Goal: Task Accomplishment & Management: Manage account settings

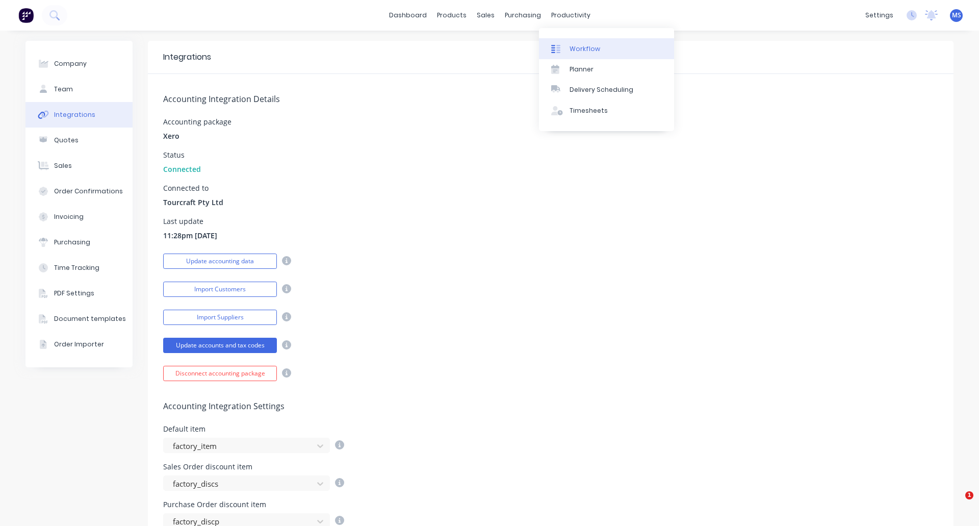
click at [579, 45] on div "Workflow" at bounding box center [585, 48] width 31 height 9
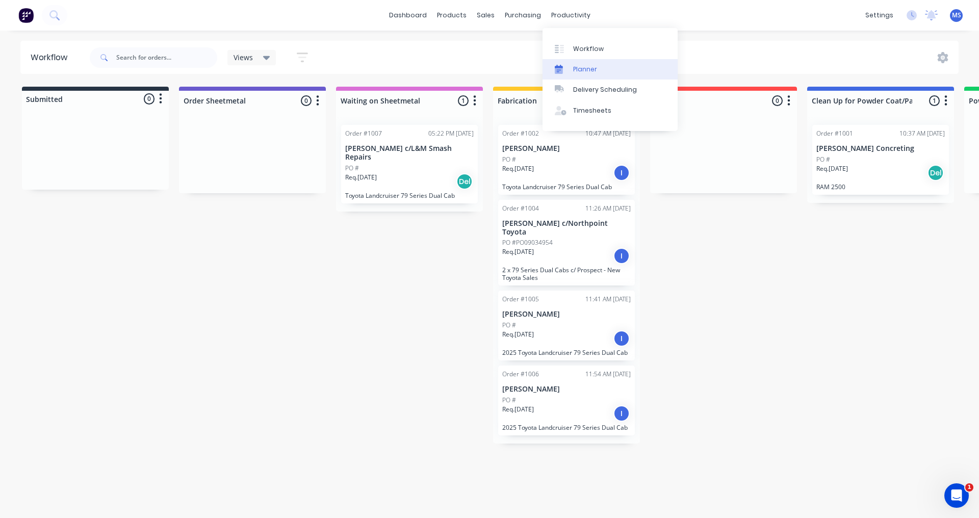
click at [590, 65] on div "Planner" at bounding box center [585, 69] width 24 height 9
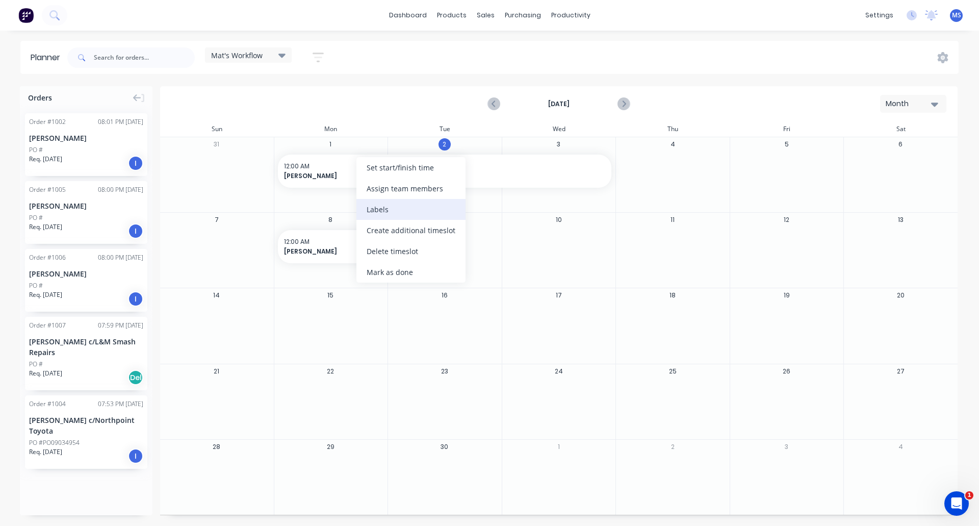
click at [374, 208] on div "Labels" at bounding box center [411, 209] width 109 height 21
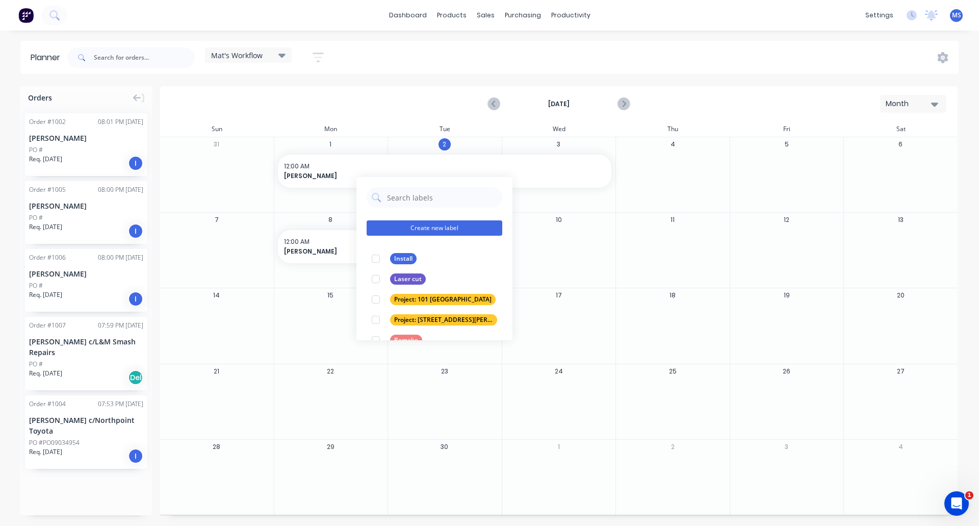
click at [427, 230] on button "Create new label" at bounding box center [435, 227] width 136 height 15
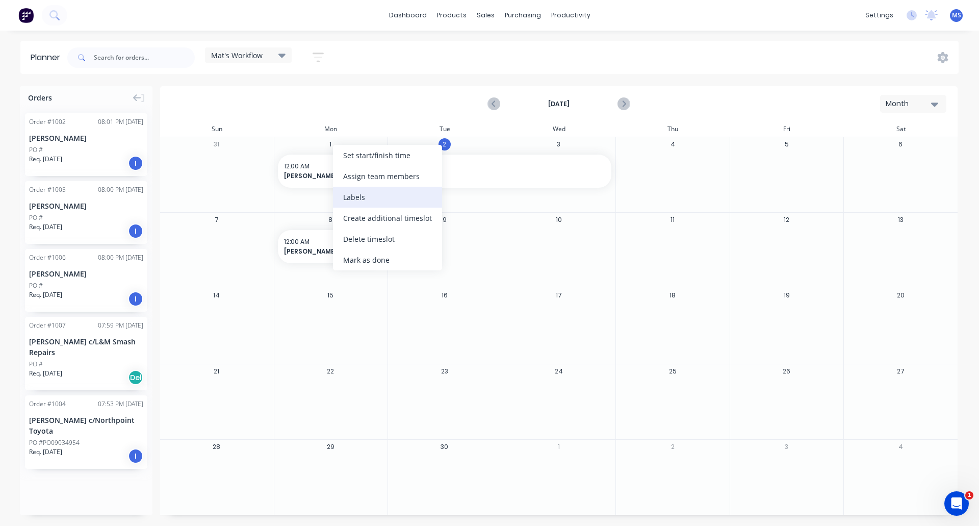
click at [367, 191] on div "Labels" at bounding box center [387, 197] width 109 height 21
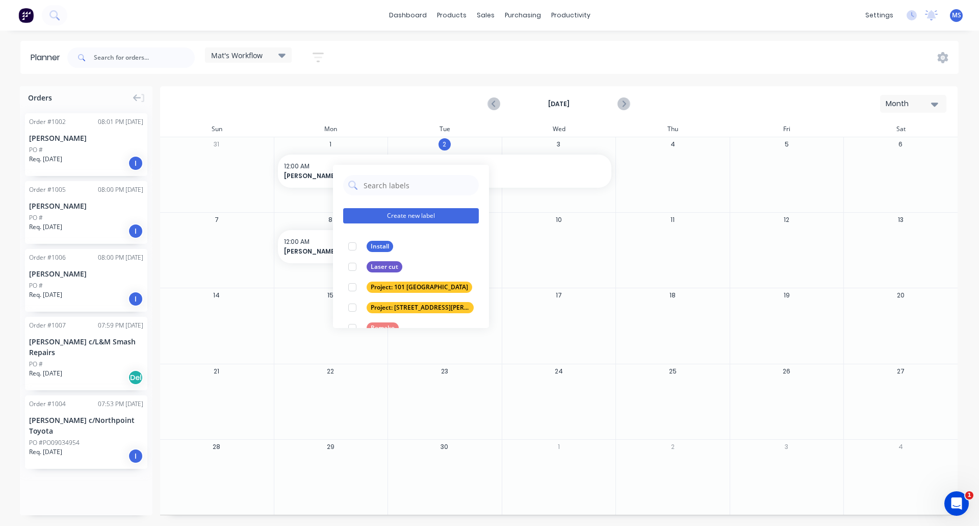
click at [407, 215] on button "Create new label" at bounding box center [411, 215] width 136 height 15
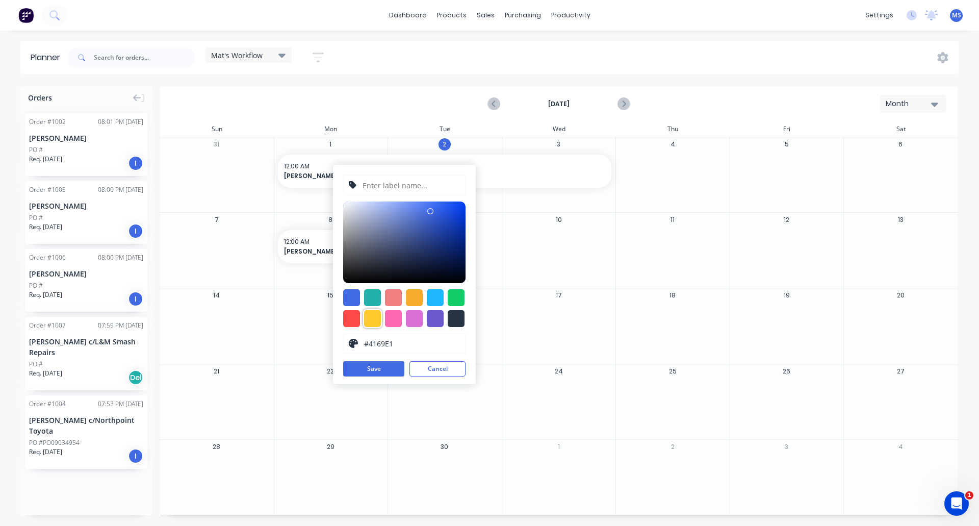
click at [376, 315] on div at bounding box center [372, 318] width 17 height 17
type input "#FFC82C"
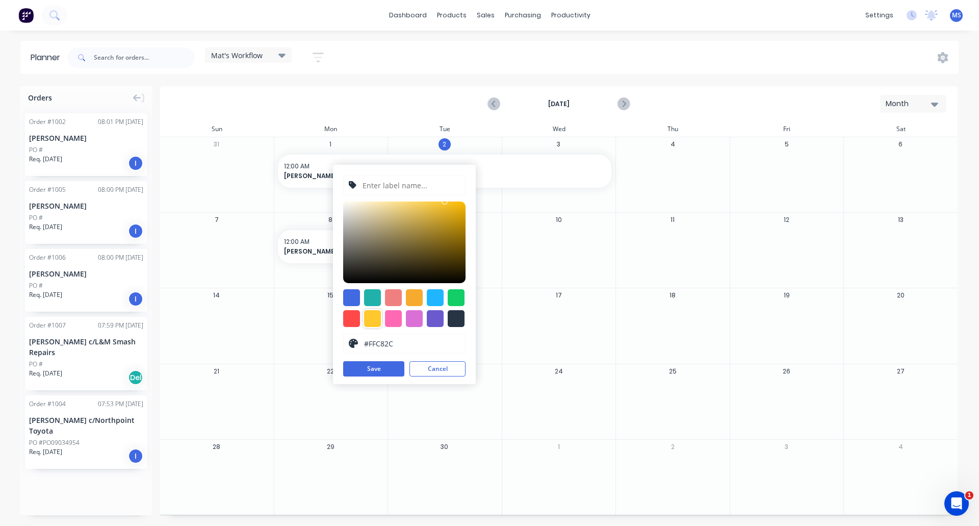
click at [392, 183] on input "text" at bounding box center [411, 184] width 98 height 19
type input "Fabrication"
click at [388, 370] on button "Save" at bounding box center [373, 368] width 61 height 15
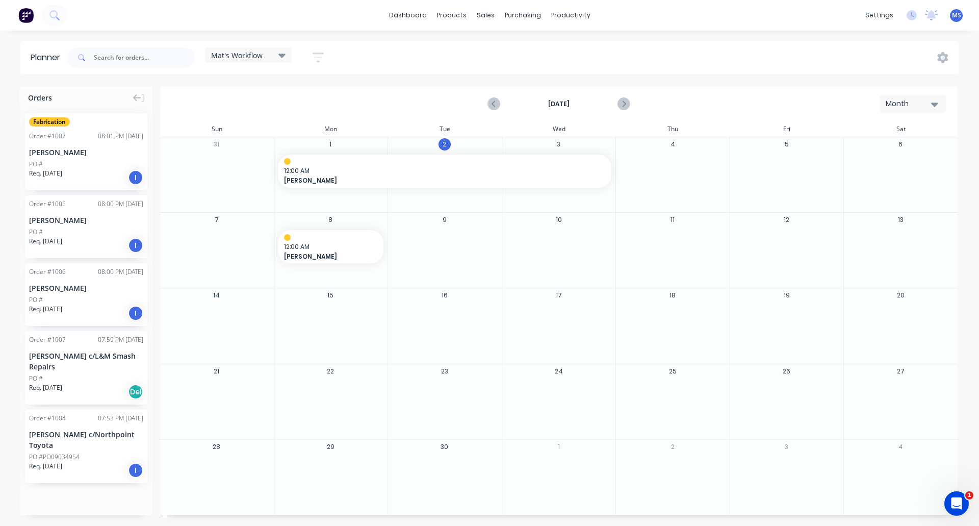
click at [545, 319] on div at bounding box center [558, 322] width 113 height 33
drag, startPoint x: 611, startPoint y: 170, endPoint x: 753, endPoint y: 384, distance: 257.1
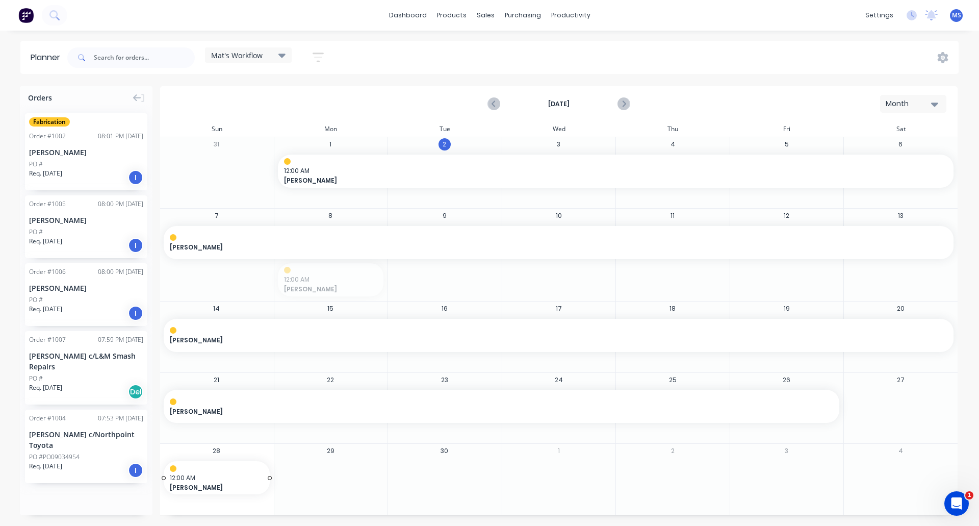
drag, startPoint x: 324, startPoint y: 271, endPoint x: 229, endPoint y: 475, distance: 225.5
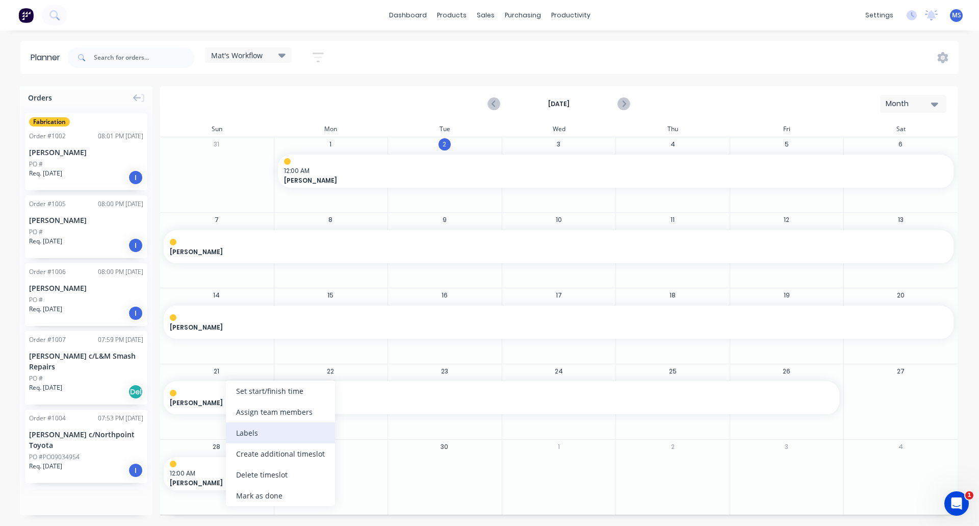
click at [253, 436] on div "Labels" at bounding box center [280, 432] width 109 height 21
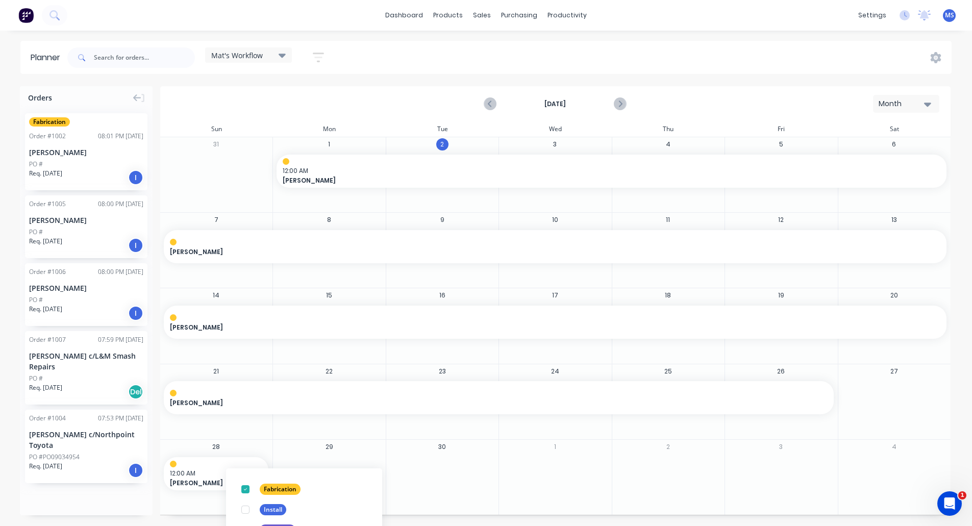
scroll to position [61, 0]
click at [247, 488] on div at bounding box center [245, 488] width 20 height 20
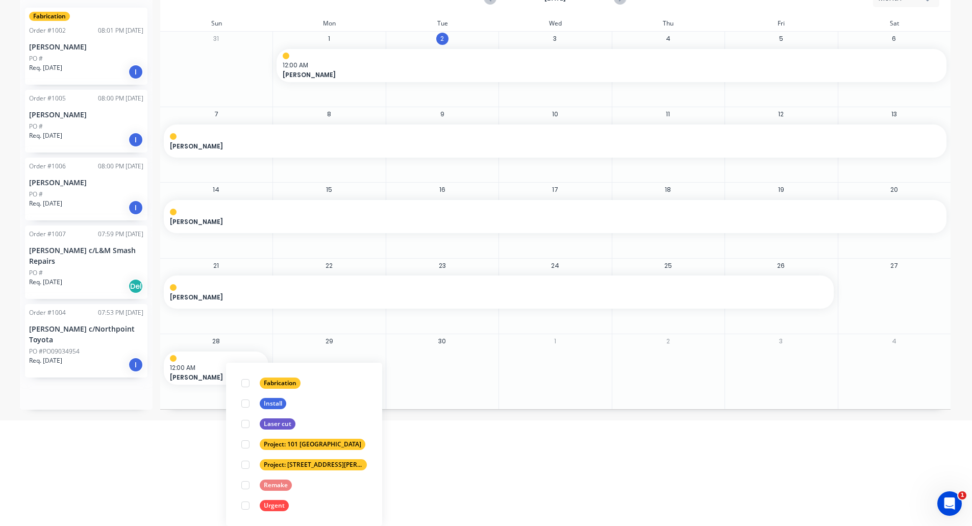
scroll to position [0, 0]
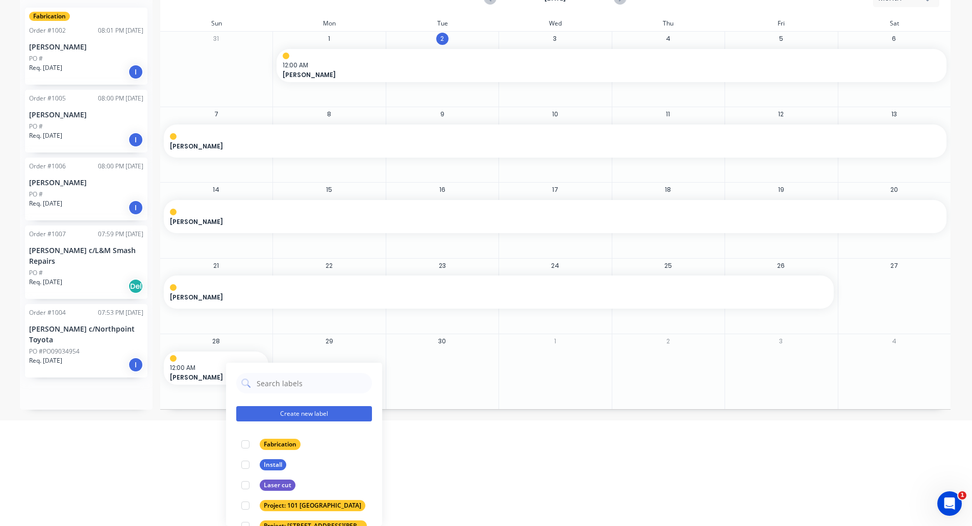
click at [306, 412] on button "Create new label" at bounding box center [304, 413] width 136 height 15
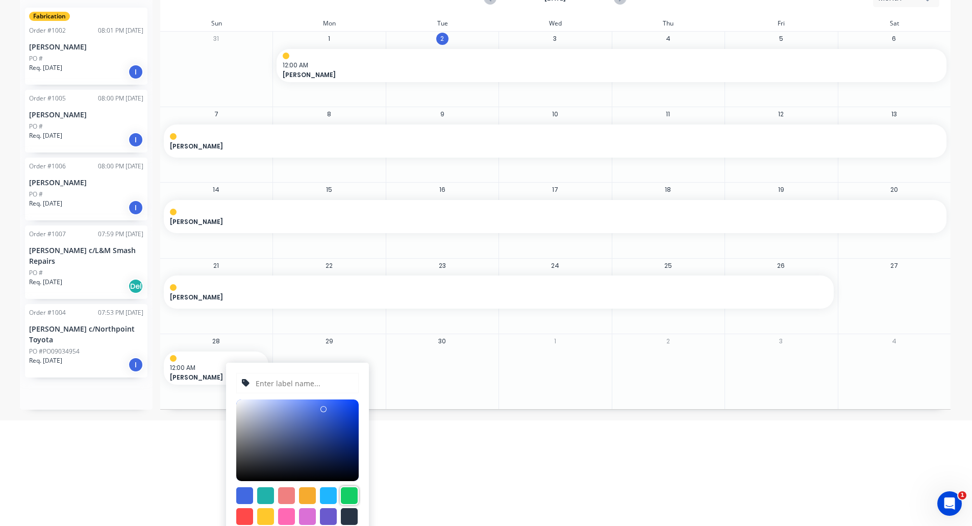
click at [350, 501] on div at bounding box center [349, 495] width 17 height 17
type input "#13CE66"
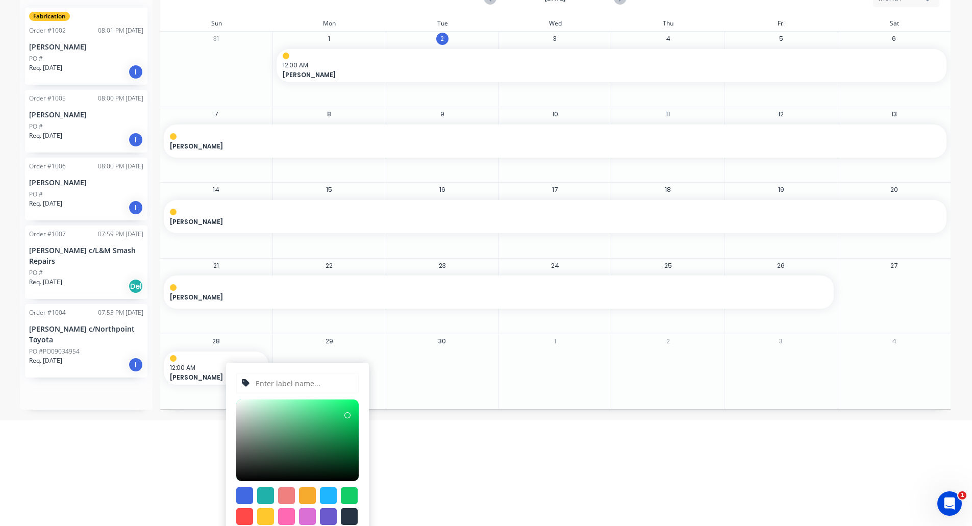
click at [308, 384] on input "text" at bounding box center [304, 382] width 98 height 19
type input "Powder Coating/Painting"
click at [387, 420] on html "dashboard products sales purchasing productivity dashboard products Product Cat…" at bounding box center [486, 157] width 972 height 526
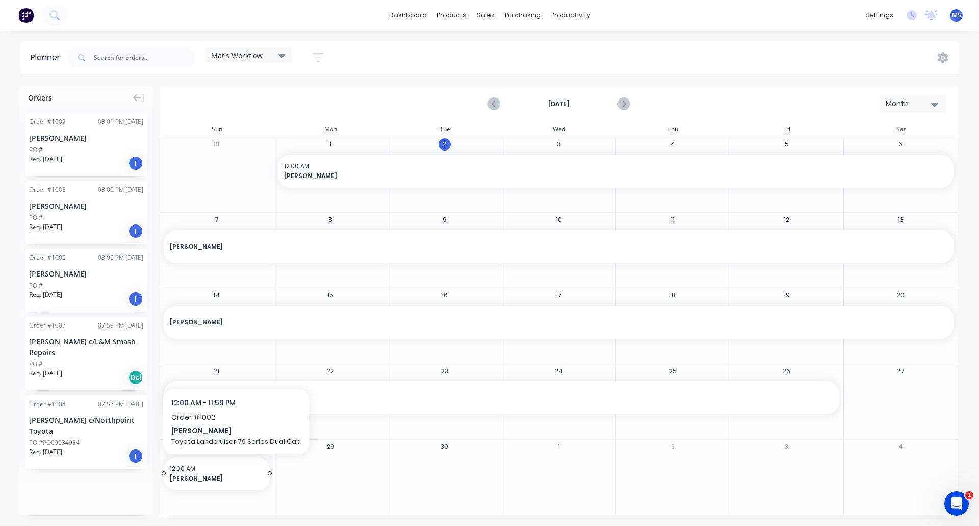
click at [234, 468] on span "12:00 AM" at bounding box center [214, 468] width 89 height 9
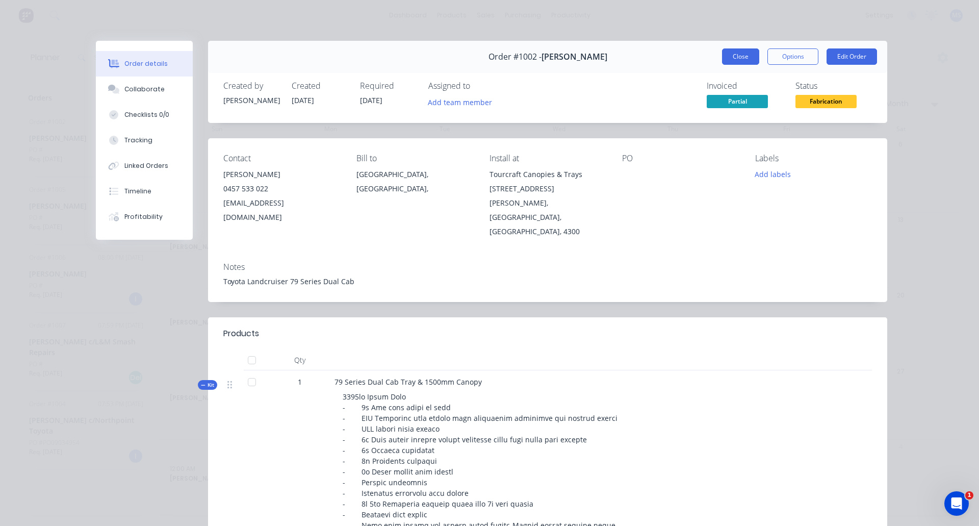
click at [740, 56] on button "Close" at bounding box center [740, 56] width 37 height 16
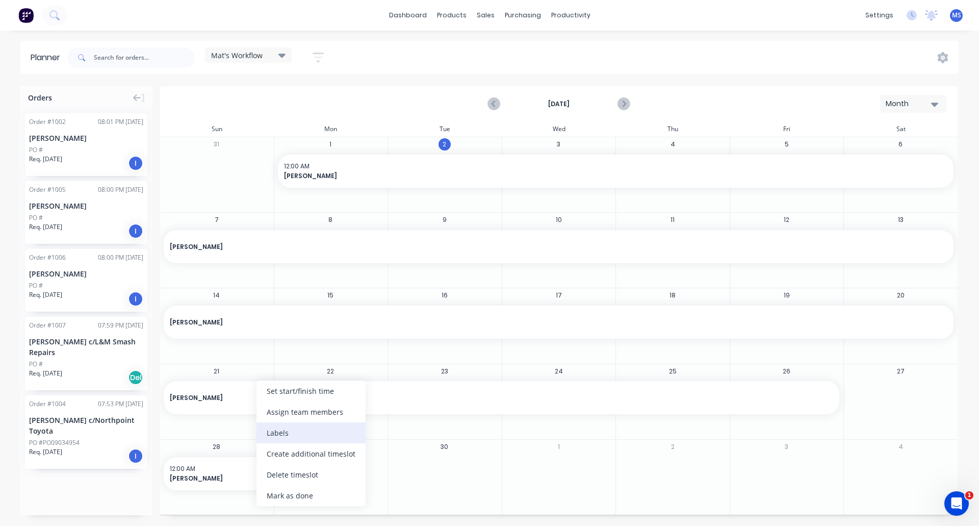
click at [292, 435] on div "Labels" at bounding box center [311, 432] width 109 height 21
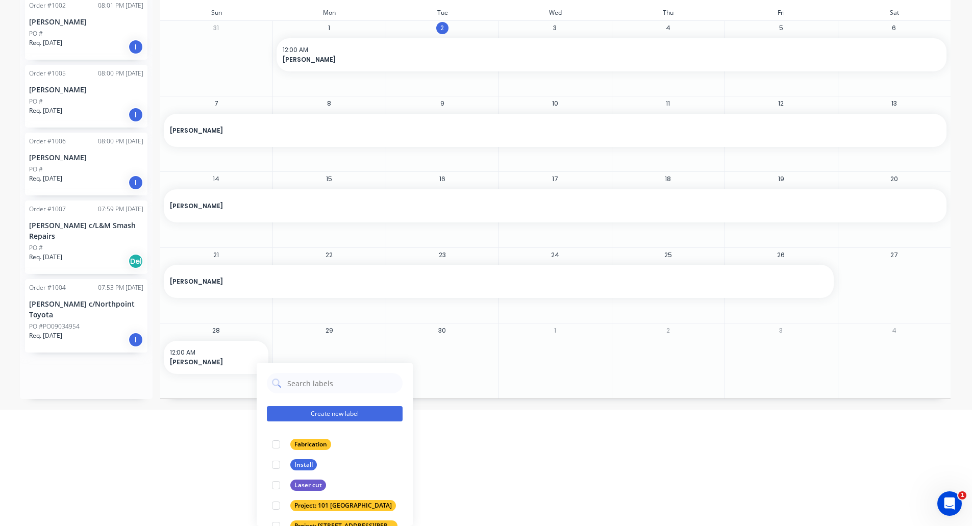
click at [321, 417] on button "Create new label" at bounding box center [335, 413] width 136 height 15
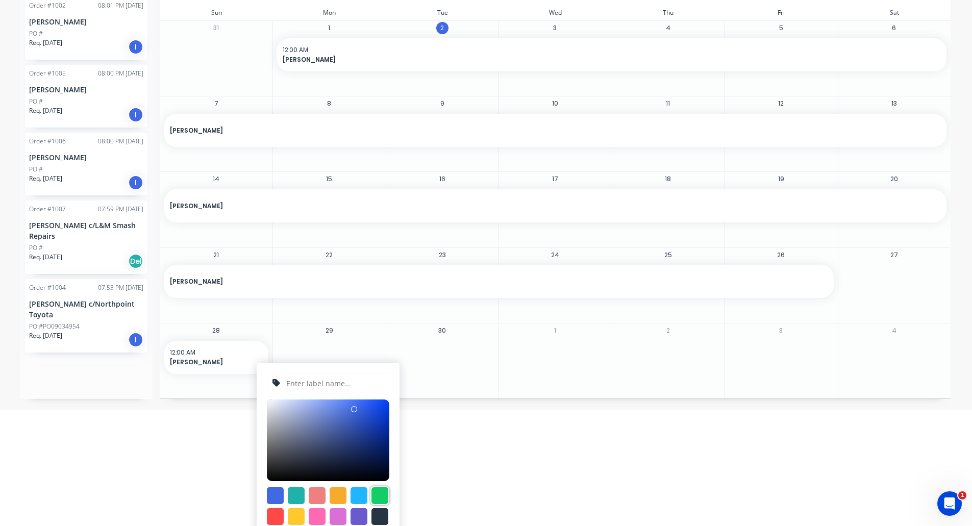
click at [377, 493] on div at bounding box center [379, 495] width 17 height 17
type input "#13CE66"
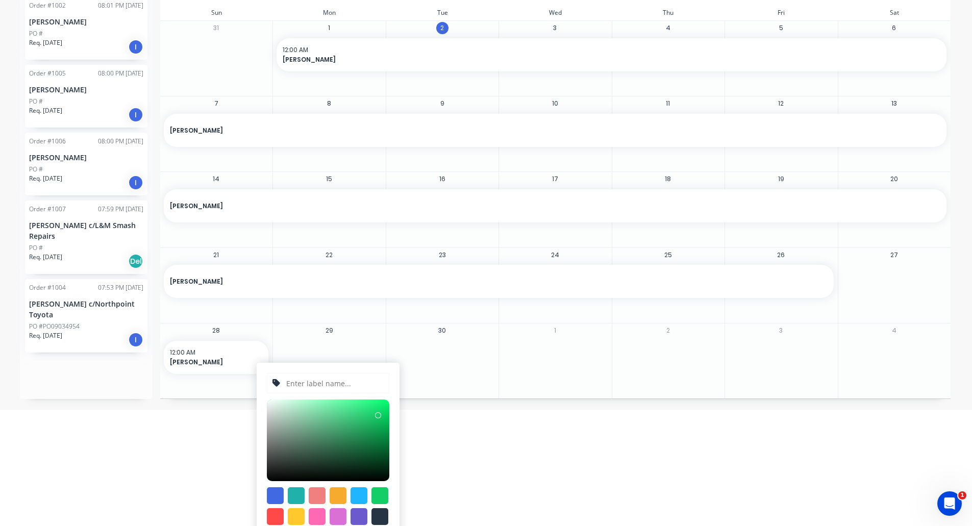
click at [333, 383] on input "text" at bounding box center [334, 382] width 98 height 19
type input "Powder Coating/Painting"
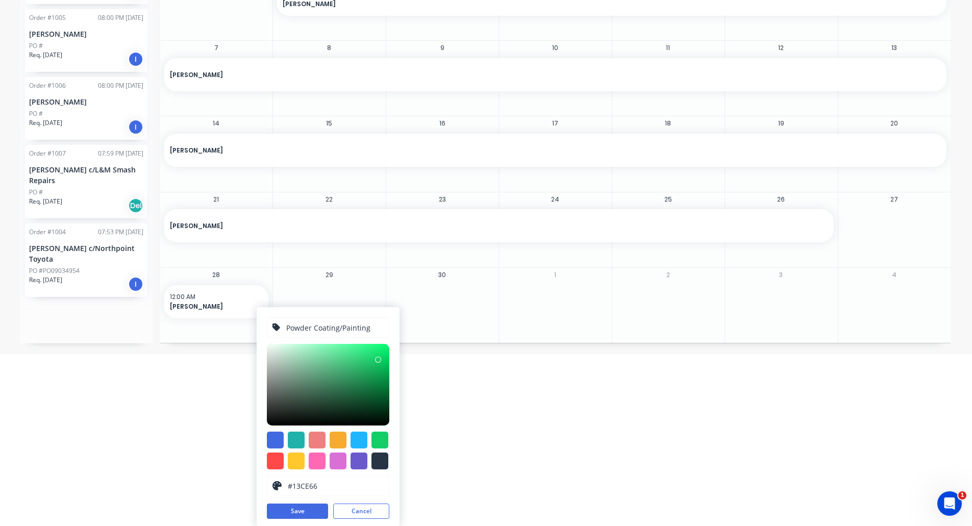
scroll to position [172, 0]
click at [297, 512] on button "Save" at bounding box center [297, 510] width 61 height 15
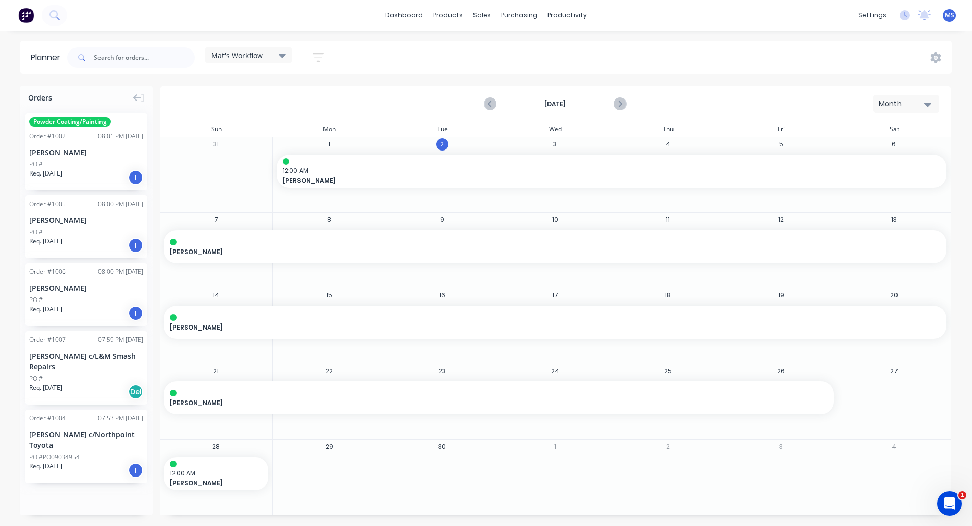
click at [480, 359] on div "31 1 12:00 AM Brett Reid , Start: Monday, September 1, 2025, End: Friday, Septe…" at bounding box center [555, 326] width 791 height 378
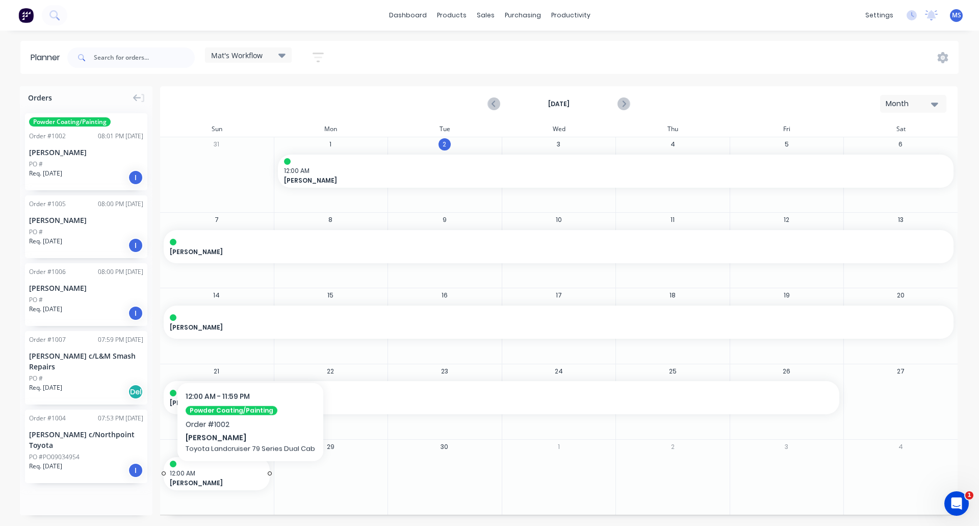
click at [248, 476] on span "12:00 AM" at bounding box center [214, 473] width 89 height 9
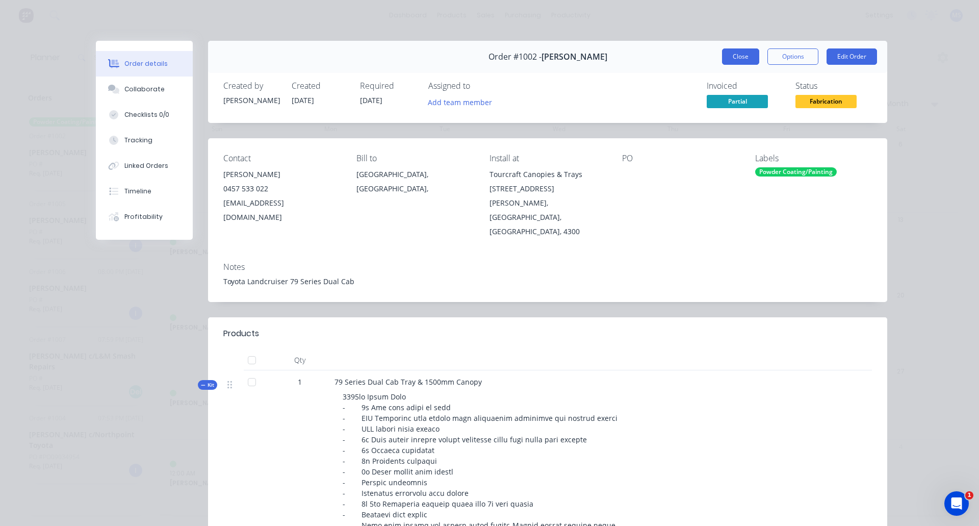
click at [741, 56] on button "Close" at bounding box center [740, 56] width 37 height 16
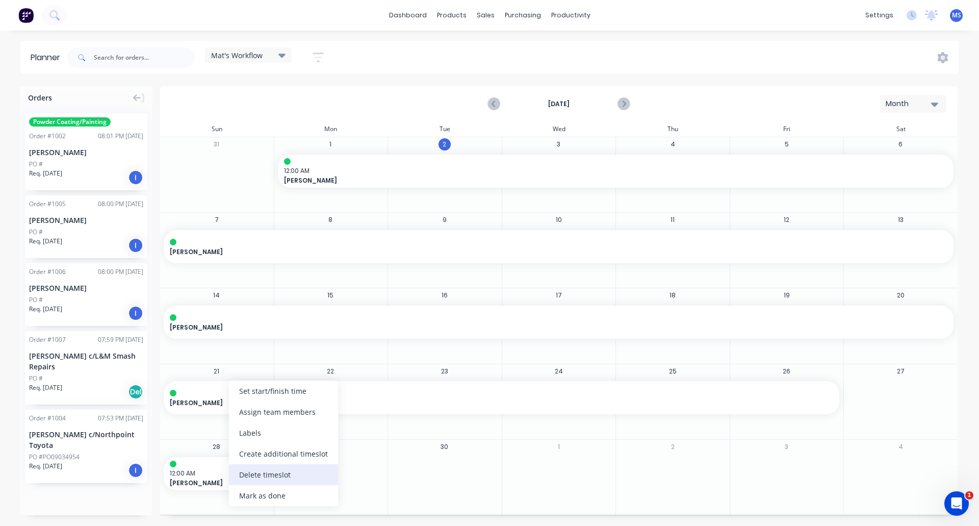
click at [259, 476] on div "Delete timeslot" at bounding box center [283, 474] width 109 height 21
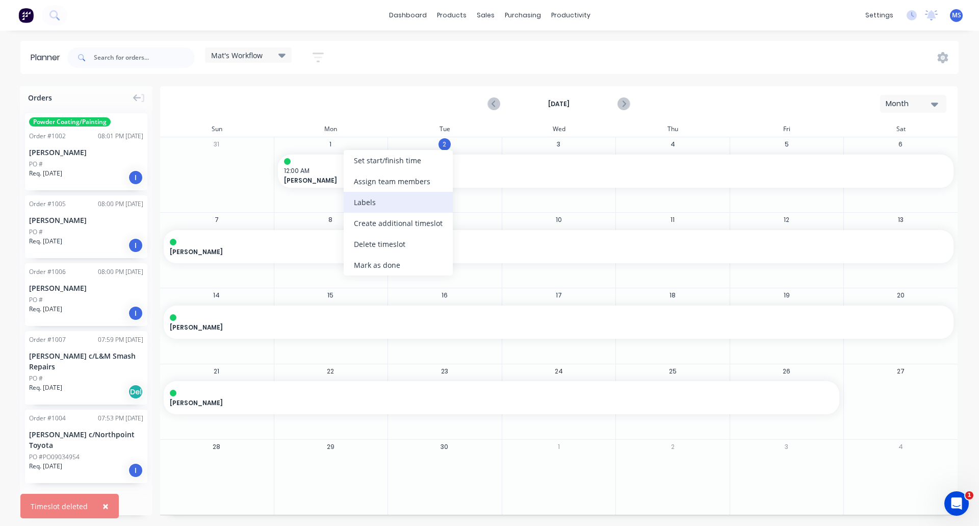
click at [383, 196] on div "Labels" at bounding box center [398, 202] width 109 height 21
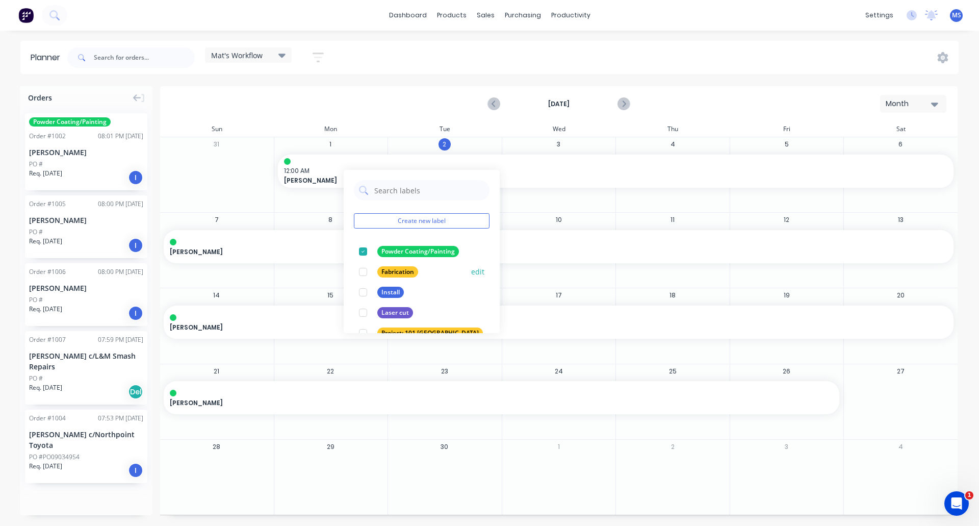
click at [365, 270] on div at bounding box center [363, 272] width 20 height 20
click at [364, 254] on div at bounding box center [363, 251] width 20 height 20
click at [365, 251] on div at bounding box center [363, 251] width 20 height 20
click at [362, 254] on div at bounding box center [363, 251] width 20 height 20
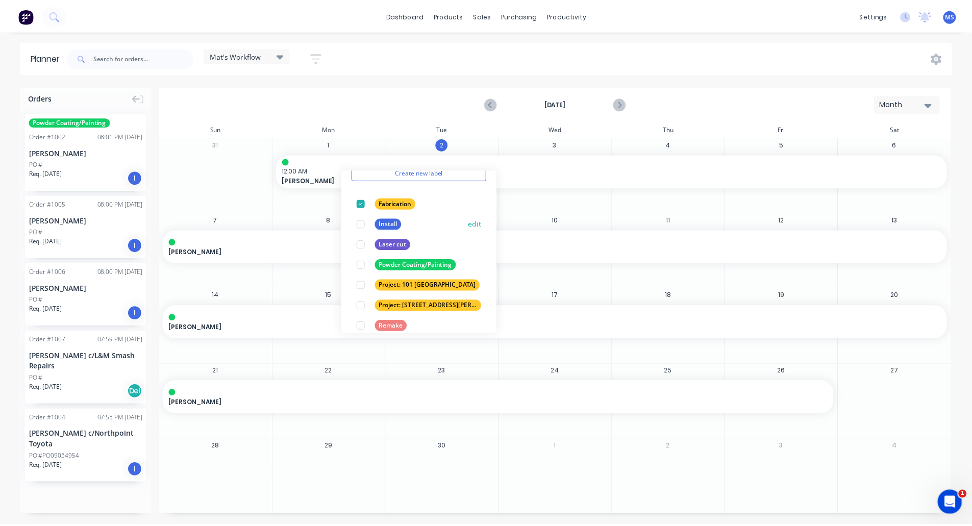
scroll to position [82, 0]
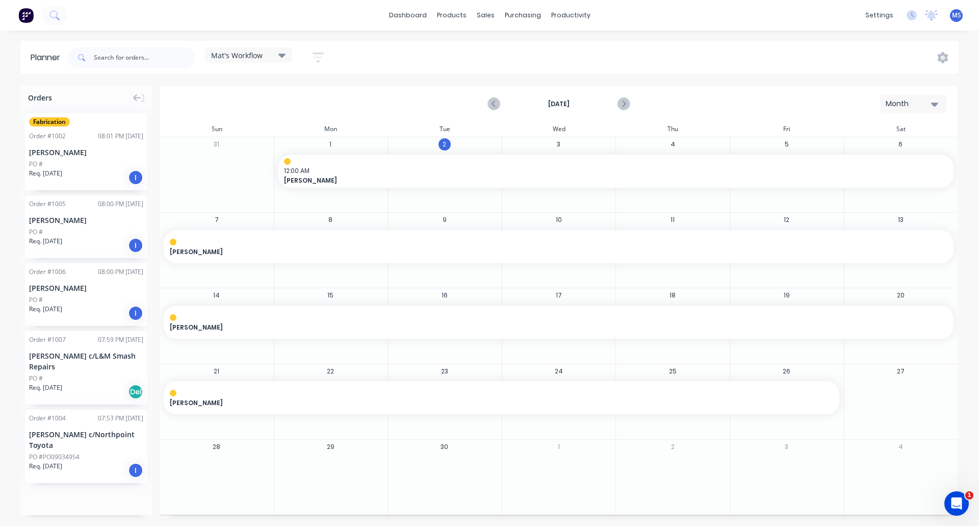
click at [530, 486] on div at bounding box center [558, 473] width 113 height 33
click at [372, 226] on div "Create additional timeslot" at bounding box center [402, 226] width 109 height 21
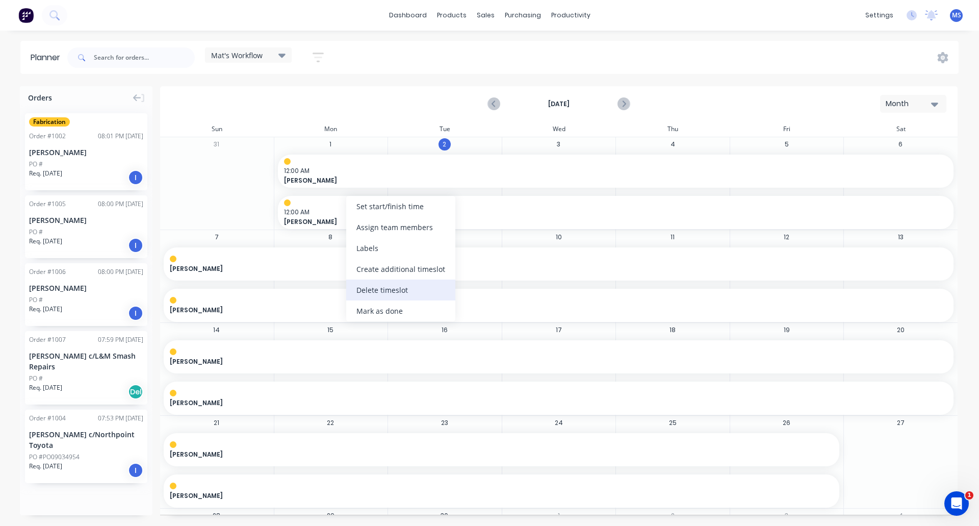
click at [375, 290] on div "Delete timeslot" at bounding box center [400, 290] width 109 height 21
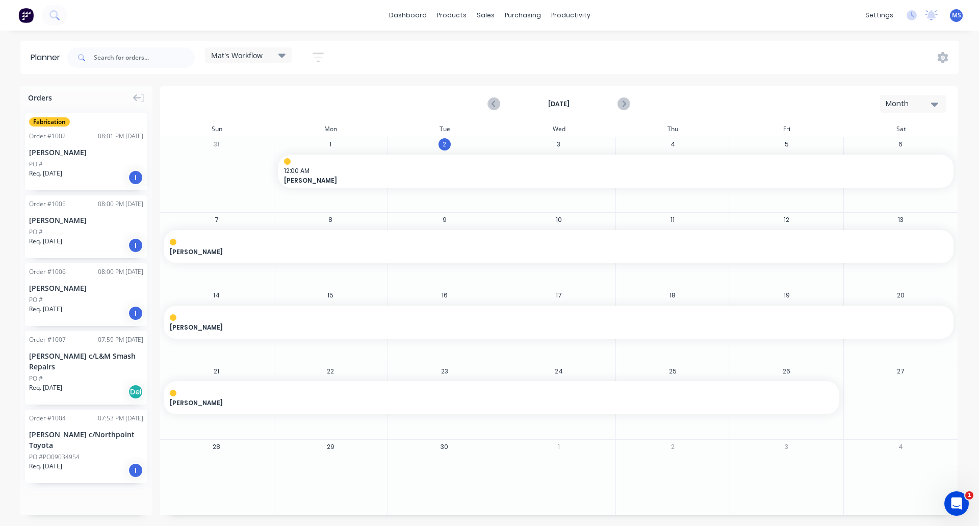
drag, startPoint x: 239, startPoint y: 469, endPoint x: 213, endPoint y: 463, distance: 27.2
click at [213, 463] on div at bounding box center [216, 473] width 113 height 33
drag, startPoint x: 78, startPoint y: 161, endPoint x: 210, endPoint y: 467, distance: 333.4
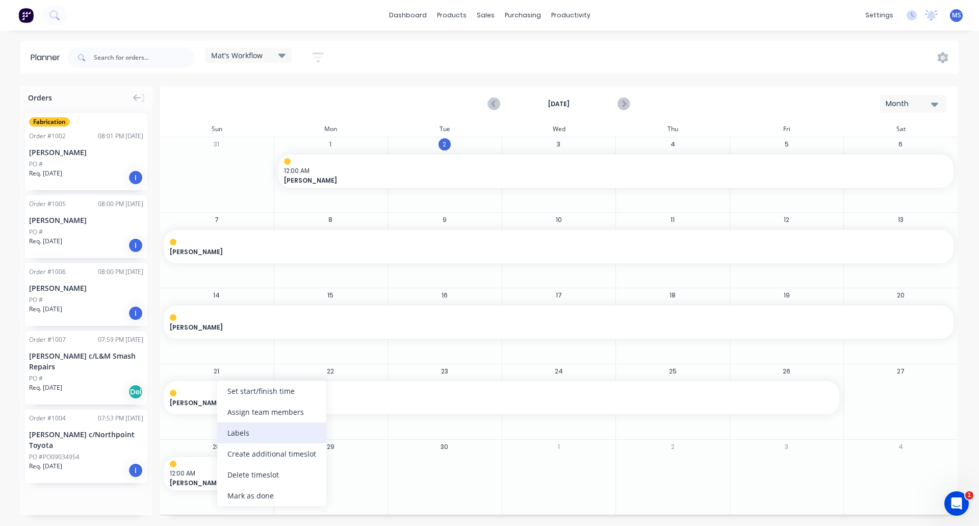
click at [288, 428] on div "Labels" at bounding box center [271, 432] width 109 height 21
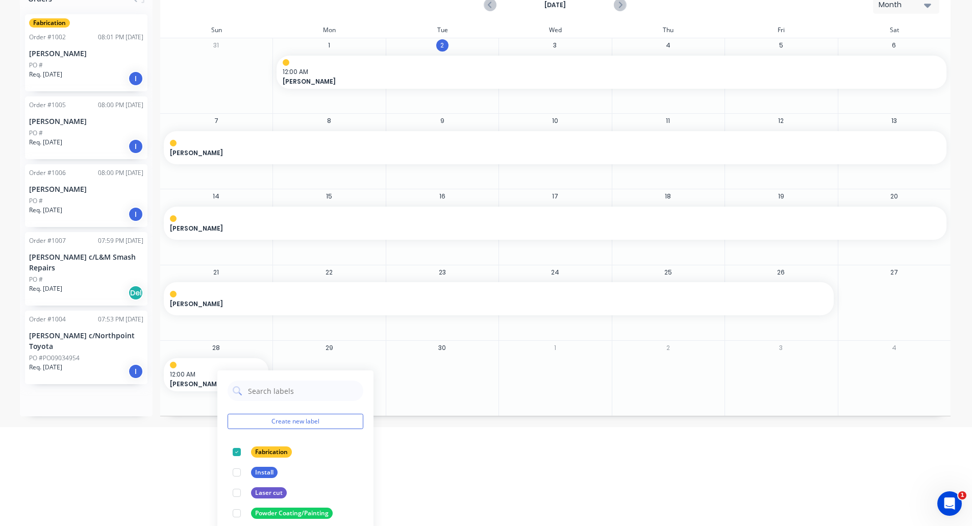
scroll to position [107, 0]
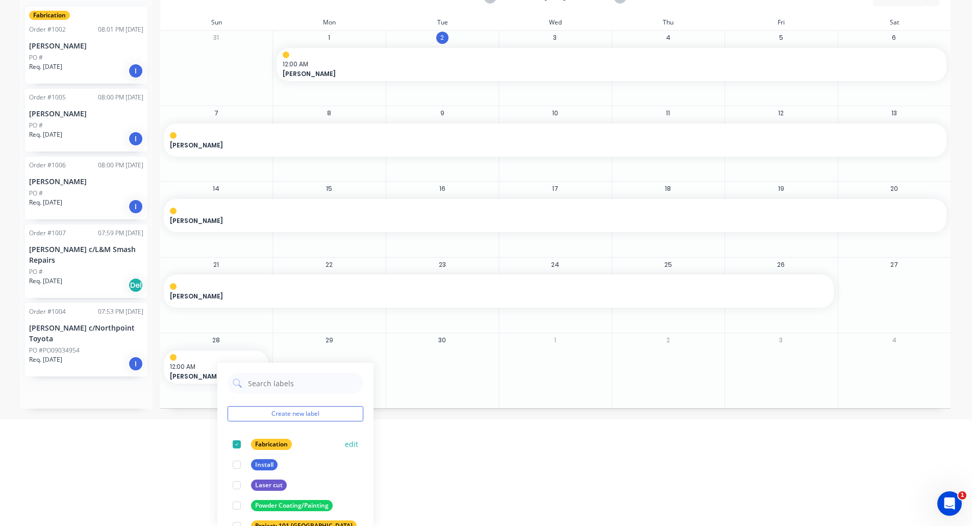
click at [236, 444] on div at bounding box center [236, 444] width 20 height 20
click at [241, 506] on div at bounding box center [236, 505] width 20 height 20
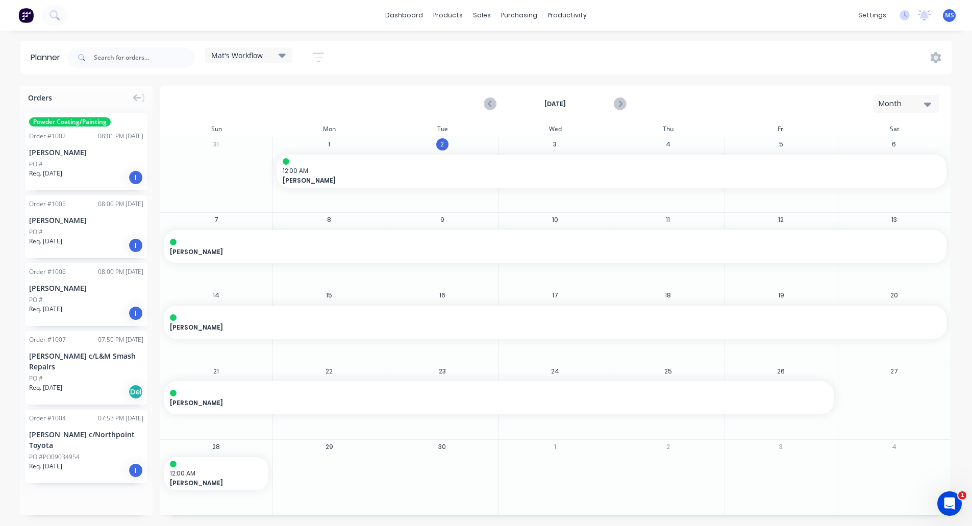
click at [395, 381] on div "31 1 12:00 AM Brett Reid , Start: Monday, September 1, 2025, End: Friday, Septe…" at bounding box center [555, 326] width 791 height 378
click at [454, 488] on div at bounding box center [444, 473] width 113 height 33
click at [266, 56] on div "Mat's Workflow" at bounding box center [248, 55] width 74 height 9
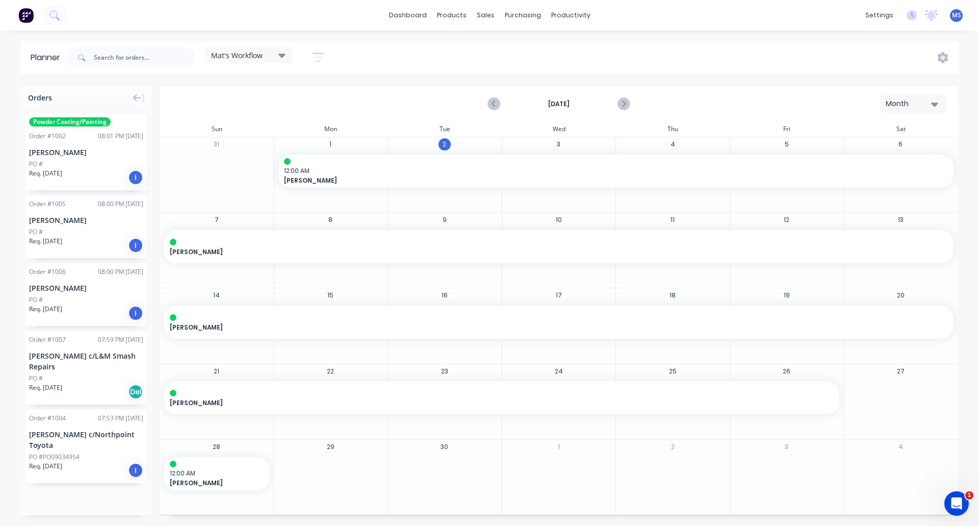
click at [318, 56] on icon "button" at bounding box center [318, 57] width 11 height 13
click at [246, 57] on span "Mat's Workflow" at bounding box center [237, 55] width 52 height 11
click at [317, 56] on icon "button" at bounding box center [318, 57] width 11 height 13
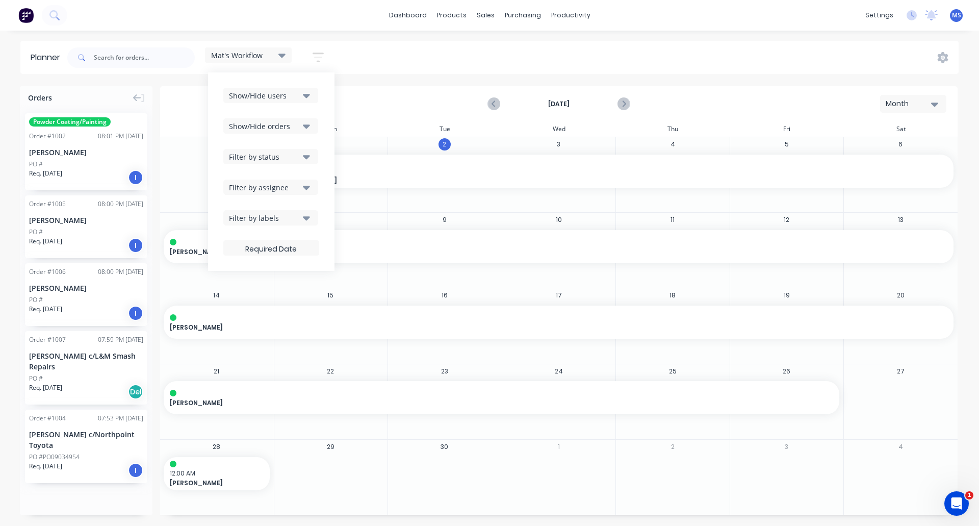
click at [310, 222] on icon "button" at bounding box center [306, 217] width 7 height 11
click at [347, 117] on div "[DATE] Month" at bounding box center [559, 103] width 796 height 33
click at [943, 58] on icon at bounding box center [943, 57] width 3 height 3
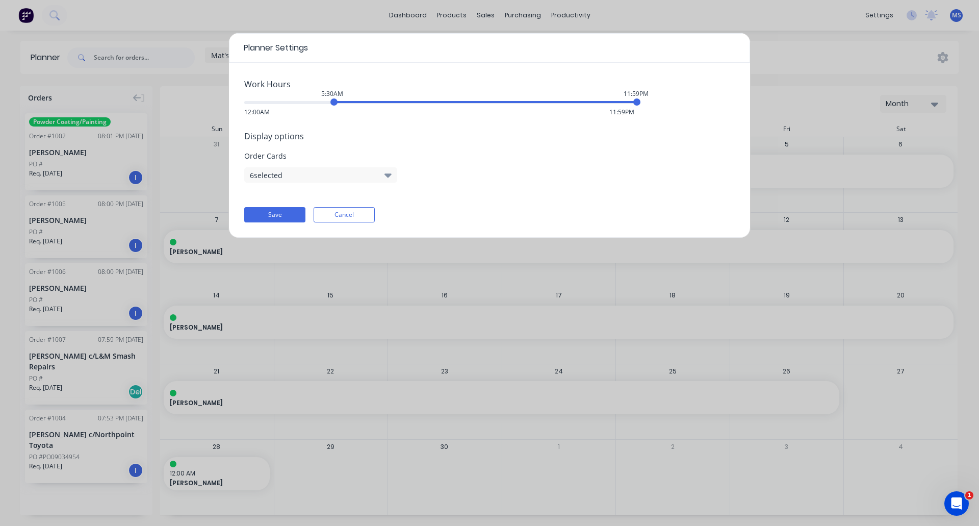
drag, startPoint x: 246, startPoint y: 103, endPoint x: 335, endPoint y: 105, distance: 89.3
click at [335, 105] on div "5:30AM" at bounding box center [334, 101] width 7 height 7
drag, startPoint x: 638, startPoint y: 104, endPoint x: 531, endPoint y: 108, distance: 107.2
click at [531, 108] on div "Work Hours 5:30AM 5:30PM 12:00AM 11:59PM Display options Order Cards 6 selected…" at bounding box center [489, 150] width 521 height 175
click at [385, 175] on icon "button" at bounding box center [388, 174] width 7 height 11
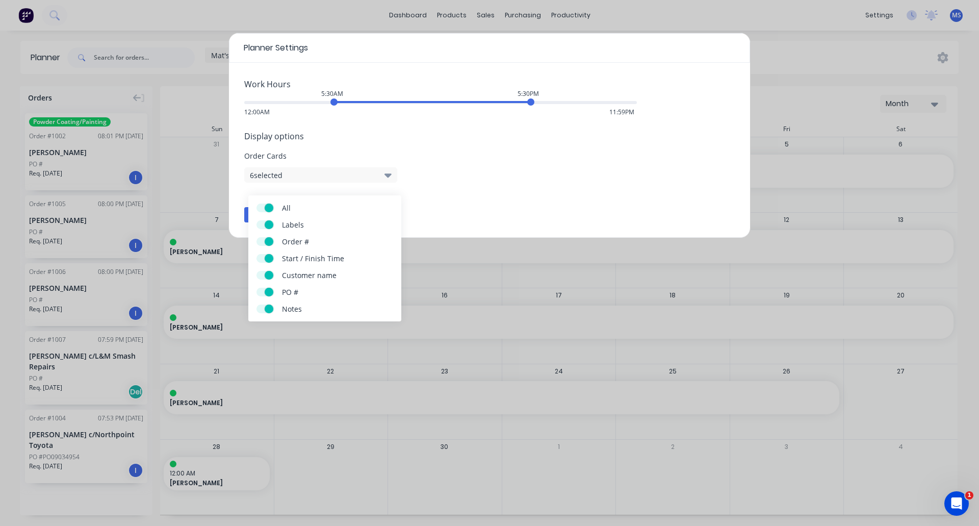
click at [436, 198] on div "Work Hours 5:30AM 5:30PM 12:00AM 11:59PM Display options Order Cards 6 selected…" at bounding box center [489, 150] width 521 height 175
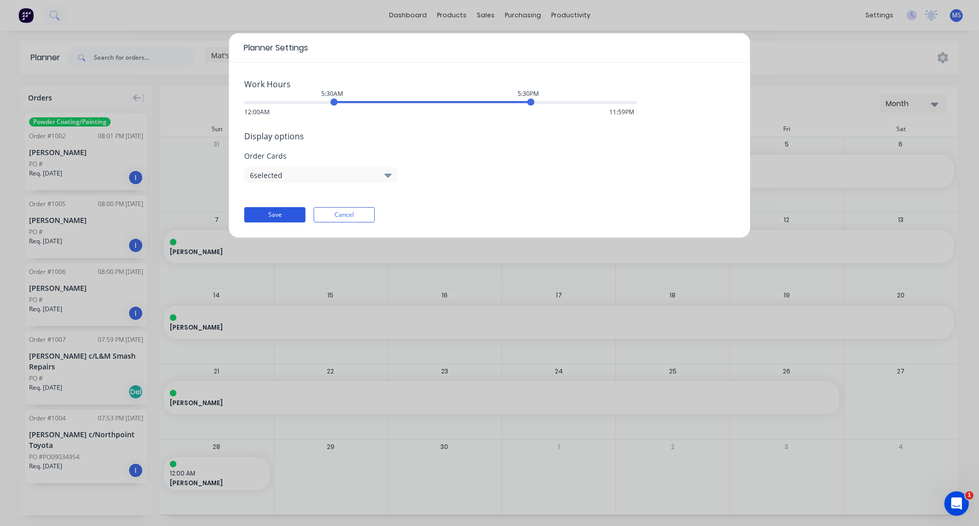
click at [279, 212] on button "Save" at bounding box center [274, 214] width 61 height 15
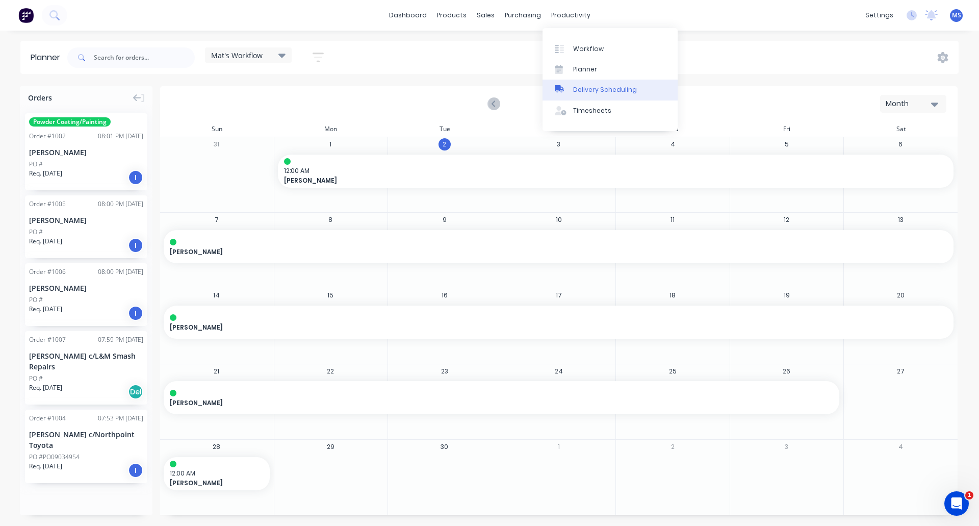
click at [602, 88] on div "Delivery Scheduling" at bounding box center [605, 89] width 64 height 9
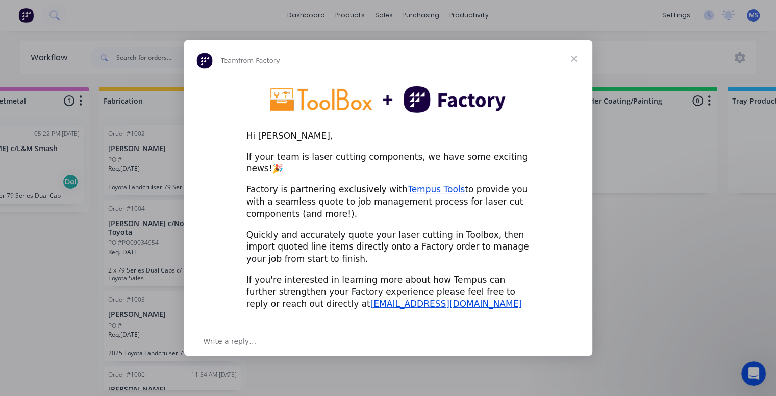
click at [571, 62] on span "Close" at bounding box center [574, 58] width 37 height 37
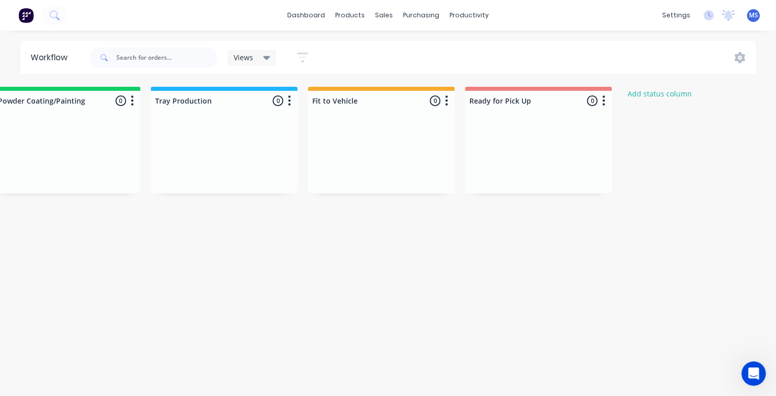
scroll to position [0, 1006]
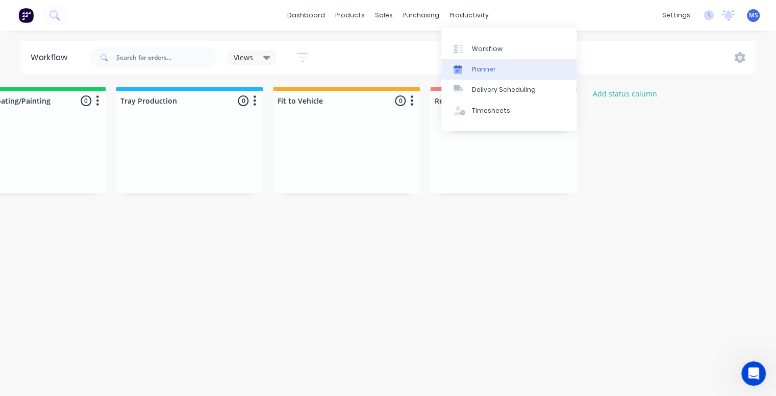
click at [492, 70] on div "Planner" at bounding box center [484, 69] width 24 height 9
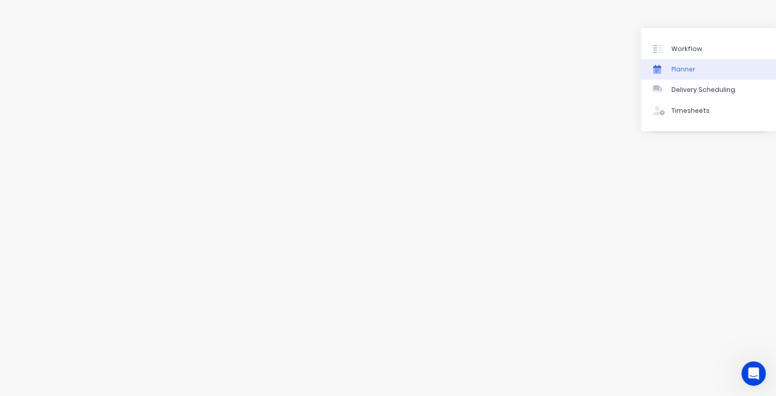
scroll to position [0, 806]
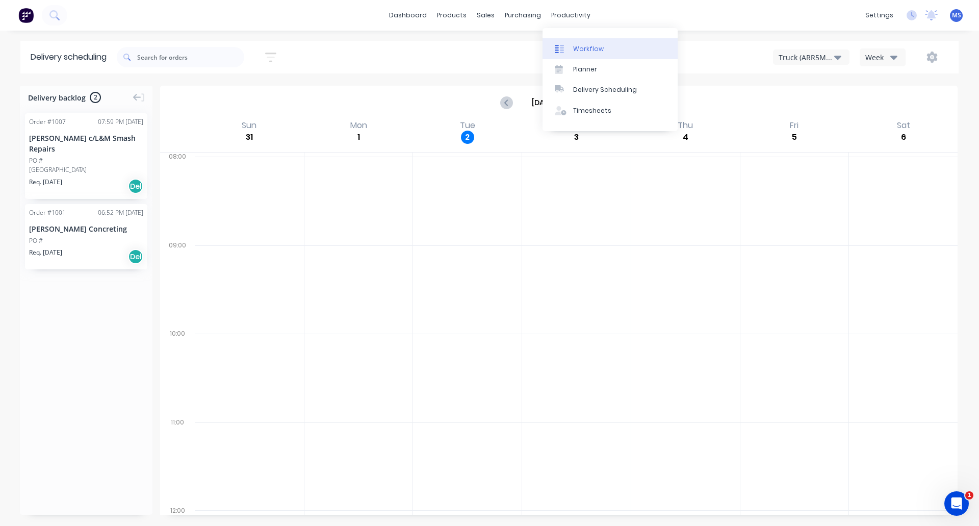
click at [587, 50] on div "Workflow" at bounding box center [588, 48] width 31 height 9
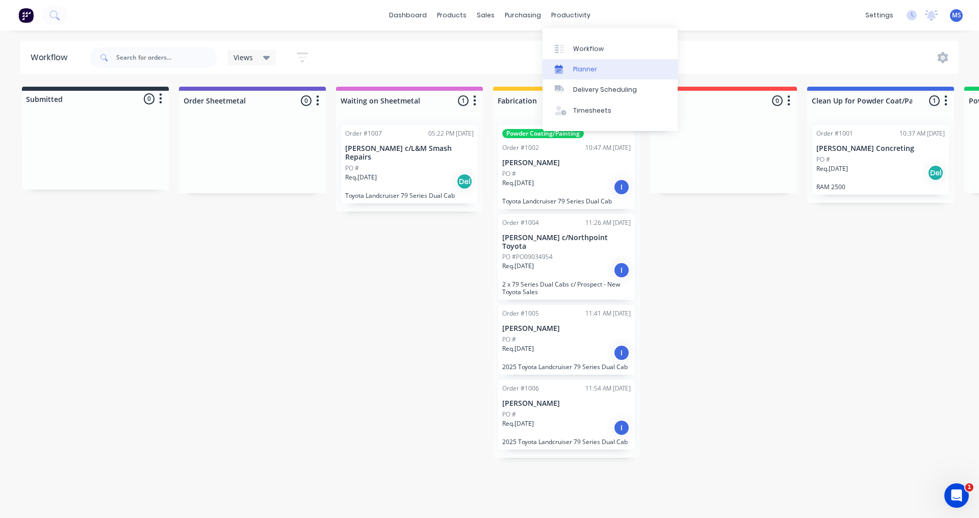
click at [586, 65] on div "Planner" at bounding box center [585, 69] width 24 height 9
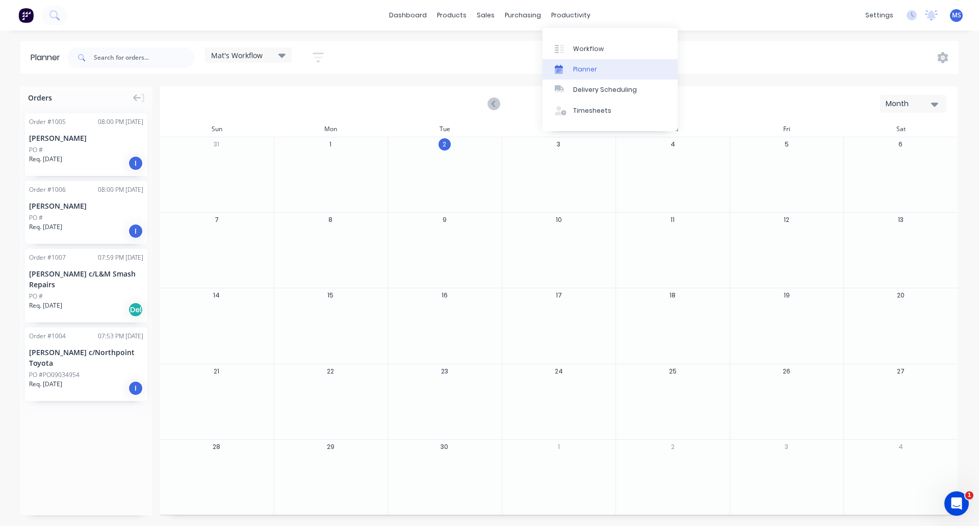
click at [588, 65] on div "Planner" at bounding box center [585, 69] width 24 height 9
click at [486, 18] on div "sales" at bounding box center [486, 15] width 28 height 15
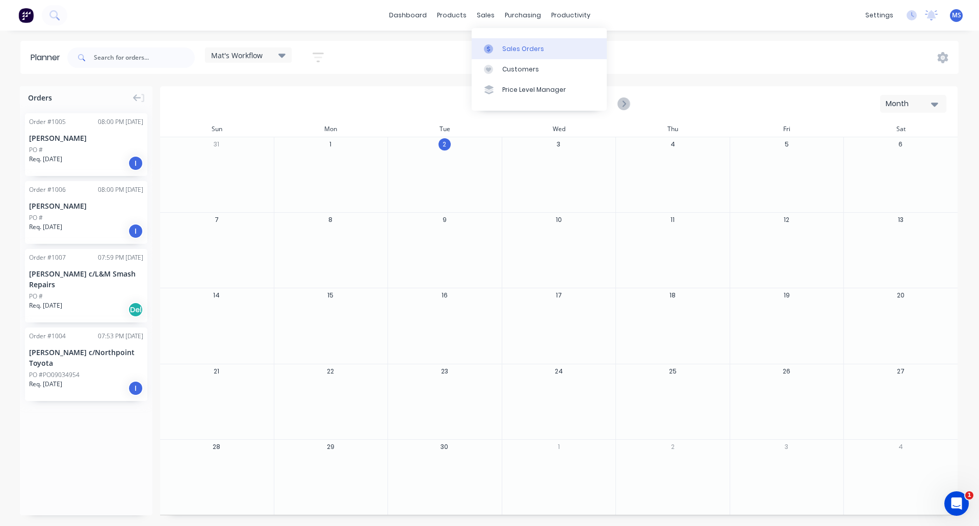
click at [506, 44] on div "Sales Orders" at bounding box center [523, 48] width 42 height 9
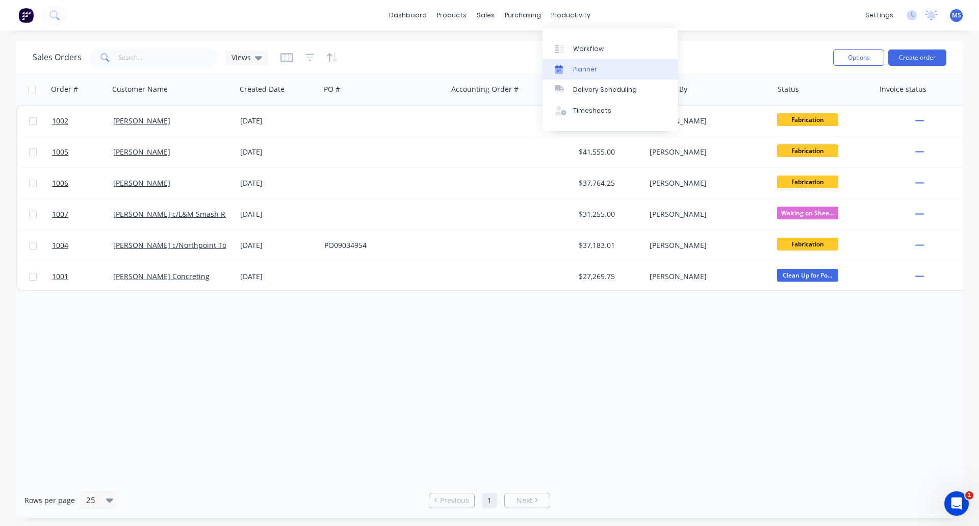
click at [594, 67] on div "Planner" at bounding box center [585, 69] width 24 height 9
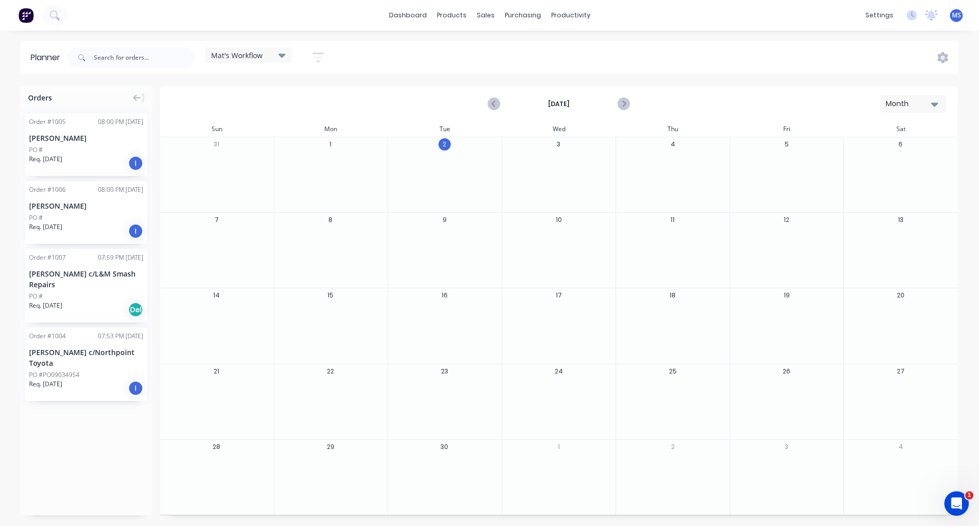
click at [242, 62] on div "Mat's Workflow" at bounding box center [248, 54] width 87 height 15
click at [322, 58] on icon "button" at bounding box center [318, 58] width 8 height 2
click at [298, 124] on div "Show/Hide orders" at bounding box center [264, 126] width 71 height 11
click at [307, 154] on icon "button" at bounding box center [306, 156] width 7 height 11
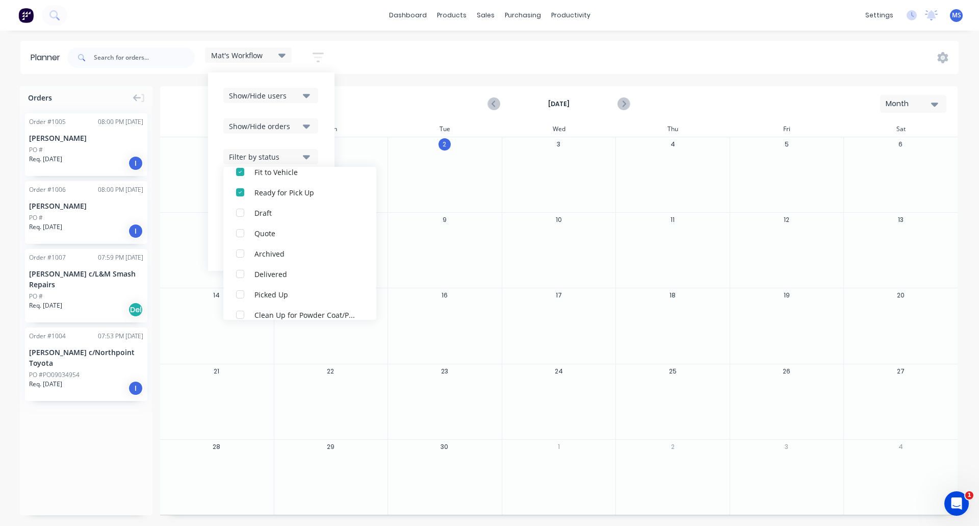
scroll to position [214, 0]
click at [240, 305] on div "button" at bounding box center [240, 304] width 20 height 20
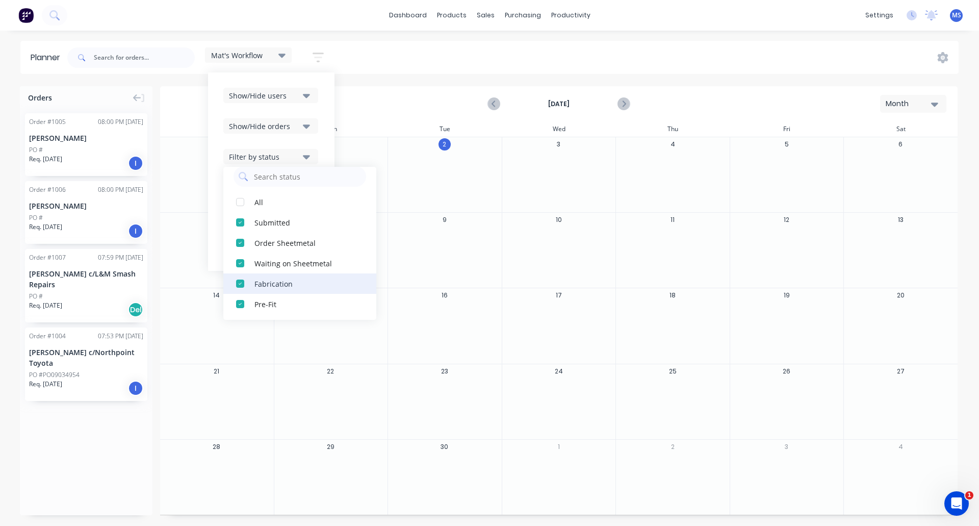
scroll to position [0, 0]
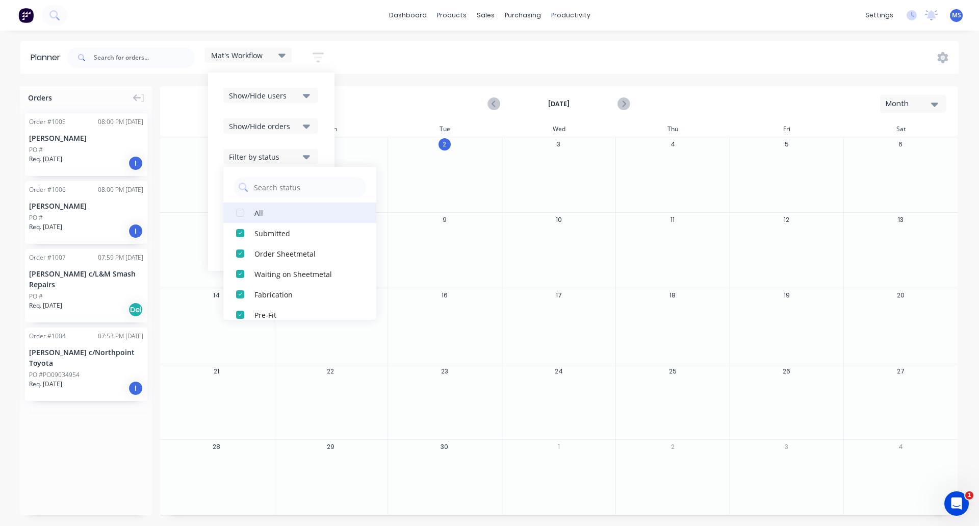
click at [240, 214] on div "button" at bounding box center [240, 213] width 20 height 20
click at [240, 234] on div "button" at bounding box center [240, 233] width 20 height 20
click at [239, 214] on div "button" at bounding box center [240, 213] width 20 height 20
click at [242, 233] on div "button" at bounding box center [240, 233] width 20 height 20
click at [241, 236] on div "button" at bounding box center [240, 233] width 20 height 20
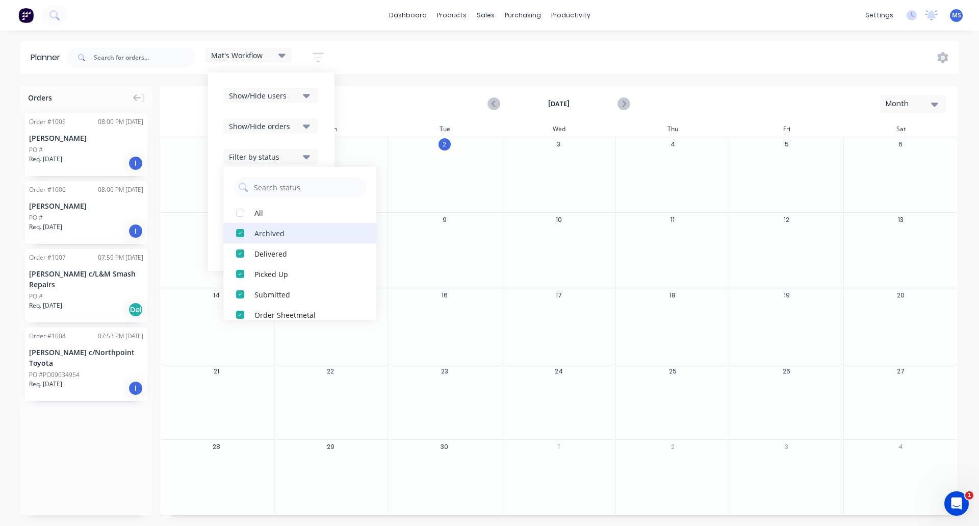
click at [239, 233] on div "button" at bounding box center [240, 233] width 20 height 20
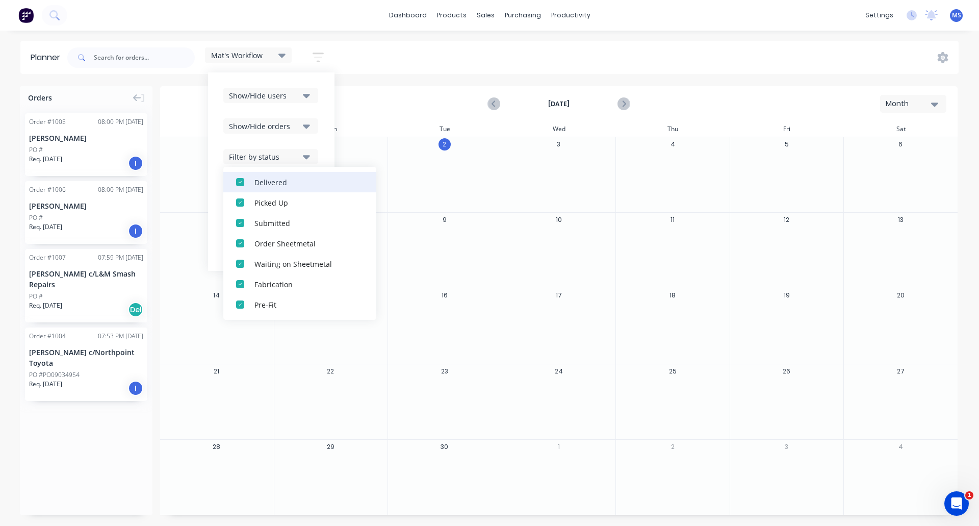
click at [240, 183] on div "button" at bounding box center [240, 182] width 20 height 20
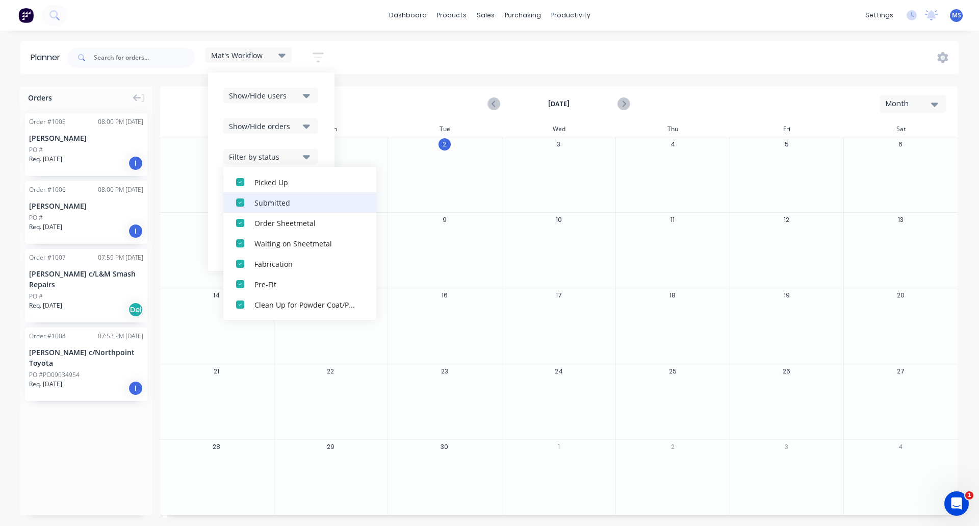
click at [240, 201] on div "button" at bounding box center [240, 202] width 20 height 20
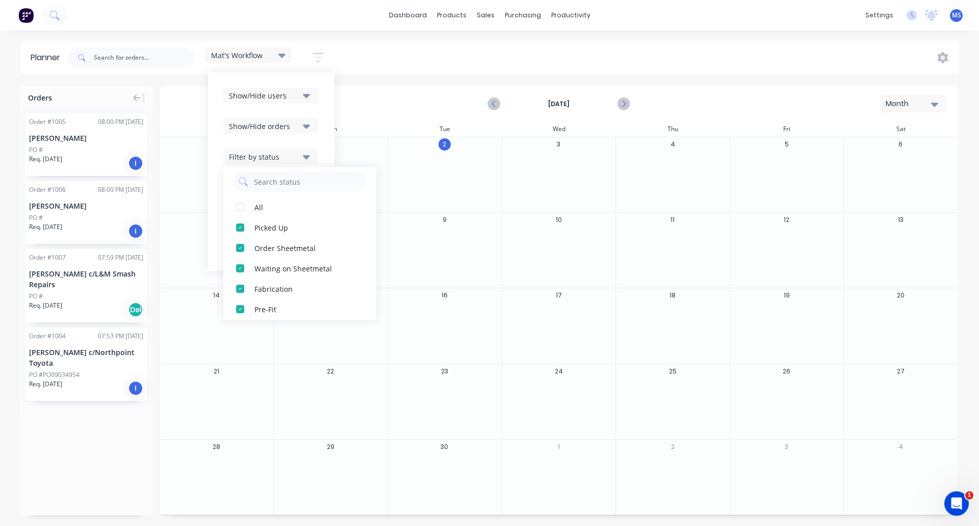
scroll to position [0, 0]
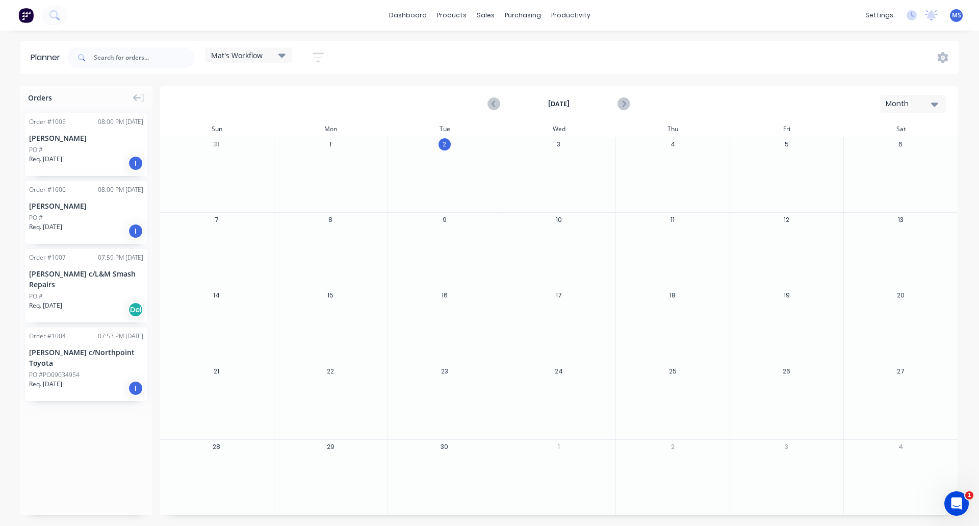
click at [107, 444] on div "Orders Order # 1005 08:00 PM 31/08/25 Matthew Herrmann PO # Req. 31/10/25 I Ord…" at bounding box center [86, 300] width 133 height 429
click at [623, 102] on icon "Next page" at bounding box center [623, 104] width 5 height 8
click at [491, 104] on icon "Previous page" at bounding box center [494, 104] width 12 height 12
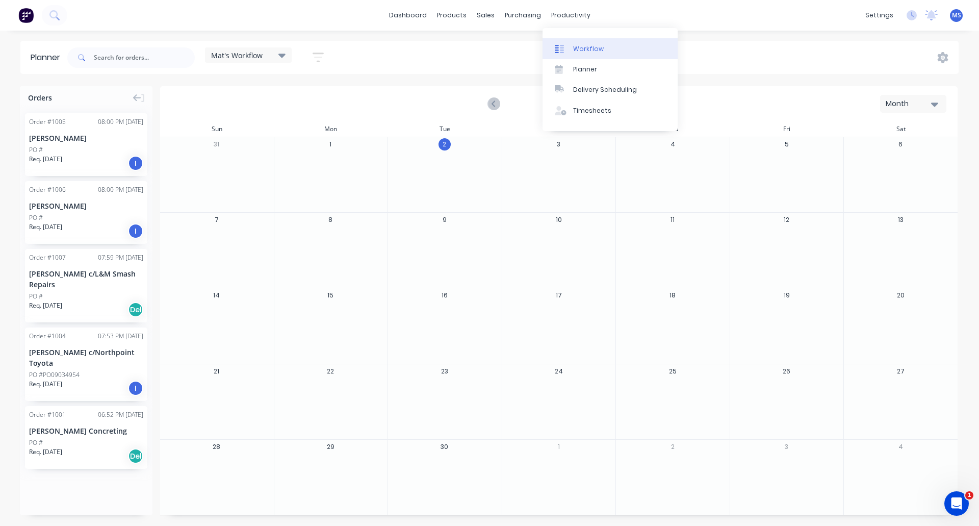
click at [583, 51] on div "Workflow" at bounding box center [588, 48] width 31 height 9
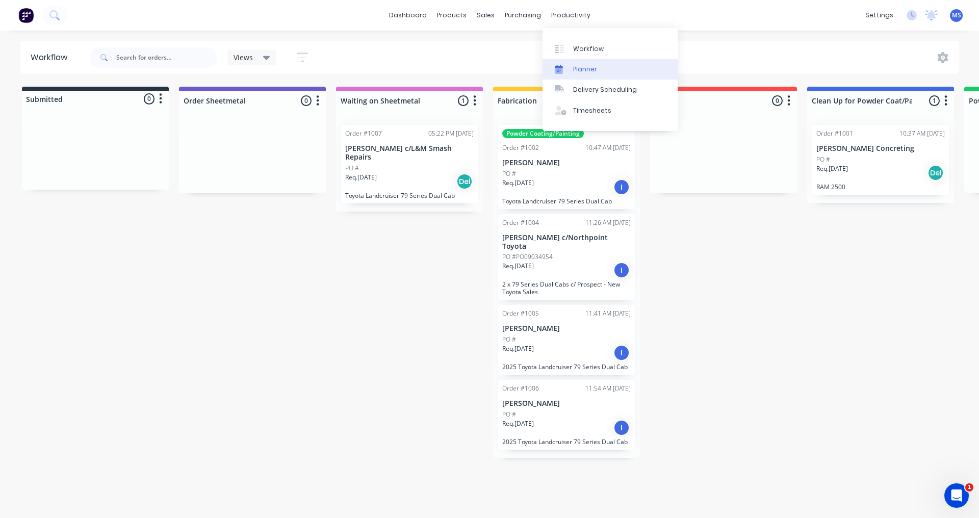
click at [579, 66] on div "Planner" at bounding box center [585, 69] width 24 height 9
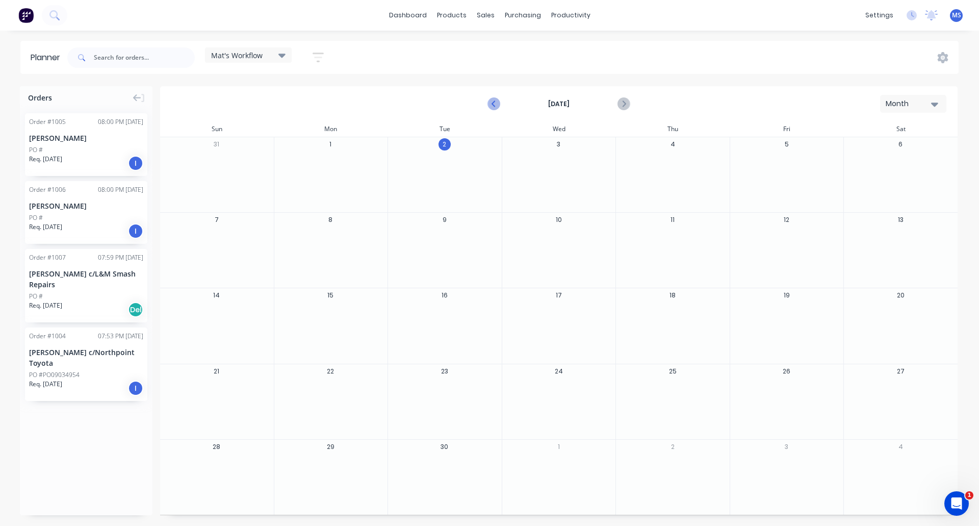
click at [491, 106] on icon "Previous page" at bounding box center [494, 104] width 12 height 12
click at [634, 102] on div "[DATE] Month" at bounding box center [559, 103] width 796 height 33
click at [628, 103] on icon "Next page" at bounding box center [623, 104] width 12 height 12
click at [288, 52] on div "Mat's Workflow" at bounding box center [248, 54] width 87 height 15
click at [318, 56] on icon "button" at bounding box center [318, 57] width 11 height 13
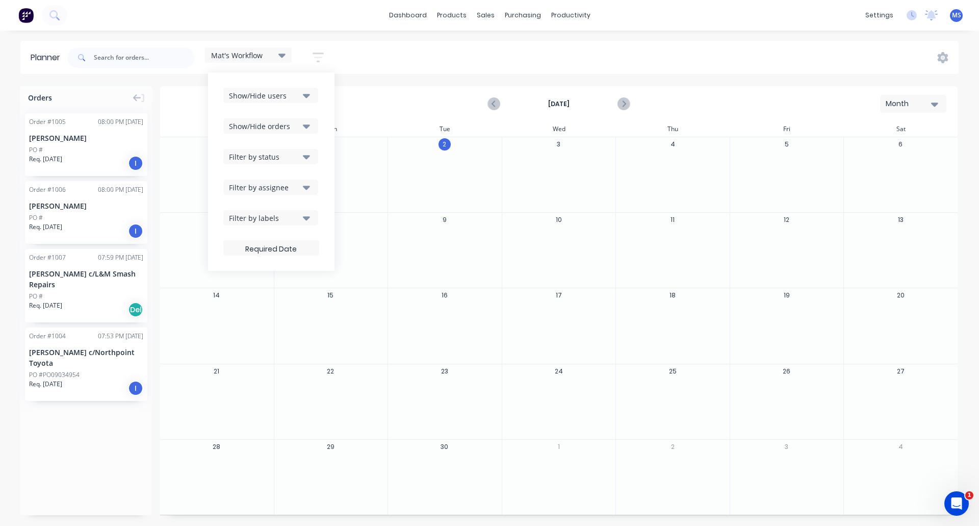
click at [273, 127] on div "Show/Hide orders" at bounding box center [264, 126] width 71 height 11
click at [329, 109] on div "Show/Hide users Show/Hide orders All Scheduled Unscheduled Filter by status Fil…" at bounding box center [271, 171] width 127 height 198
click at [302, 152] on button "Filter by status" at bounding box center [270, 156] width 95 height 15
click at [242, 305] on div "button" at bounding box center [240, 304] width 20 height 20
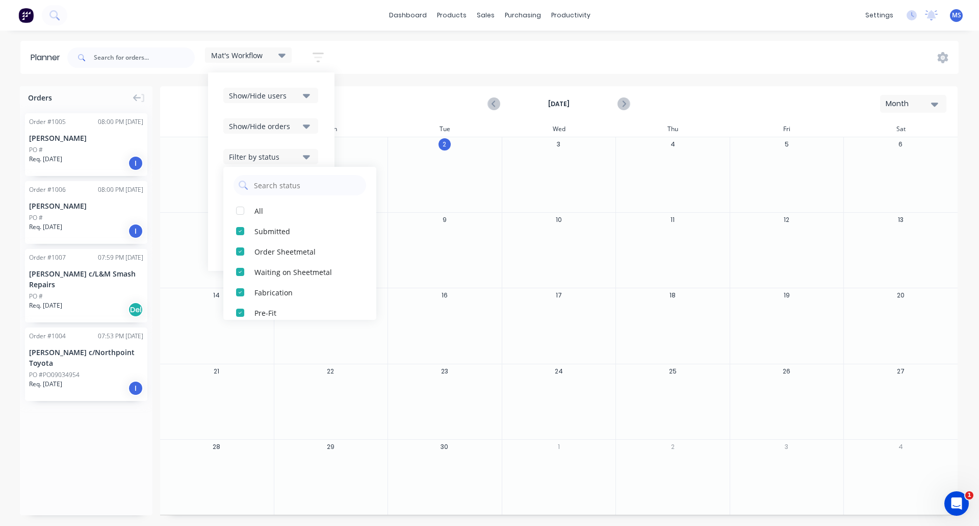
scroll to position [0, 0]
click at [332, 135] on div "Show/Hide users Show/Hide orders Filter by status All Submitted Order Sheetmeta…" at bounding box center [271, 171] width 127 height 198
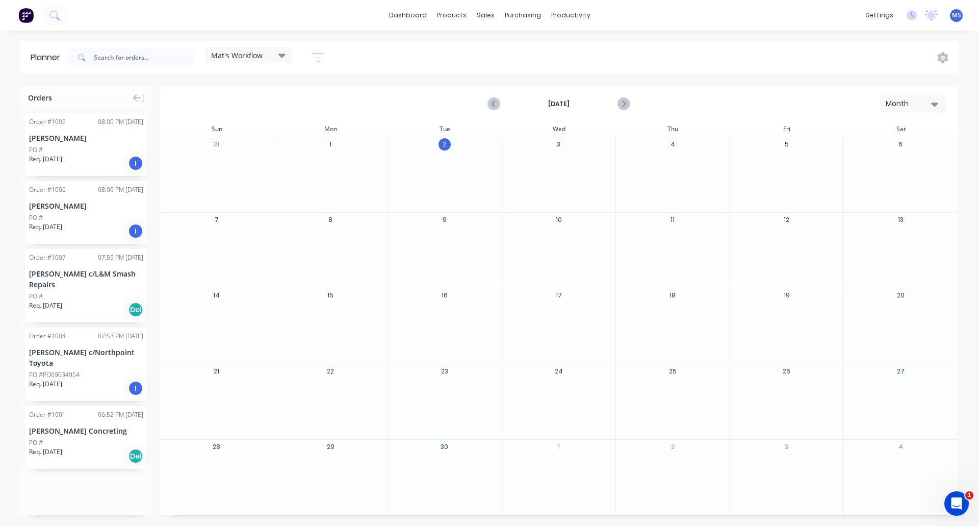
click at [244, 57] on span "Mat's Workflow" at bounding box center [237, 55] width 52 height 11
click at [269, 148] on button "Mat's Workflow (Default)" at bounding box center [267, 151] width 109 height 12
click at [273, 108] on button "Save new view" at bounding box center [277, 109] width 128 height 15
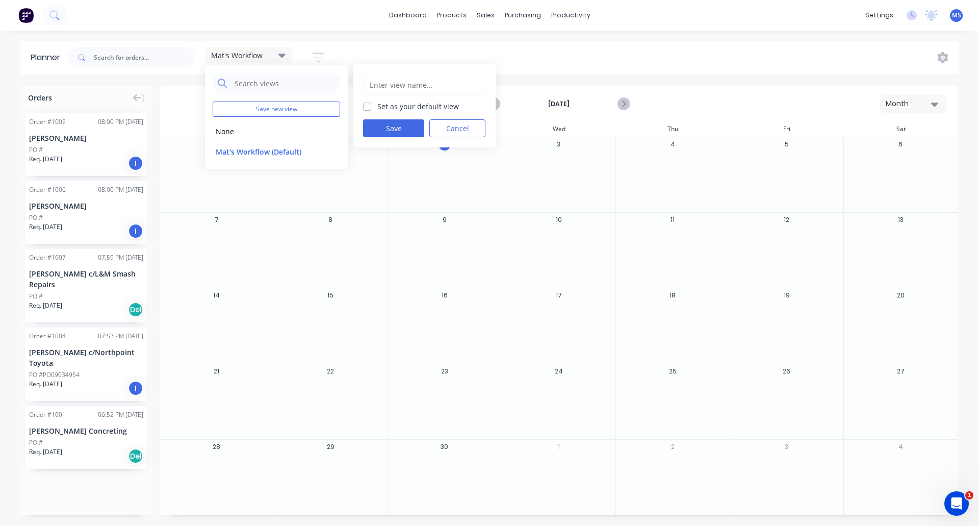
click at [377, 106] on label "Set as your default view" at bounding box center [418, 106] width 82 height 11
click at [368, 106] on input "Set as your default view" at bounding box center [367, 106] width 8 height 10
checkbox input "true"
click at [294, 149] on button "Mat's Workflow (Default)" at bounding box center [267, 151] width 109 height 12
click at [396, 125] on button "Save" at bounding box center [393, 128] width 61 height 18
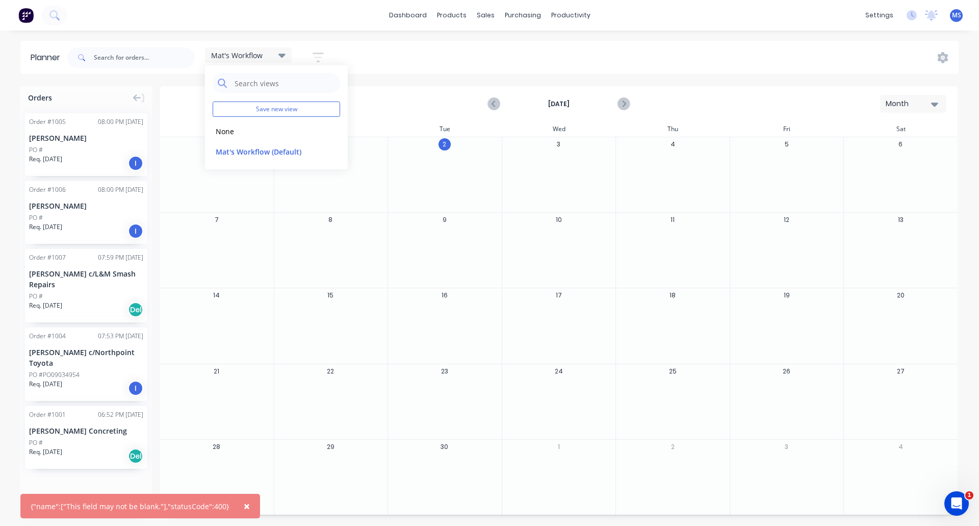
click at [232, 0] on div "dashboard products sales purchasing productivity dashboard products Product Cat…" at bounding box center [489, 15] width 979 height 31
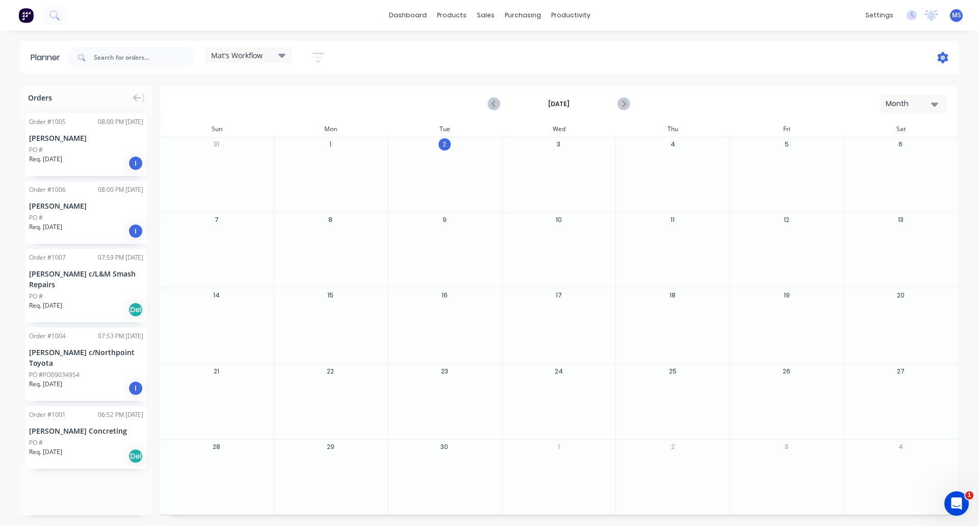
click at [940, 58] on icon at bounding box center [943, 57] width 11 height 11
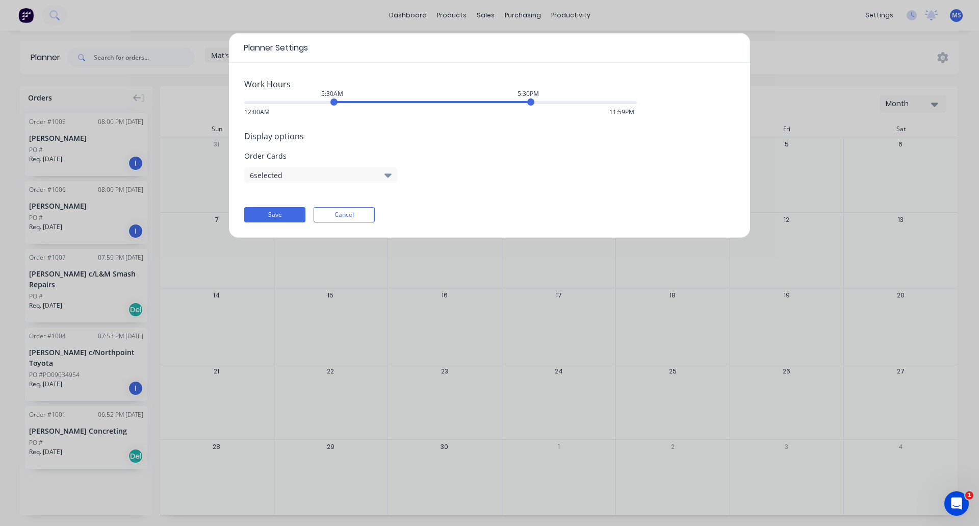
click at [390, 176] on icon "button" at bounding box center [388, 175] width 7 height 4
click at [435, 170] on div "Display options Order Cards 6 selected" at bounding box center [489, 156] width 491 height 53
click at [294, 220] on button "Save" at bounding box center [274, 214] width 61 height 15
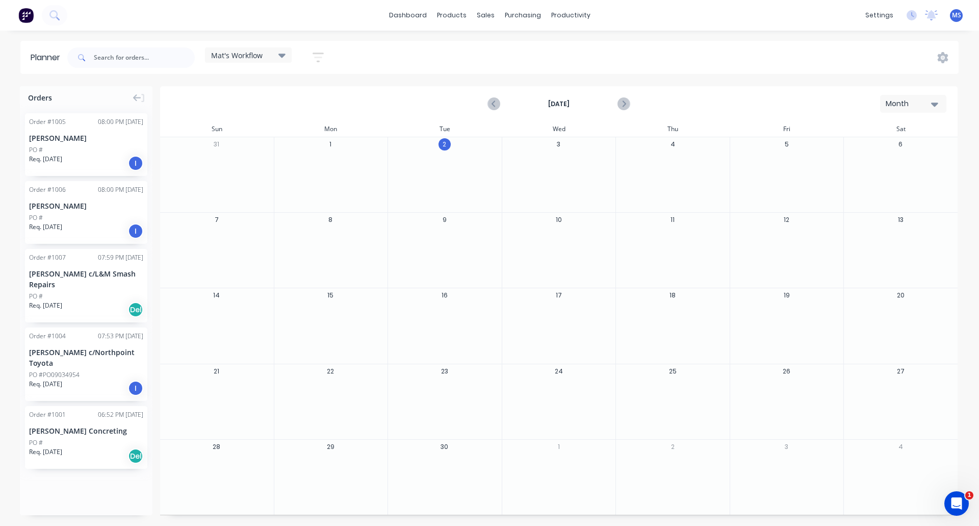
click at [263, 58] on span "Mat's Workflow" at bounding box center [237, 55] width 52 height 11
click at [225, 152] on button "Mat's Workflow (Default)" at bounding box center [267, 151] width 109 height 12
click at [332, 154] on button "edit" at bounding box center [330, 151] width 13 height 11
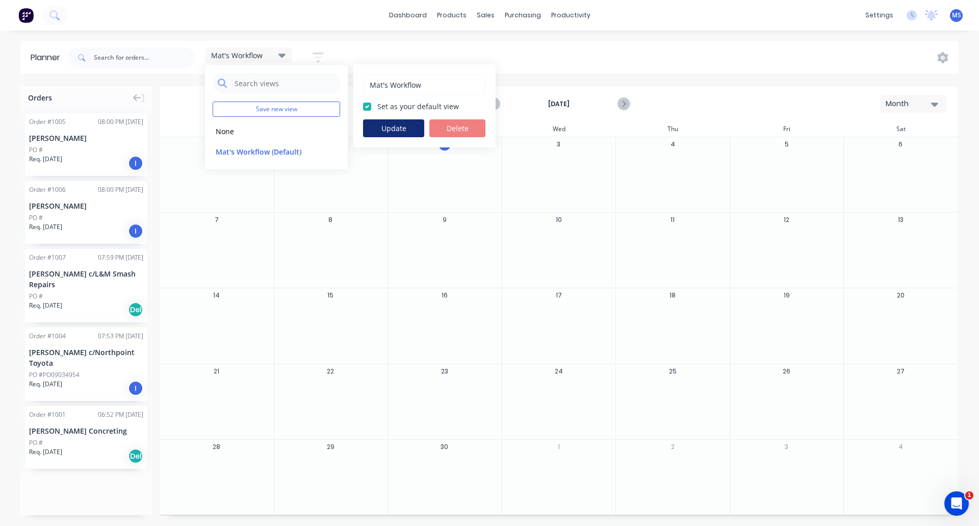
click at [400, 125] on button "Update" at bounding box center [393, 128] width 61 height 18
click at [317, 57] on icon "button" at bounding box center [318, 58] width 8 height 2
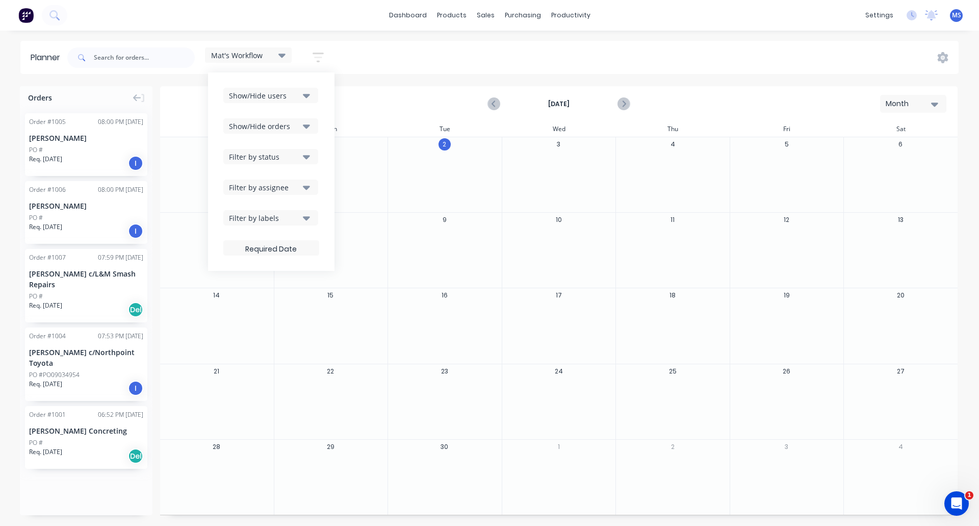
click at [301, 123] on button "Show/Hide orders" at bounding box center [270, 125] width 95 height 15
click at [369, 105] on div "September 2025 Month" at bounding box center [559, 103] width 796 height 33
click at [319, 61] on icon "button" at bounding box center [318, 58] width 11 height 10
click at [307, 155] on icon "button" at bounding box center [306, 156] width 7 height 11
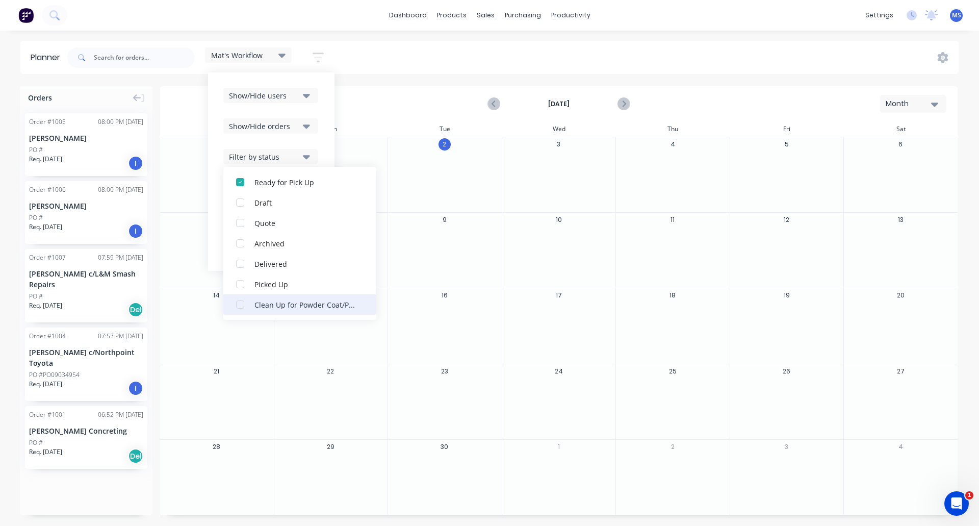
click at [244, 300] on div "button" at bounding box center [240, 304] width 20 height 20
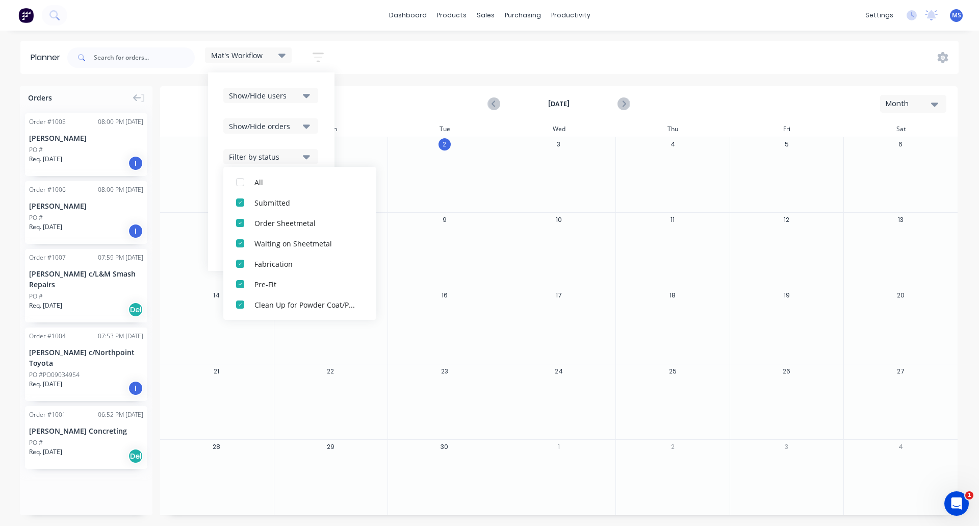
click at [332, 100] on div "Show/Hide users Show/Hide orders Filter by status All Submitted Order Sheetmeta…" at bounding box center [271, 171] width 127 height 198
click at [316, 60] on icon "button" at bounding box center [318, 57] width 11 height 13
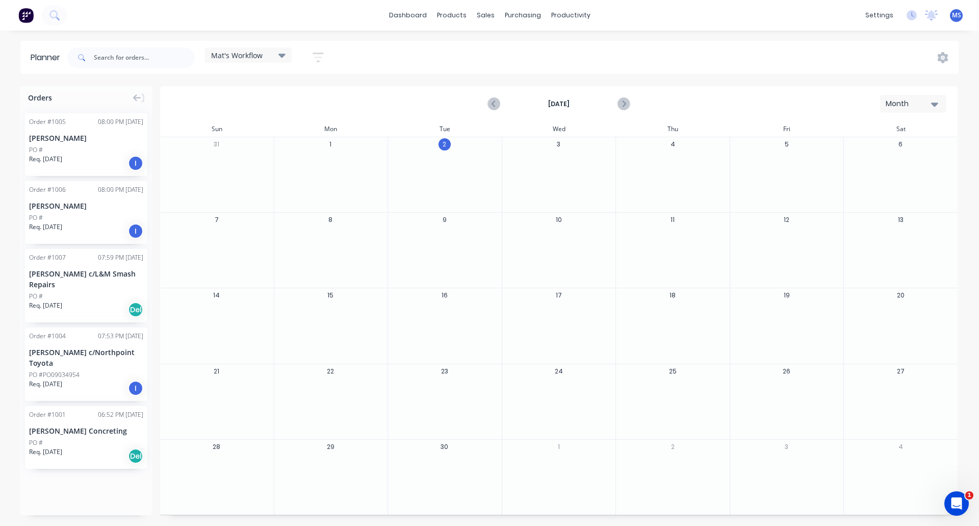
click at [316, 60] on icon "button" at bounding box center [318, 57] width 11 height 13
click at [299, 218] on div "Filter by labels" at bounding box center [264, 218] width 71 height 11
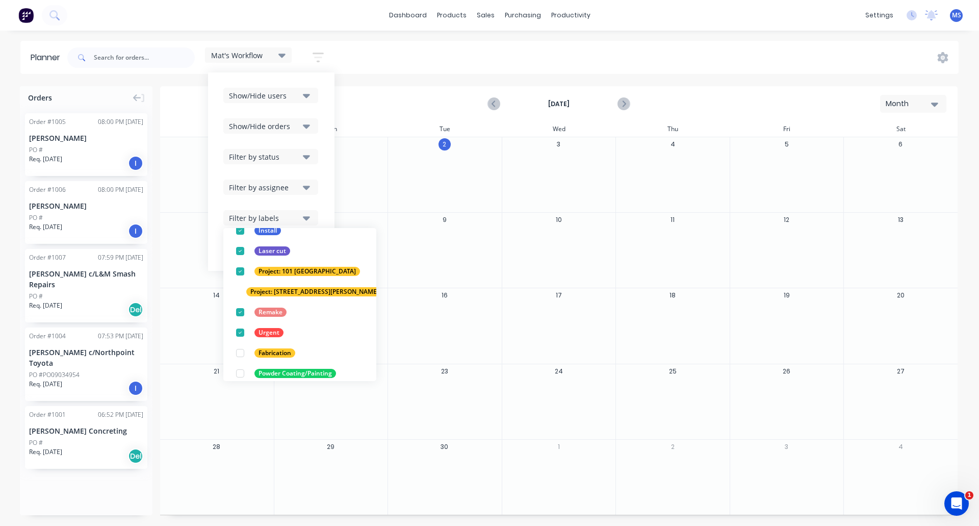
scroll to position [92, 0]
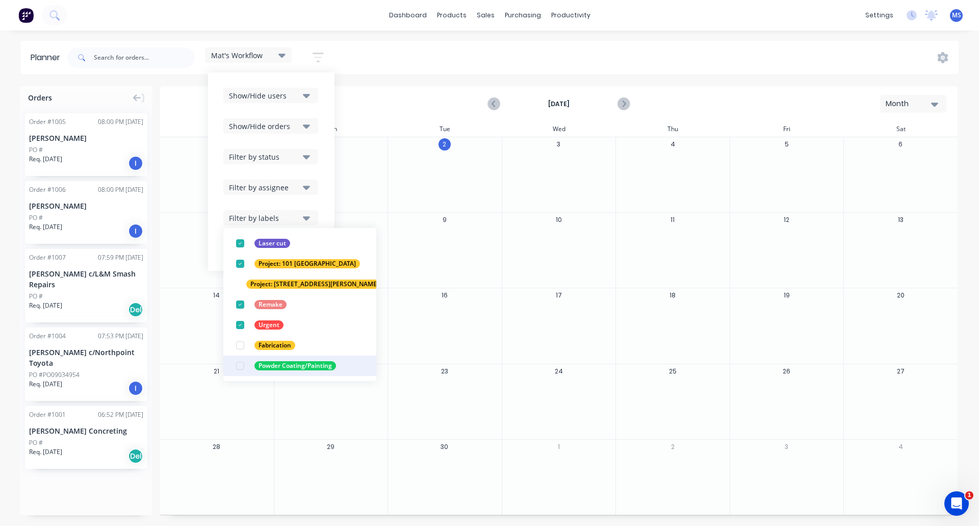
click at [243, 366] on div "button" at bounding box center [240, 366] width 20 height 20
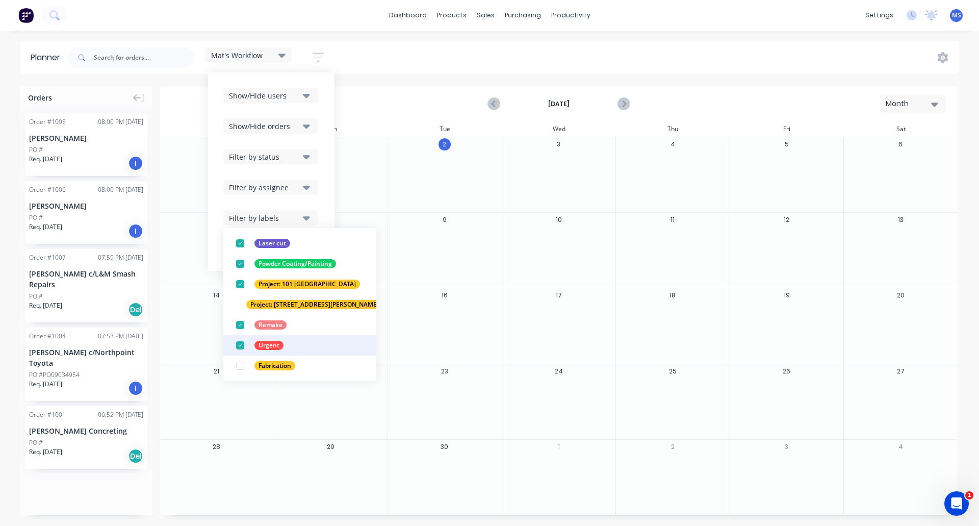
click at [243, 343] on div "button" at bounding box center [240, 345] width 20 height 20
click at [239, 324] on div "button" at bounding box center [240, 325] width 20 height 20
click at [238, 305] on div "button" at bounding box center [236, 304] width 20 height 20
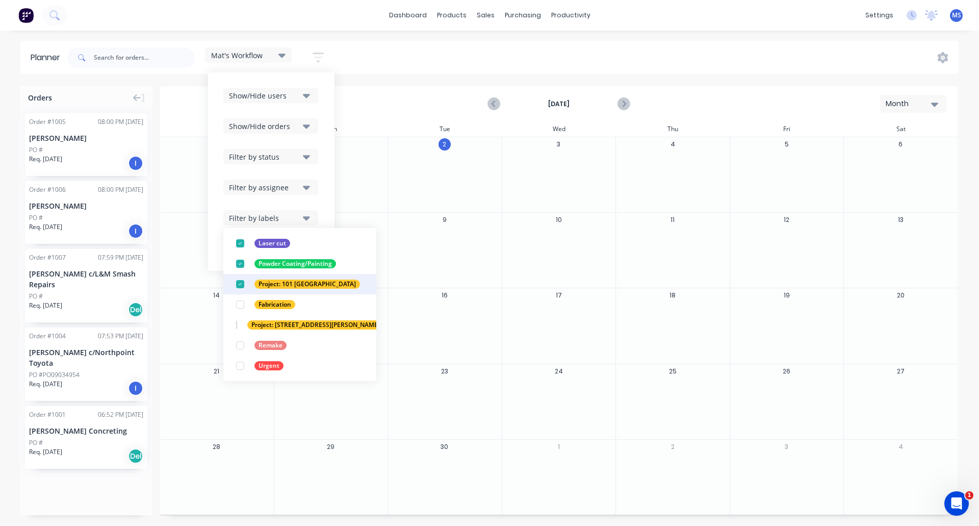
click at [240, 283] on div "button" at bounding box center [240, 284] width 20 height 20
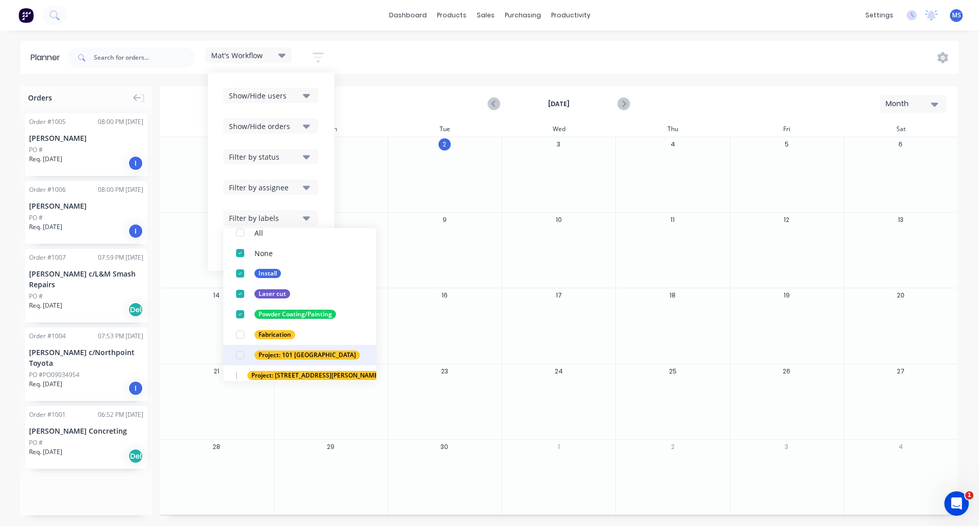
scroll to position [41, 0]
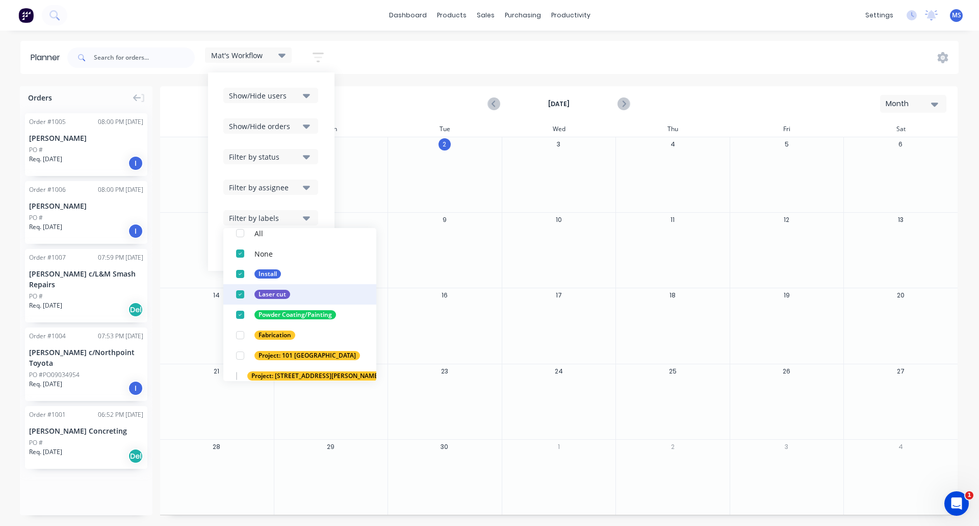
click at [244, 292] on div "button" at bounding box center [240, 294] width 20 height 20
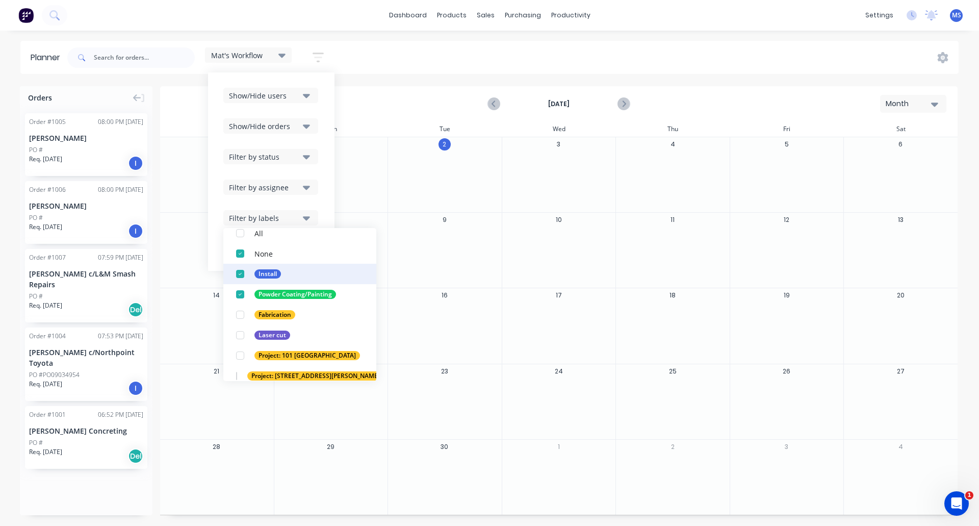
click at [238, 275] on div "button" at bounding box center [240, 274] width 20 height 20
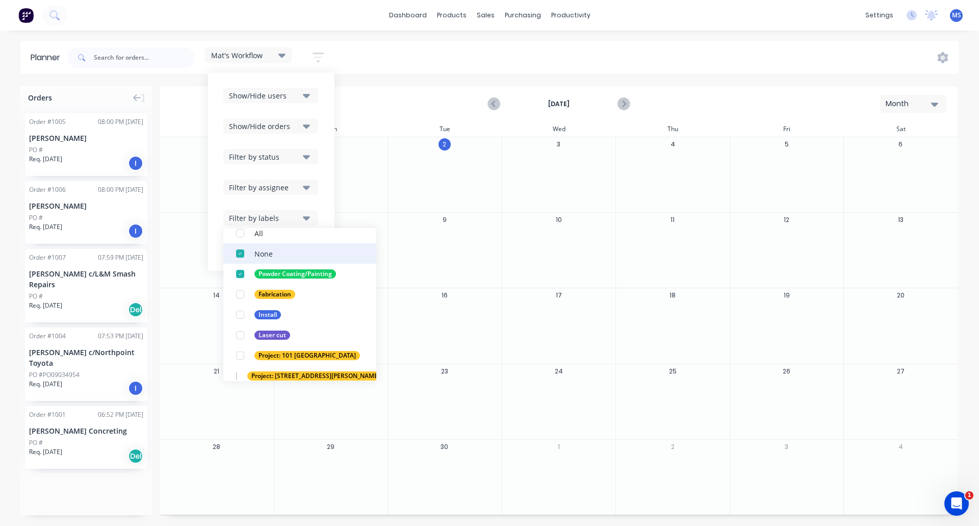
click at [239, 253] on div "button" at bounding box center [240, 253] width 20 height 20
click at [242, 234] on div "button" at bounding box center [240, 233] width 20 height 20
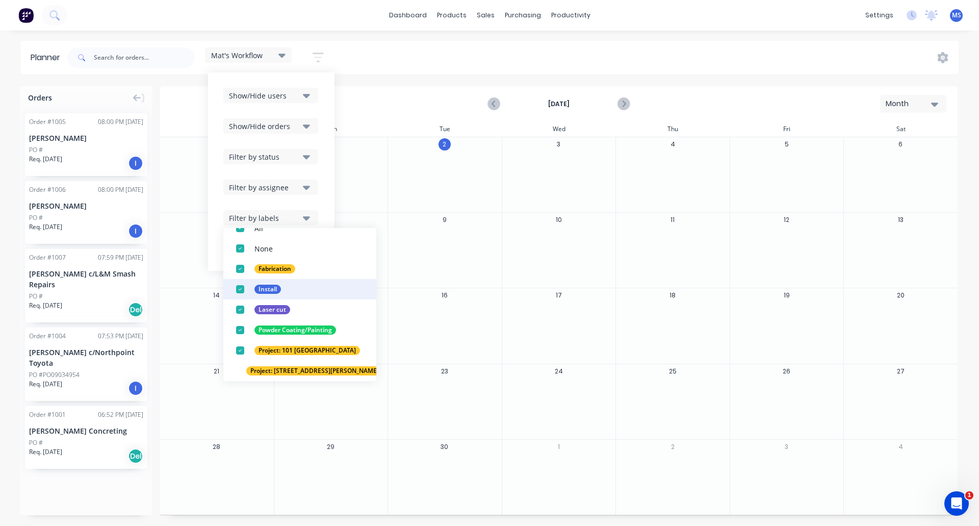
scroll to position [0, 0]
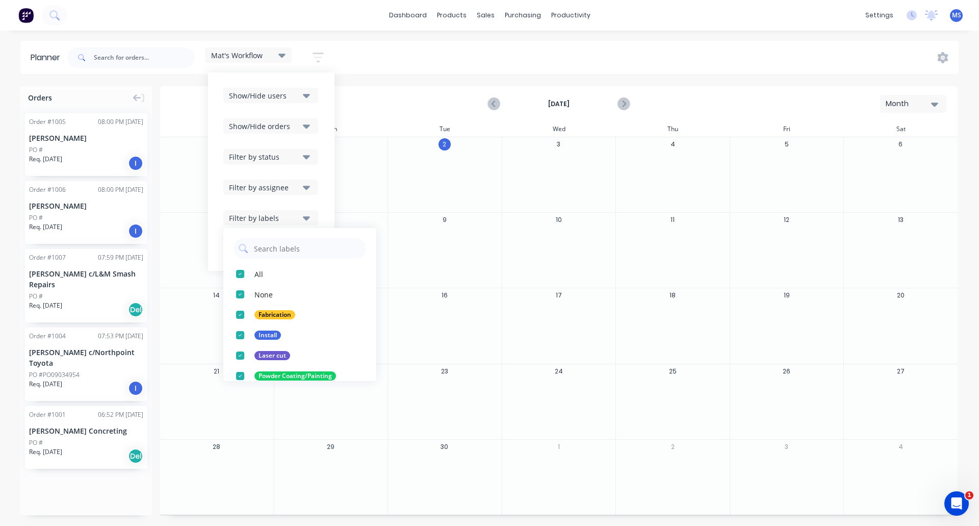
click at [330, 180] on div "Show/Hide users Show/Hide orders Filter by status Filter by assignee Filter by …" at bounding box center [271, 171] width 127 height 198
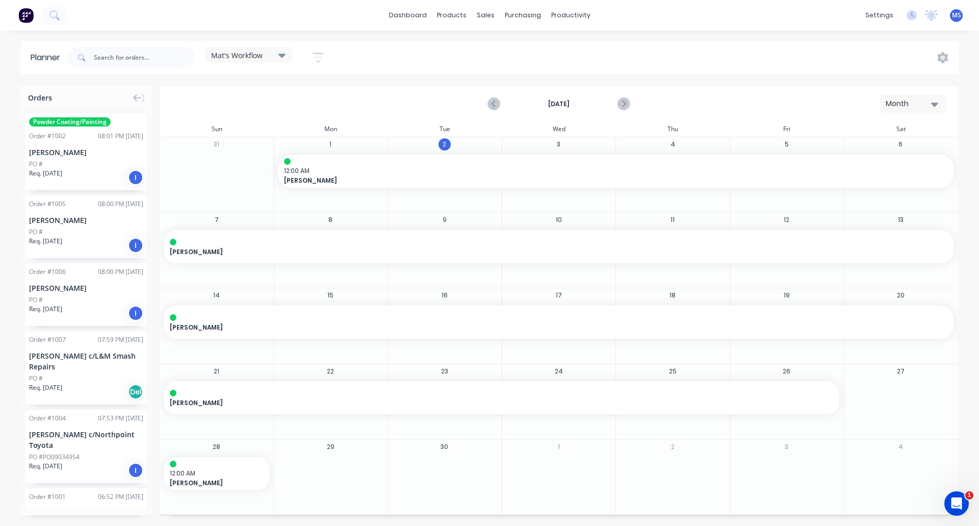
click at [285, 54] on icon at bounding box center [282, 54] width 7 height 11
click at [333, 153] on button "edit" at bounding box center [330, 151] width 13 height 11
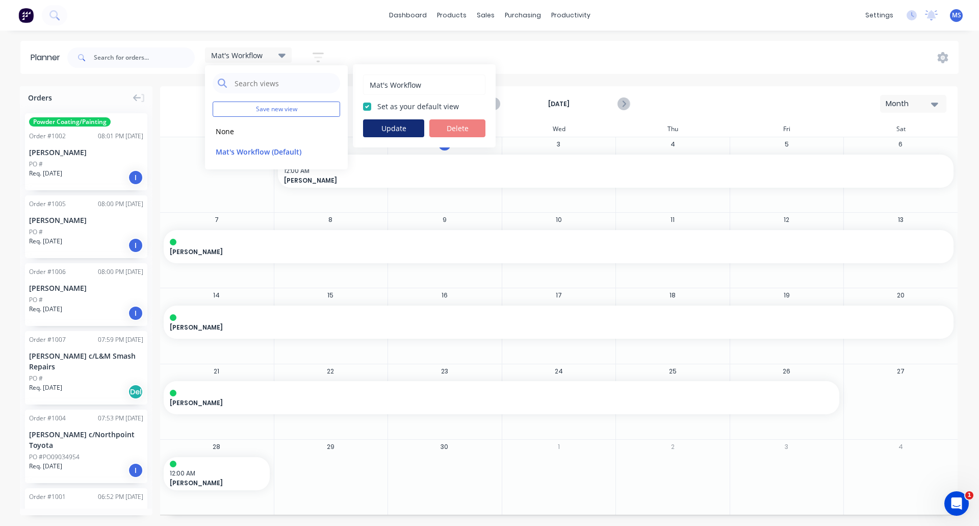
click at [398, 129] on button "Update" at bounding box center [393, 128] width 61 height 18
click at [384, 64] on div "Mat's Workflow Save new view None edit Mat's Workflow (Default) edit Show/Hide …" at bounding box center [512, 57] width 894 height 31
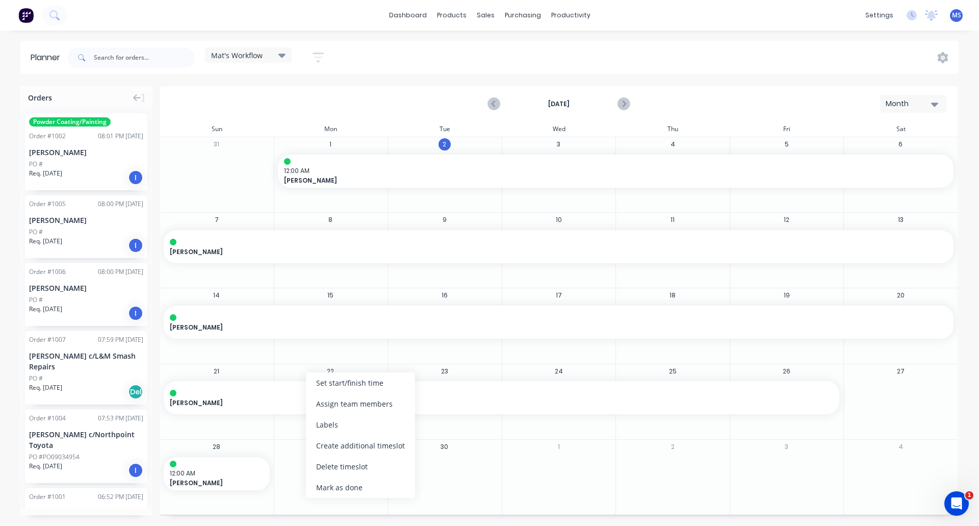
click at [321, 467] on div "Delete timeslot" at bounding box center [360, 466] width 109 height 21
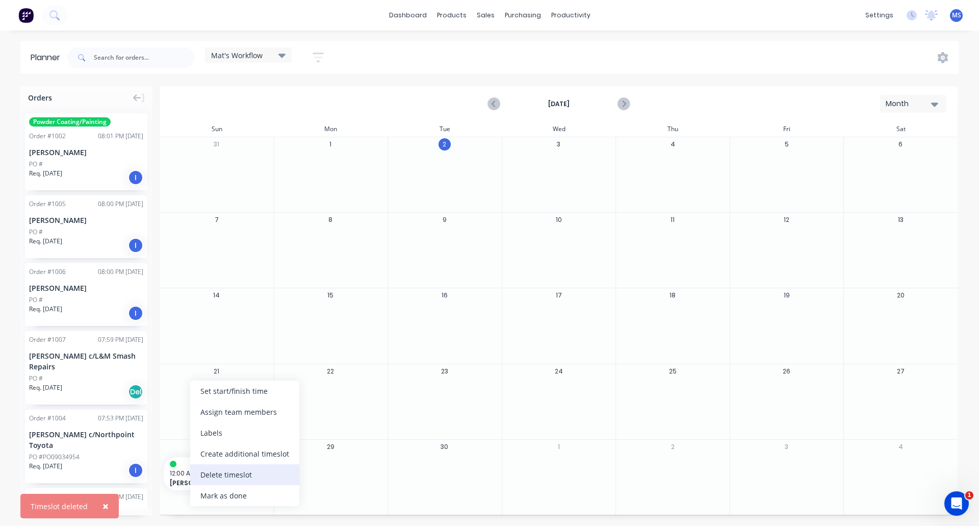
drag, startPoint x: 220, startPoint y: 477, endPoint x: 228, endPoint y: 457, distance: 21.3
click at [220, 476] on div "Delete timeslot" at bounding box center [244, 474] width 109 height 21
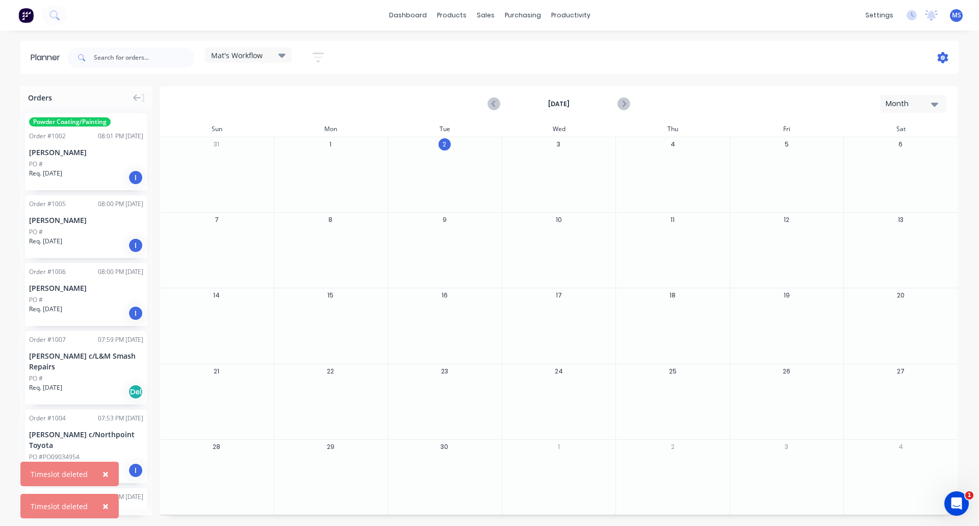
click at [947, 57] on icon at bounding box center [943, 57] width 11 height 11
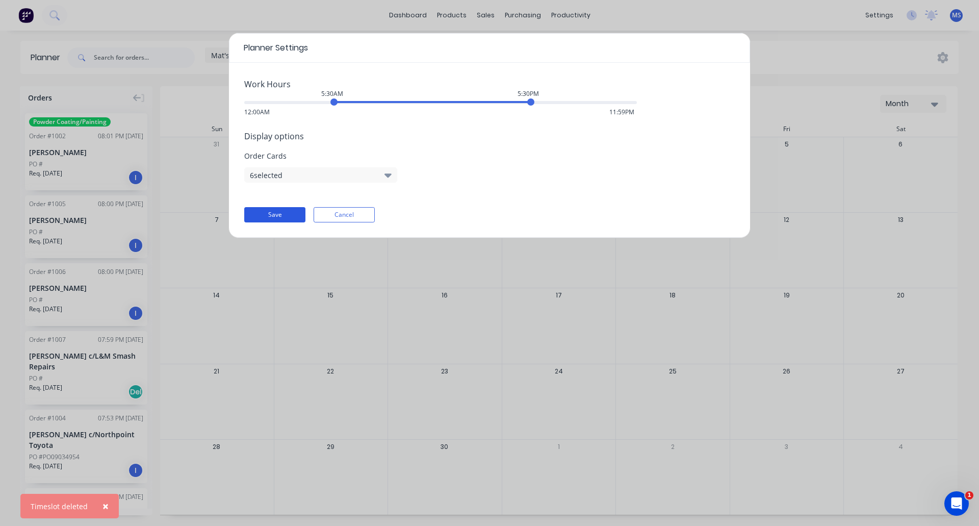
click at [281, 214] on button "Save" at bounding box center [274, 214] width 61 height 15
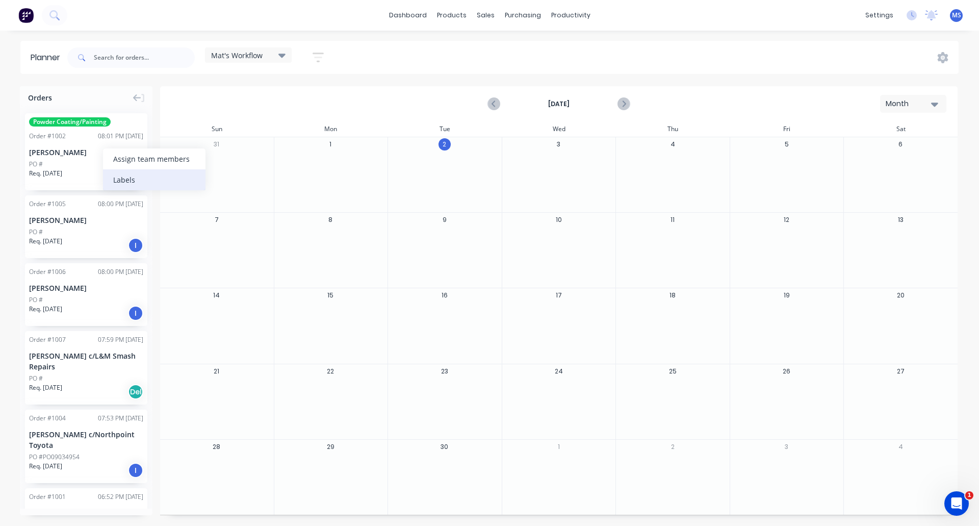
click at [119, 184] on div "Labels" at bounding box center [154, 179] width 103 height 21
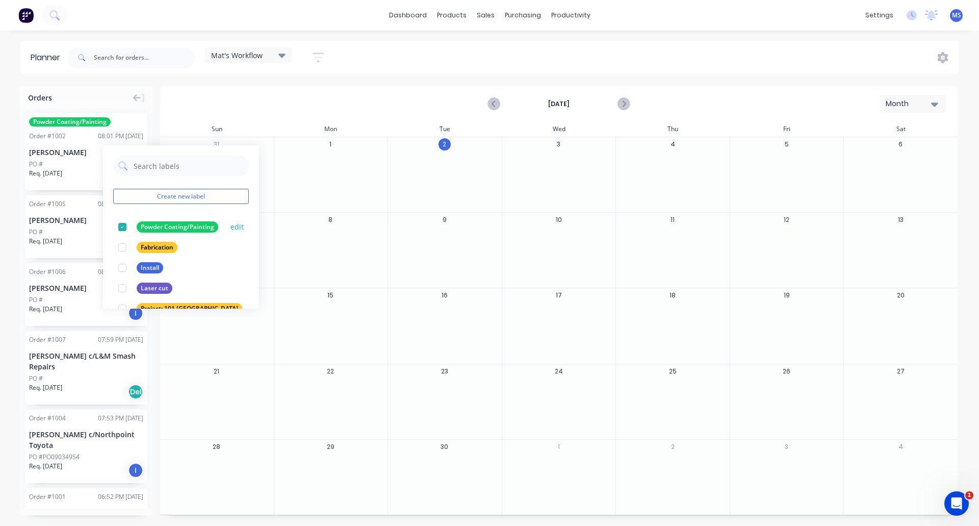
click at [119, 228] on div at bounding box center [122, 227] width 20 height 20
click at [121, 229] on div at bounding box center [122, 227] width 20 height 20
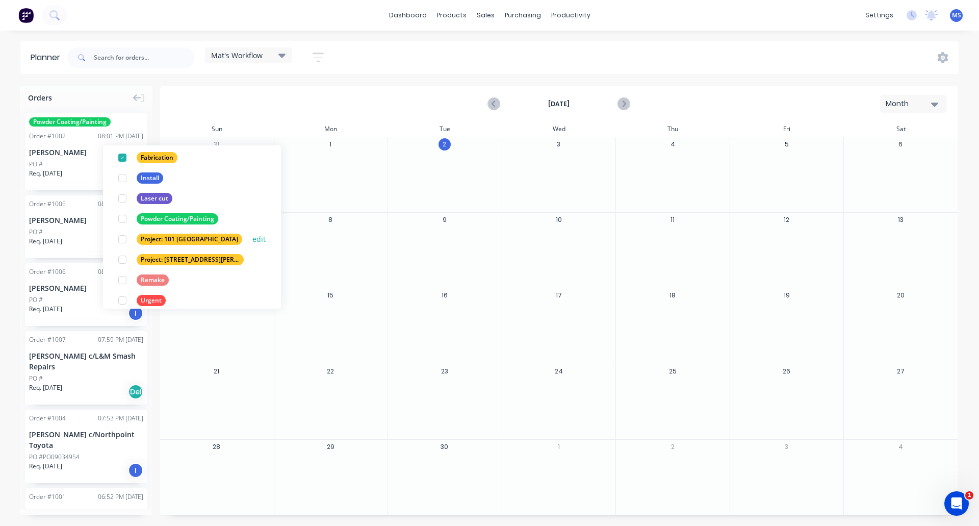
scroll to position [82, 0]
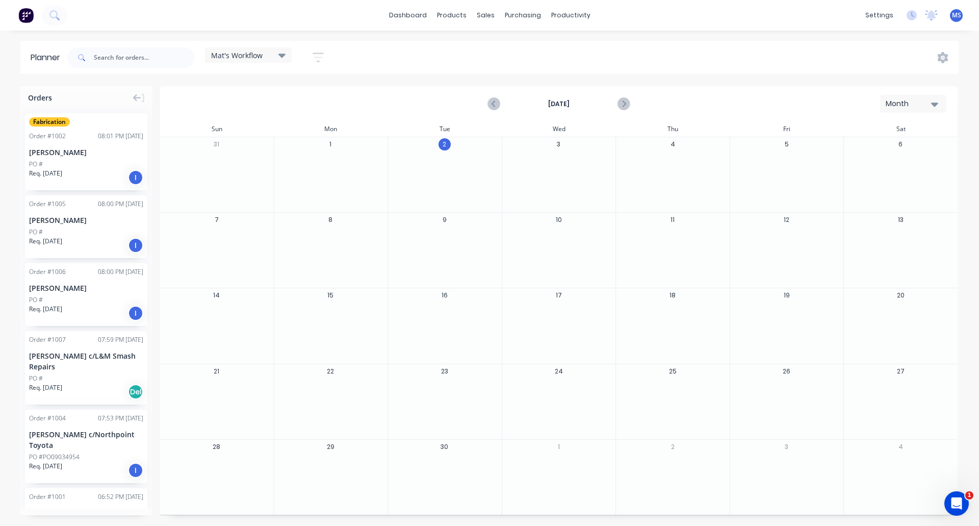
click at [296, 164] on div at bounding box center [330, 171] width 113 height 33
drag, startPoint x: 86, startPoint y: 151, endPoint x: 308, endPoint y: 175, distance: 223.2
drag, startPoint x: 384, startPoint y: 172, endPoint x: 783, endPoint y: 413, distance: 466.2
drag, startPoint x: 77, startPoint y: 207, endPoint x: 329, endPoint y: 207, distance: 252.0
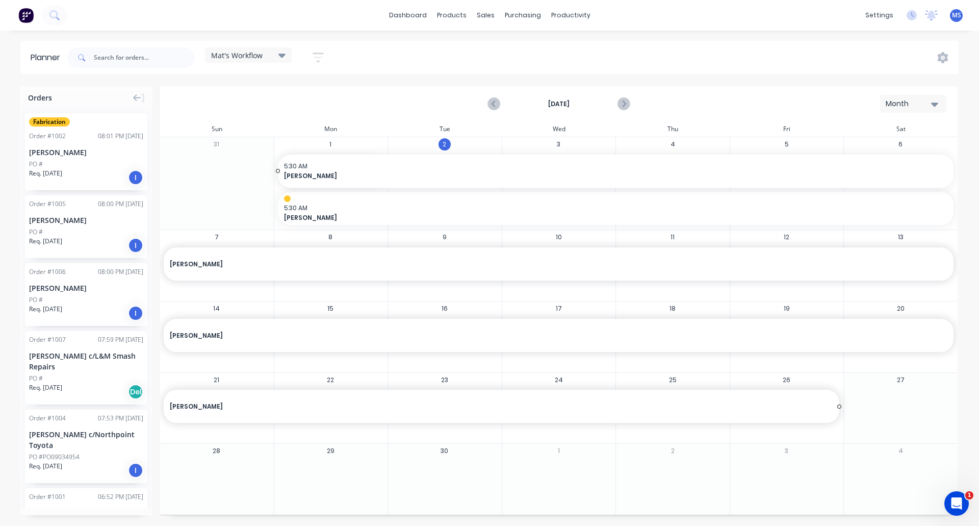
drag, startPoint x: 385, startPoint y: 171, endPoint x: 781, endPoint y: 413, distance: 464.3
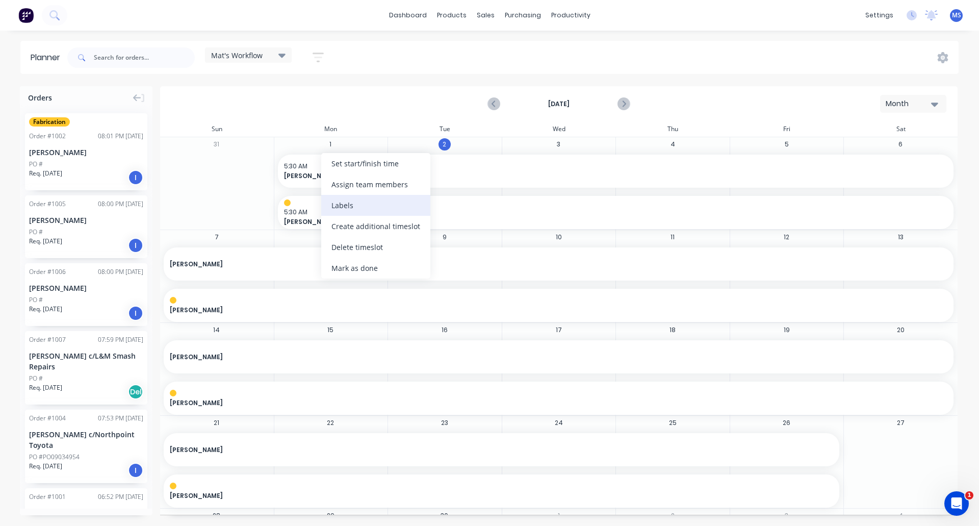
click at [350, 209] on div "Labels" at bounding box center [375, 205] width 109 height 21
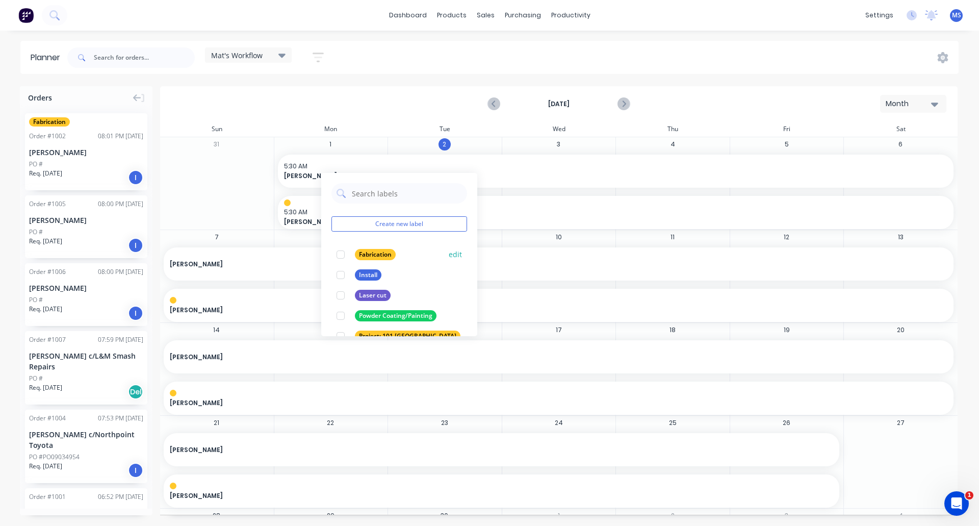
click at [387, 249] on div "Fabrication" at bounding box center [375, 254] width 41 height 11
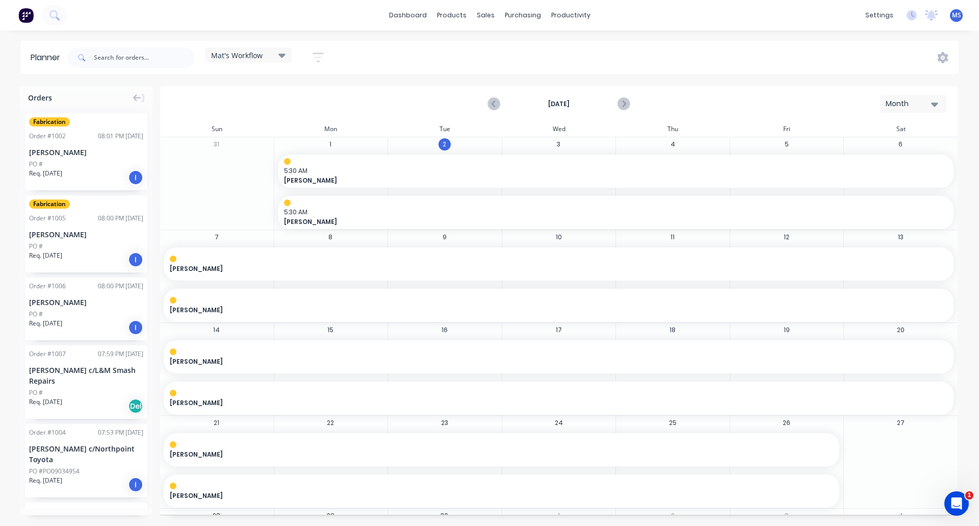
click at [235, 209] on div "31" at bounding box center [217, 183] width 114 height 92
drag, startPoint x: 70, startPoint y: 298, endPoint x: 317, endPoint y: 158, distance: 283.7
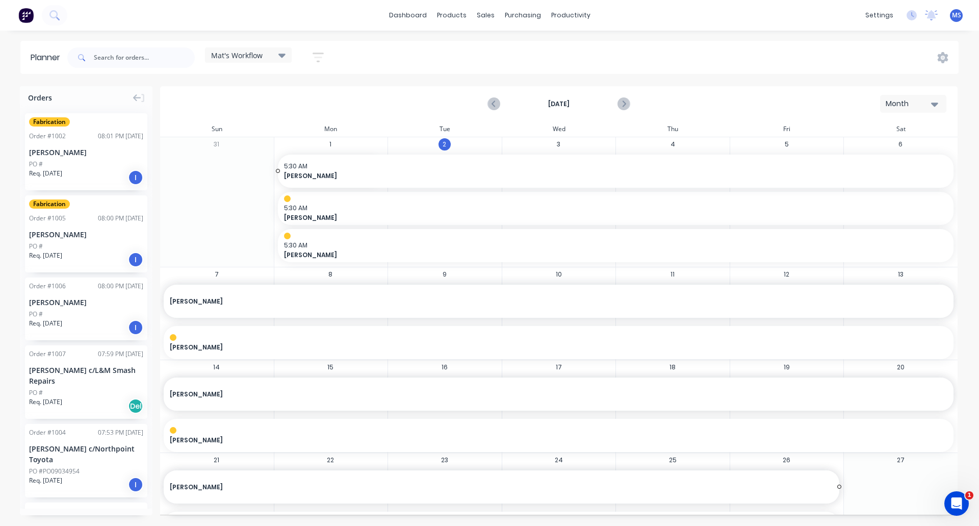
drag, startPoint x: 383, startPoint y: 169, endPoint x: 788, endPoint y: 477, distance: 508.9
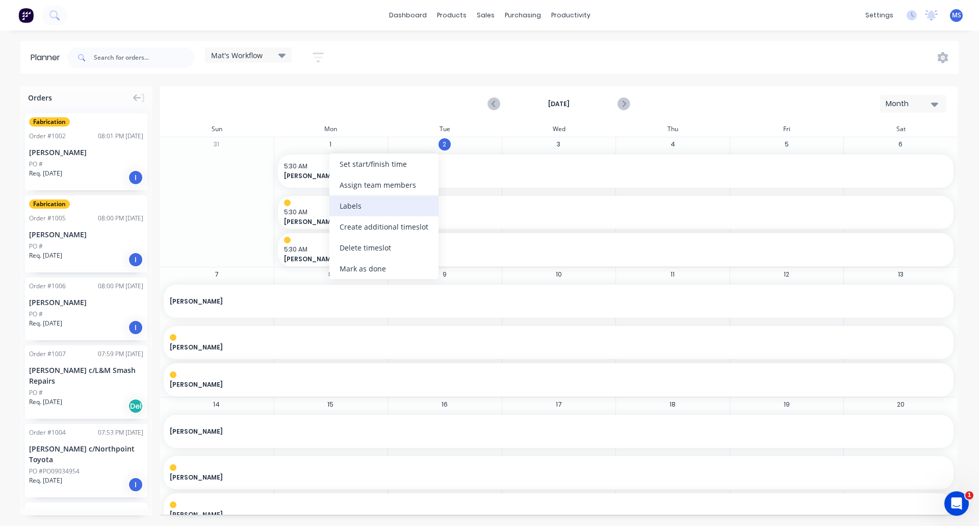
click at [362, 209] on div "Labels" at bounding box center [384, 205] width 109 height 21
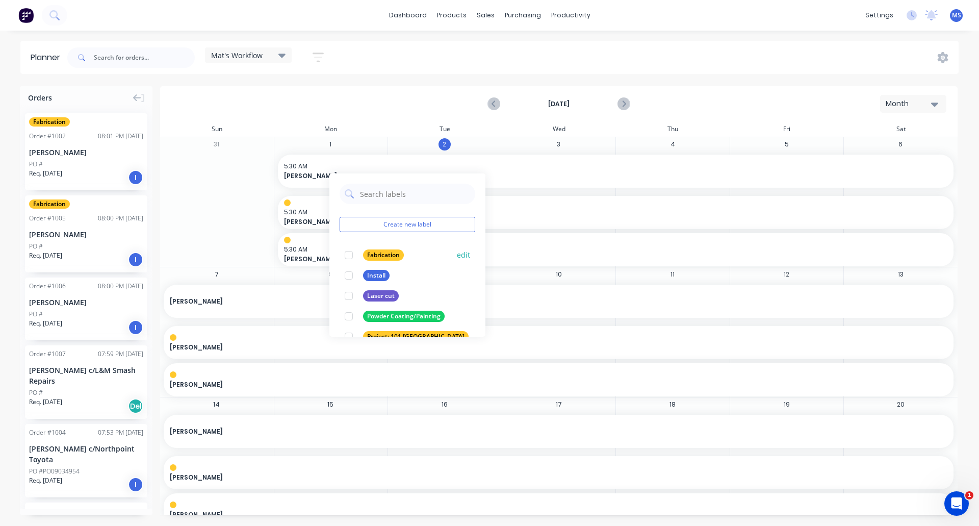
click at [352, 255] on div at bounding box center [349, 255] width 20 height 20
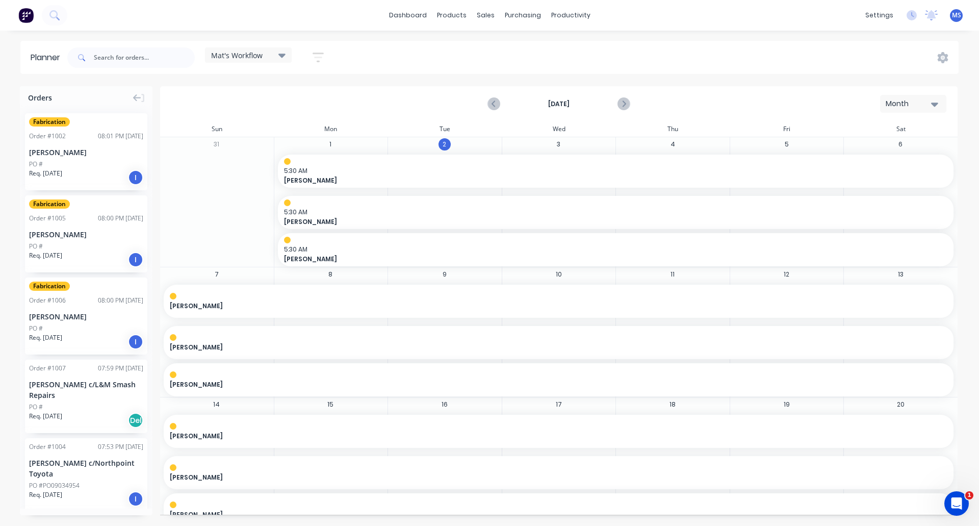
click at [223, 207] on div "31" at bounding box center [217, 202] width 114 height 130
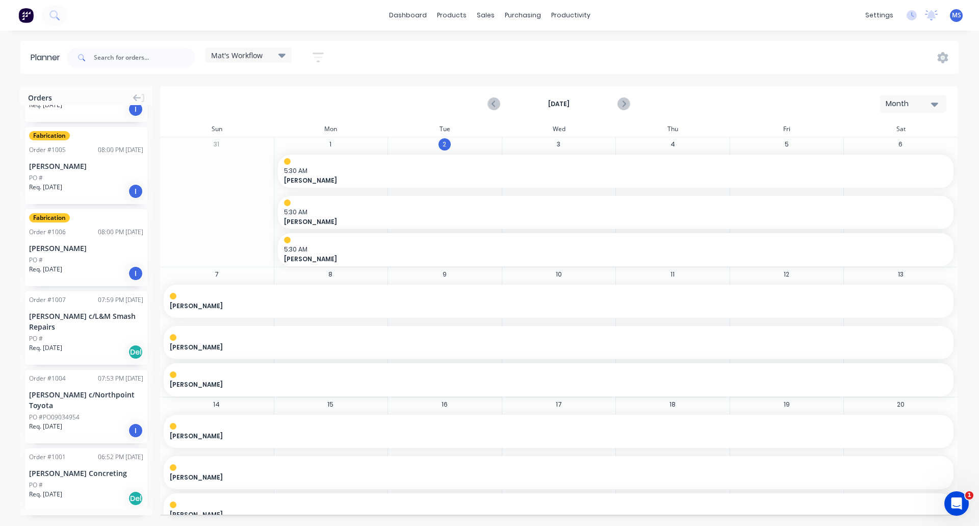
scroll to position [84, 0]
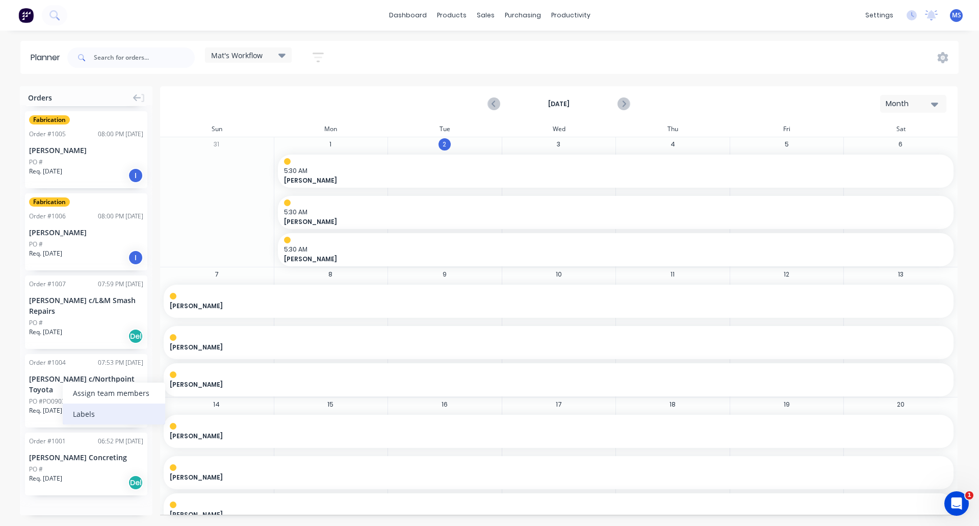
click at [80, 414] on div "Labels" at bounding box center [114, 413] width 103 height 21
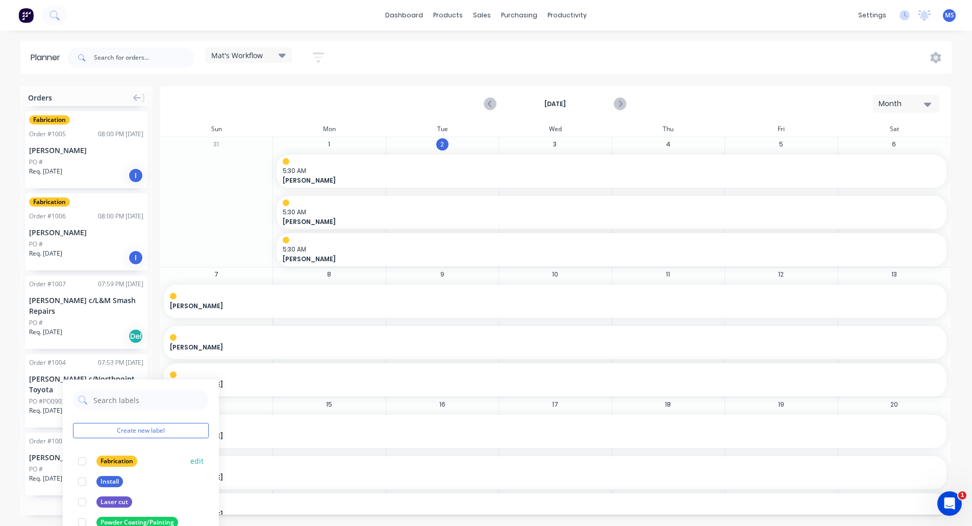
click at [110, 462] on div "Fabrication" at bounding box center [116, 461] width 41 height 11
click at [46, 393] on div "[PERSON_NAME] c/Northpoint Toyota" at bounding box center [86, 383] width 114 height 21
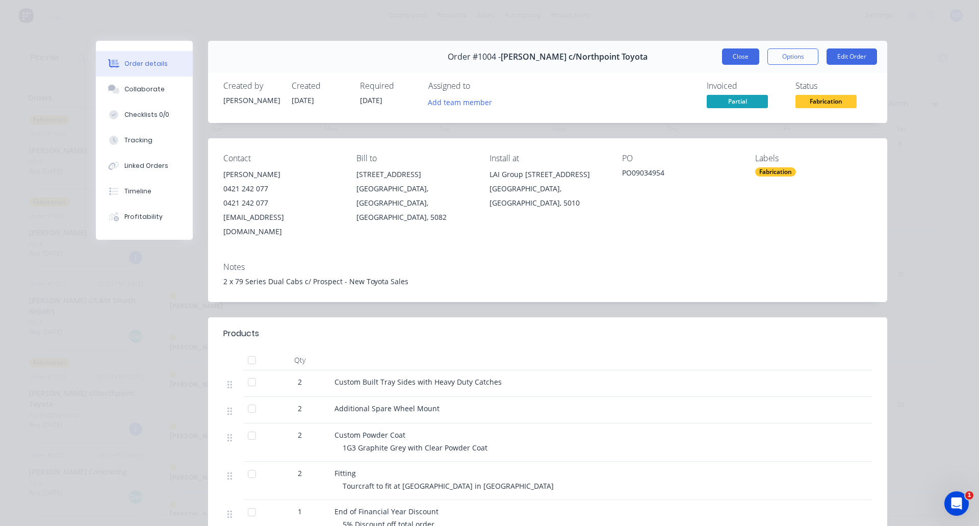
click at [747, 57] on button "Close" at bounding box center [740, 56] width 37 height 16
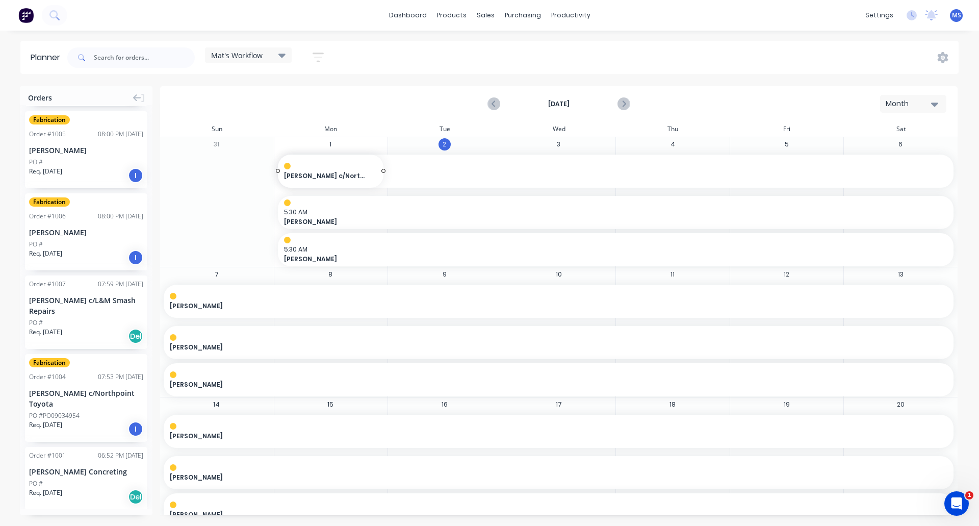
drag, startPoint x: 59, startPoint y: 386, endPoint x: 313, endPoint y: 172, distance: 332.1
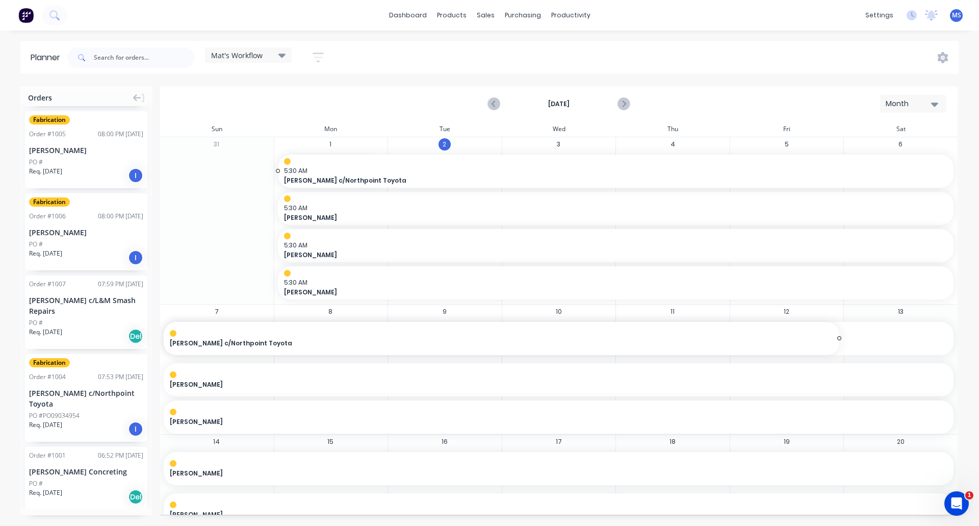
drag, startPoint x: 380, startPoint y: 171, endPoint x: 763, endPoint y: 354, distance: 424.2
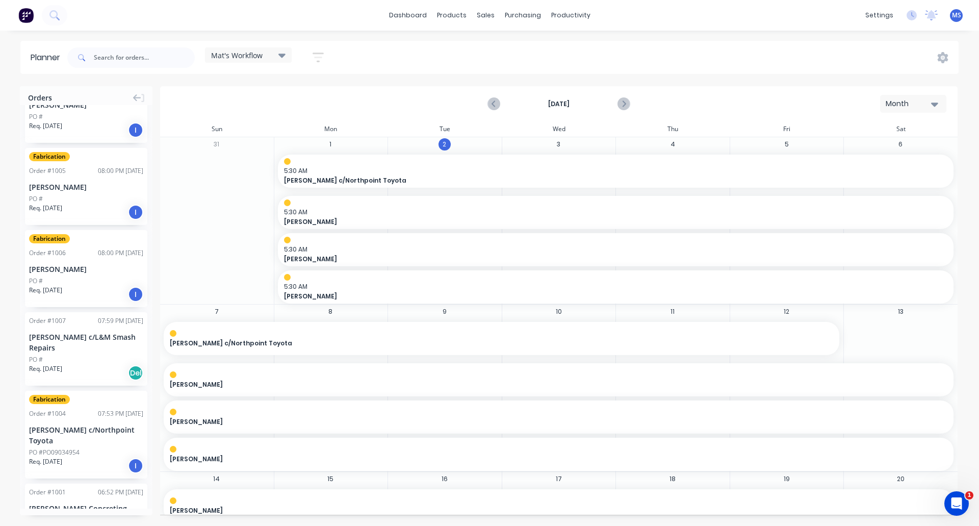
scroll to position [98, 0]
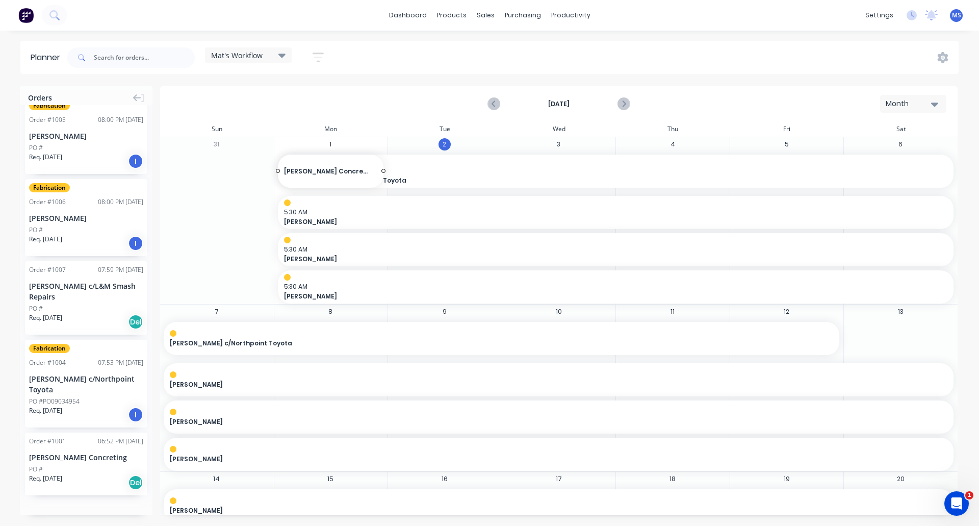
drag, startPoint x: 84, startPoint y: 469, endPoint x: 318, endPoint y: 177, distance: 374.5
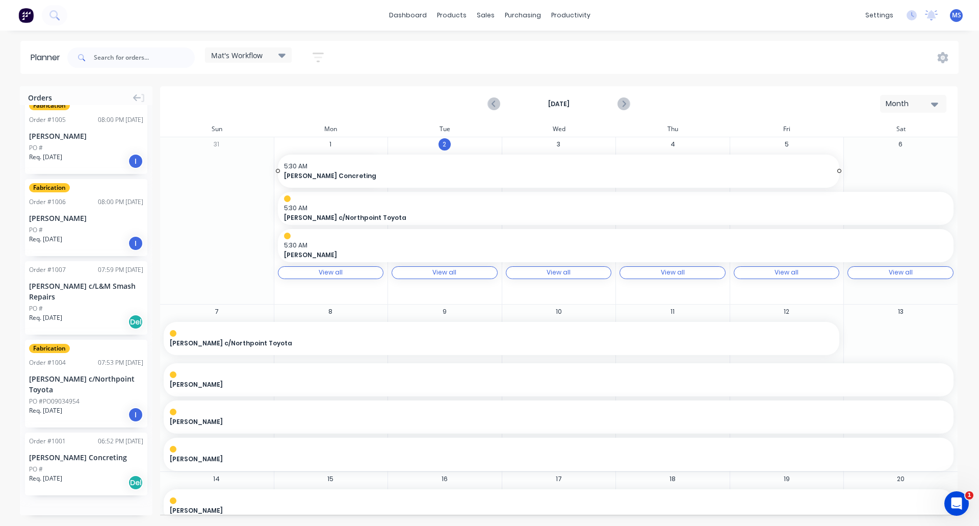
drag, startPoint x: 381, startPoint y: 169, endPoint x: 753, endPoint y: 186, distance: 372.3
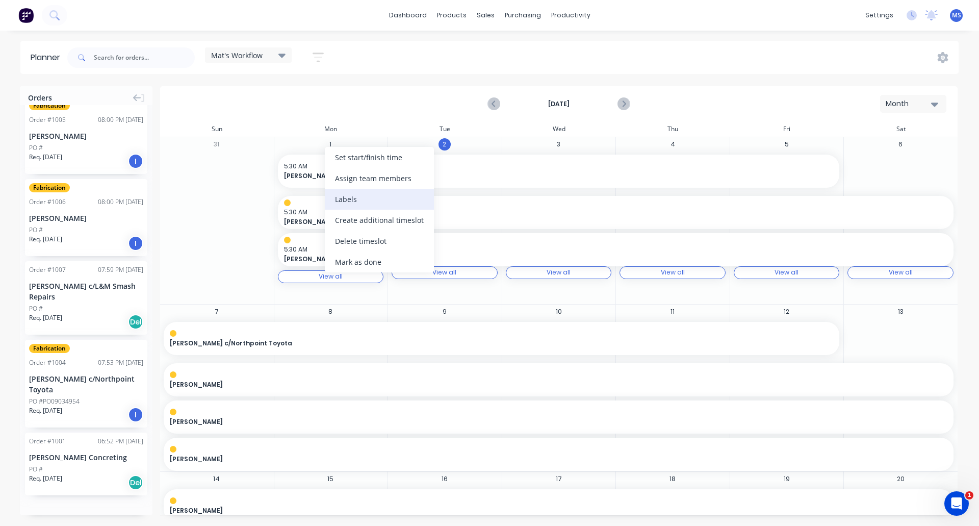
click at [349, 201] on div "Labels" at bounding box center [379, 199] width 109 height 21
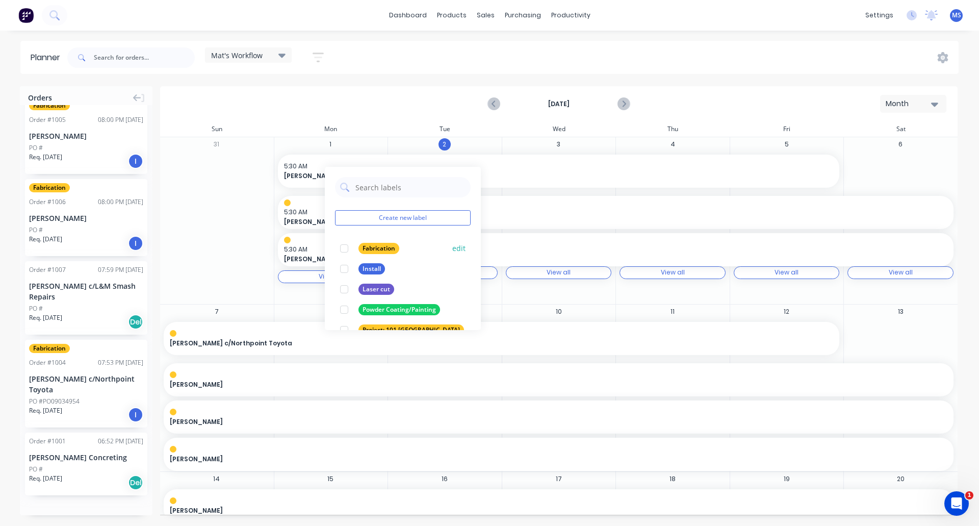
click at [384, 244] on div "Fabrication" at bounding box center [379, 248] width 41 height 11
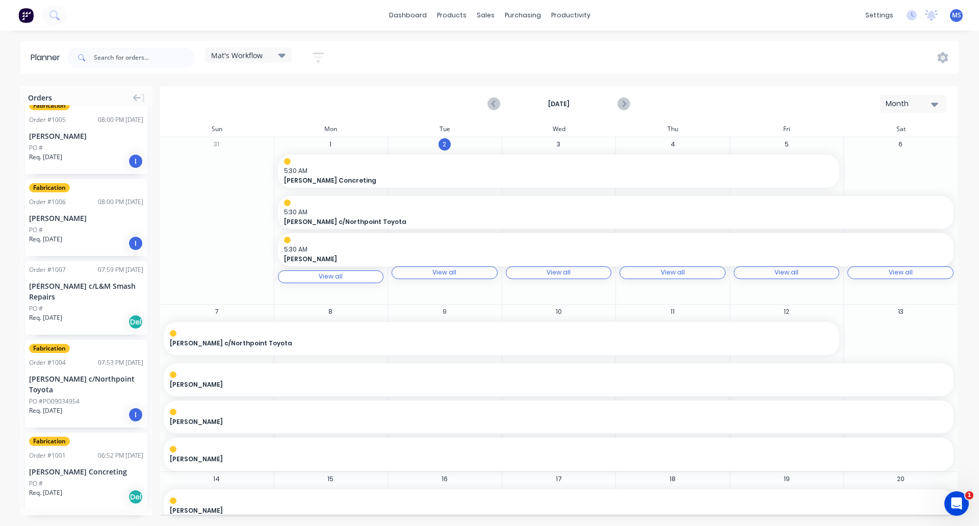
click at [257, 224] on div "31" at bounding box center [217, 220] width 114 height 167
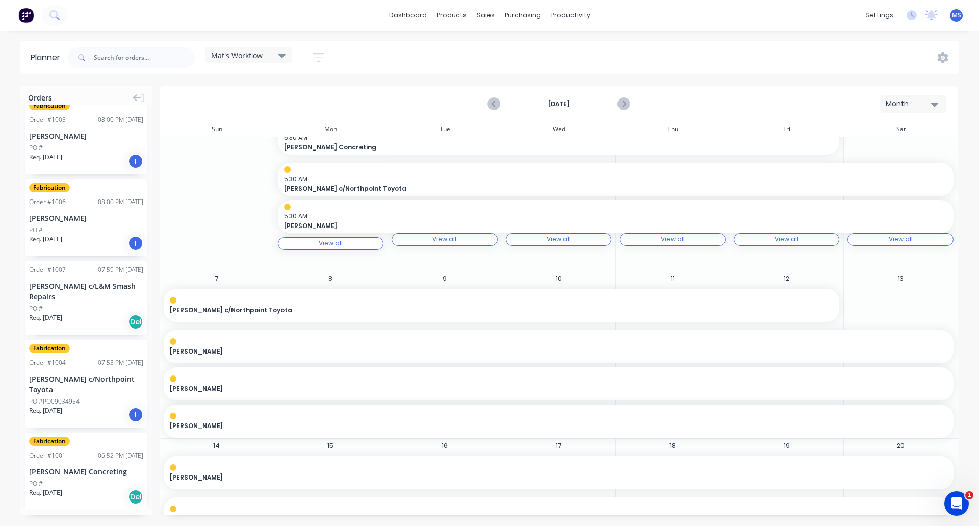
scroll to position [0, 0]
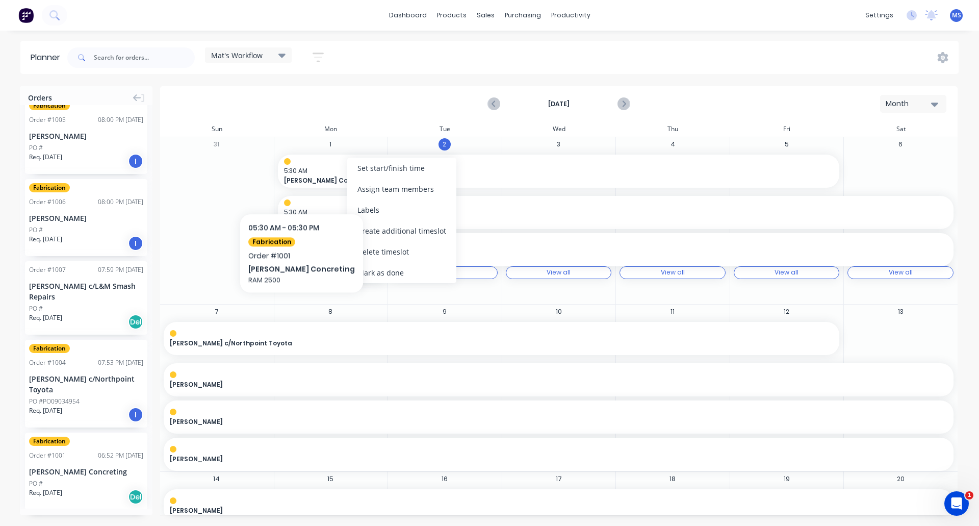
click at [209, 196] on div "31" at bounding box center [217, 220] width 114 height 167
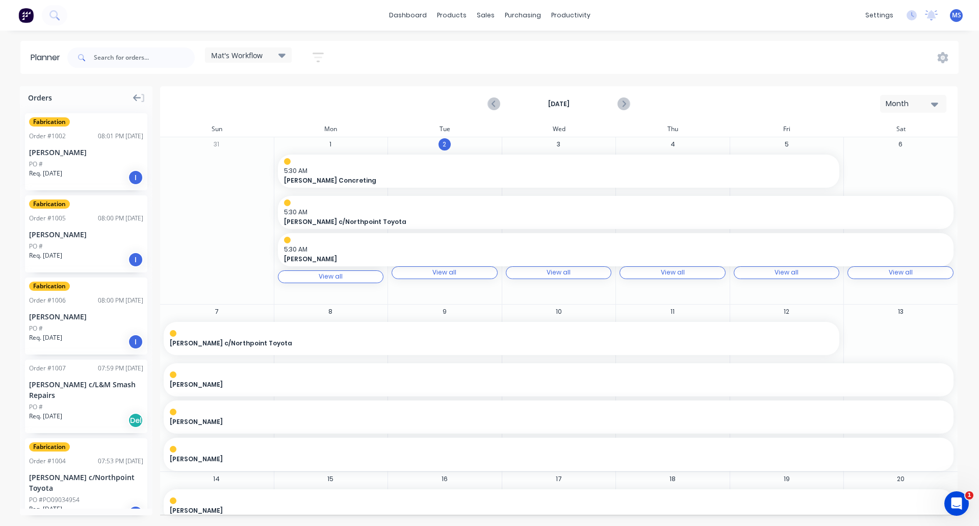
click at [140, 98] on icon at bounding box center [137, 97] width 8 height 7
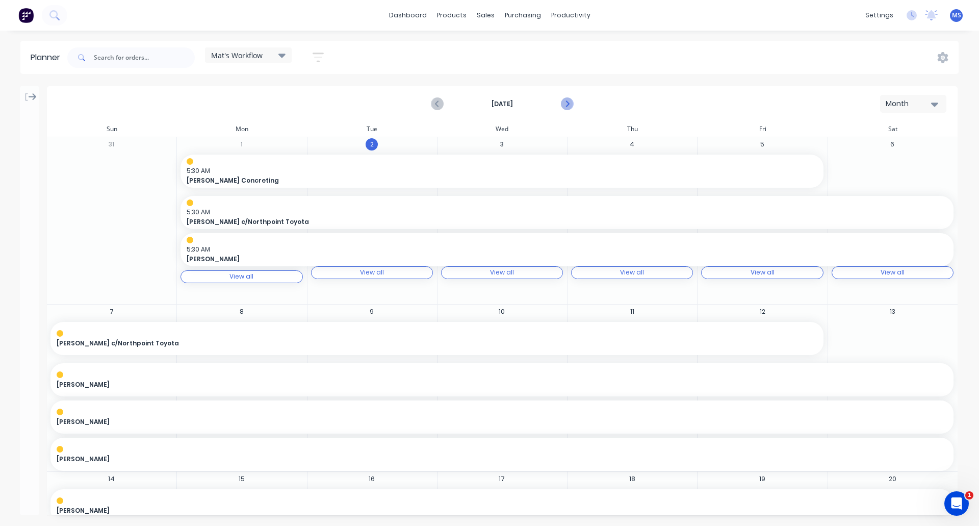
click at [561, 101] on icon "Next page" at bounding box center [567, 104] width 12 height 12
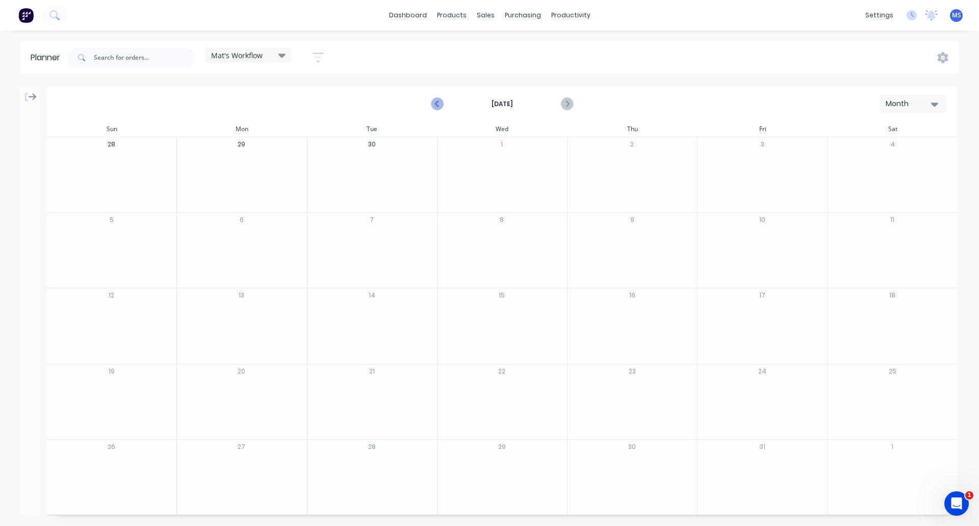
click at [440, 100] on icon "Previous page" at bounding box center [438, 104] width 5 height 8
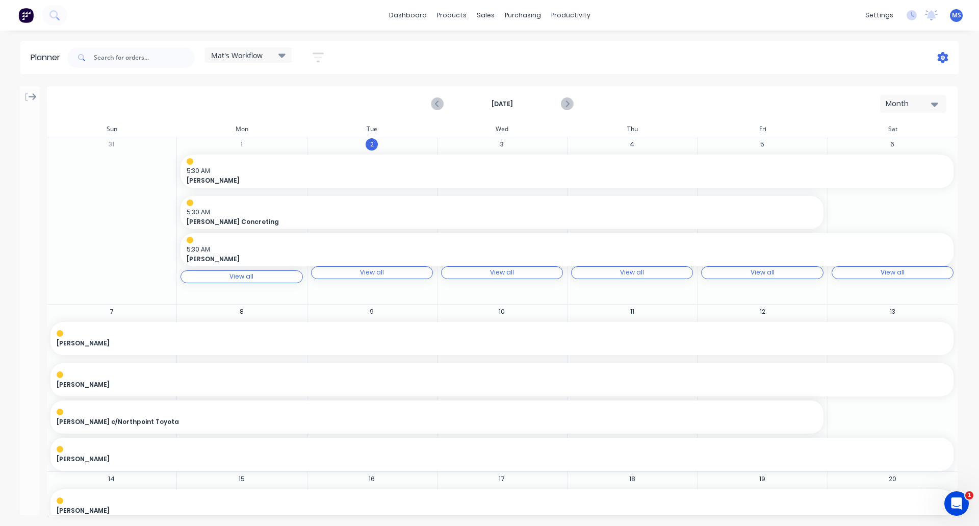
click at [944, 57] on icon at bounding box center [943, 57] width 3 height 3
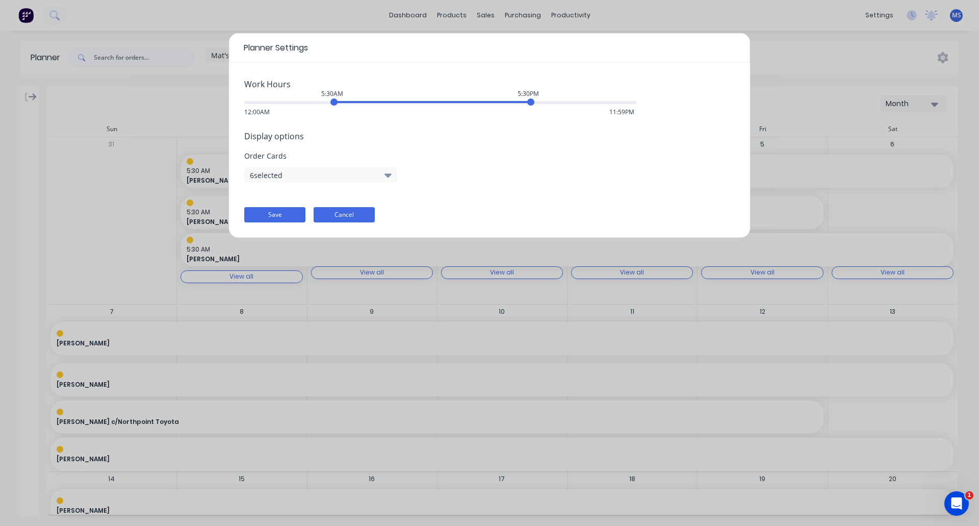
click at [349, 211] on button "Cancel" at bounding box center [344, 214] width 61 height 15
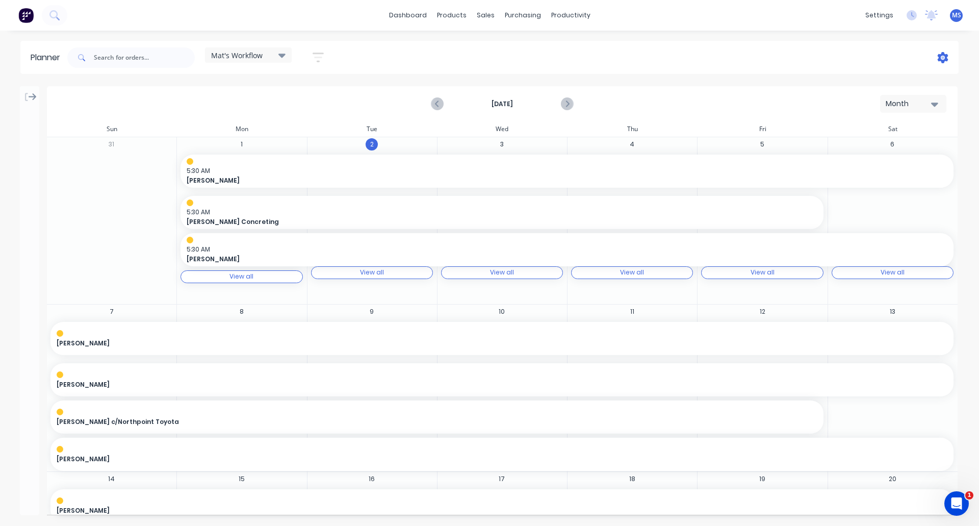
click at [941, 60] on icon at bounding box center [943, 57] width 11 height 11
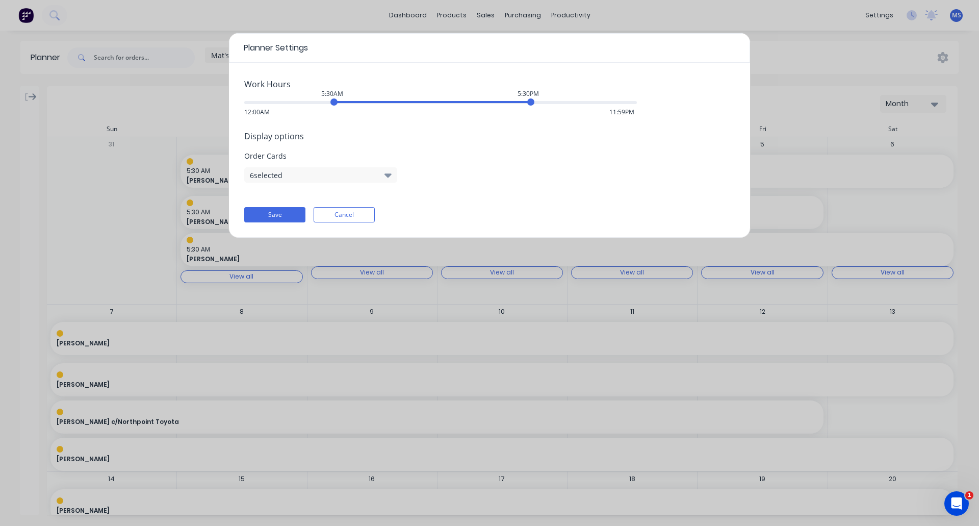
click at [387, 176] on icon "button" at bounding box center [388, 175] width 7 height 4
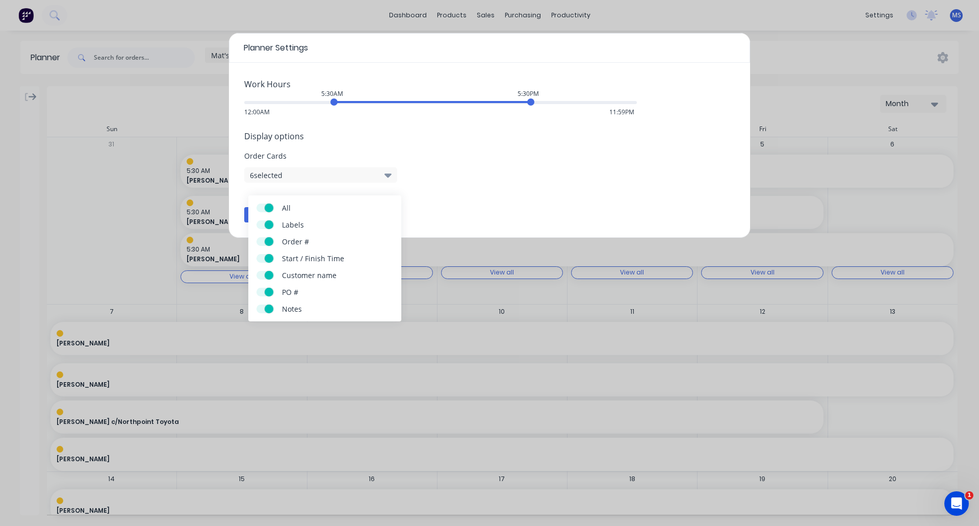
click at [268, 291] on span at bounding box center [269, 292] width 9 height 9
click at [257, 288] on input "PO #" at bounding box center [257, 288] width 0 height 0
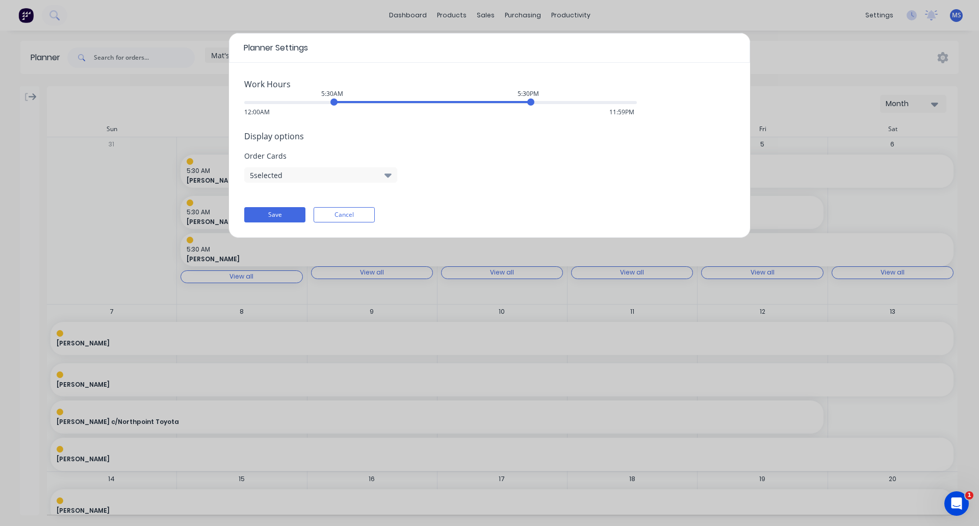
click at [545, 206] on div "Work Hours 5:30AM 5:30PM 12:00AM 11:59PM Display options Order Cards 5 selected…" at bounding box center [489, 150] width 521 height 175
click at [283, 217] on button "Save" at bounding box center [274, 214] width 61 height 15
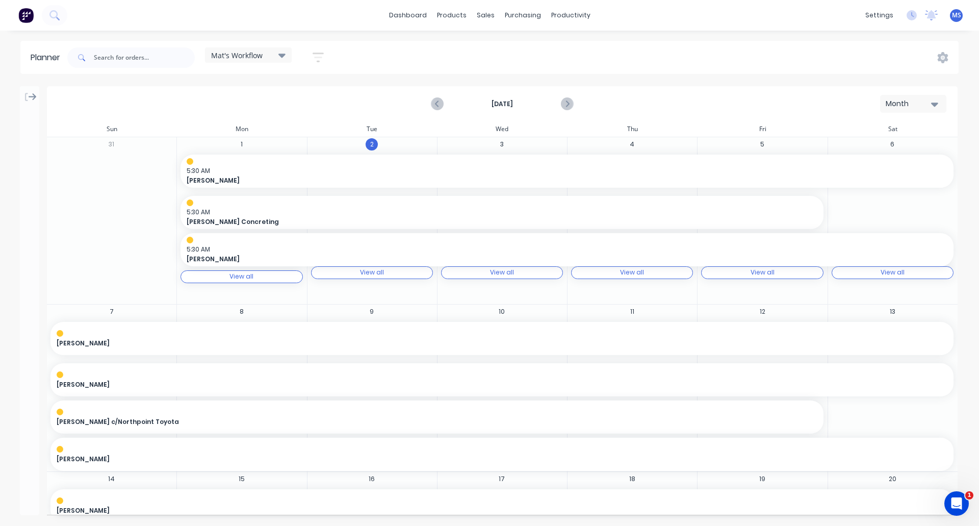
click at [321, 56] on icon "button" at bounding box center [318, 57] width 11 height 13
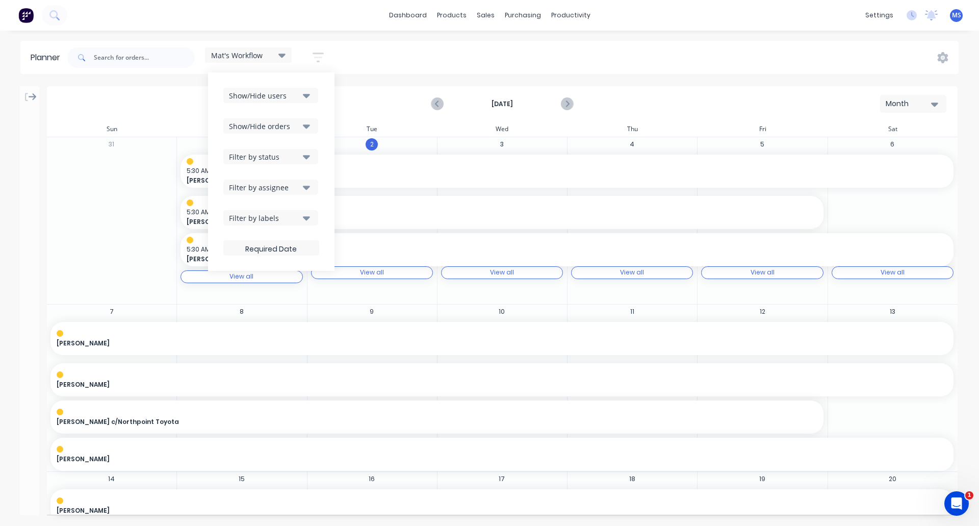
click at [321, 56] on icon "button" at bounding box center [318, 57] width 11 height 13
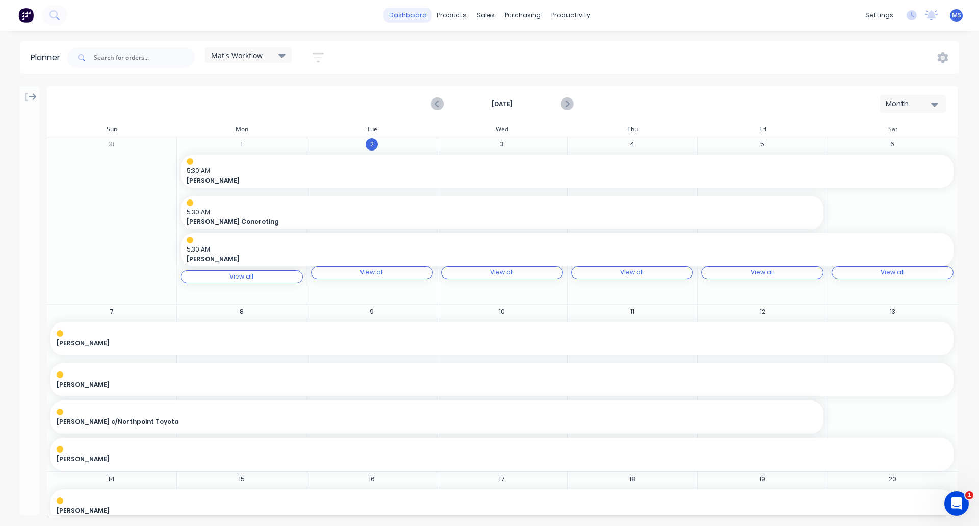
click at [408, 11] on link "dashboard" at bounding box center [408, 15] width 48 height 15
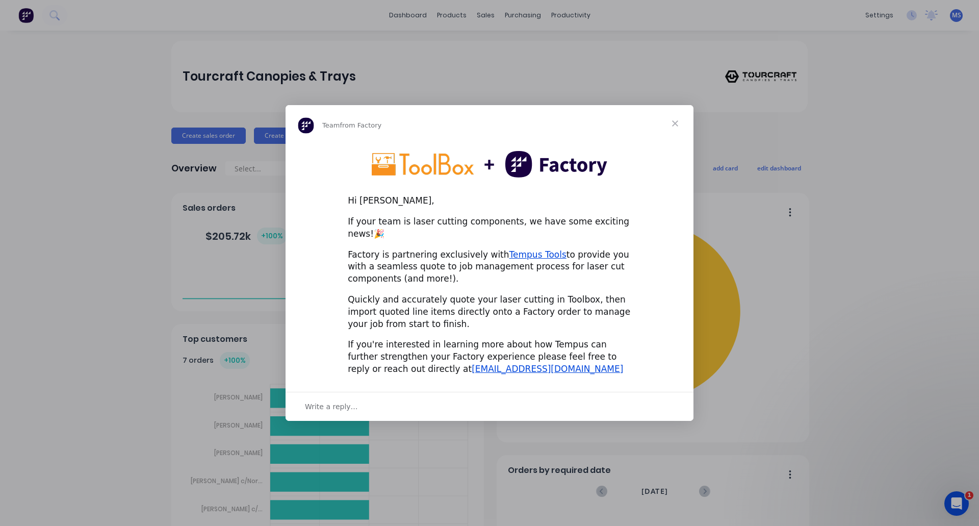
click at [672, 130] on span "Close" at bounding box center [675, 123] width 37 height 37
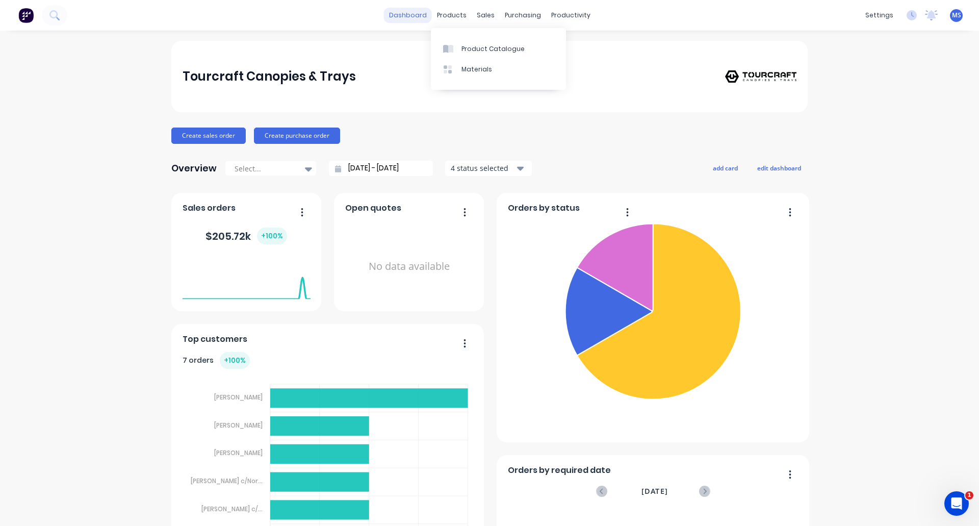
click at [417, 15] on link "dashboard" at bounding box center [408, 15] width 48 height 15
click at [440, 14] on div "products" at bounding box center [452, 15] width 40 height 15
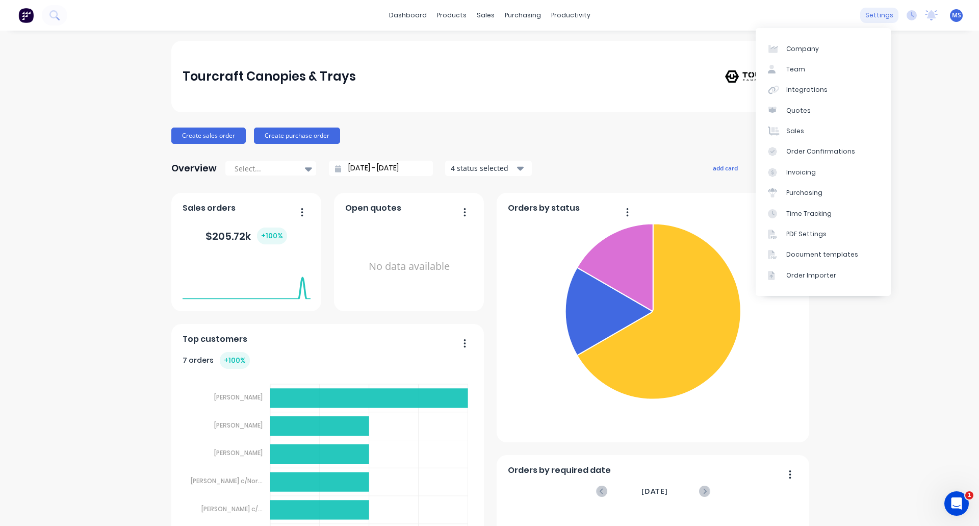
click at [879, 20] on div "settings" at bounding box center [880, 15] width 38 height 15
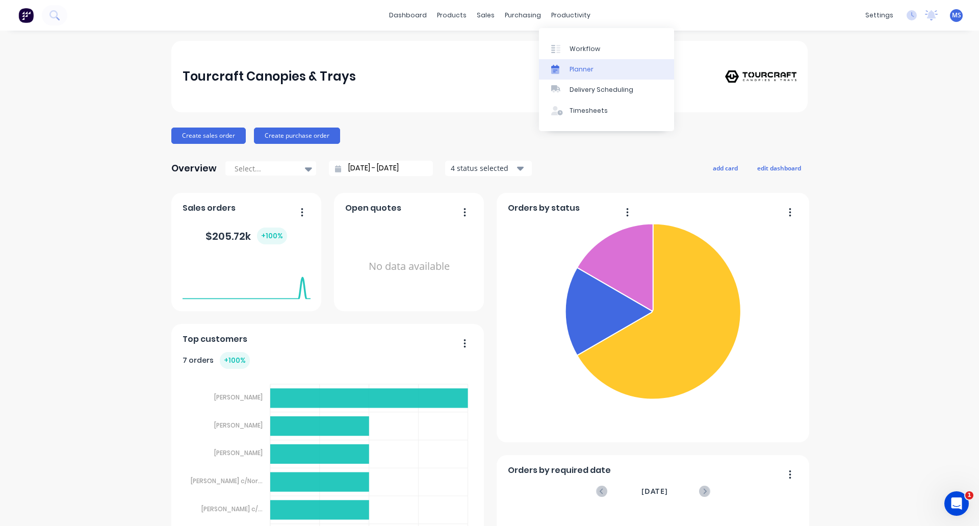
click at [594, 64] on link "Planner" at bounding box center [606, 69] width 135 height 20
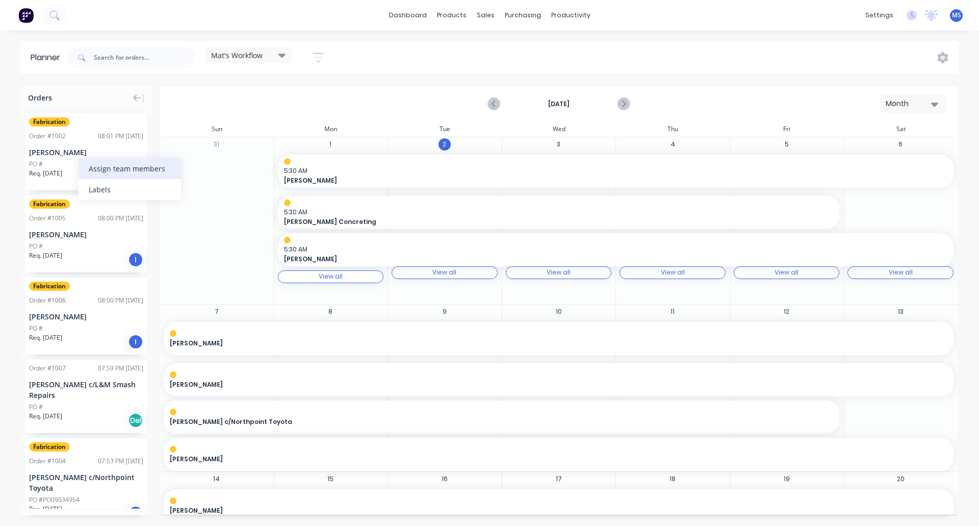
click at [93, 167] on div "Assign team members" at bounding box center [130, 168] width 103 height 21
click at [98, 223] on div at bounding box center [98, 221] width 20 height 20
click at [191, 265] on div "31" at bounding box center [217, 220] width 114 height 167
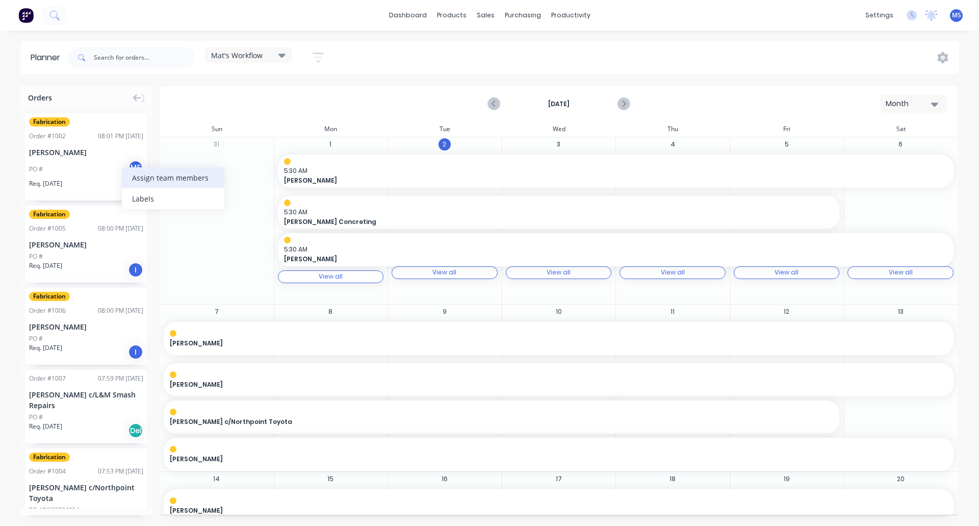
click at [141, 181] on div "Assign team members" at bounding box center [173, 177] width 103 height 21
click at [137, 209] on div at bounding box center [141, 210] width 20 height 20
click at [199, 263] on div "31" at bounding box center [217, 220] width 114 height 167
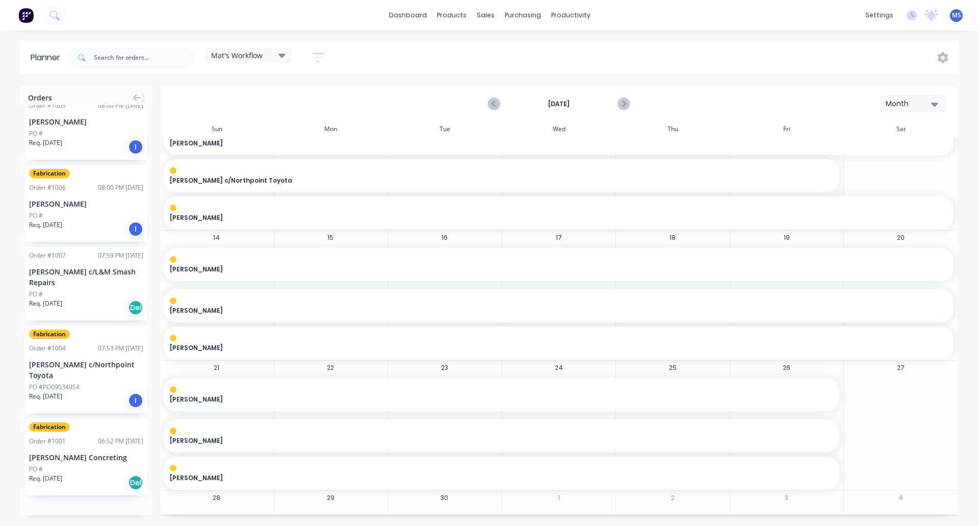
scroll to position [272, 0]
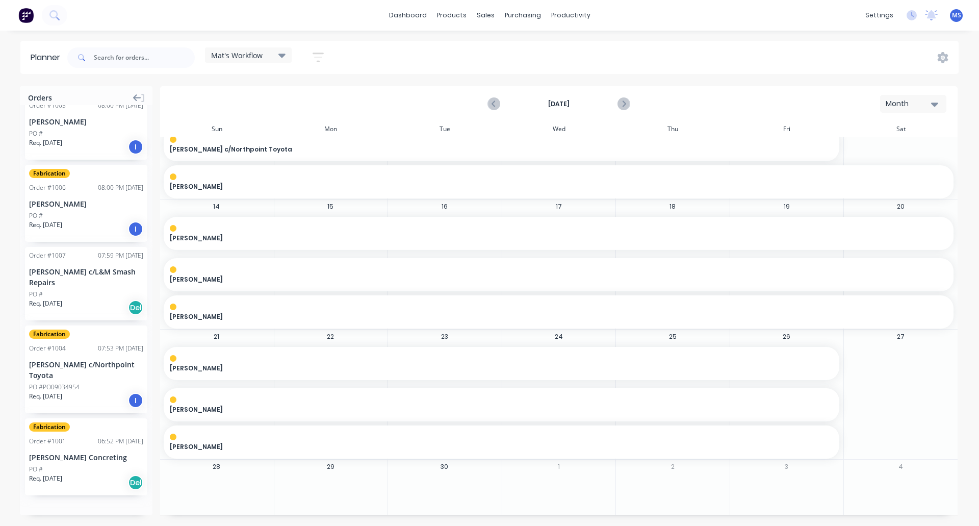
click at [134, 99] on icon at bounding box center [137, 97] width 8 height 7
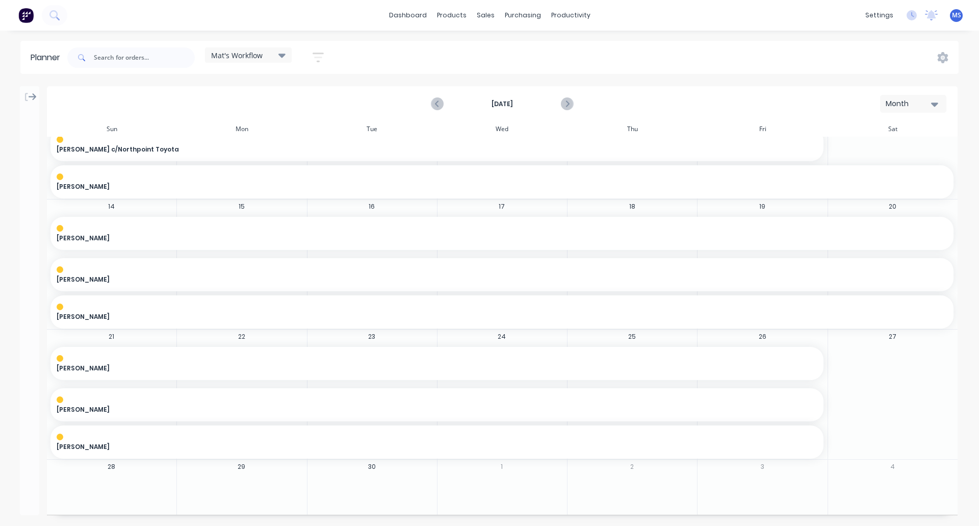
scroll to position [0, 0]
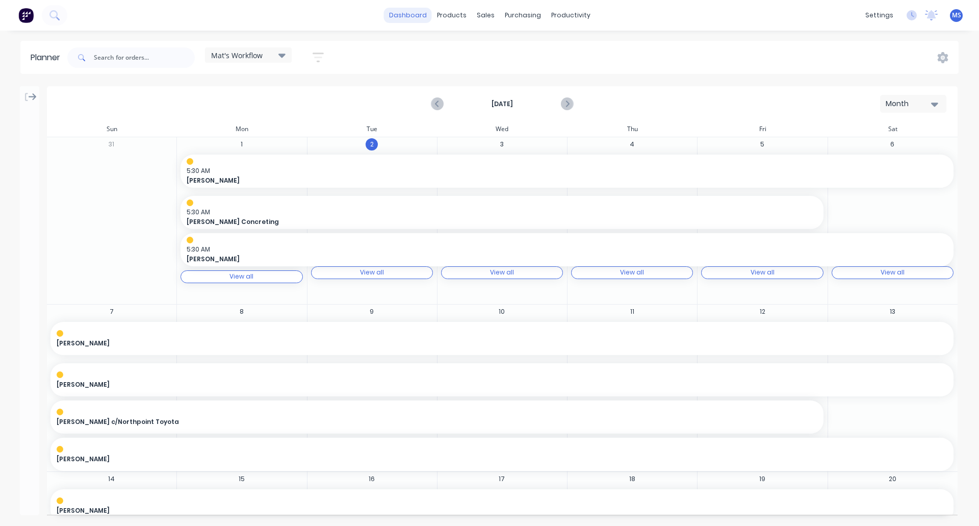
click at [409, 16] on link "dashboard" at bounding box center [408, 15] width 48 height 15
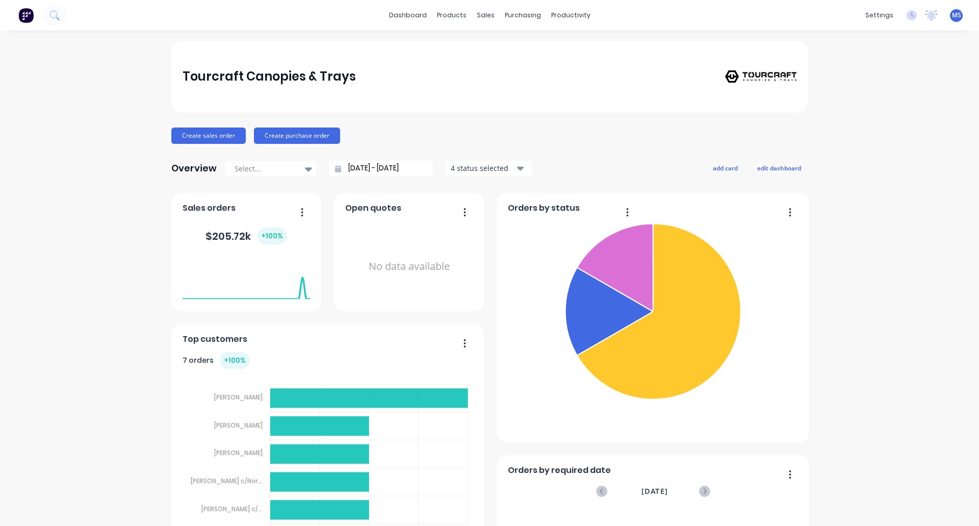
click at [627, 19] on div "dashboard products sales purchasing productivity dashboard products Product Cat…" at bounding box center [489, 15] width 979 height 31
click at [442, 12] on div "products" at bounding box center [452, 15] width 40 height 15
click at [484, 11] on div "sales" at bounding box center [486, 15] width 28 height 15
click at [500, 48] on div "Sales Orders" at bounding box center [520, 48] width 42 height 9
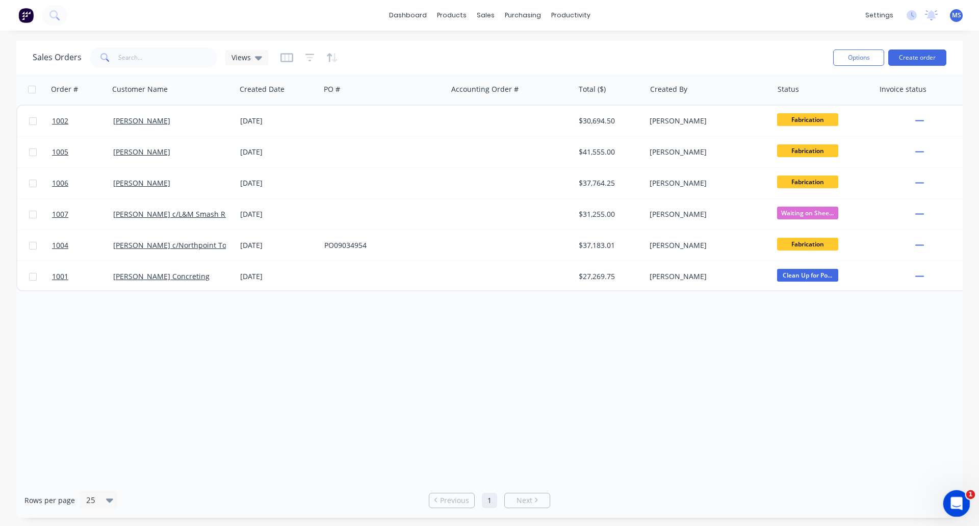
click at [952, 500] on icon "Open Intercom Messenger" at bounding box center [955, 502] width 17 height 17
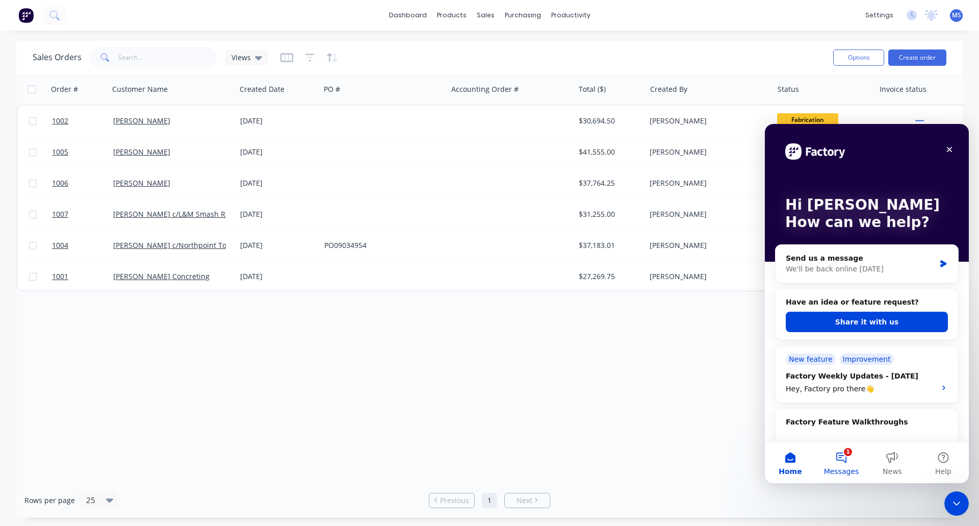
click at [843, 456] on button "1 Messages" at bounding box center [841, 462] width 51 height 41
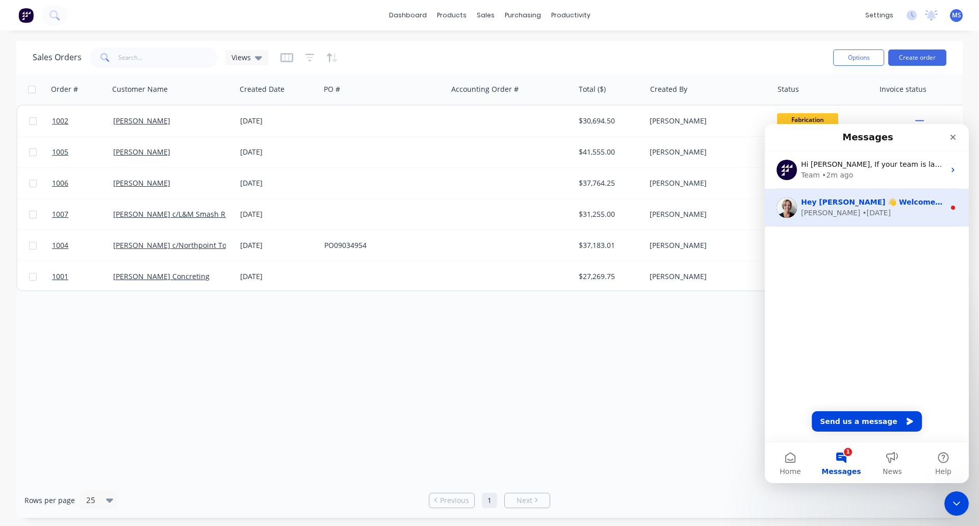
click at [860, 196] on div "Hey [PERSON_NAME] 👋 Welcome to Factory! Take a look around, and if you have any…" at bounding box center [867, 208] width 204 height 38
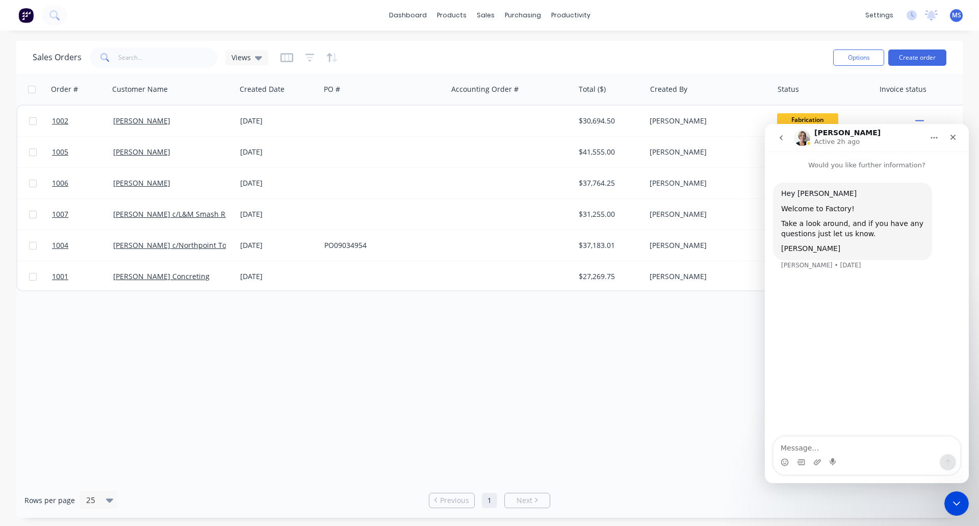
click at [780, 139] on icon "go back" at bounding box center [781, 138] width 8 height 8
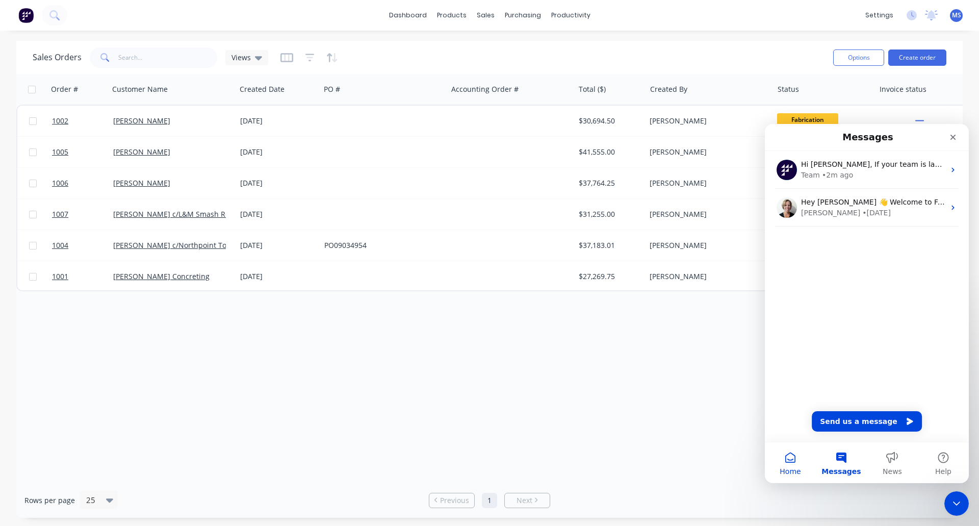
click at [794, 463] on button "Home" at bounding box center [790, 462] width 51 height 41
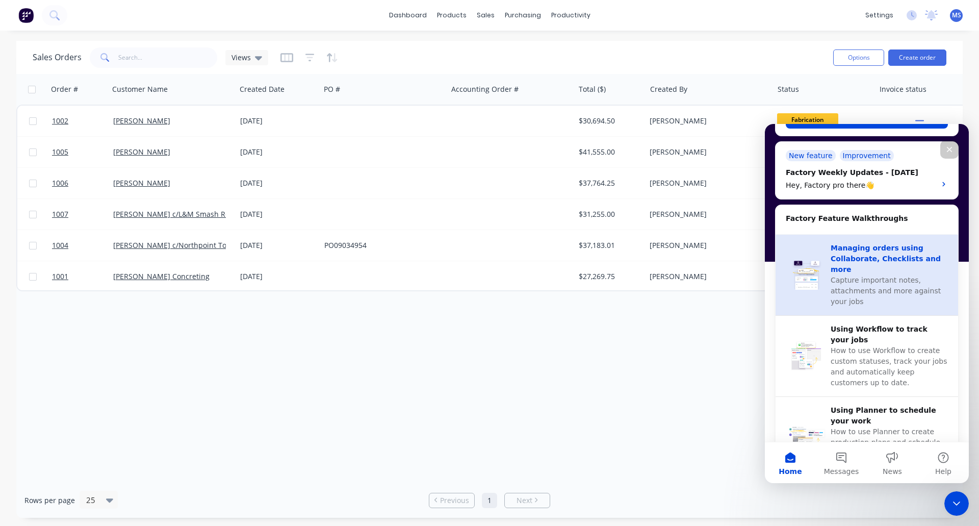
scroll to position [255, 0]
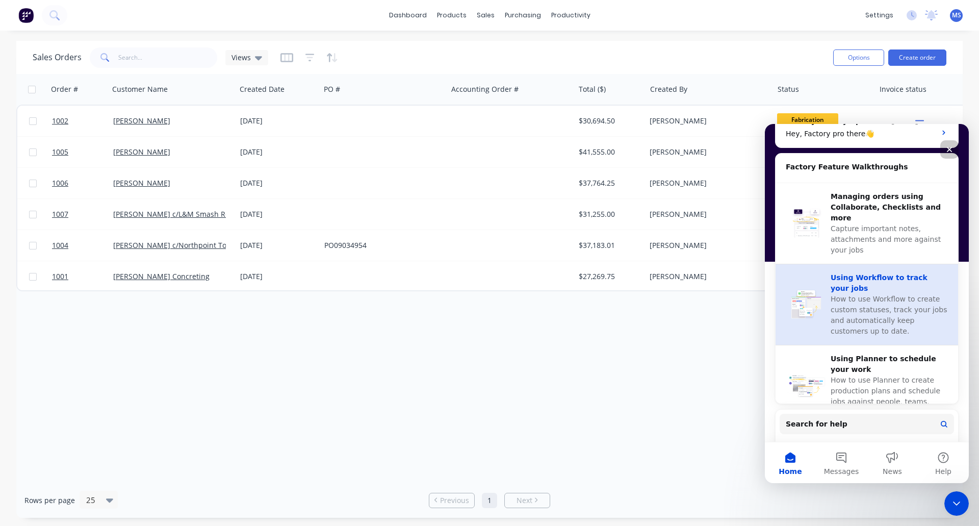
click at [881, 295] on span "How to use Workflow to create custom statuses, track your jobs and automaticall…" at bounding box center [889, 315] width 116 height 40
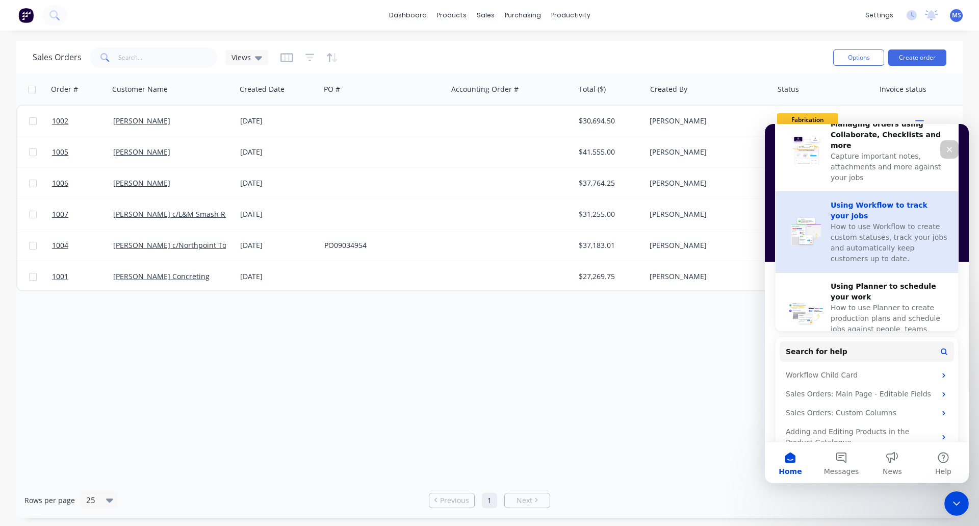
scroll to position [357, 0]
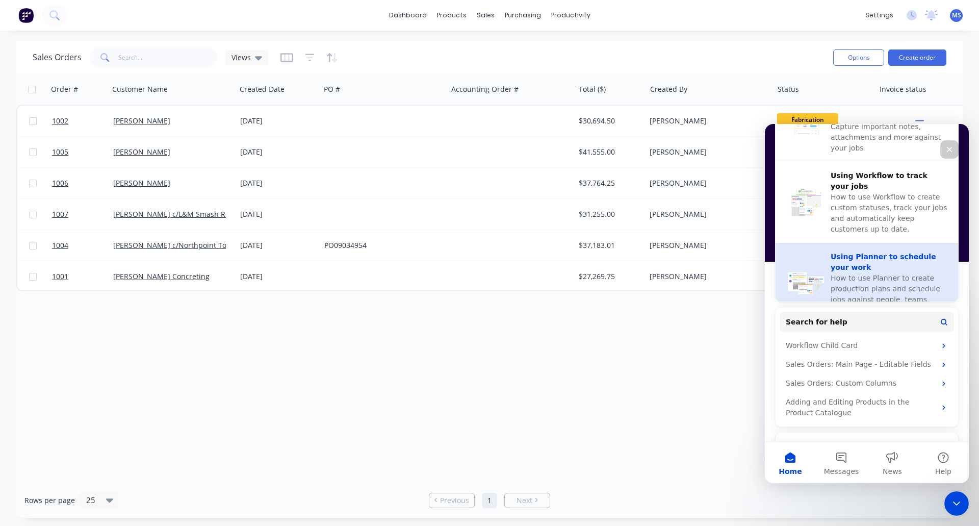
click at [848, 274] on span "How to use Planner to create production plans and schedule jobs against people,…" at bounding box center [886, 294] width 110 height 40
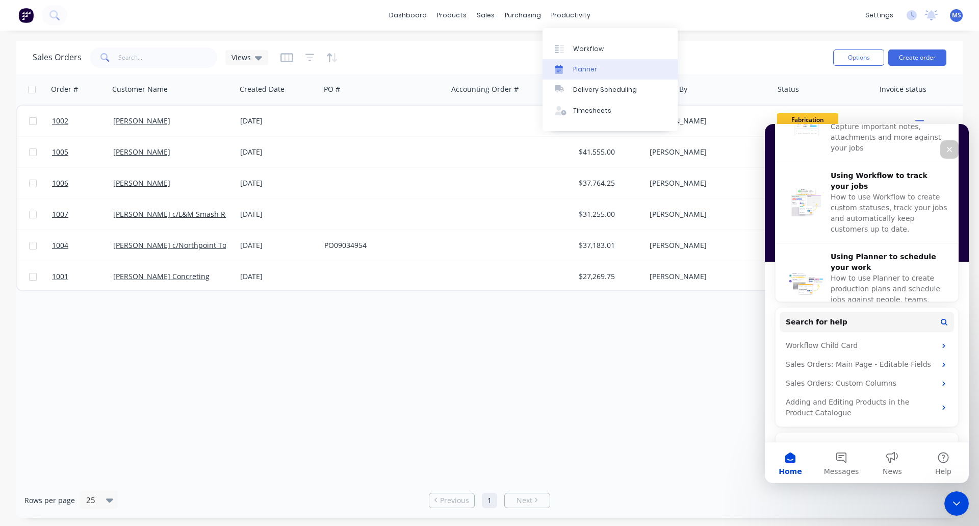
click at [584, 67] on div "Planner" at bounding box center [585, 69] width 24 height 9
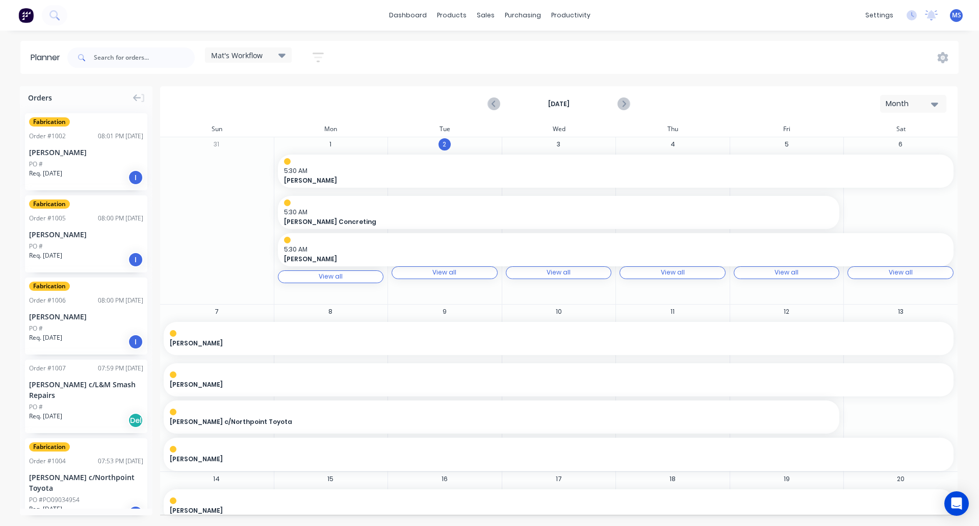
click at [282, 57] on icon at bounding box center [282, 54] width 7 height 11
click at [317, 54] on icon "button" at bounding box center [318, 58] width 11 height 10
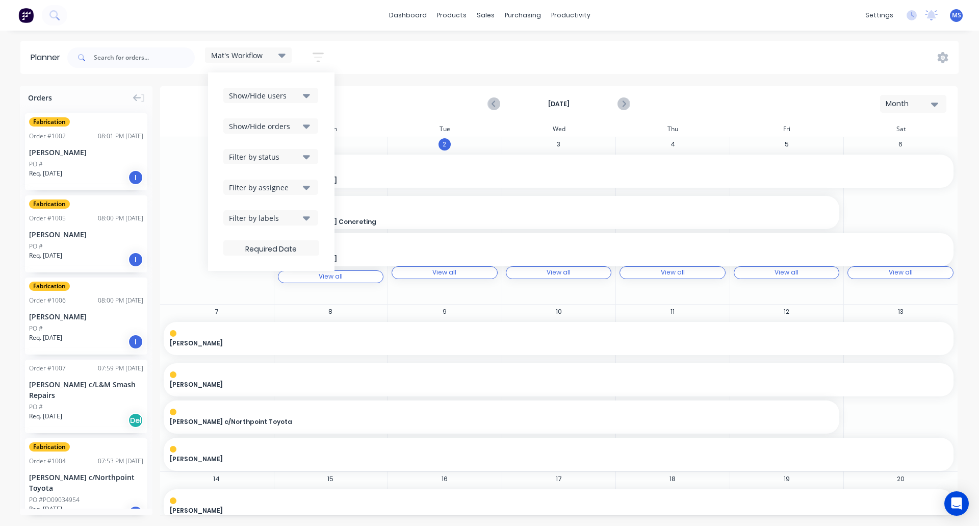
click at [310, 215] on icon "button" at bounding box center [306, 217] width 7 height 11
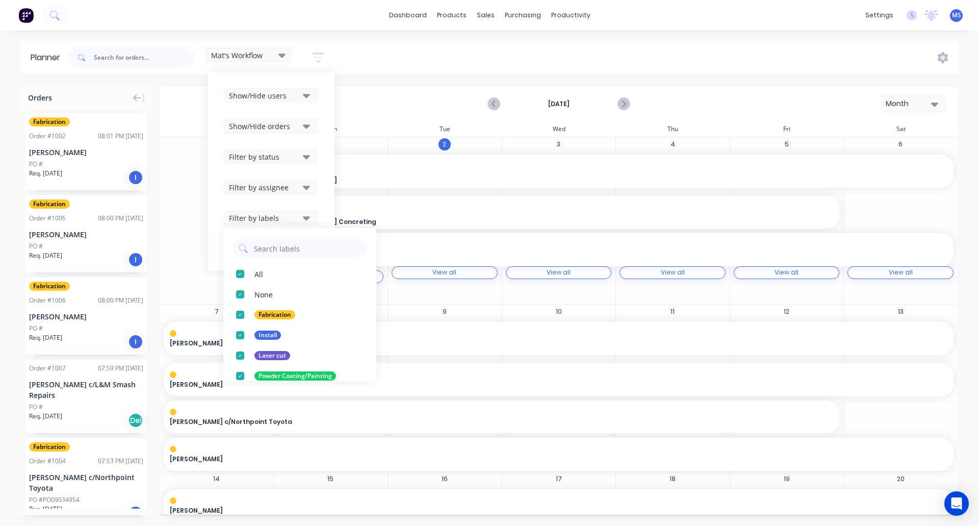
click at [310, 215] on icon "button" at bounding box center [306, 217] width 7 height 11
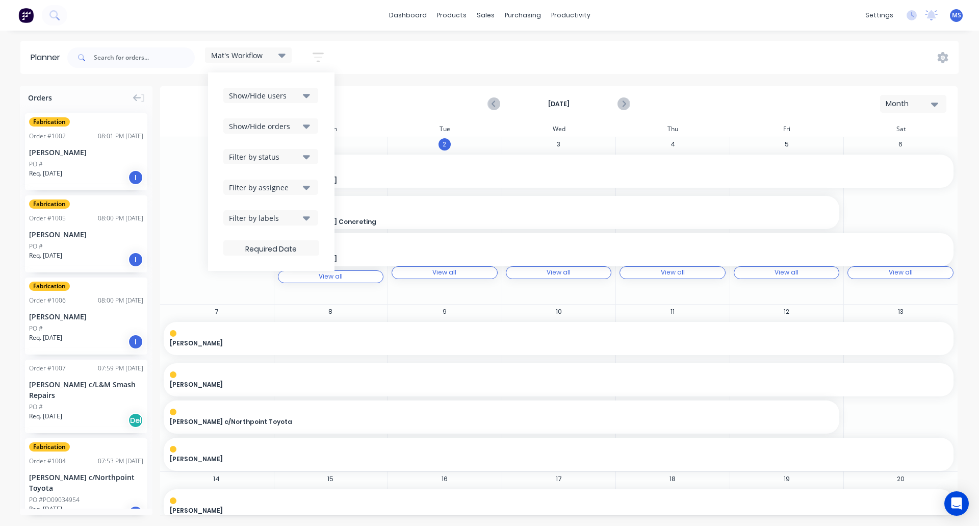
click at [84, 87] on div "Orders" at bounding box center [86, 95] width 133 height 19
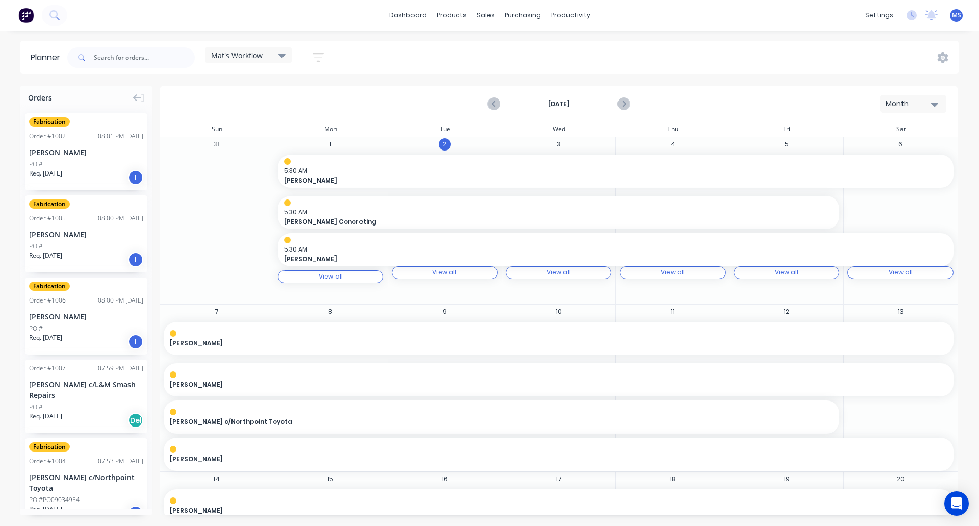
click at [40, 56] on div "Planner" at bounding box center [48, 58] width 35 height 12
click at [253, 55] on span "Mat's Workflow" at bounding box center [237, 55] width 52 height 11
click at [313, 58] on button "button" at bounding box center [318, 57] width 33 height 20
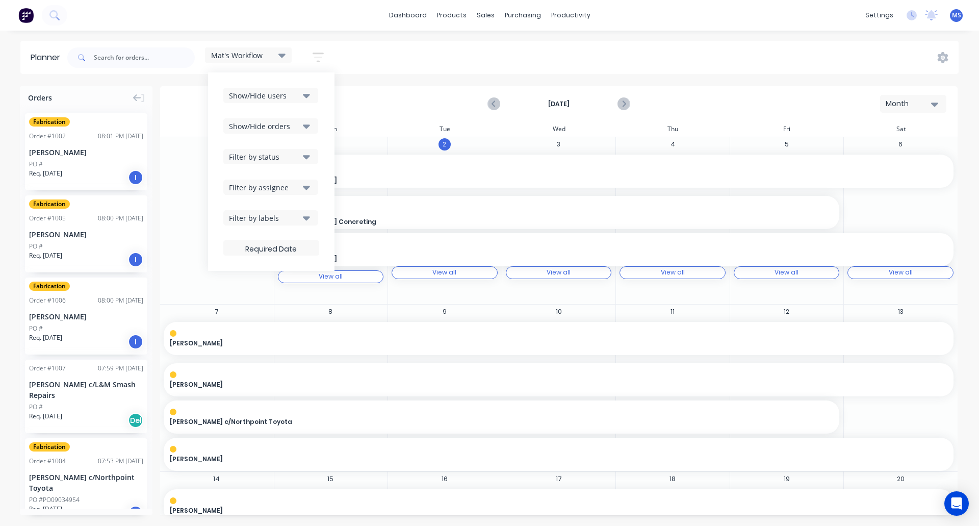
click at [306, 99] on icon "button" at bounding box center [306, 95] width 7 height 11
click at [307, 125] on icon "button" at bounding box center [306, 126] width 7 height 4
click at [302, 157] on button "Filter by status" at bounding box center [270, 156] width 95 height 15
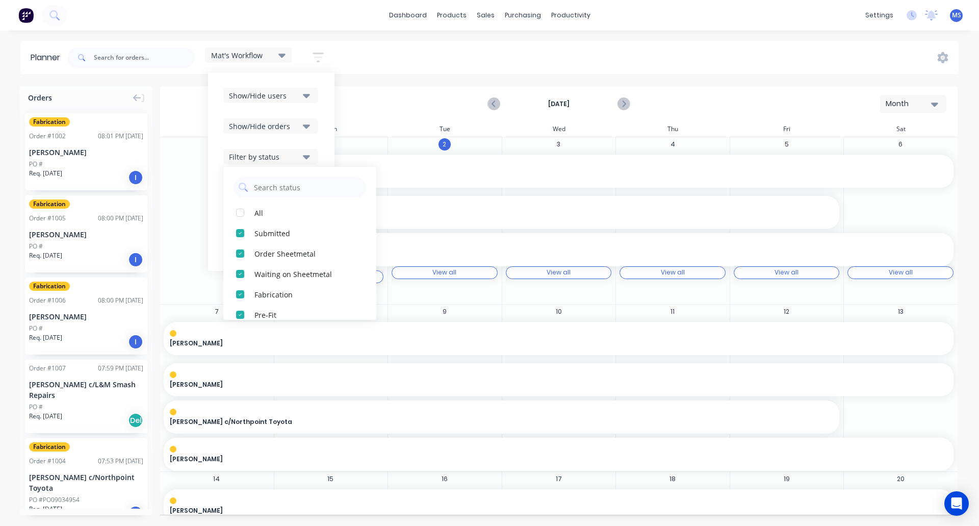
click at [347, 123] on div "Mon" at bounding box center [331, 128] width 114 height 15
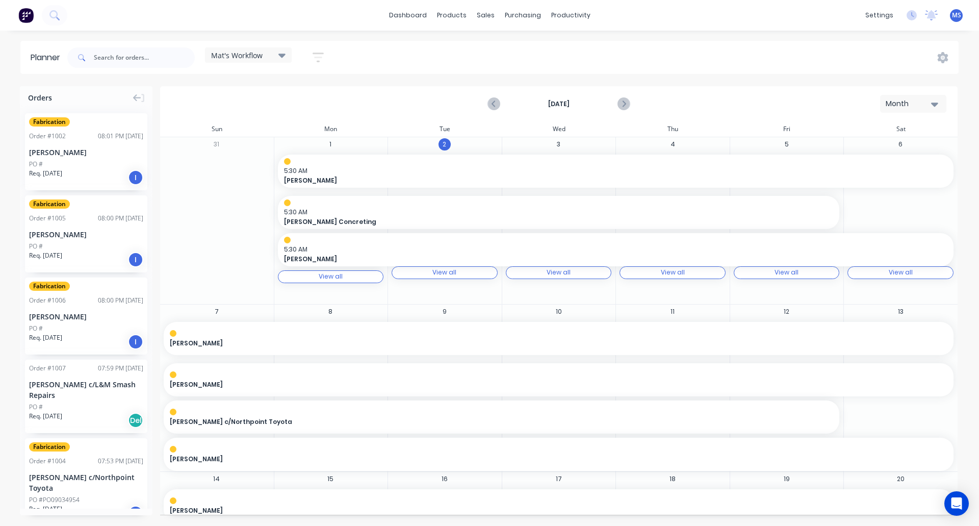
click at [321, 56] on icon "button" at bounding box center [318, 57] width 11 height 13
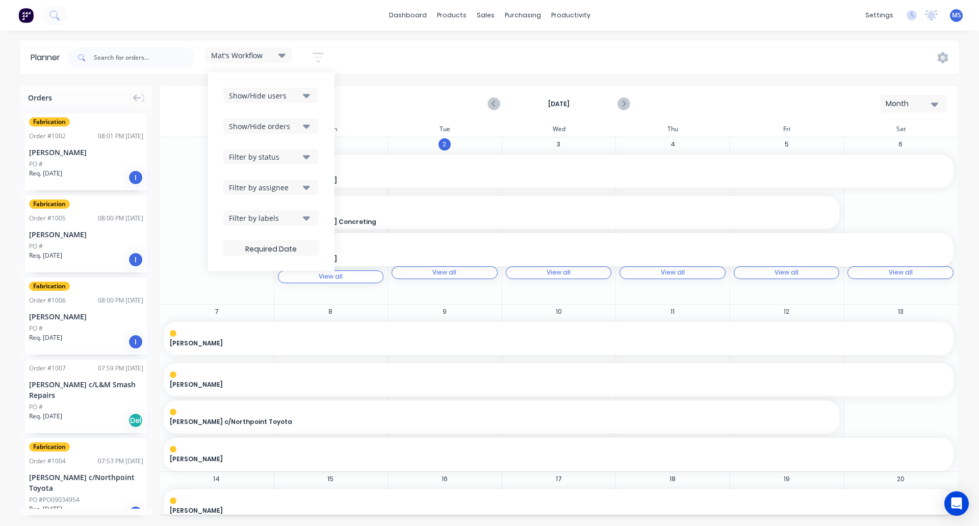
click at [307, 187] on icon "button" at bounding box center [306, 188] width 7 height 4
click at [305, 216] on icon "button" at bounding box center [306, 217] width 7 height 11
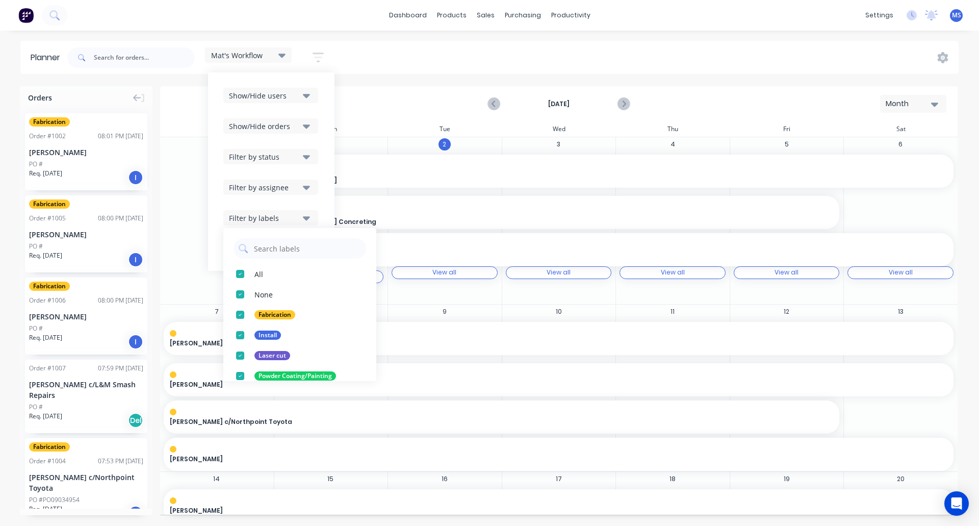
click at [305, 216] on icon "button" at bounding box center [306, 217] width 7 height 11
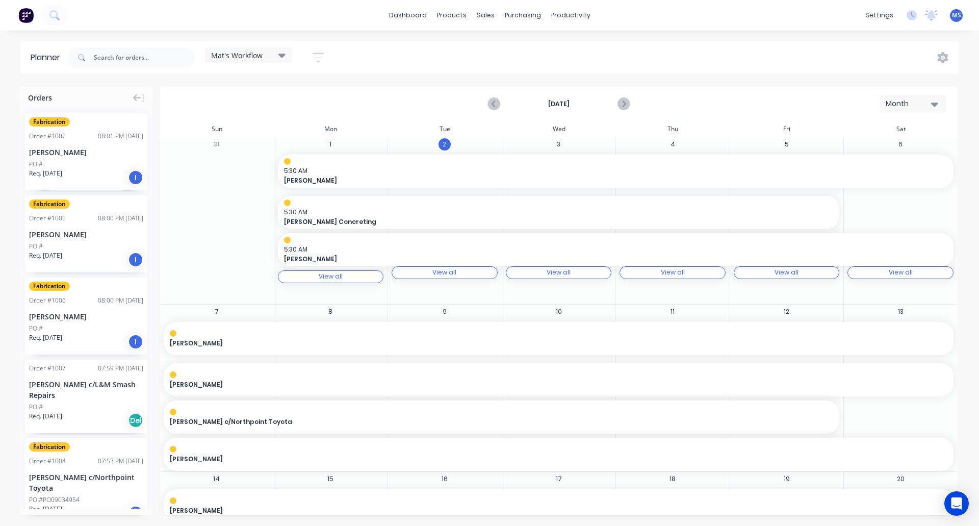
click at [185, 95] on div "[DATE] Month" at bounding box center [559, 103] width 796 height 33
click at [133, 98] on icon at bounding box center [137, 97] width 8 height 9
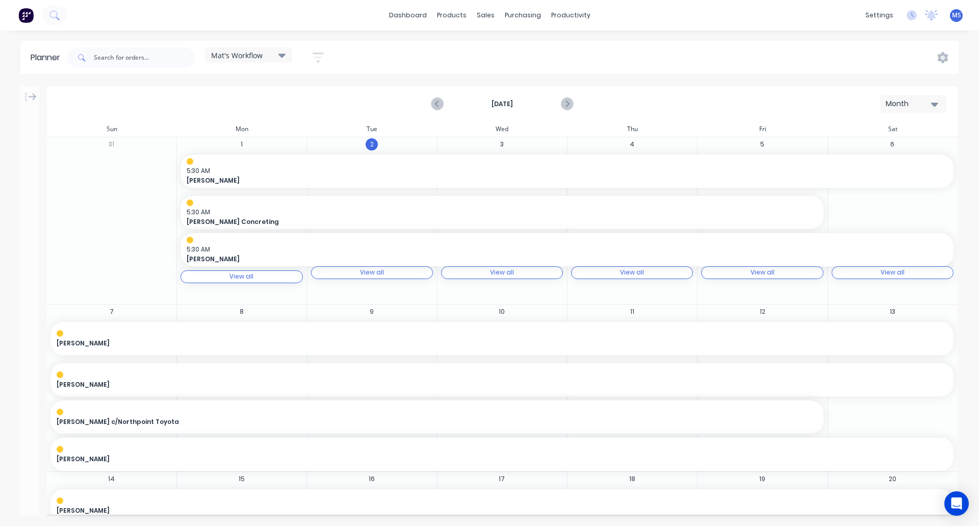
scroll to position [51, 0]
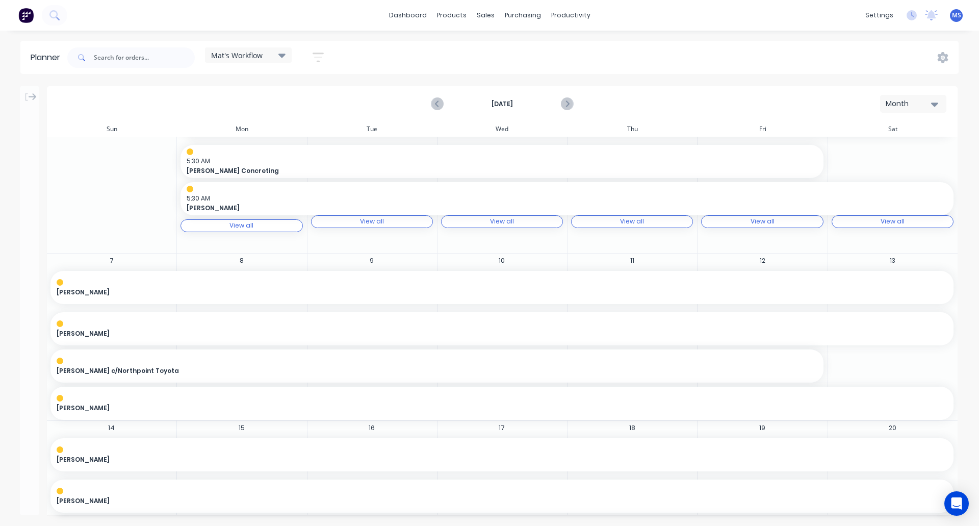
click at [21, 86] on div at bounding box center [29, 94] width 19 height 17
click at [24, 92] on div at bounding box center [29, 94] width 19 height 17
click at [34, 97] on icon at bounding box center [33, 96] width 8 height 7
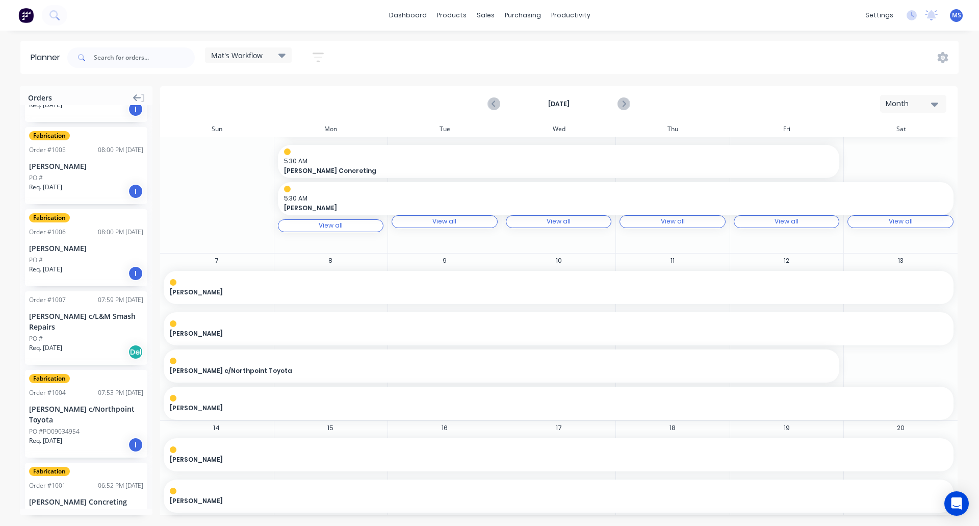
scroll to position [0, 0]
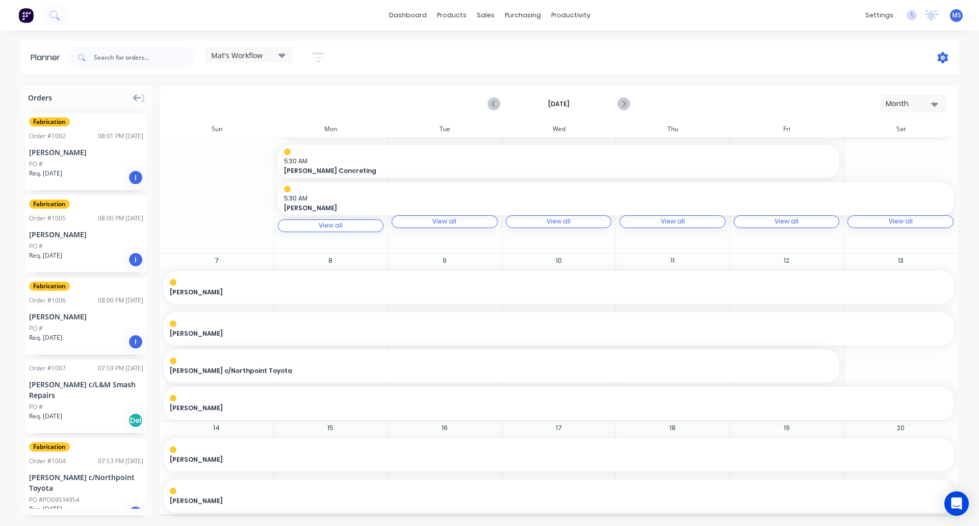
click at [943, 58] on icon at bounding box center [943, 57] width 3 height 3
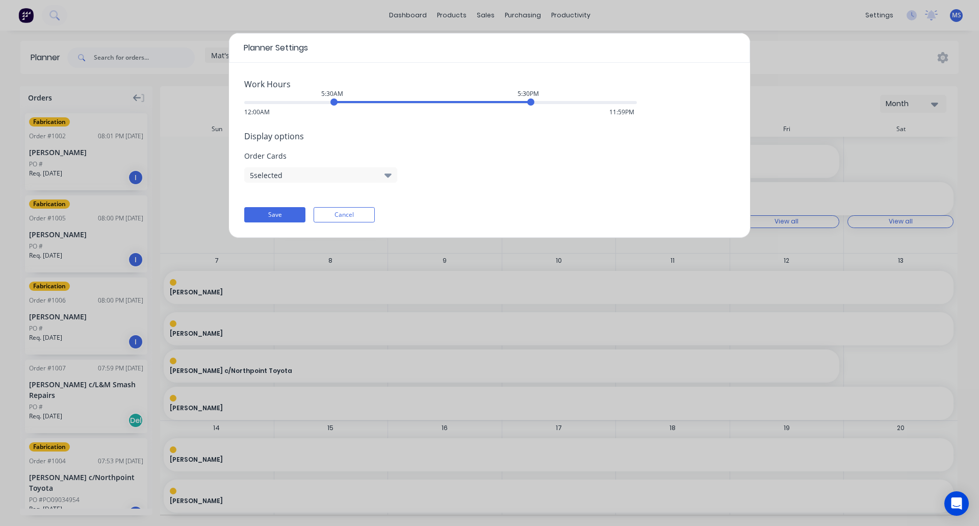
click at [385, 176] on icon "button" at bounding box center [388, 174] width 7 height 11
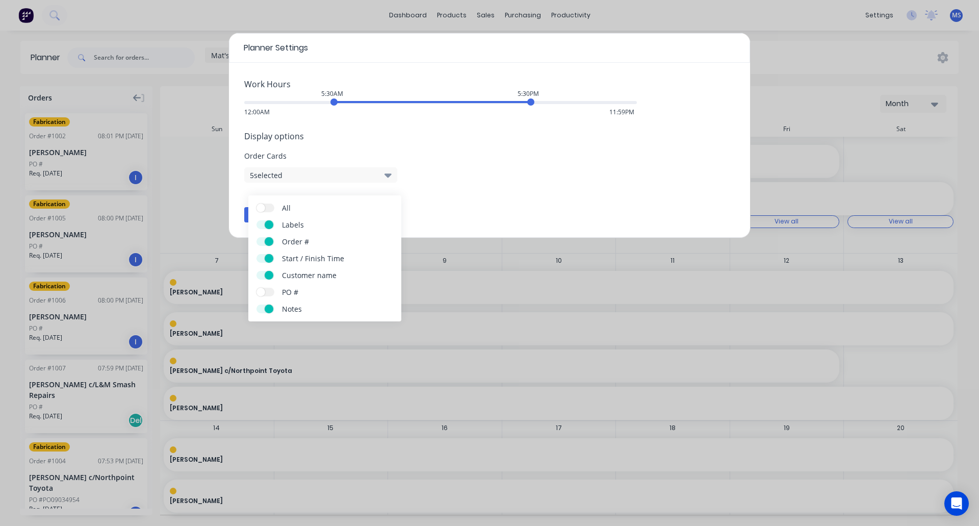
click at [385, 176] on icon "button" at bounding box center [388, 174] width 7 height 11
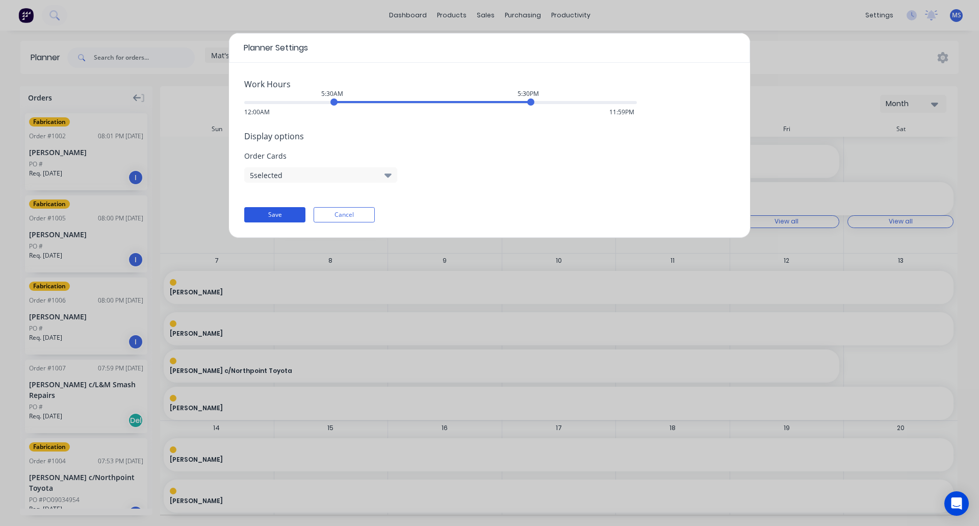
click at [283, 216] on button "Save" at bounding box center [274, 214] width 61 height 15
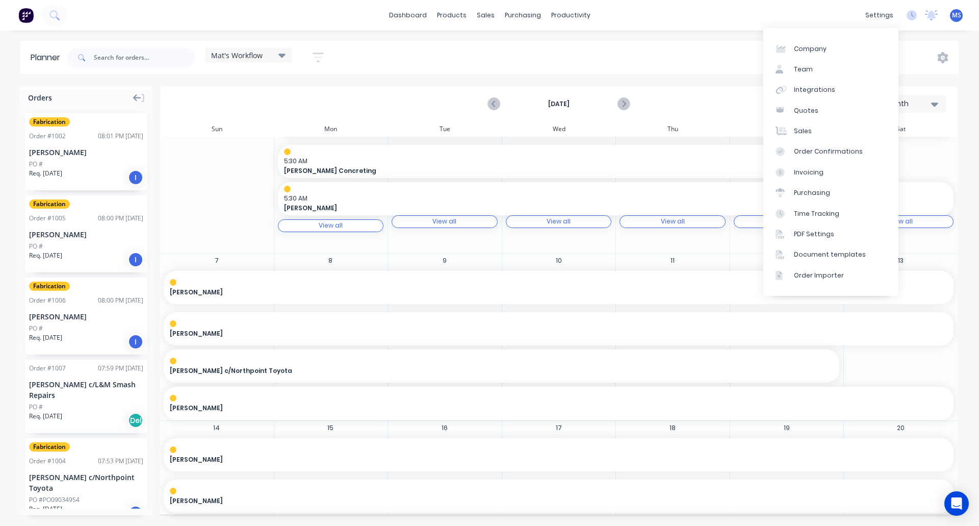
click at [905, 12] on div "settings No new notifications Mark all as read You have no notifications MS Tou…" at bounding box center [920, 15] width 119 height 15
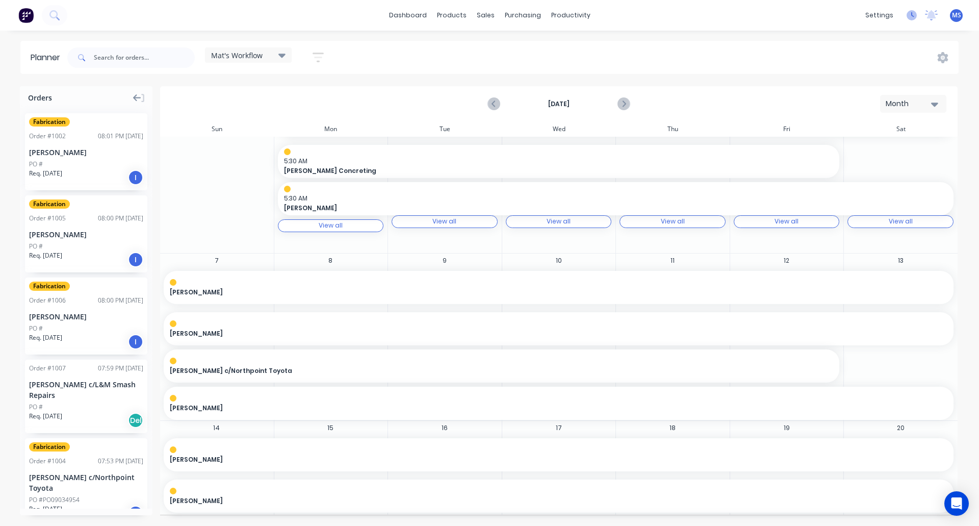
click at [914, 16] on icon at bounding box center [913, 14] width 3 height 5
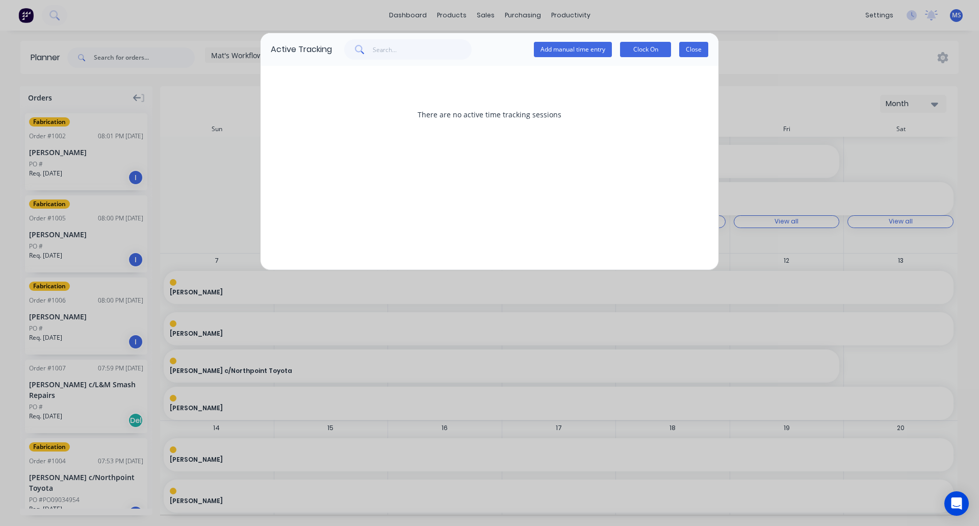
click at [699, 47] on button "Close" at bounding box center [693, 49] width 29 height 15
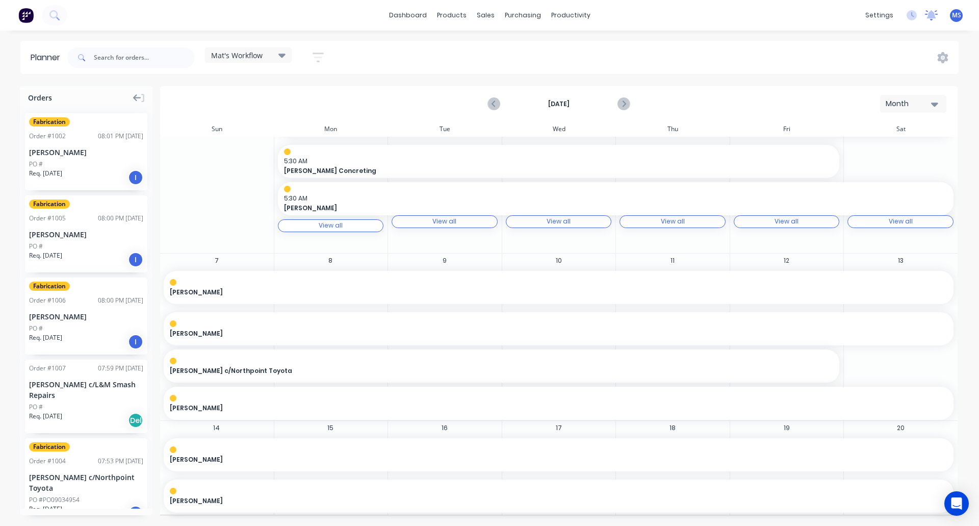
click at [933, 17] on icon at bounding box center [931, 14] width 9 height 8
click at [705, 14] on div "dashboard products sales purchasing productivity dashboard products Product Cat…" at bounding box center [489, 15] width 979 height 31
click at [25, 21] on img at bounding box center [25, 15] width 15 height 15
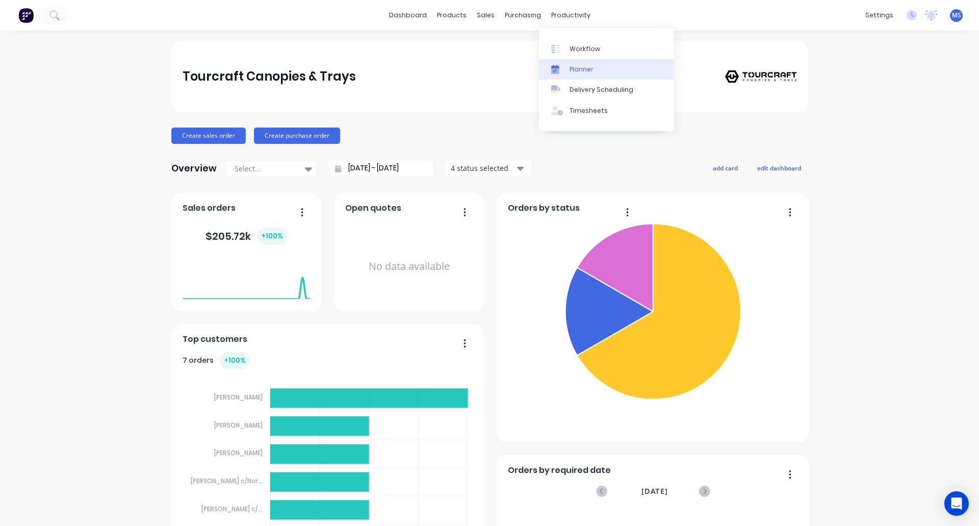
click at [578, 64] on link "Planner" at bounding box center [606, 69] width 135 height 20
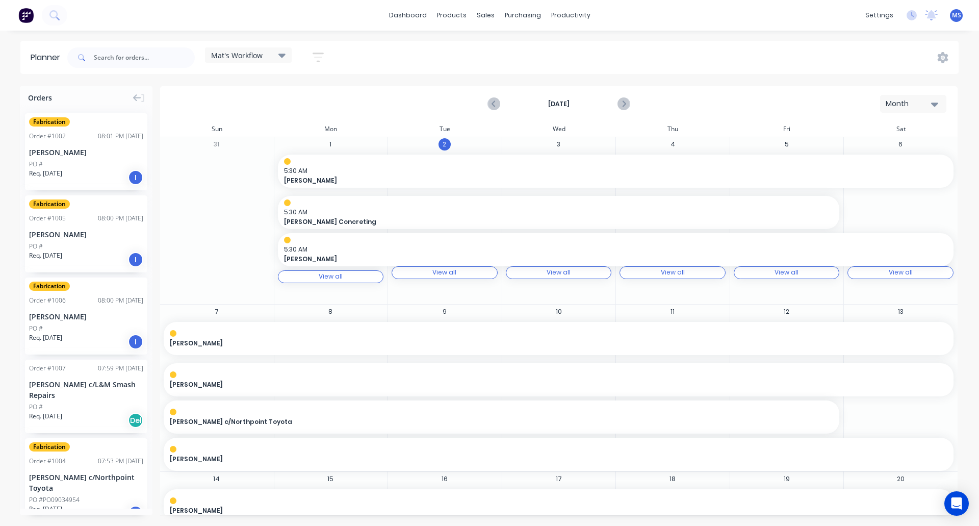
click at [282, 56] on icon at bounding box center [282, 56] width 7 height 4
click at [327, 150] on button "edit" at bounding box center [330, 151] width 13 height 11
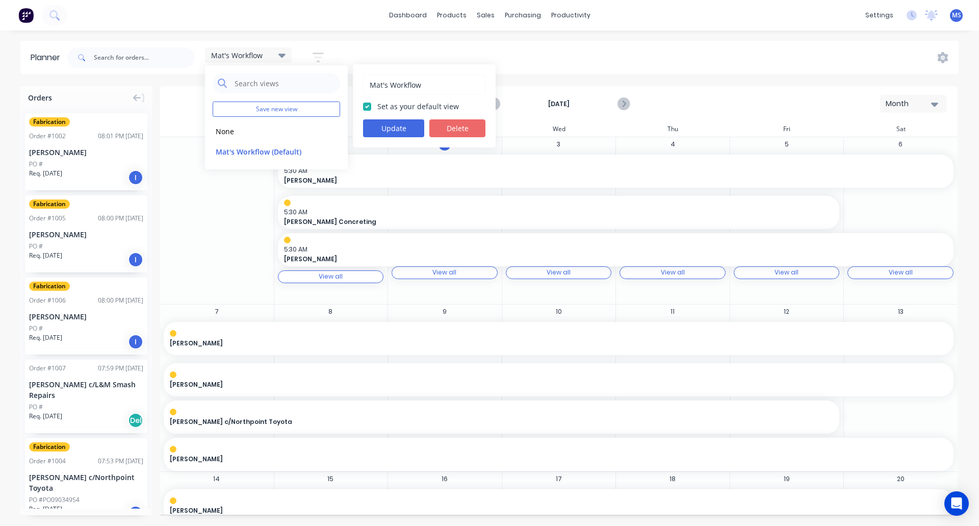
click at [450, 130] on button "Delete" at bounding box center [458, 128] width 56 height 18
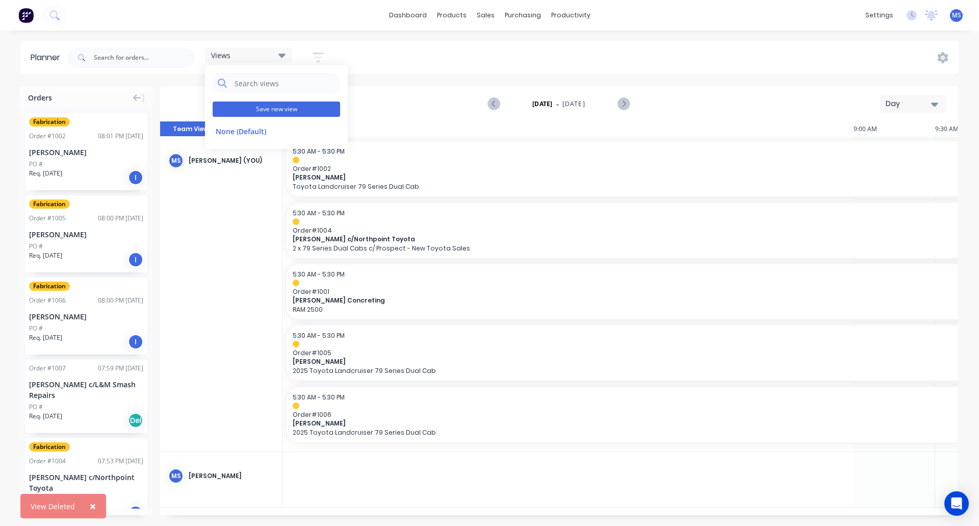
scroll to position [0, 1283]
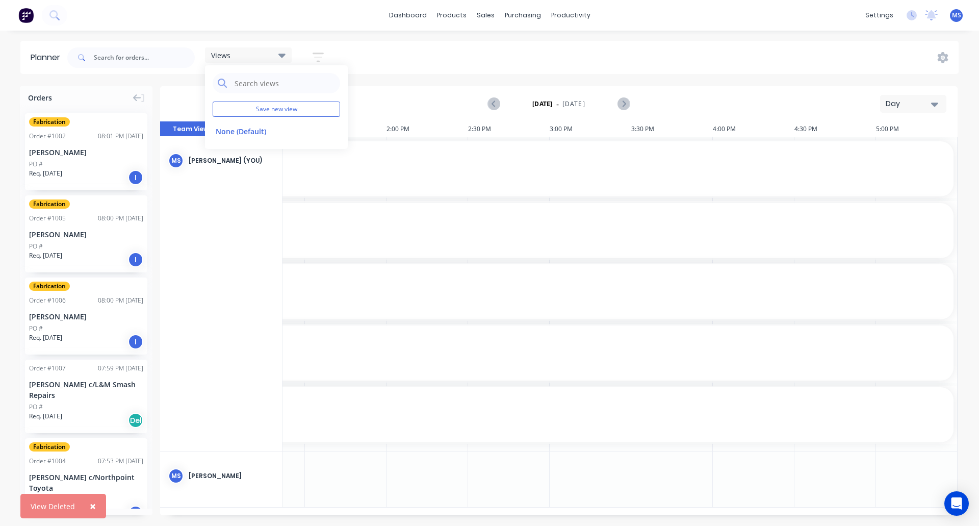
click at [412, 58] on div "Views Save new view None (Default) edit Show/Hide users Show/Hide orders Filter…" at bounding box center [512, 57] width 894 height 31
click at [242, 125] on button "Label View" at bounding box center [251, 128] width 61 height 15
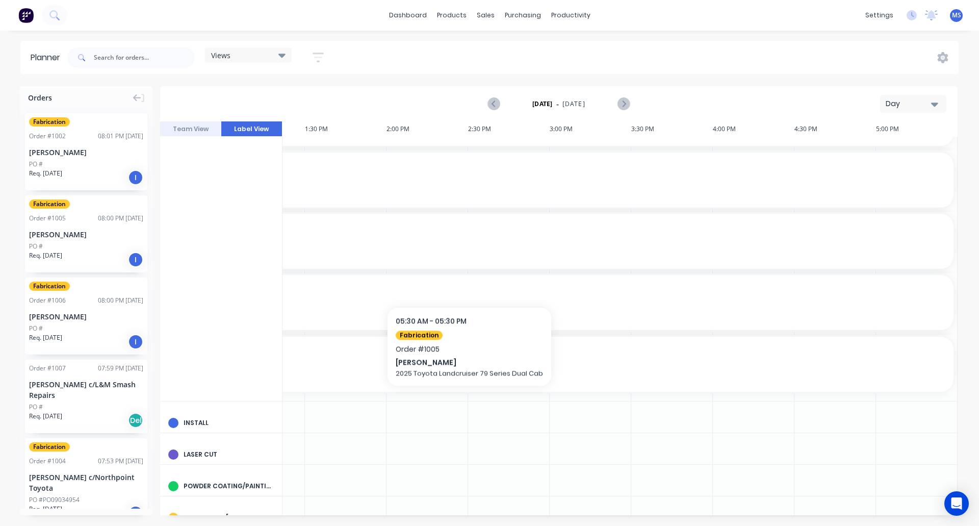
scroll to position [51, 1288]
click at [920, 106] on div "Day" at bounding box center [909, 103] width 47 height 11
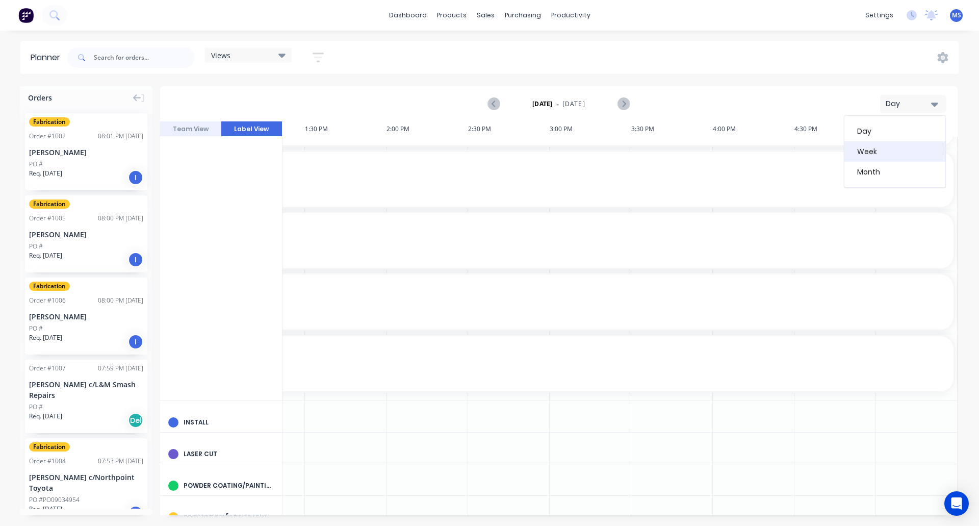
click at [892, 143] on div "Week" at bounding box center [895, 151] width 101 height 20
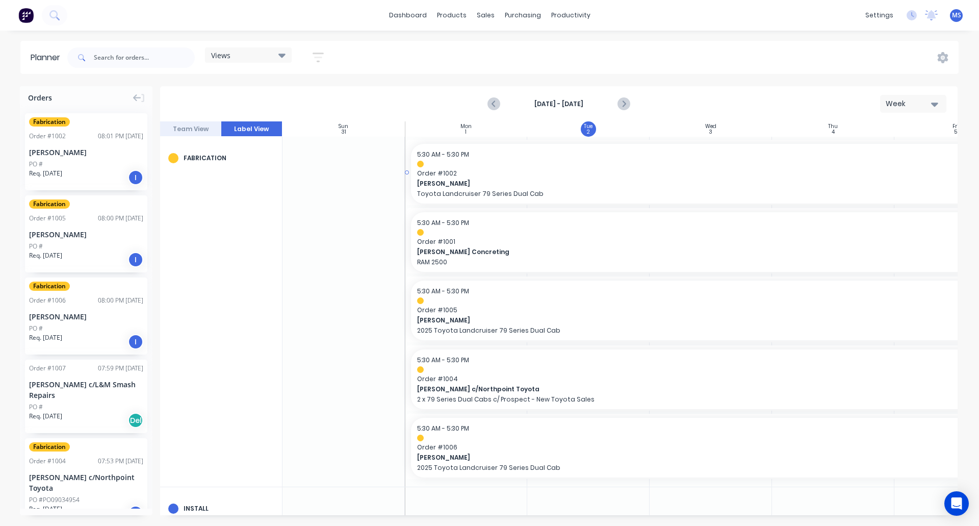
scroll to position [0, 1]
click at [934, 101] on icon "button" at bounding box center [934, 103] width 7 height 11
click at [912, 163] on div "Month" at bounding box center [895, 172] width 101 height 20
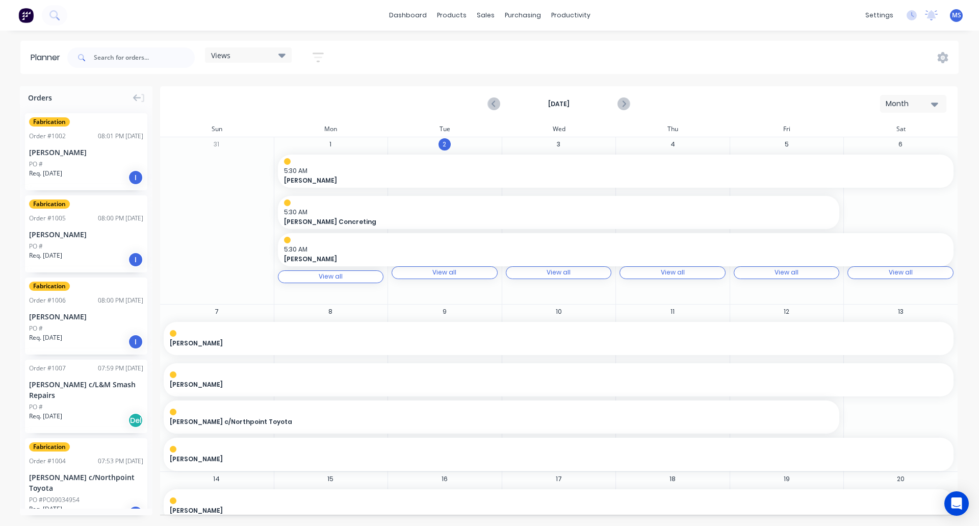
click at [915, 104] on div "Month" at bounding box center [909, 103] width 47 height 11
click at [894, 147] on div "Week" at bounding box center [895, 151] width 101 height 20
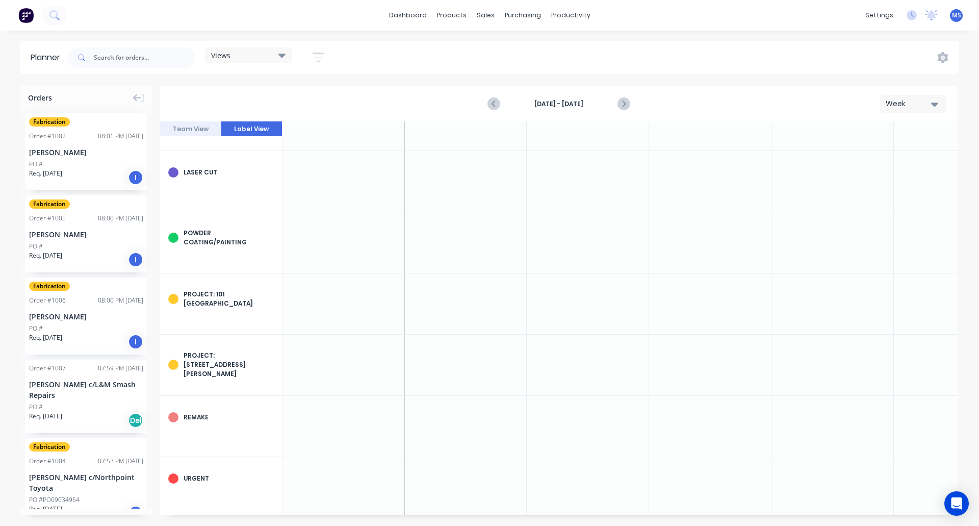
scroll to position [408, 1]
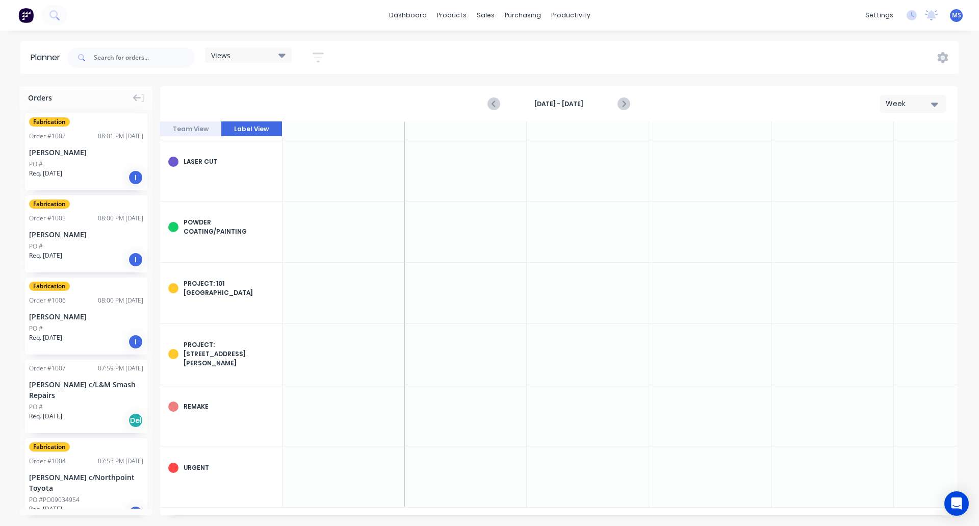
drag, startPoint x: 259, startPoint y: 131, endPoint x: 247, endPoint y: 125, distance: 13.2
click at [247, 125] on button "Label View" at bounding box center [251, 128] width 61 height 15
click at [245, 126] on button "Label View" at bounding box center [251, 128] width 61 height 15
click at [284, 51] on icon at bounding box center [282, 54] width 7 height 11
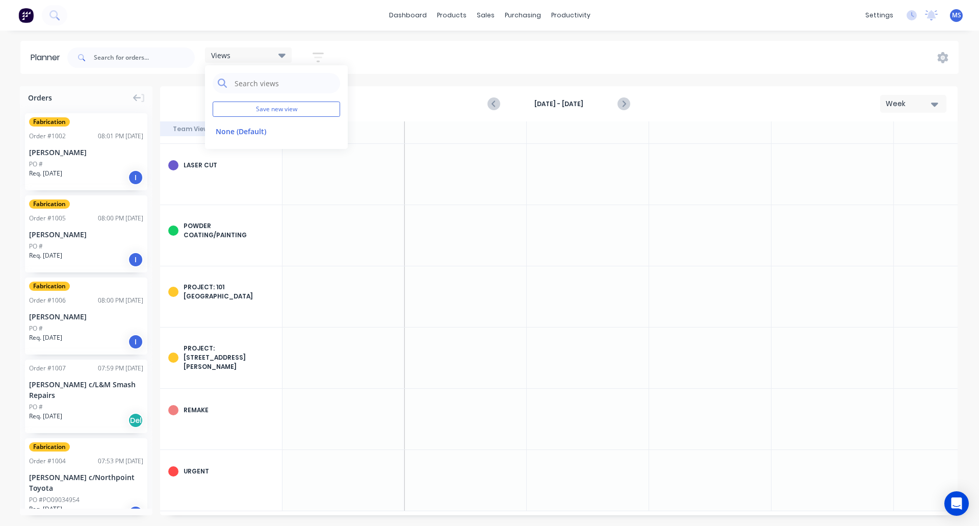
click at [284, 51] on icon at bounding box center [282, 54] width 7 height 11
click at [320, 56] on icon "button" at bounding box center [318, 57] width 11 height 13
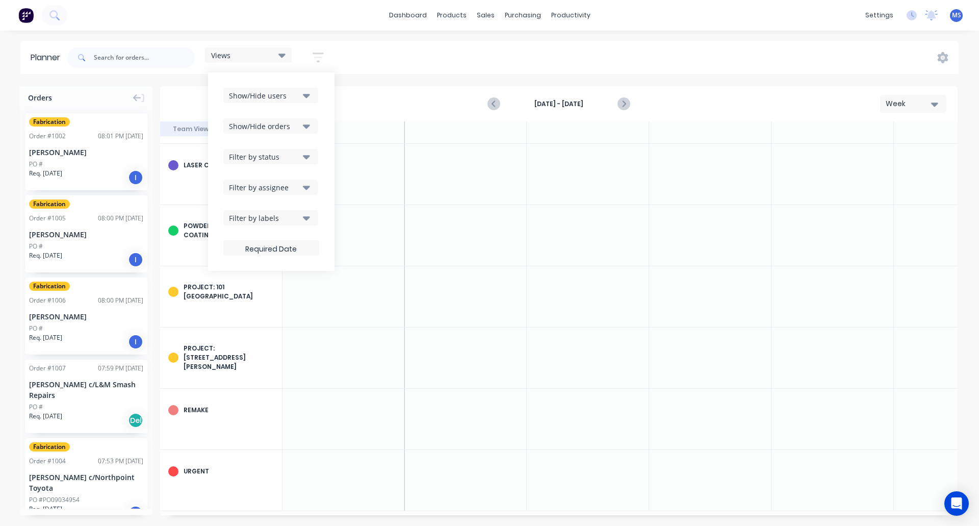
click at [307, 217] on icon "button" at bounding box center [306, 218] width 7 height 4
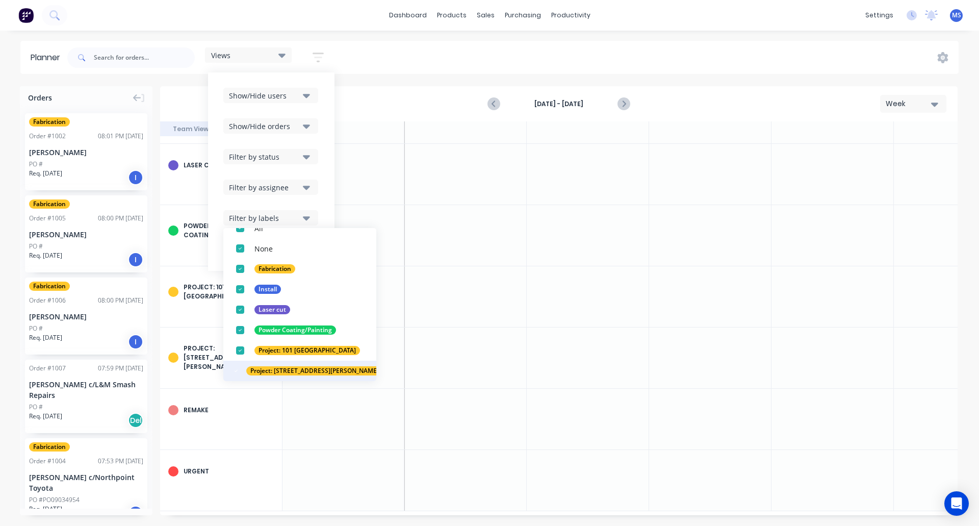
scroll to position [0, 0]
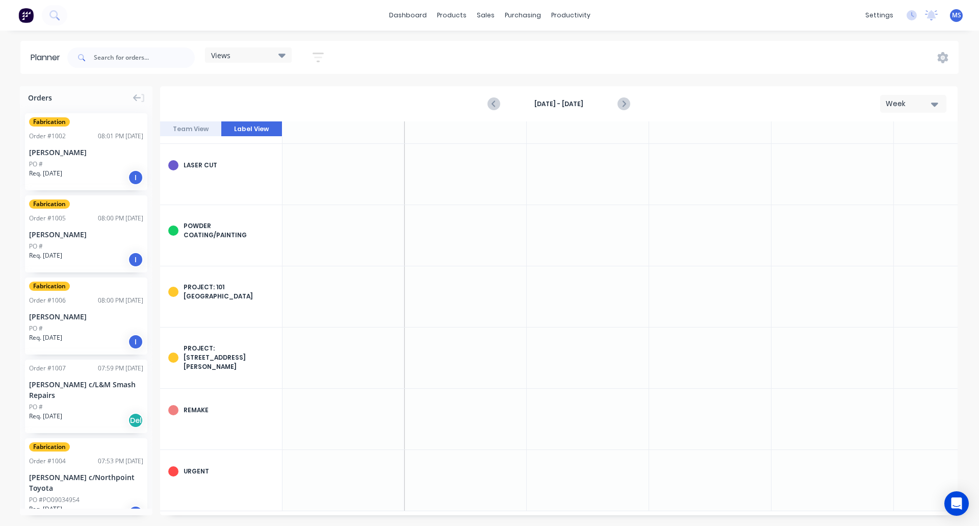
click at [360, 109] on div "Aug 31st - Sep 6th Week" at bounding box center [559, 103] width 796 height 33
click at [943, 55] on icon at bounding box center [943, 57] width 11 height 11
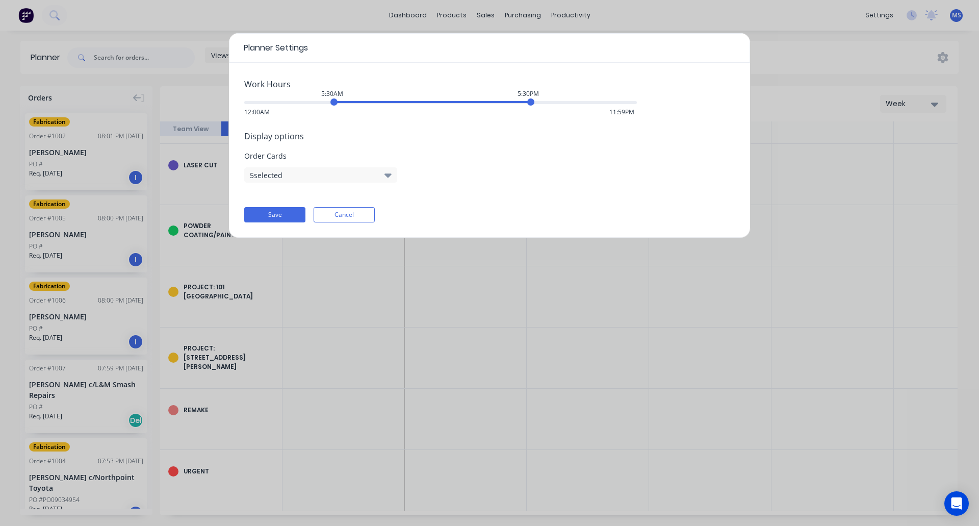
click at [308, 174] on button "5 selected" at bounding box center [320, 174] width 153 height 15
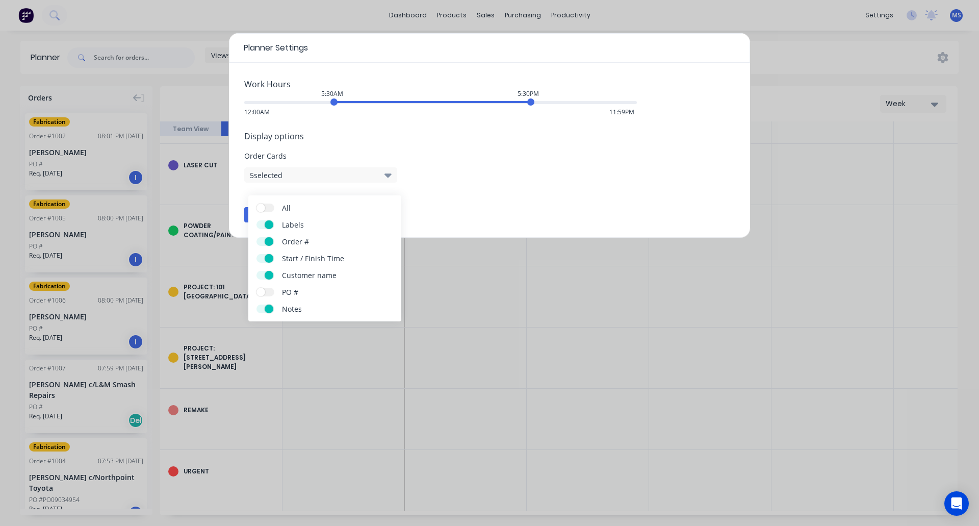
click at [308, 174] on button "5 selected" at bounding box center [320, 174] width 153 height 15
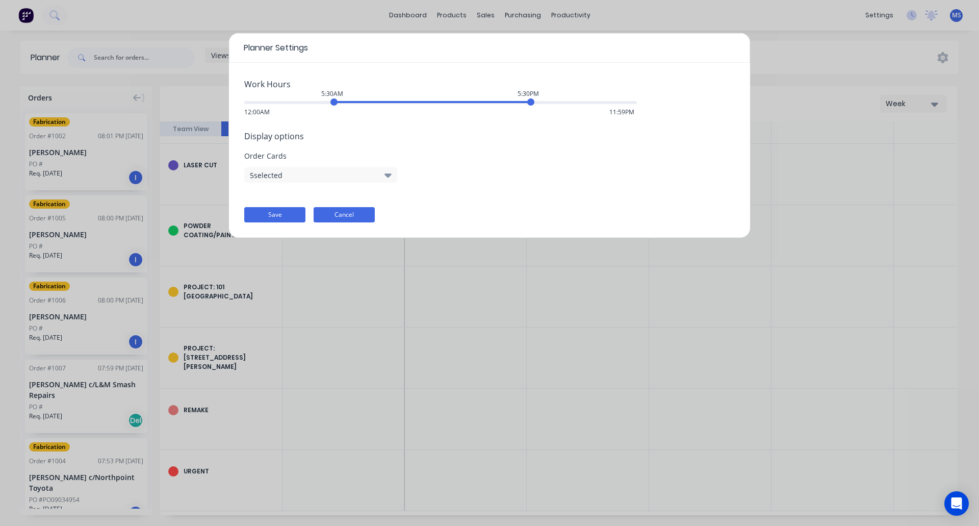
click at [344, 217] on button "Cancel" at bounding box center [344, 214] width 61 height 15
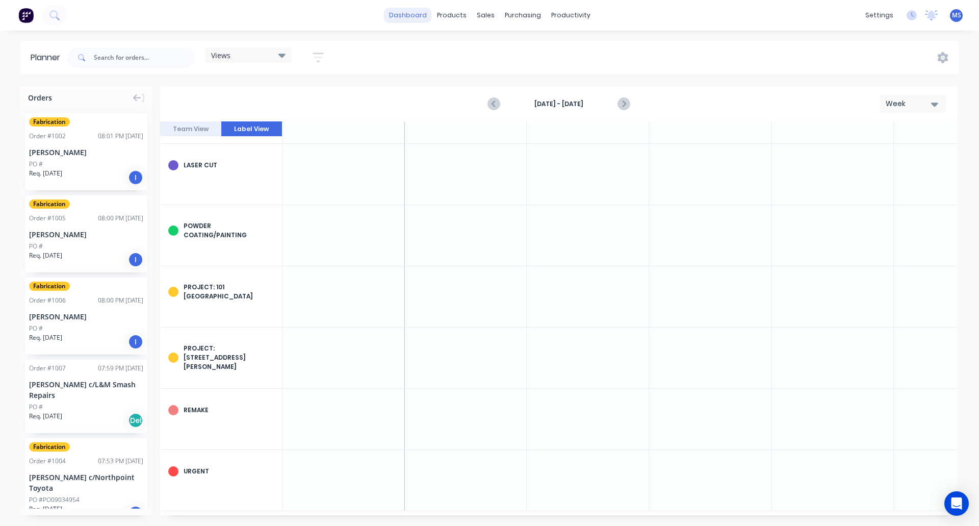
click at [417, 19] on link "dashboard" at bounding box center [408, 15] width 48 height 15
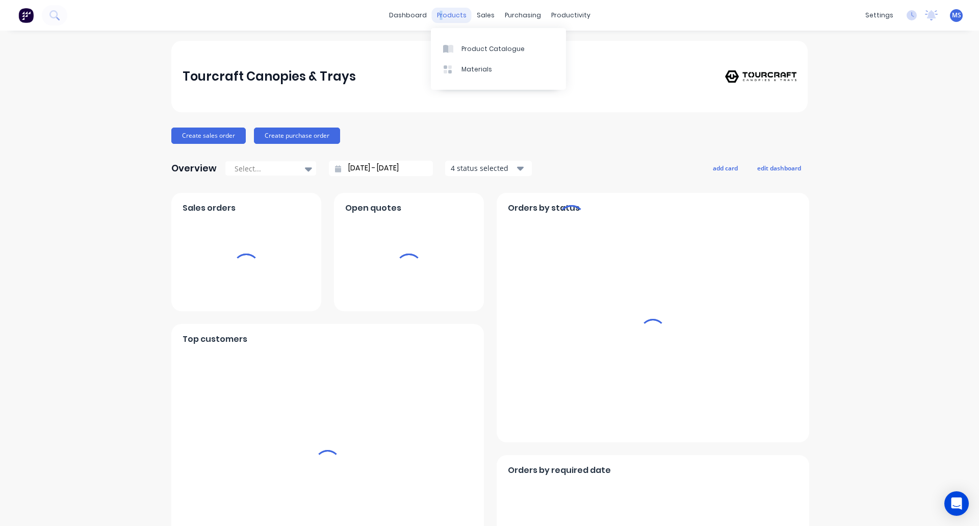
click at [441, 18] on div "products" at bounding box center [452, 15] width 40 height 15
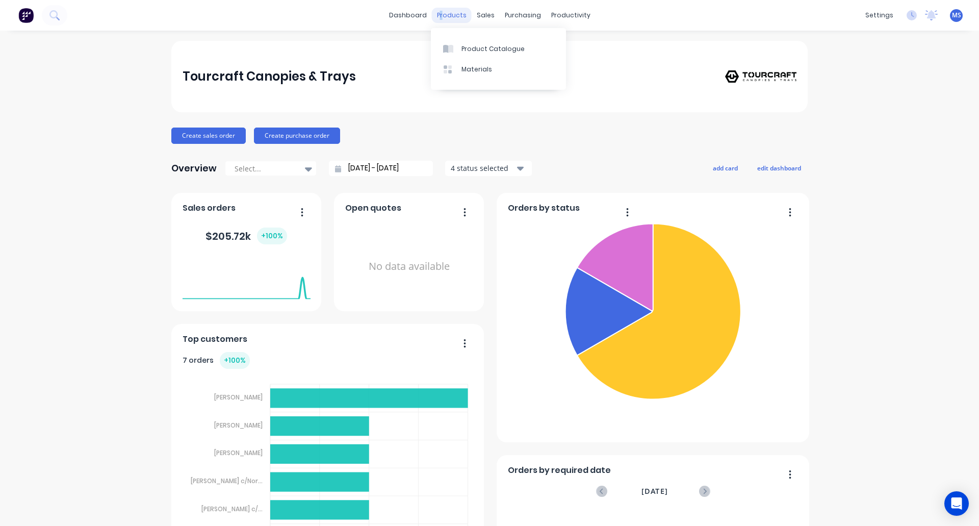
click at [444, 16] on div "products" at bounding box center [452, 15] width 40 height 15
click at [572, 65] on div "Planner" at bounding box center [582, 69] width 24 height 9
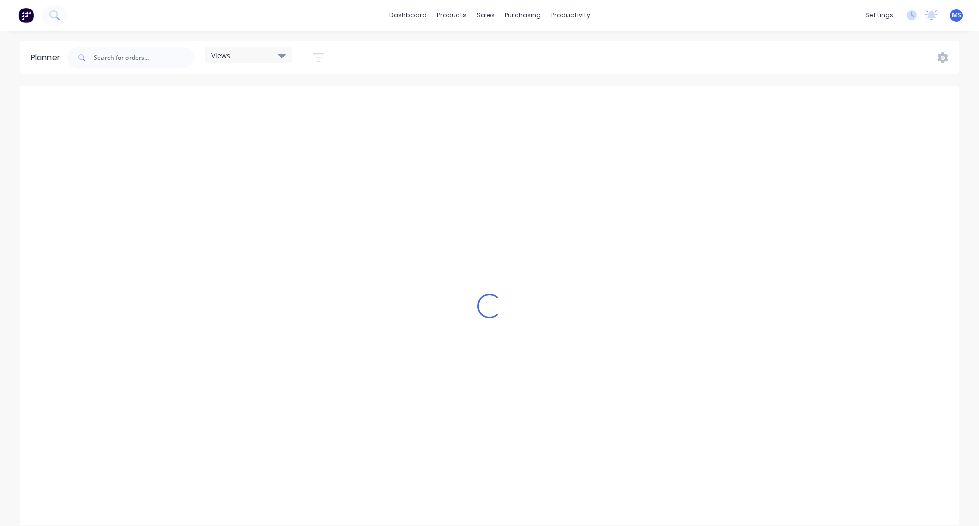
scroll to position [0, 1283]
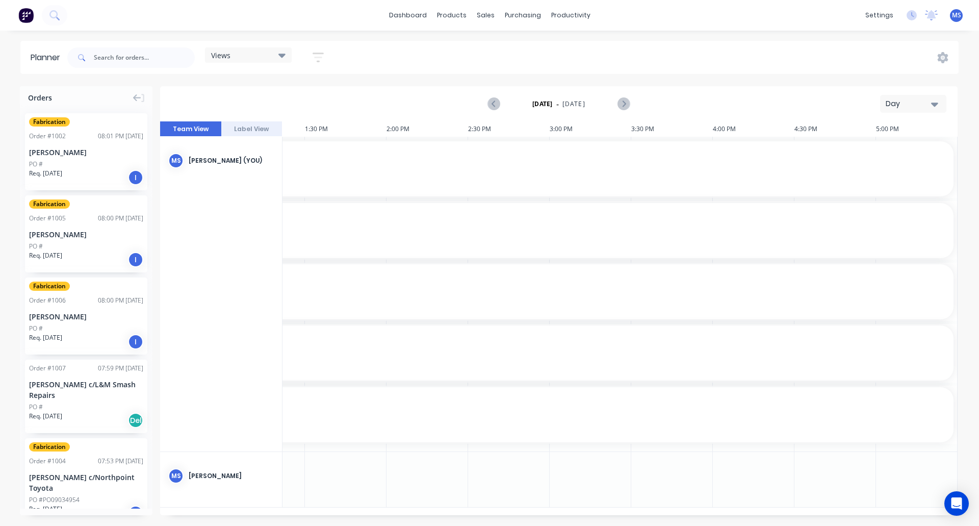
click at [263, 128] on button "Label View" at bounding box center [251, 128] width 61 height 15
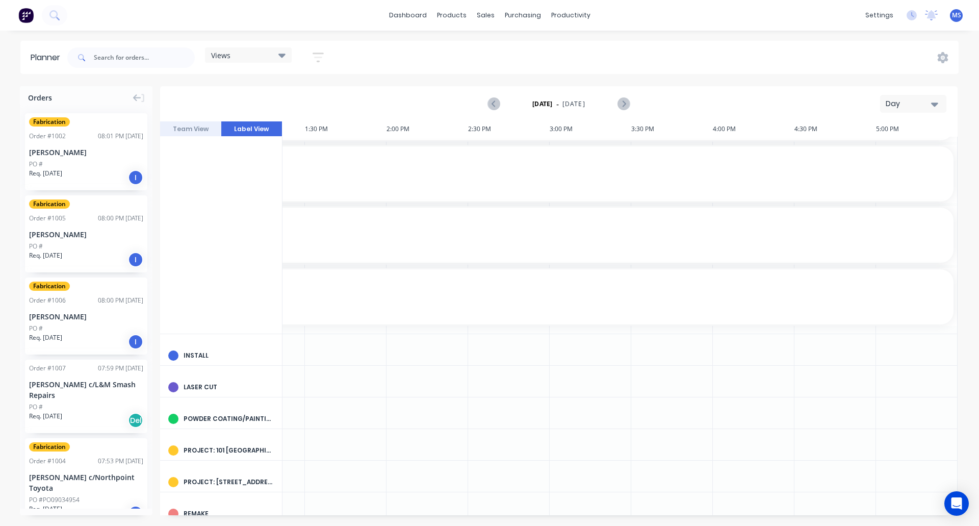
scroll to position [0, 1288]
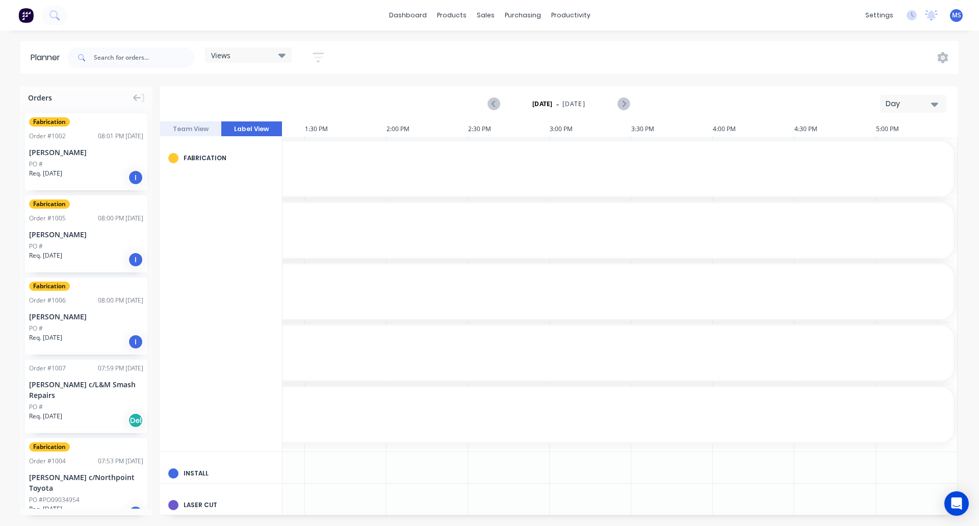
click at [214, 160] on div "Fabrication" at bounding box center [229, 158] width 90 height 9
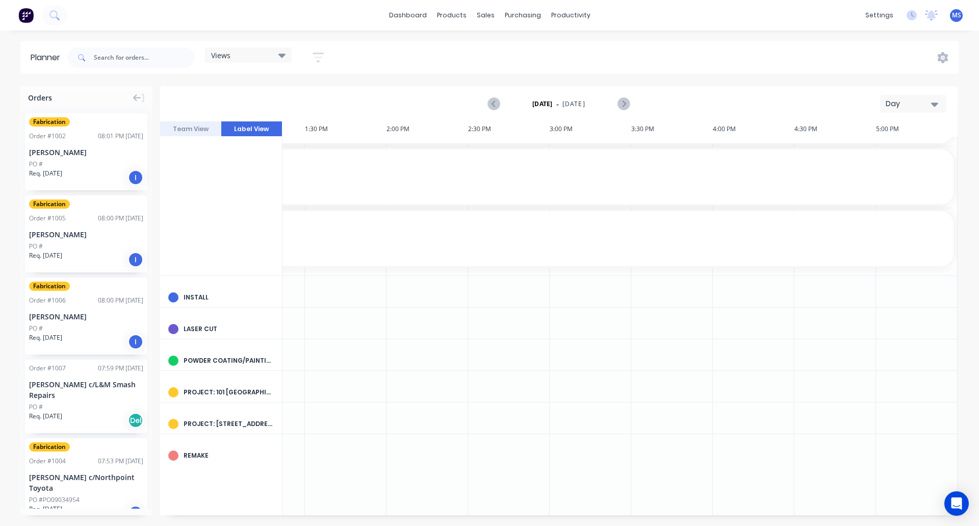
scroll to position [158, 1288]
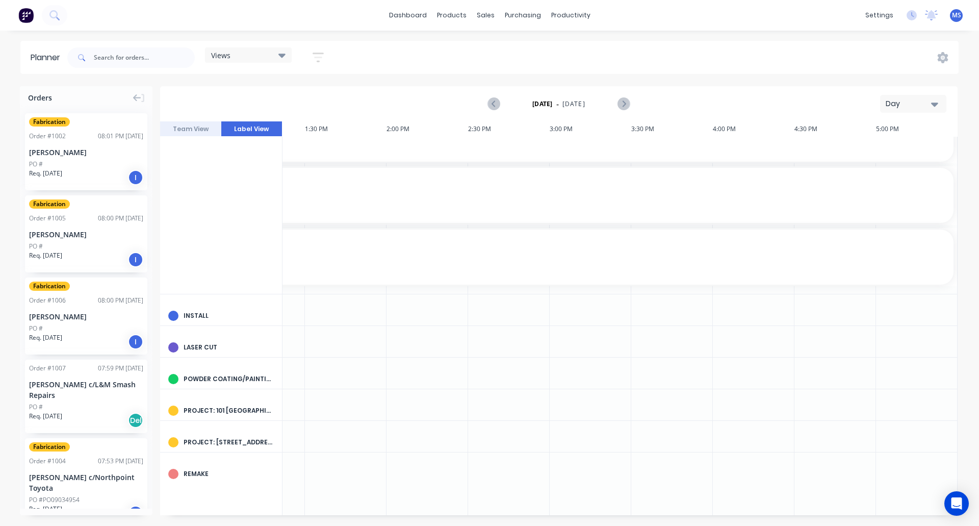
click at [190, 319] on div "Install" at bounding box center [229, 315] width 90 height 9
click at [190, 315] on div "Install" at bounding box center [229, 315] width 90 height 9
click at [210, 412] on div "Project: 101 [GEOGRAPHIC_DATA]" at bounding box center [229, 410] width 90 height 9
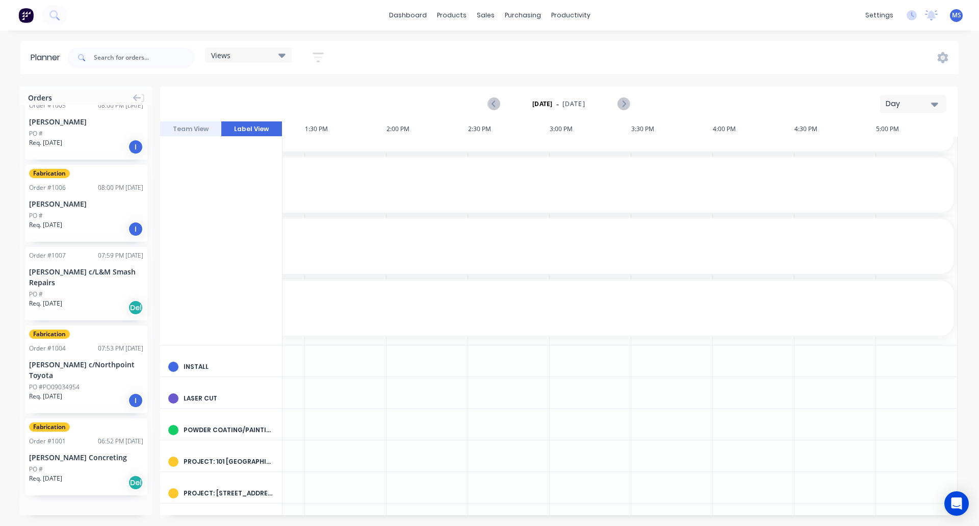
scroll to position [0, 0]
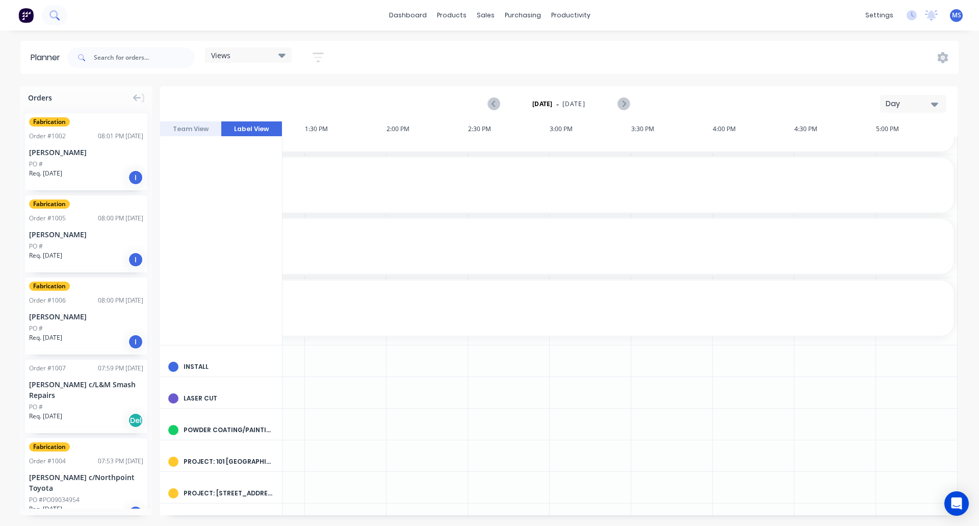
click at [57, 14] on icon at bounding box center [53, 14] width 8 height 8
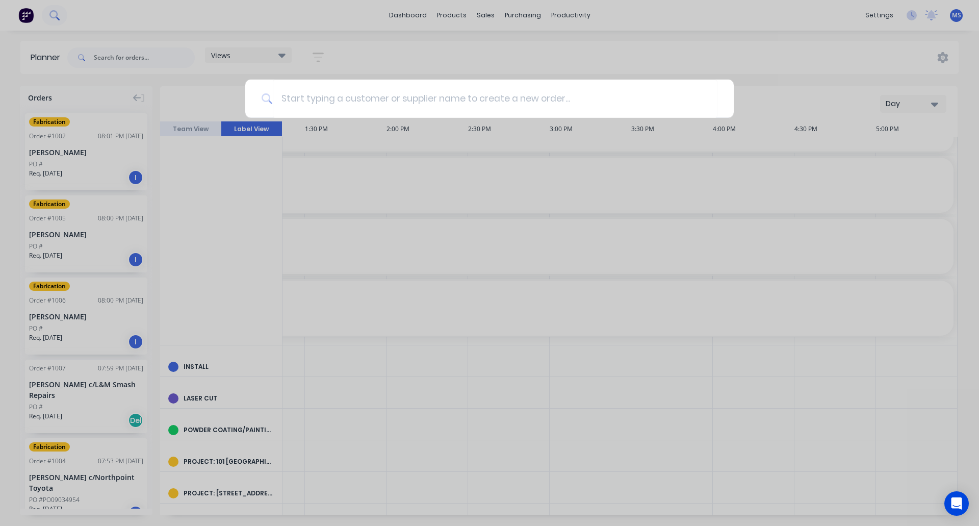
click at [57, 14] on div at bounding box center [489, 263] width 979 height 526
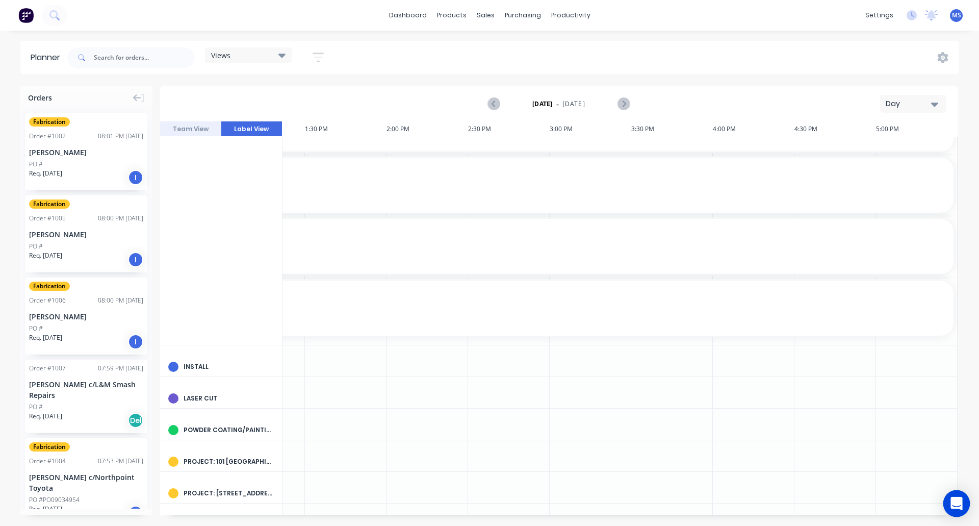
click at [958, 504] on icon "Open Intercom Messenger" at bounding box center [957, 503] width 12 height 13
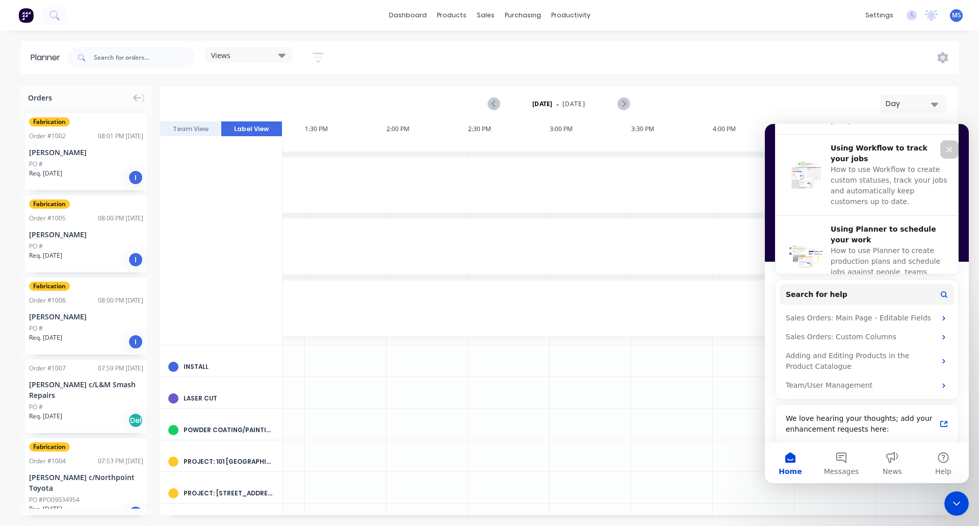
scroll to position [391, 0]
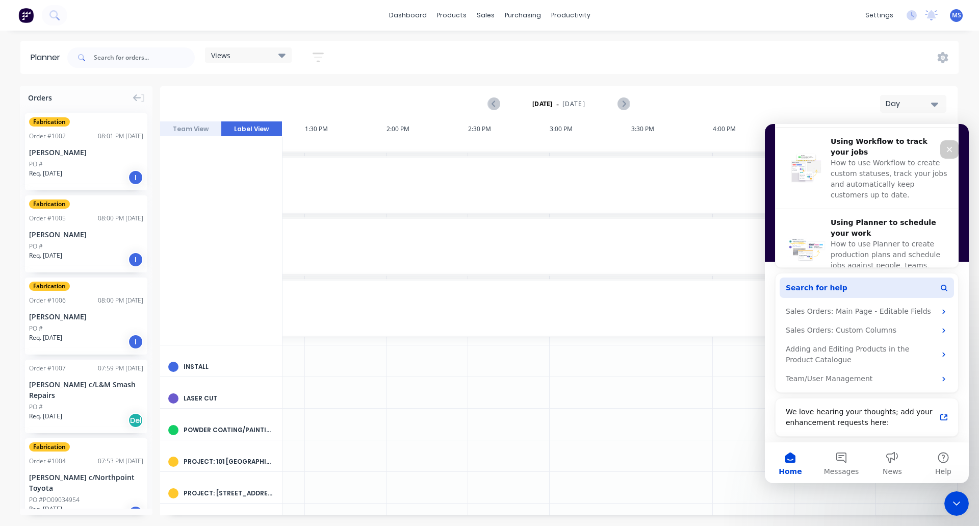
click at [852, 285] on button "Search for help" at bounding box center [867, 288] width 174 height 20
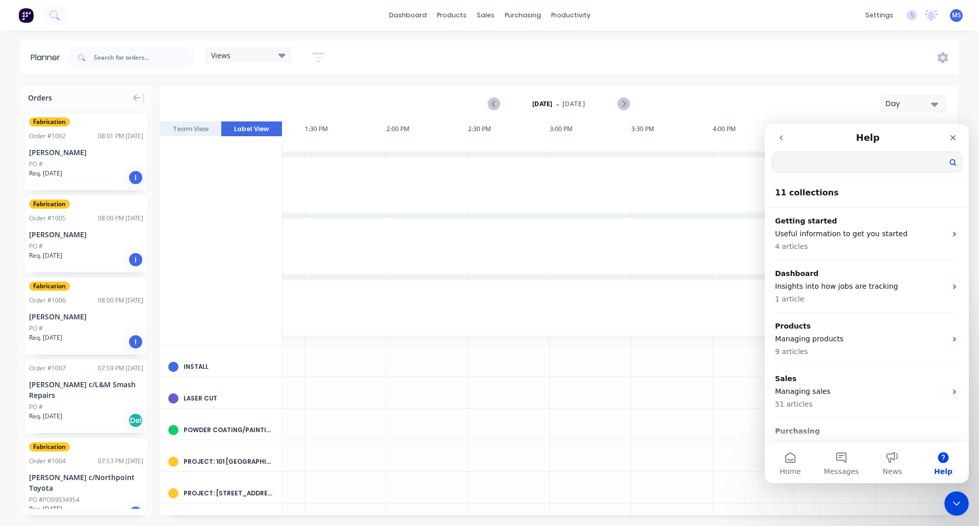
scroll to position [0, 0]
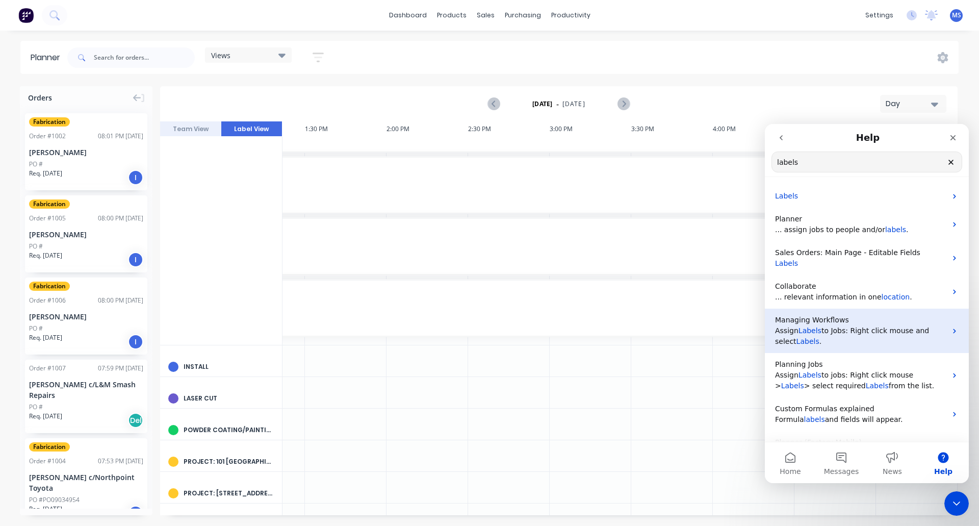
type input "labels"
click at [827, 326] on span "to Jobs: Right click mouse and select" at bounding box center [852, 335] width 154 height 19
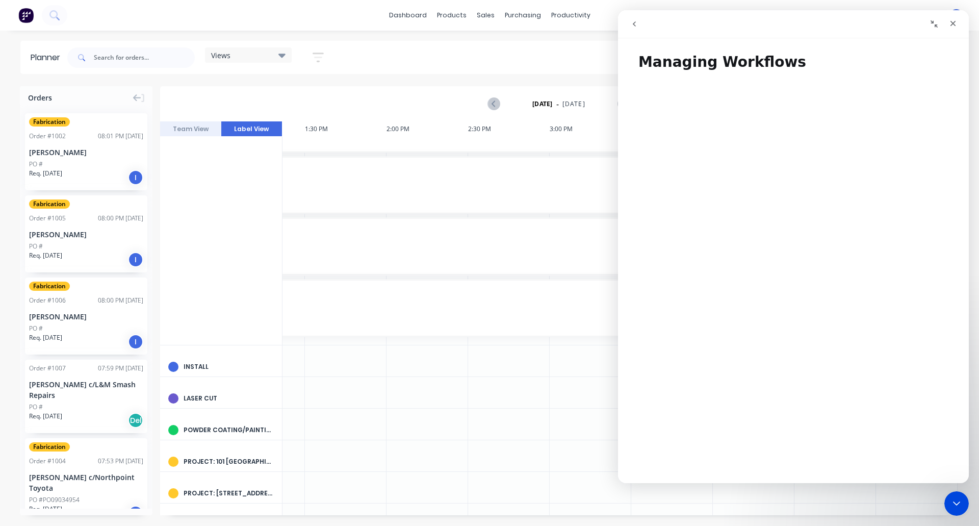
click at [633, 23] on icon "go back" at bounding box center [634, 24] width 8 height 8
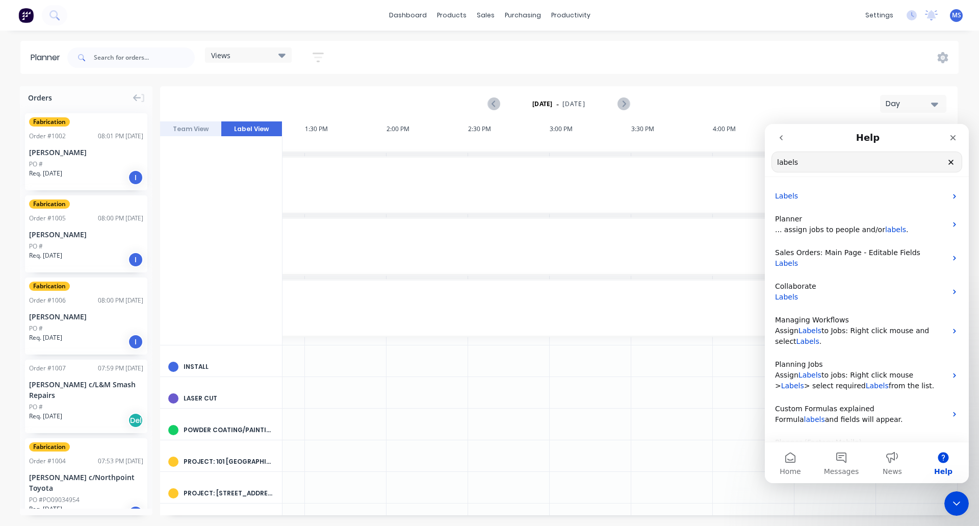
click at [776, 163] on input "labels" at bounding box center [867, 162] width 190 height 20
type input "edit labels"
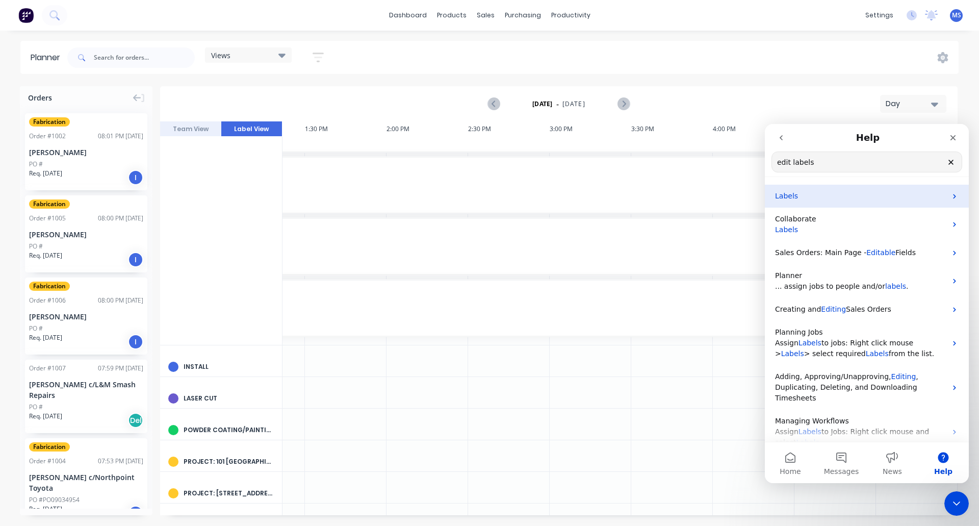
click at [793, 200] on span "Labels" at bounding box center [786, 196] width 23 height 8
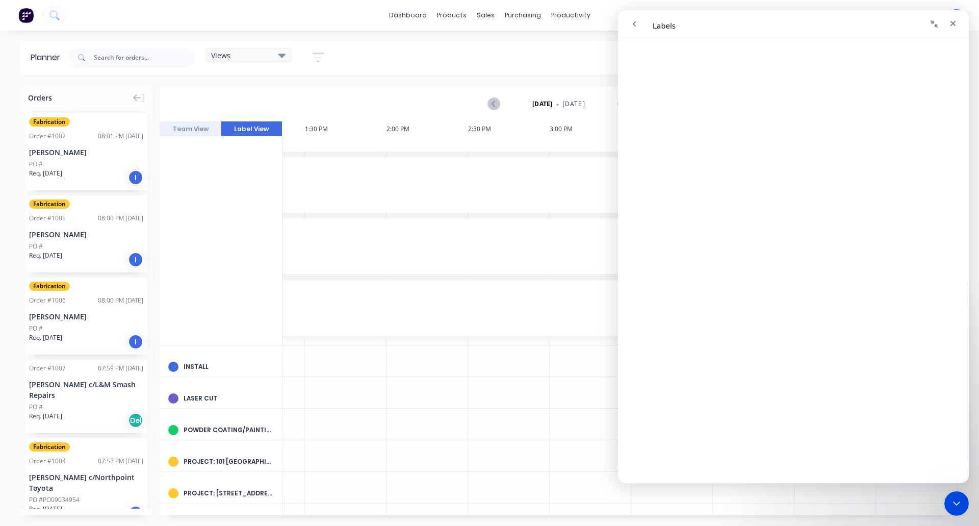
scroll to position [612, 0]
click at [95, 162] on div "Labels" at bounding box center [135, 166] width 103 height 21
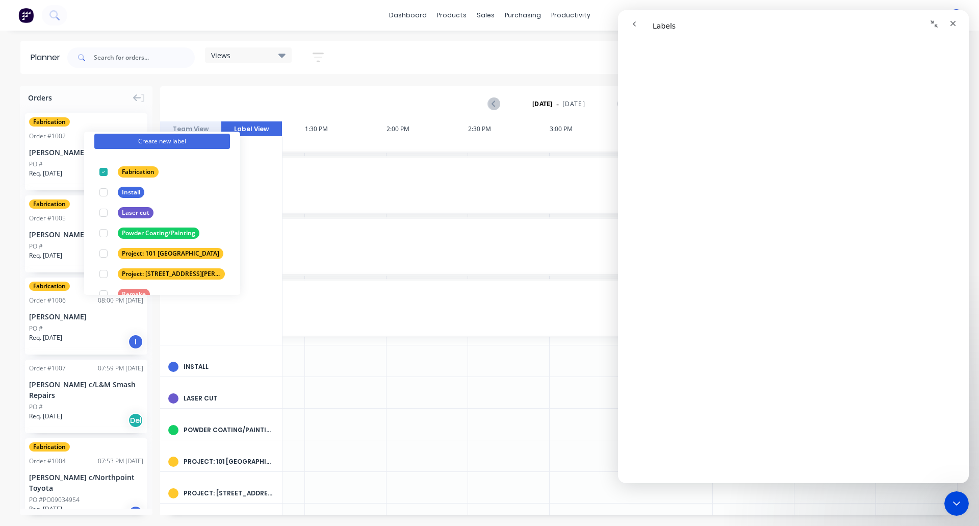
scroll to position [0, 0]
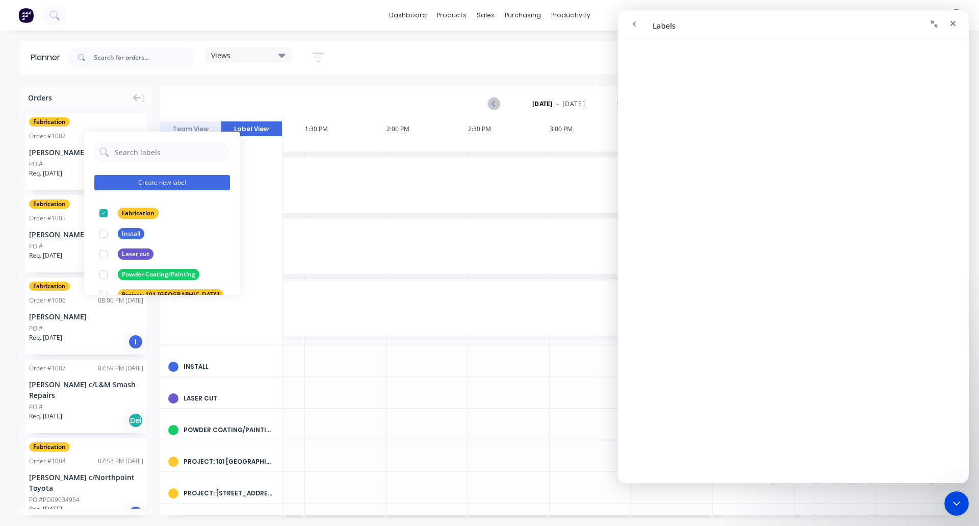
click at [186, 184] on button "Create new label" at bounding box center [162, 182] width 136 height 15
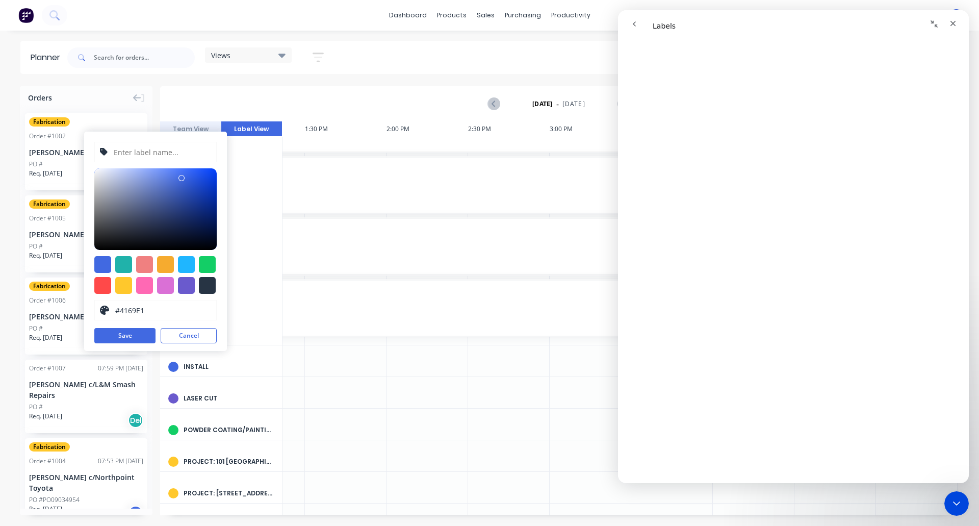
scroll to position [816, 0]
click at [177, 333] on button "Cancel" at bounding box center [189, 335] width 56 height 15
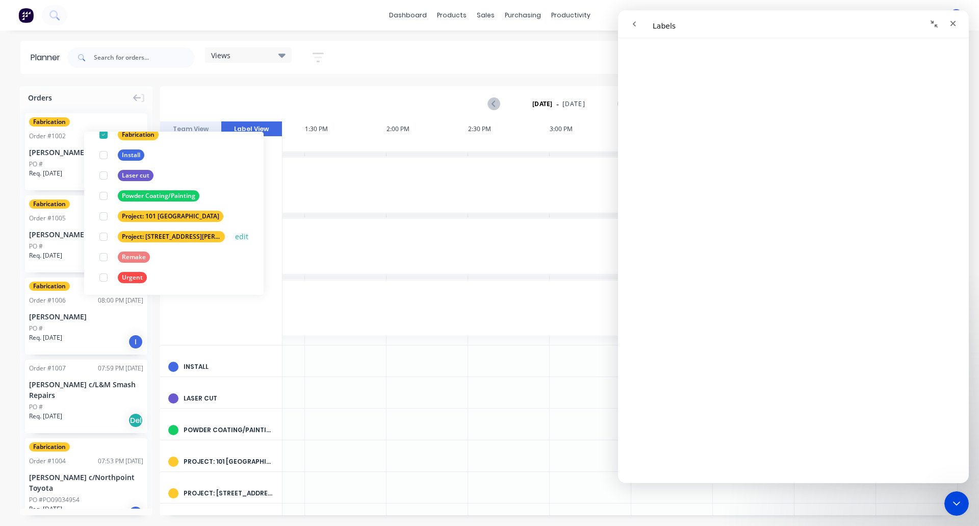
scroll to position [82, 0]
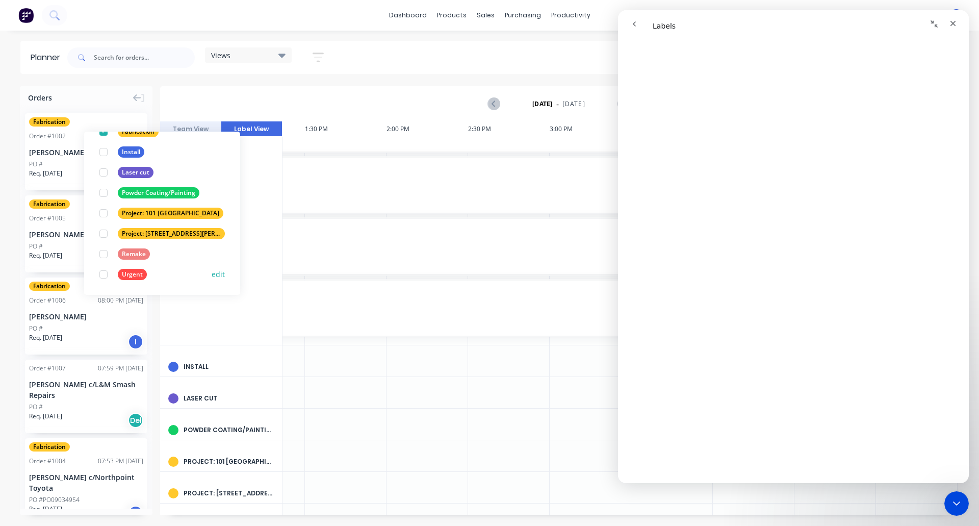
click at [212, 275] on button "edit" at bounding box center [218, 274] width 13 height 11
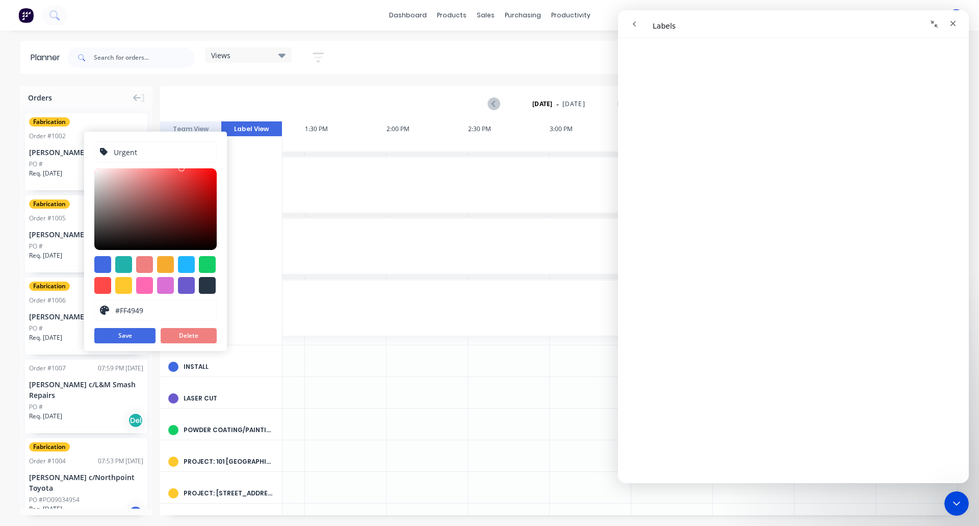
click at [216, 284] on div at bounding box center [155, 275] width 122 height 38
click at [209, 285] on div at bounding box center [207, 285] width 17 height 17
type input "#273444"
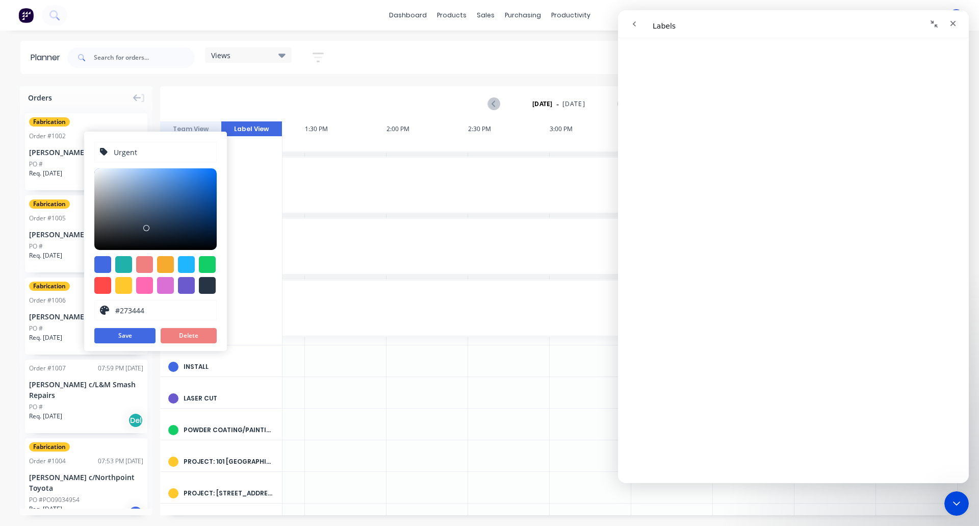
drag, startPoint x: 153, startPoint y: 153, endPoint x: 107, endPoint y: 154, distance: 45.9
click at [107, 154] on div "Urgent" at bounding box center [155, 152] width 122 height 20
type input "Submitted"
click at [130, 331] on button "Save" at bounding box center [124, 335] width 61 height 15
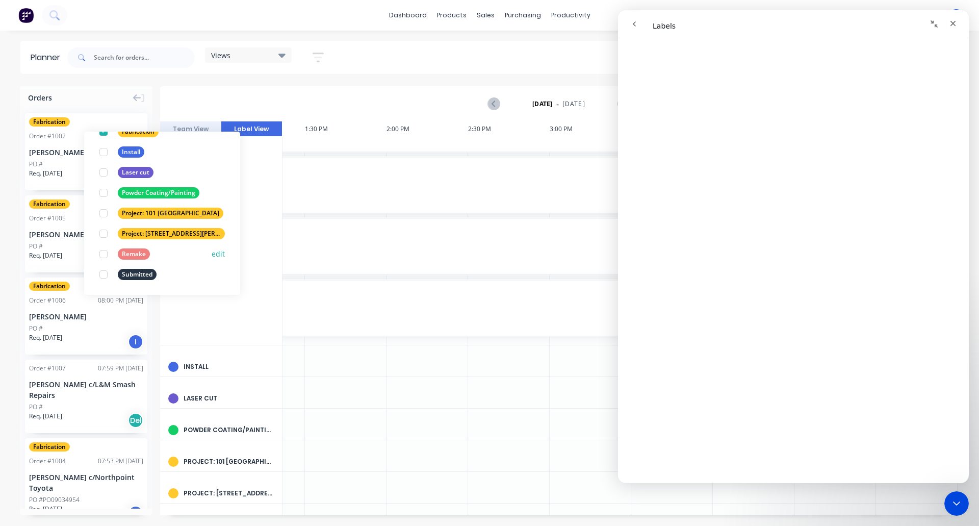
click at [212, 255] on button "edit" at bounding box center [218, 253] width 13 height 11
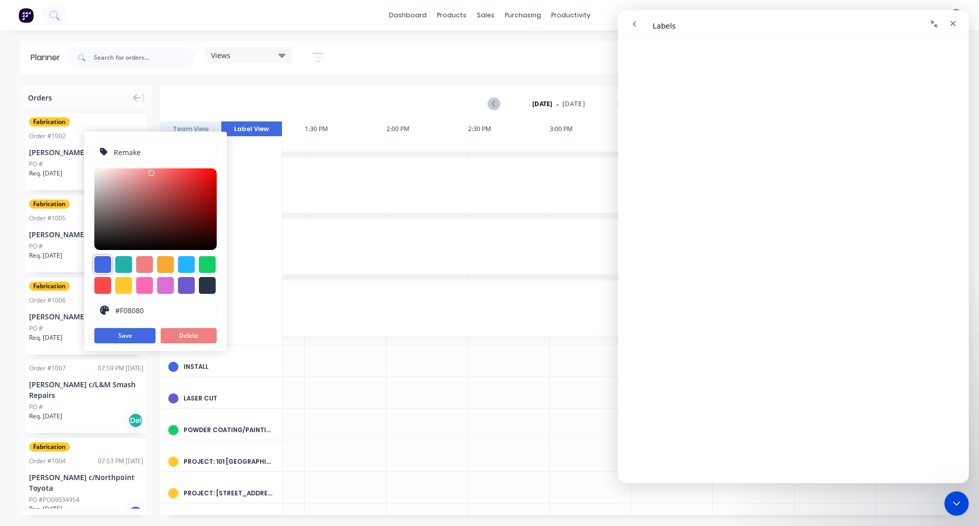
click at [101, 265] on div at bounding box center [102, 264] width 17 height 17
type input "#4169E1"
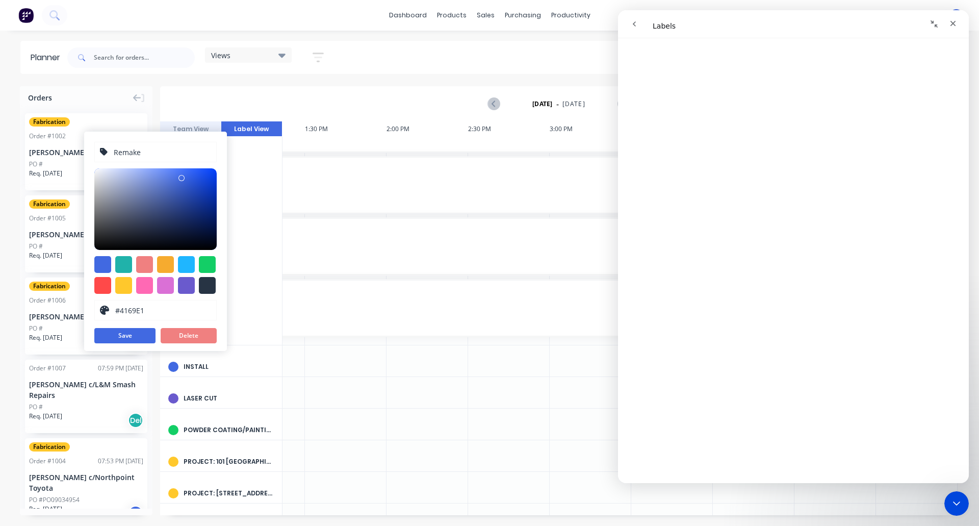
drag, startPoint x: 147, startPoint y: 150, endPoint x: 92, endPoint y: 150, distance: 55.6
click at [92, 150] on div "Remake #4169E1 hex #4169E1 Save Delete" at bounding box center [155, 241] width 143 height 219
type input "Order Sheetmetal"
click at [134, 335] on button "Save" at bounding box center [124, 335] width 61 height 15
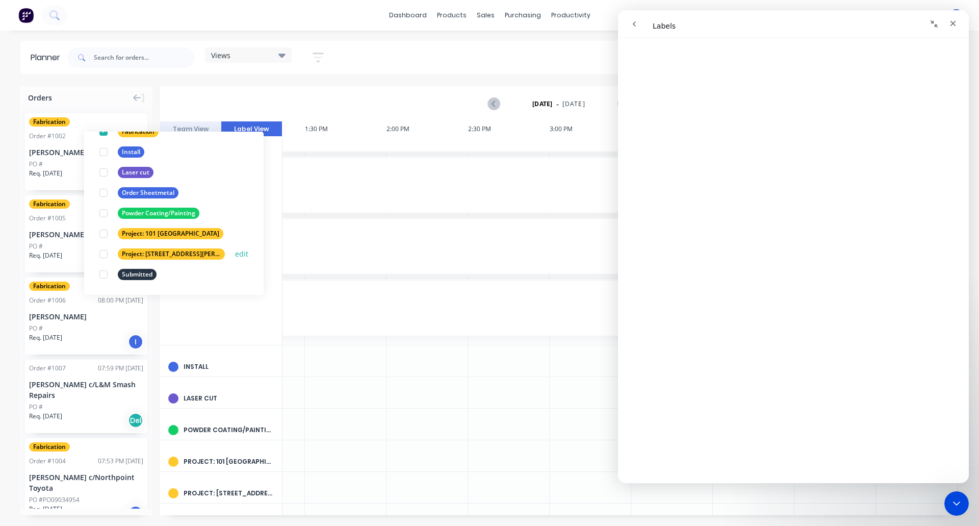
click at [235, 255] on button "edit" at bounding box center [241, 253] width 13 height 11
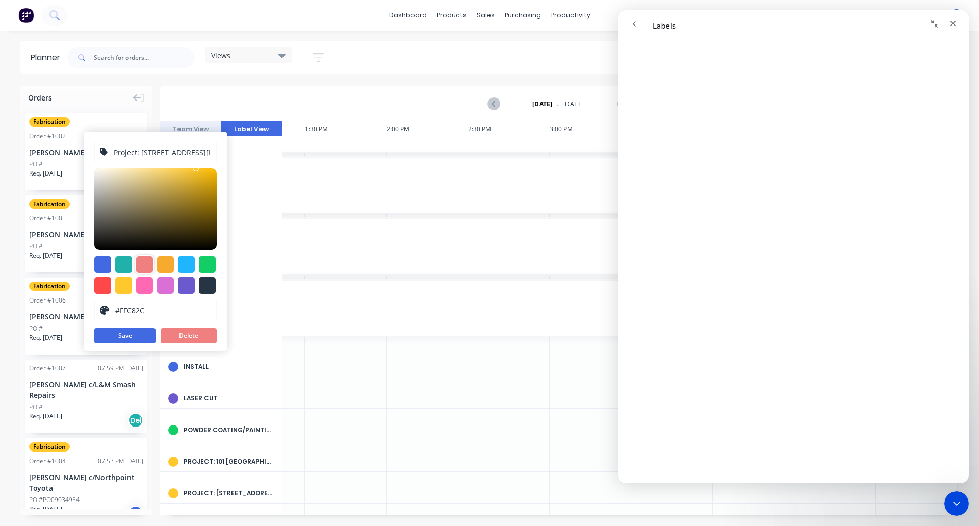
click at [148, 265] on div at bounding box center [144, 264] width 17 height 17
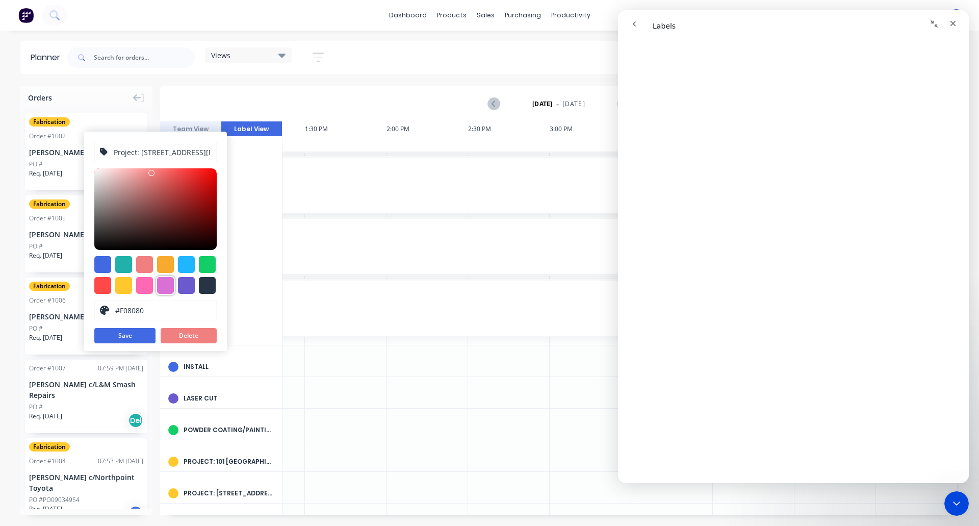
click at [161, 285] on div at bounding box center [165, 285] width 17 height 17
type input "#DA70D6"
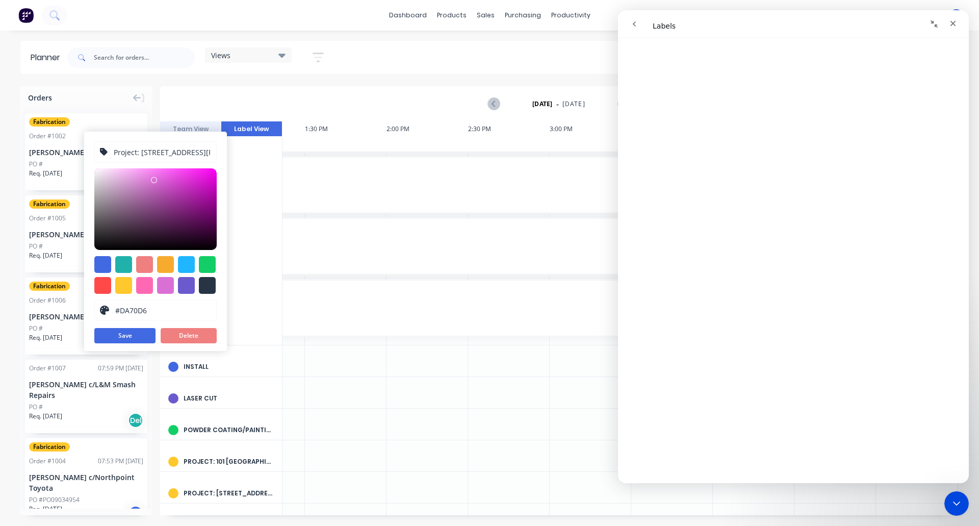
drag, startPoint x: 190, startPoint y: 155, endPoint x: 70, endPoint y: 150, distance: 119.9
click at [70, 150] on div "Orders Fabrication Order # 1002 08:01 PM 31/08/25 Brett Reid PO # Req. 31/10/25…" at bounding box center [489, 305] width 979 height 439
type input "Waiting on Sheetmetal"
click at [122, 330] on button "Save" at bounding box center [124, 335] width 61 height 15
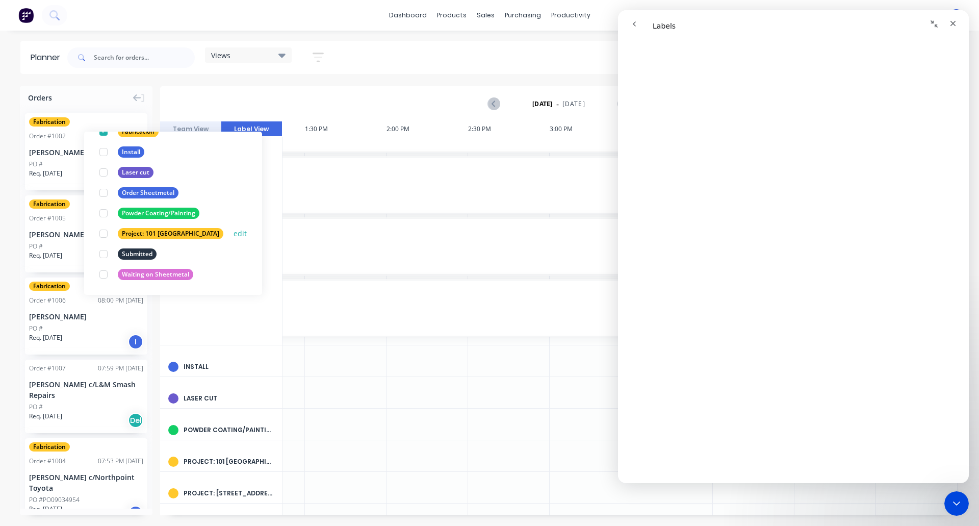
click at [234, 234] on button "edit" at bounding box center [240, 233] width 13 height 11
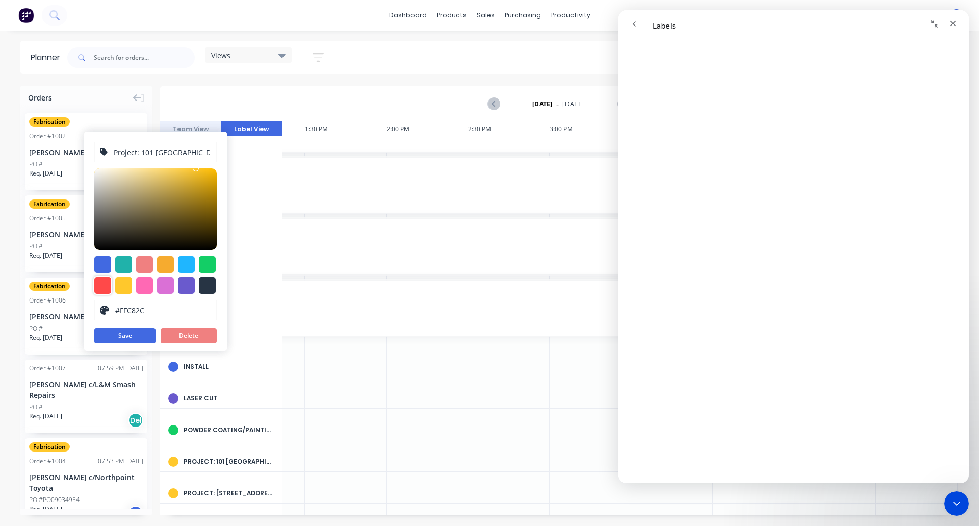
click at [107, 283] on div at bounding box center [102, 285] width 17 height 17
type input "#FF4949"
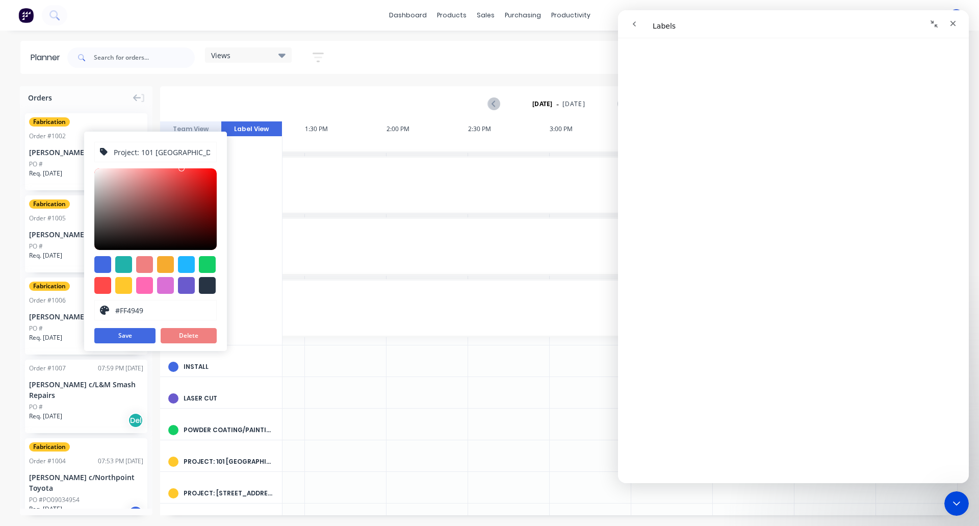
drag, startPoint x: 191, startPoint y: 154, endPoint x: 89, endPoint y: 148, distance: 102.2
click at [89, 148] on div "Project: 101 Lilydale #FF4949 hex #FF4949 Save Delete" at bounding box center [155, 241] width 143 height 219
type input "Pre-Fit"
click at [144, 333] on button "Save" at bounding box center [124, 335] width 61 height 15
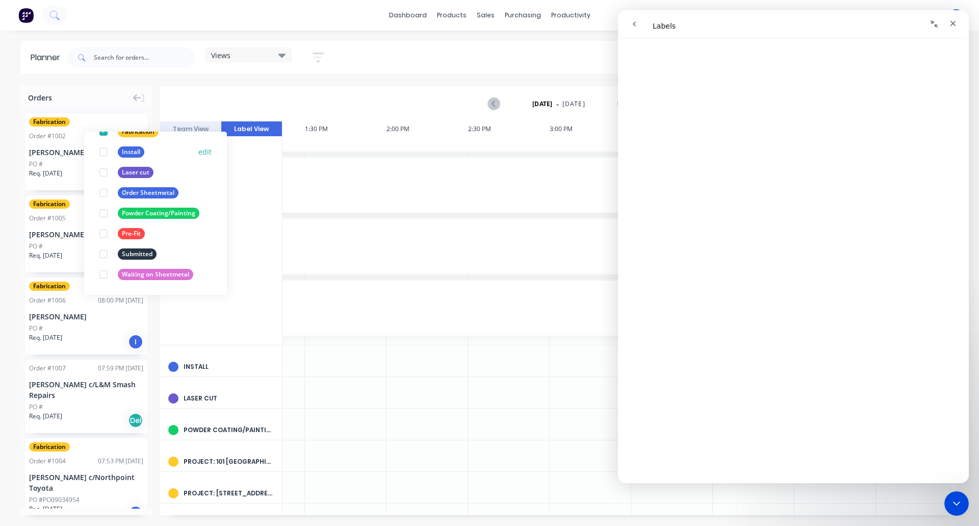
click at [198, 151] on button "edit" at bounding box center [204, 151] width 13 height 11
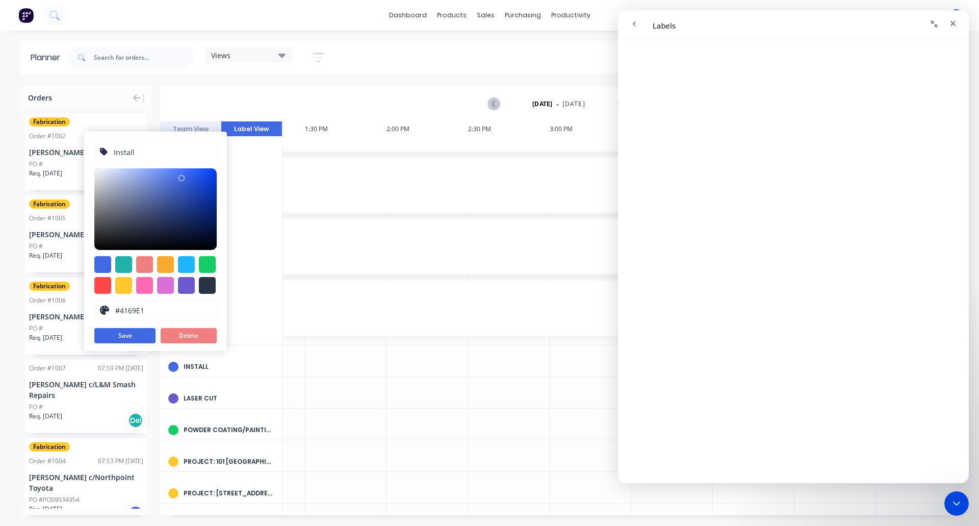
drag, startPoint x: 150, startPoint y: 150, endPoint x: 93, endPoint y: 150, distance: 57.1
click at [93, 150] on div "Install #4169E1 hex #4169E1 Save Delete" at bounding box center [155, 241] width 143 height 219
type input "Clean Up for Powder Coat/Paint"
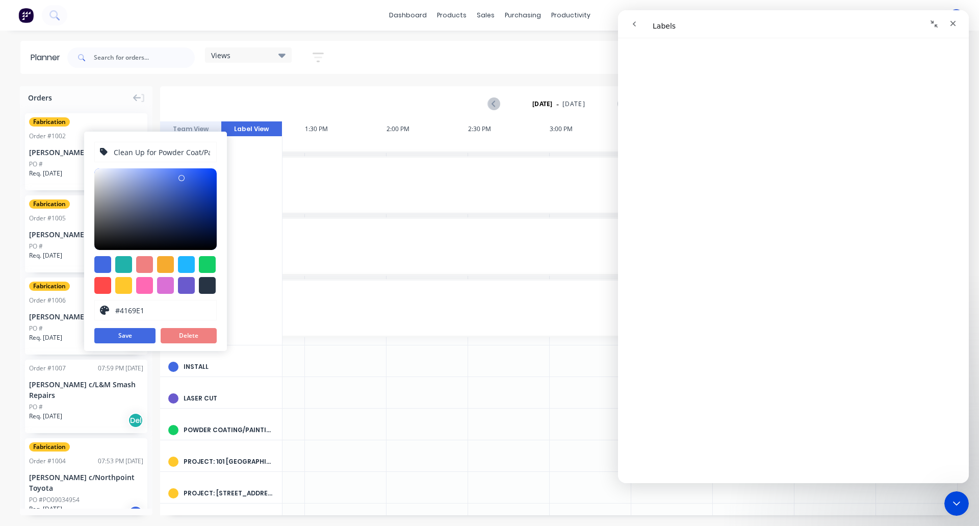
click at [109, 326] on div "Clean Up for Powder Coat/Paint #4169E1 hex #4169E1 Save Delete" at bounding box center [155, 241] width 143 height 219
click at [115, 334] on button "Save" at bounding box center [124, 335] width 61 height 15
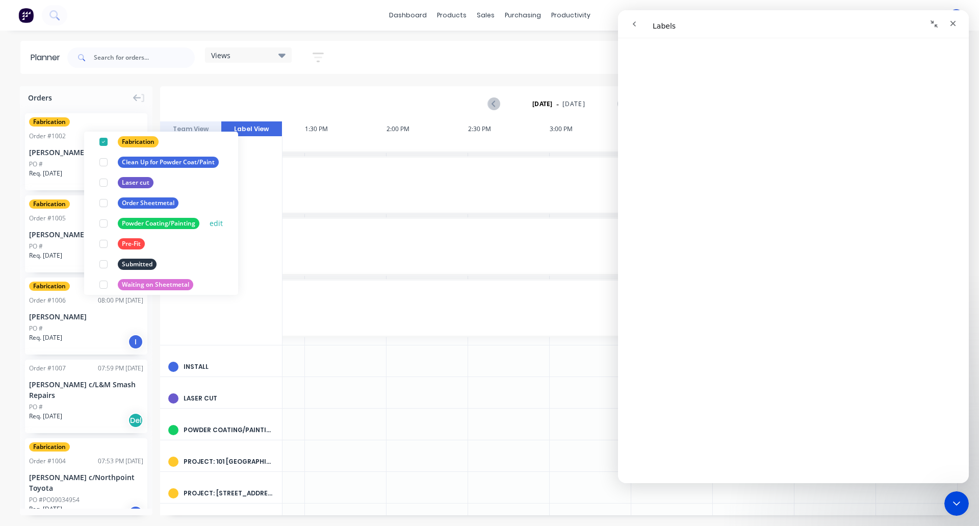
scroll to position [82, 0]
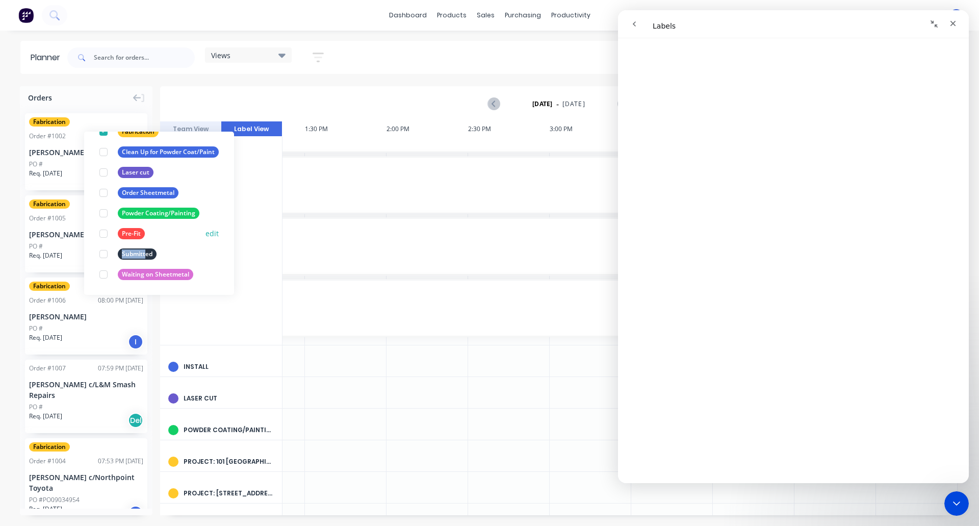
drag, startPoint x: 146, startPoint y: 254, endPoint x: 156, endPoint y: 238, distance: 18.5
click at [156, 238] on div "Create new label Fabrication edit Clean Up for Powder Coat/Paint edit Laser cut…" at bounding box center [159, 213] width 150 height 163
click at [172, 247] on div "Submitted edit" at bounding box center [159, 254] width 130 height 20
click at [211, 255] on button "edit" at bounding box center [212, 253] width 13 height 11
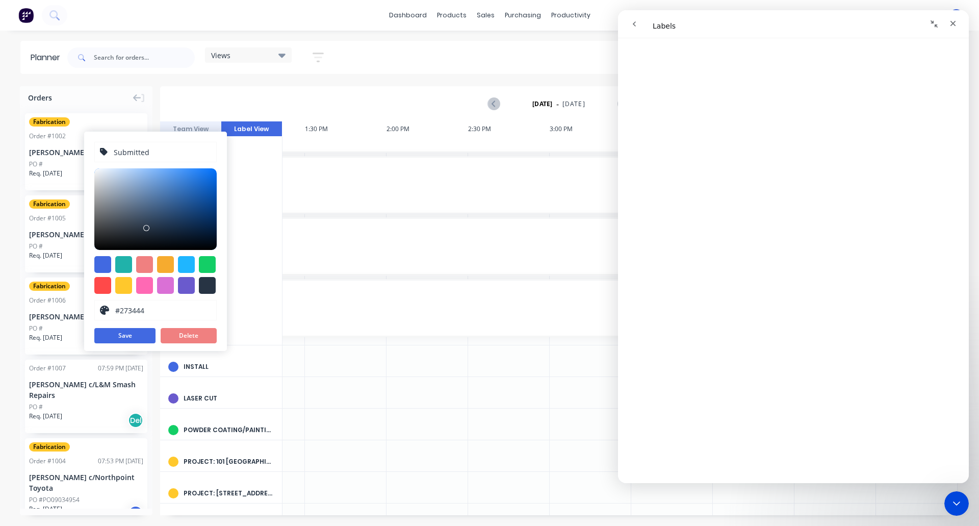
drag, startPoint x: 154, startPoint y: 149, endPoint x: 32, endPoint y: 148, distance: 121.9
click at [32, 148] on div "Orders Fabrication Order # 1002 08:01 PM 31/08/25 Brett Reid PO # Req. 31/10/25…" at bounding box center [489, 305] width 979 height 439
type input "Tray Production"
click at [191, 265] on div at bounding box center [186, 264] width 17 height 17
type input "#1FB6FF"
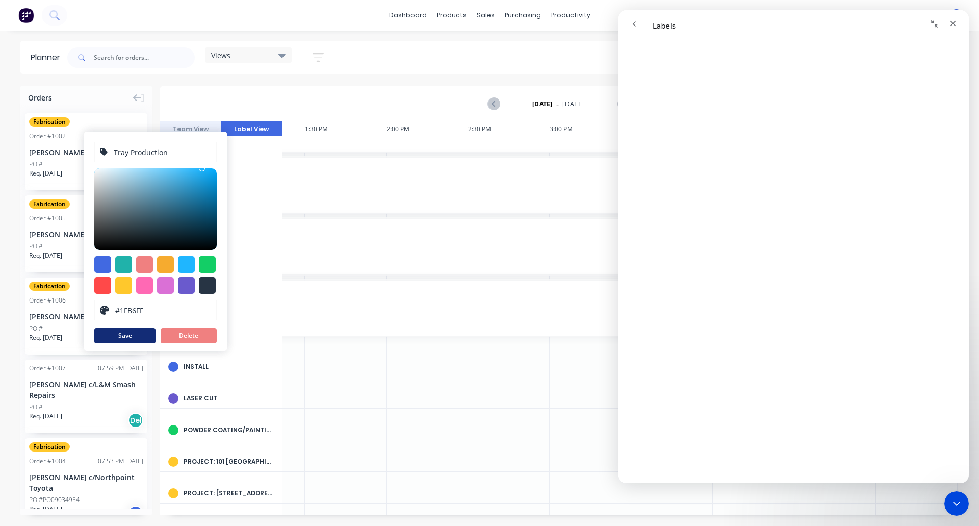
click at [143, 335] on button "Save" at bounding box center [124, 335] width 61 height 15
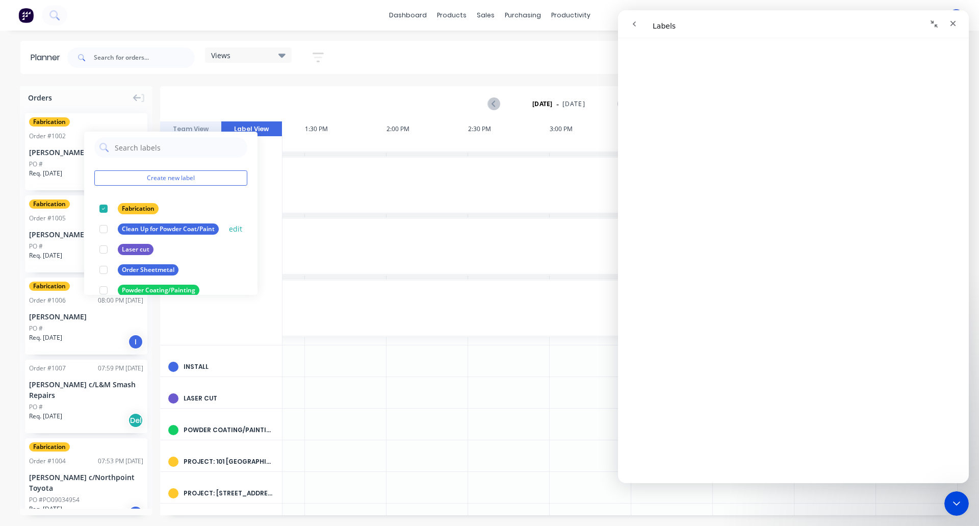
scroll to position [0, 0]
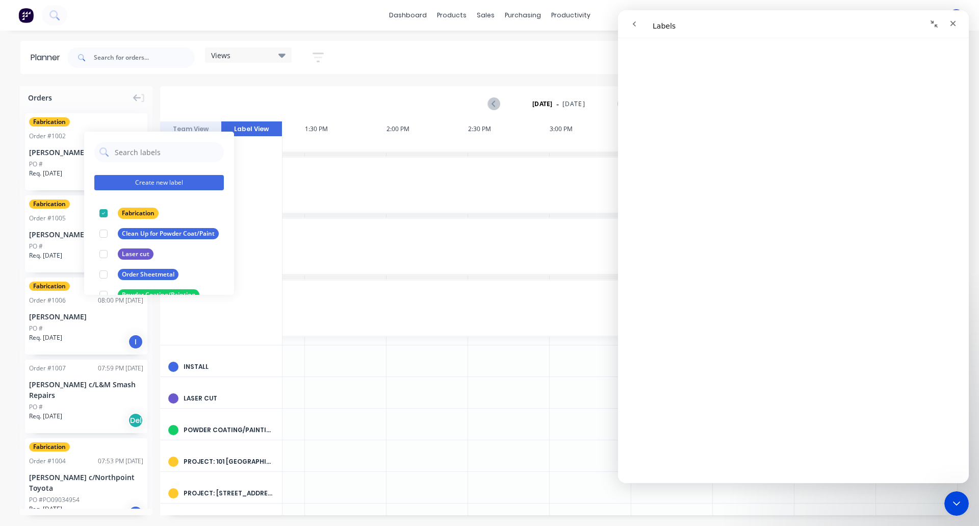
click at [162, 184] on button "Create new label" at bounding box center [159, 182] width 130 height 15
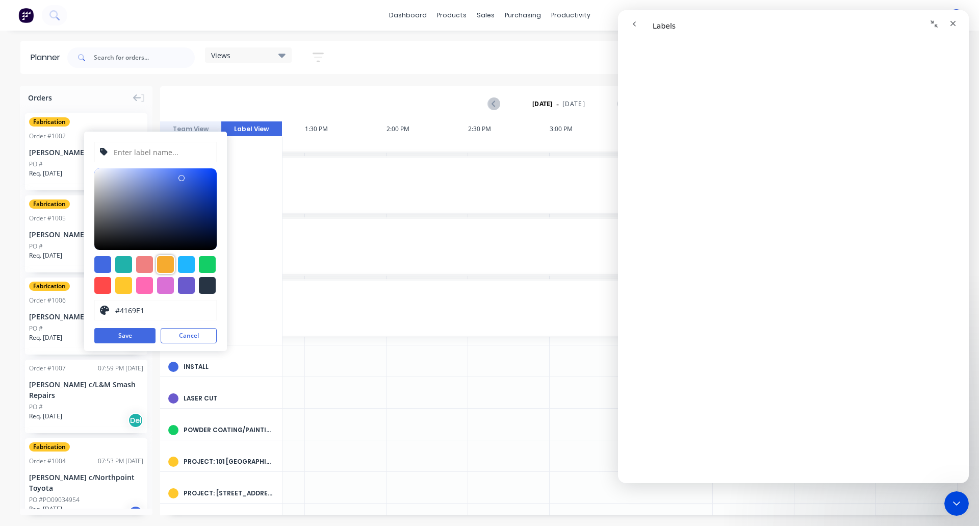
click at [157, 266] on div at bounding box center [165, 264] width 17 height 17
type input "#F6AB2F"
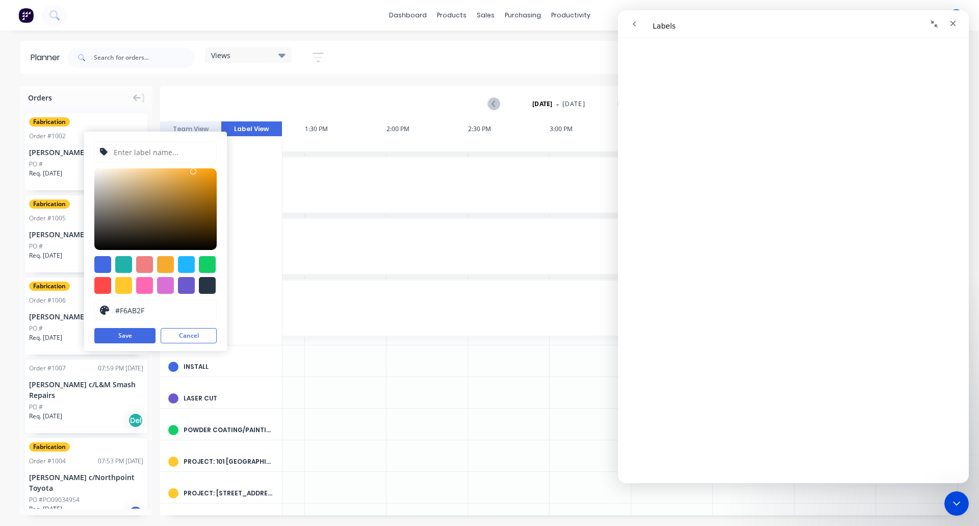
click at [153, 155] on input "text" at bounding box center [162, 151] width 98 height 19
type input "Fit to Vehicle"
click at [141, 331] on button "Save" at bounding box center [124, 335] width 61 height 15
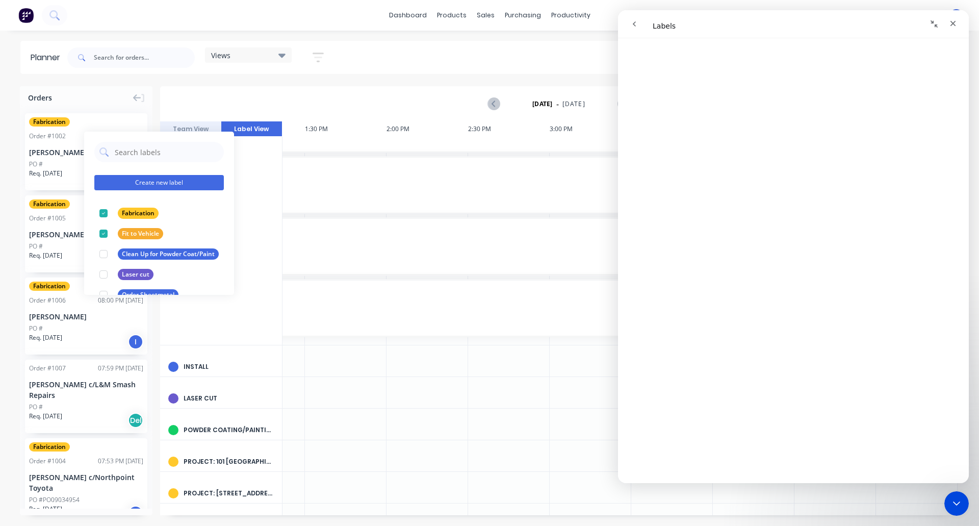
click at [202, 187] on button "Create new label" at bounding box center [159, 182] width 130 height 15
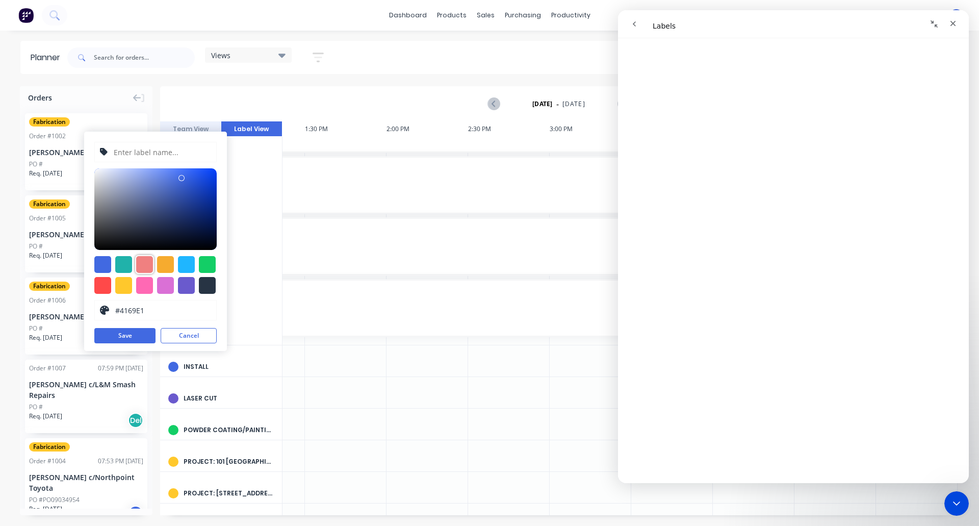
click at [142, 269] on div at bounding box center [144, 264] width 17 height 17
type input "#F08080"
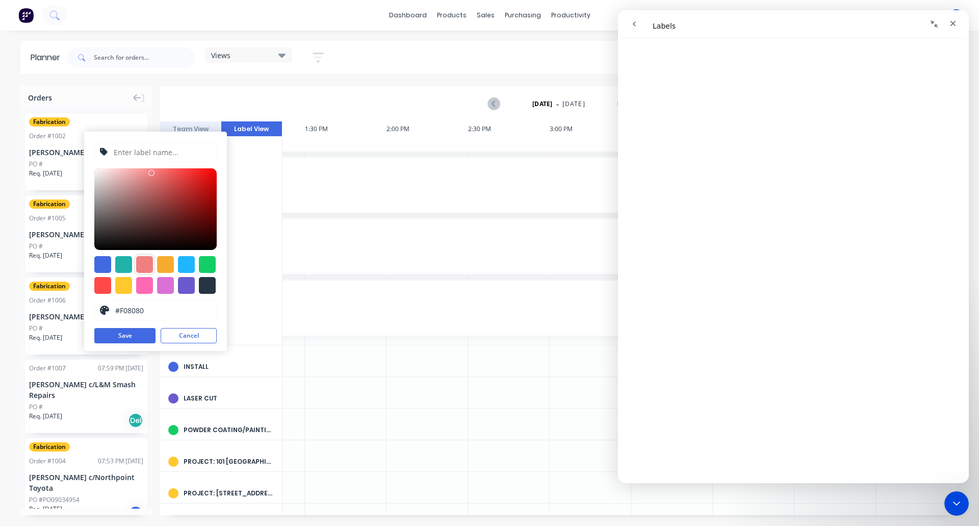
click at [140, 150] on input "text" at bounding box center [162, 151] width 98 height 19
type input "Ready for Pick Up"
click at [110, 331] on button "Save" at bounding box center [124, 335] width 61 height 15
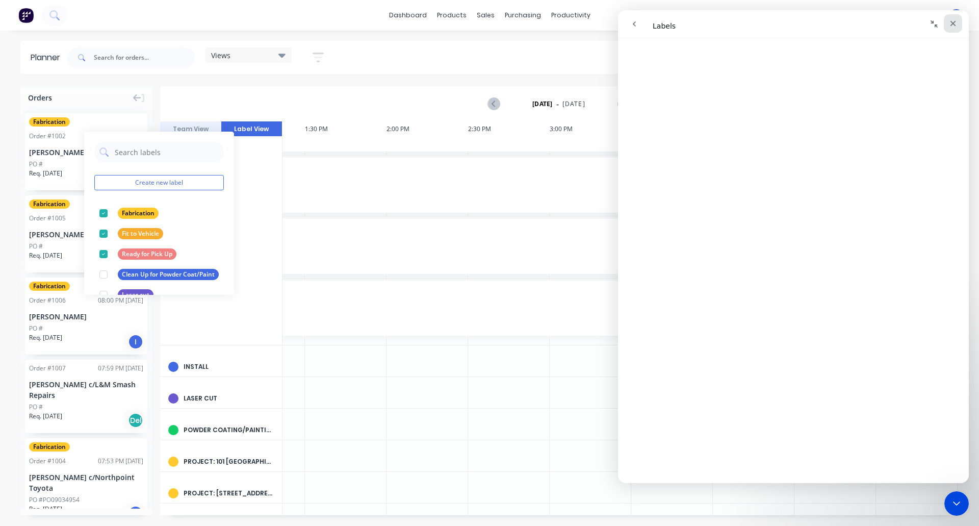
click at [952, 27] on icon "Close" at bounding box center [953, 23] width 8 height 8
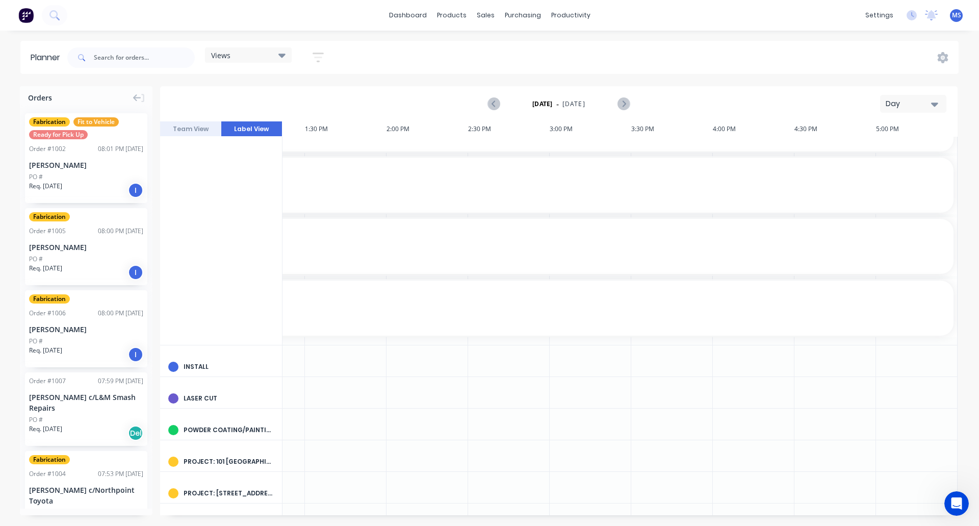
click at [214, 81] on div "Planner Views Save new view None (Default) edit Show/Hide users Show/Hide order…" at bounding box center [489, 283] width 979 height 485
click at [121, 201] on div "Labels" at bounding box center [158, 202] width 103 height 21
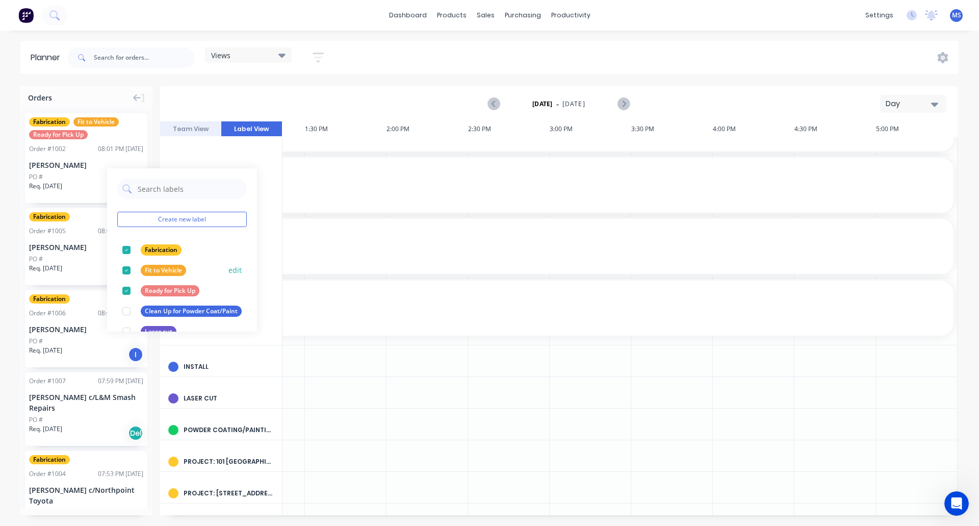
click at [126, 270] on div at bounding box center [126, 270] width 20 height 20
click at [127, 273] on div at bounding box center [126, 270] width 20 height 20
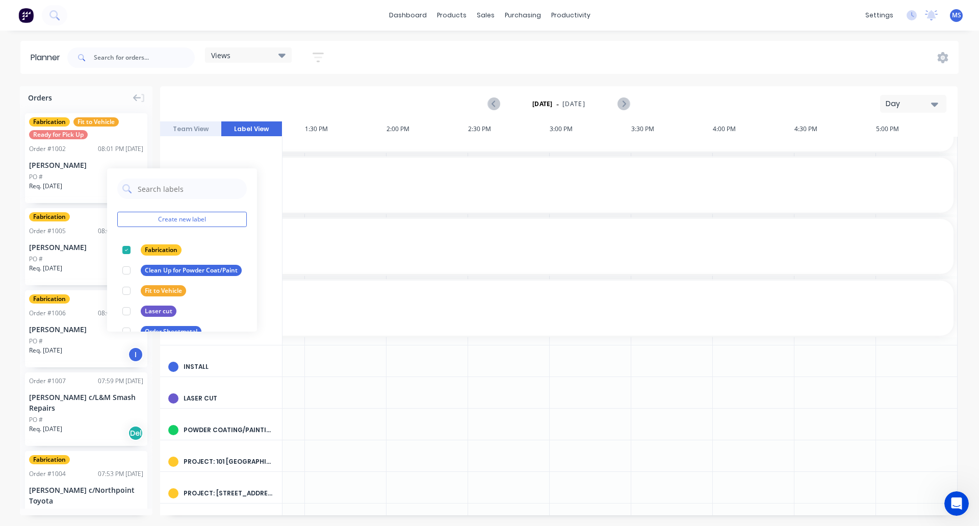
click at [188, 95] on div "Tuesday - 02/09/25 Day" at bounding box center [559, 103] width 796 height 33
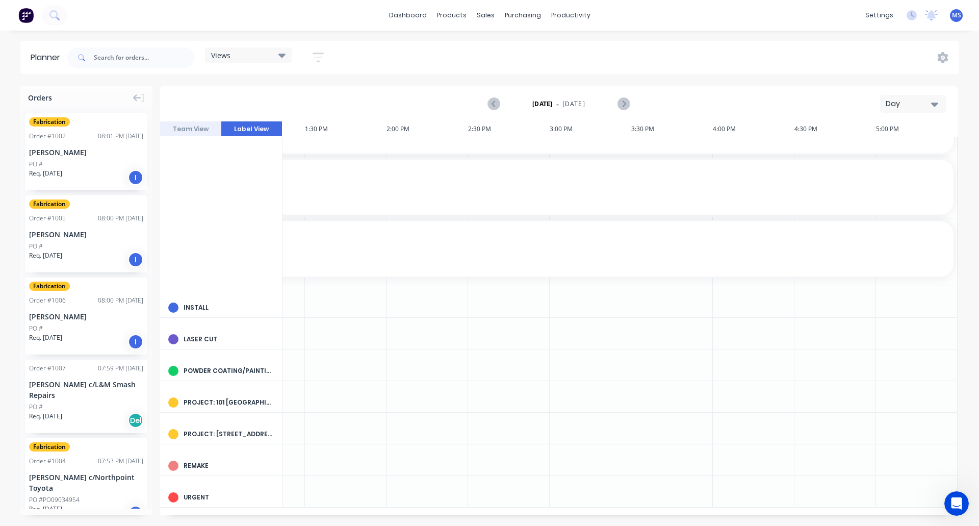
scroll to position [170, 1288]
click at [87, 95] on div "Orders" at bounding box center [86, 95] width 133 height 19
click at [312, 55] on button "button" at bounding box center [318, 57] width 33 height 20
click at [308, 220] on icon "button" at bounding box center [306, 218] width 7 height 4
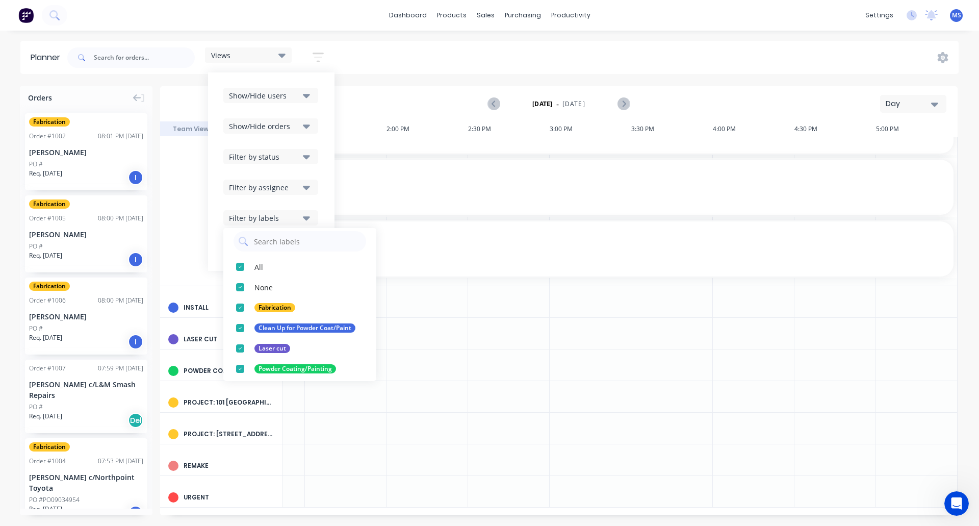
scroll to position [0, 0]
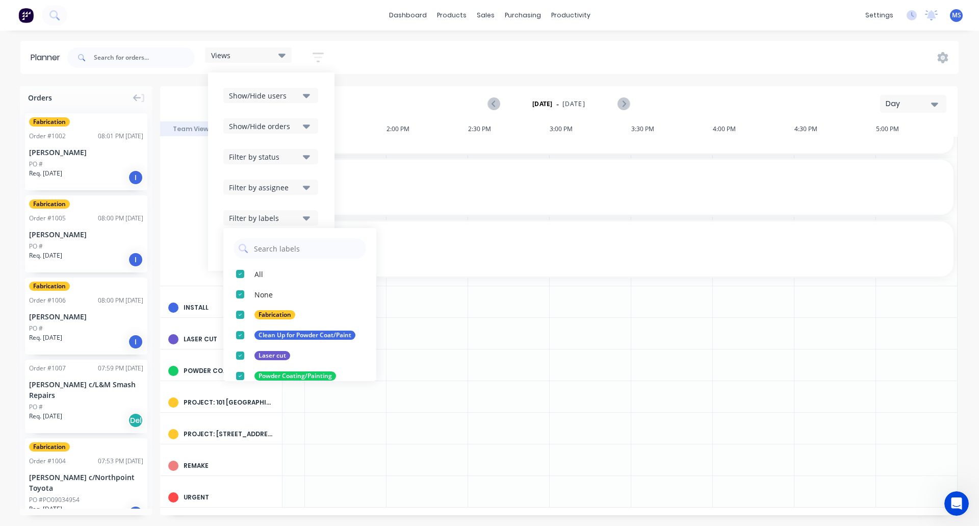
click at [364, 56] on div "Views Save new view None (Default) edit Show/Hide users Show/Hide orders Filter…" at bounding box center [512, 57] width 894 height 31
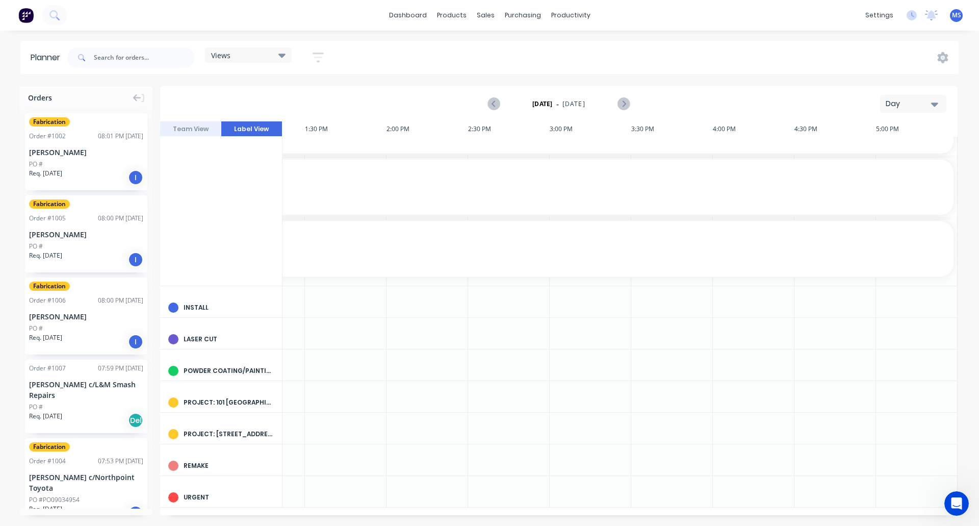
click at [181, 127] on button "Team View" at bounding box center [190, 128] width 61 height 15
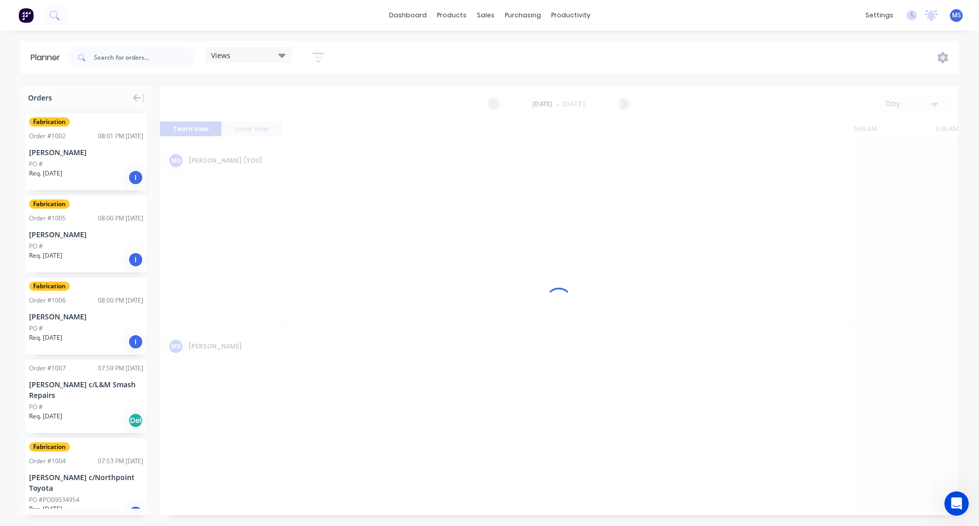
scroll to position [0, 1283]
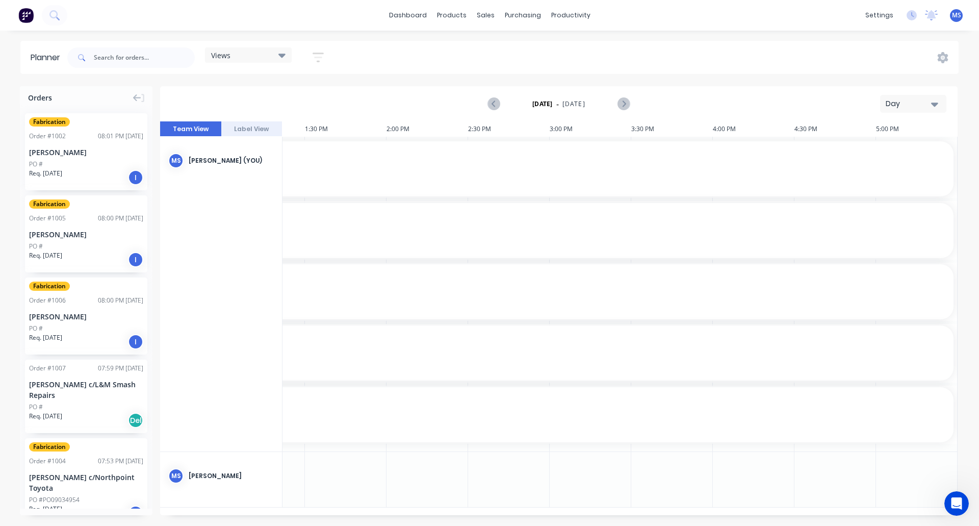
click at [237, 125] on button "Label View" at bounding box center [251, 128] width 61 height 15
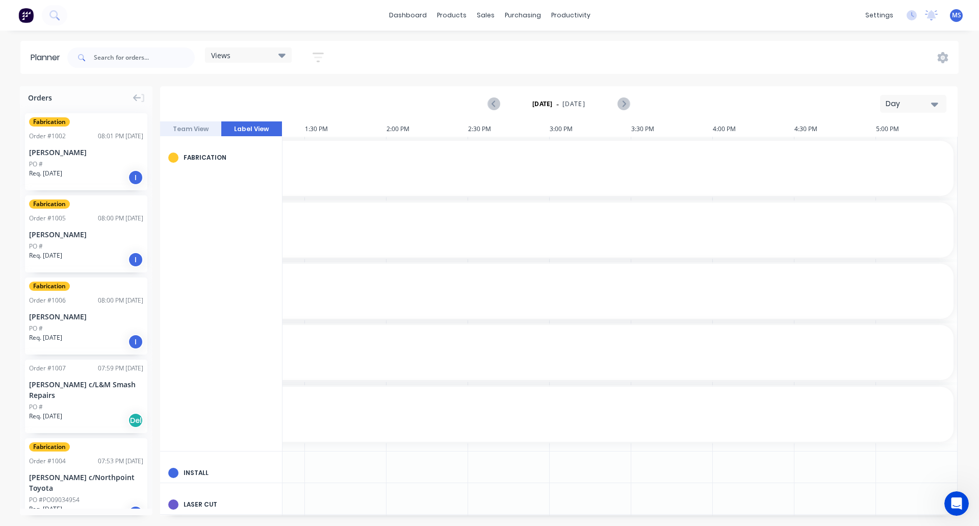
scroll to position [0, 1288]
click at [206, 131] on button "Team View" at bounding box center [190, 128] width 61 height 15
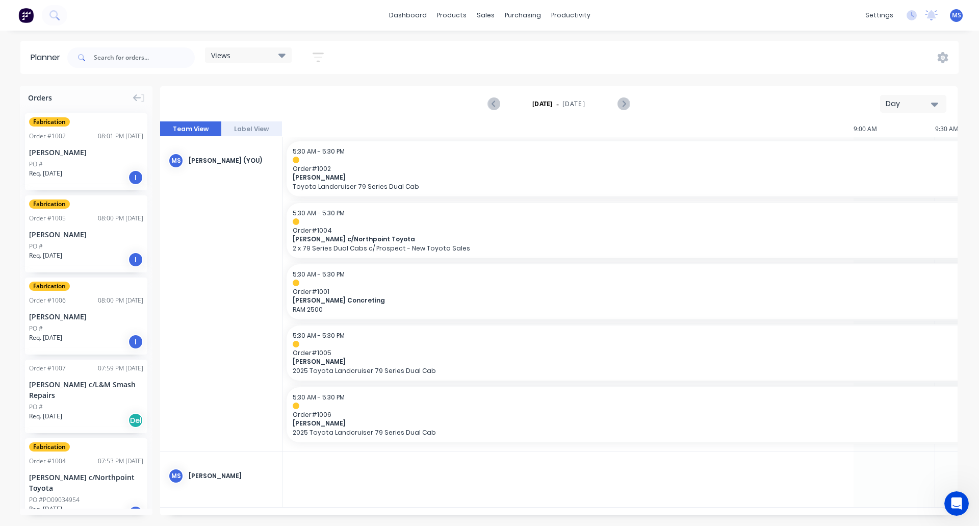
scroll to position [0, 1283]
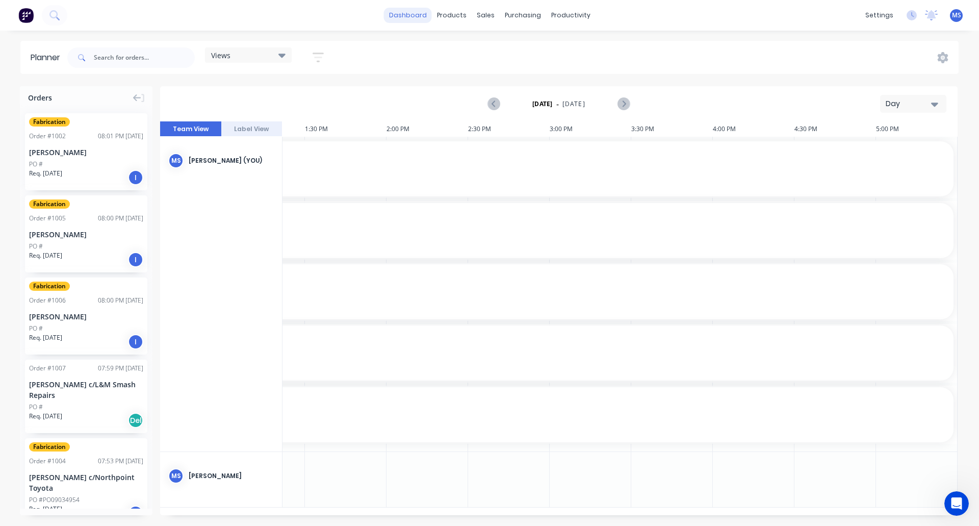
click at [415, 18] on link "dashboard" at bounding box center [408, 15] width 48 height 15
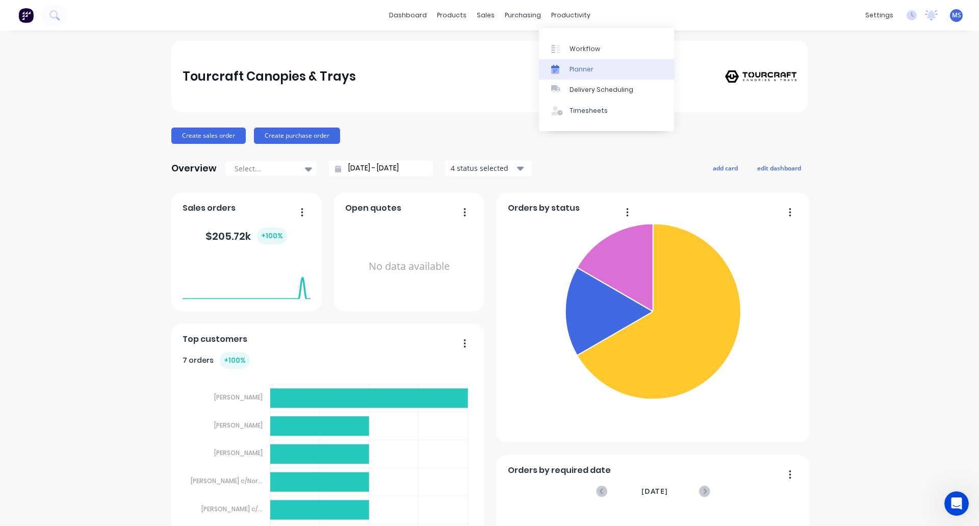
click at [582, 66] on div "Planner" at bounding box center [582, 69] width 24 height 9
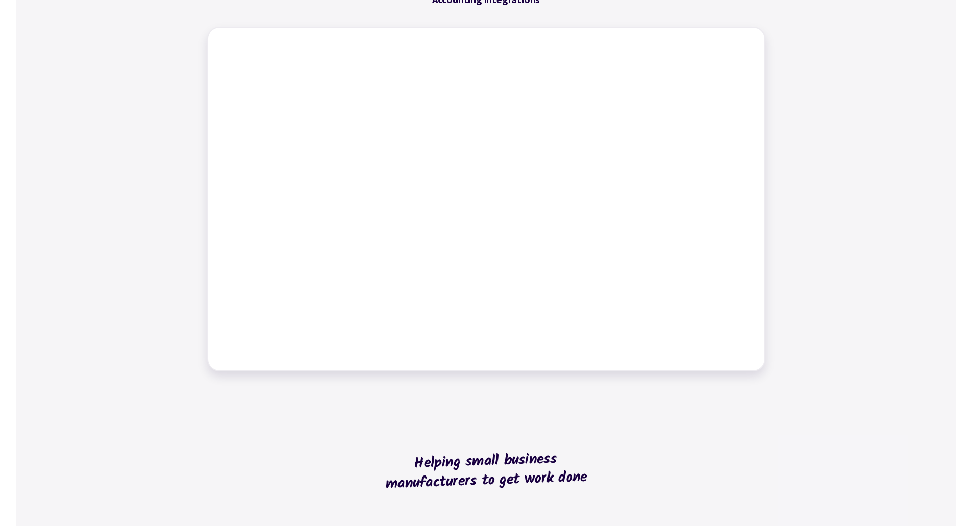
scroll to position [459, 0]
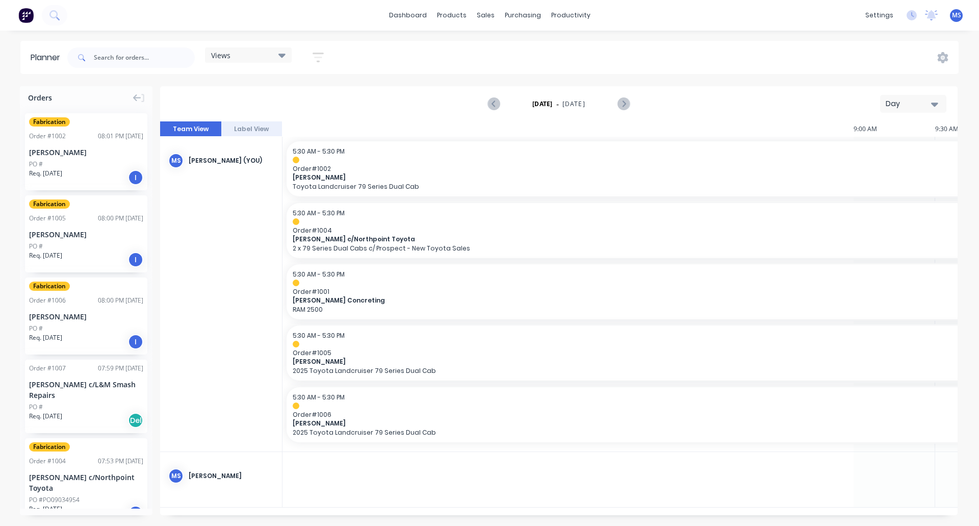
scroll to position [0, 1283]
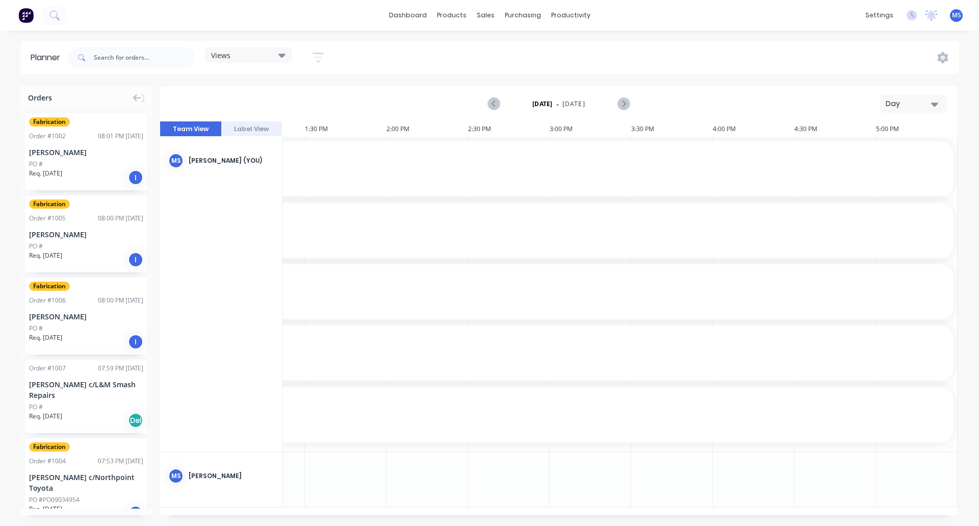
click at [247, 130] on button "Label View" at bounding box center [251, 128] width 61 height 15
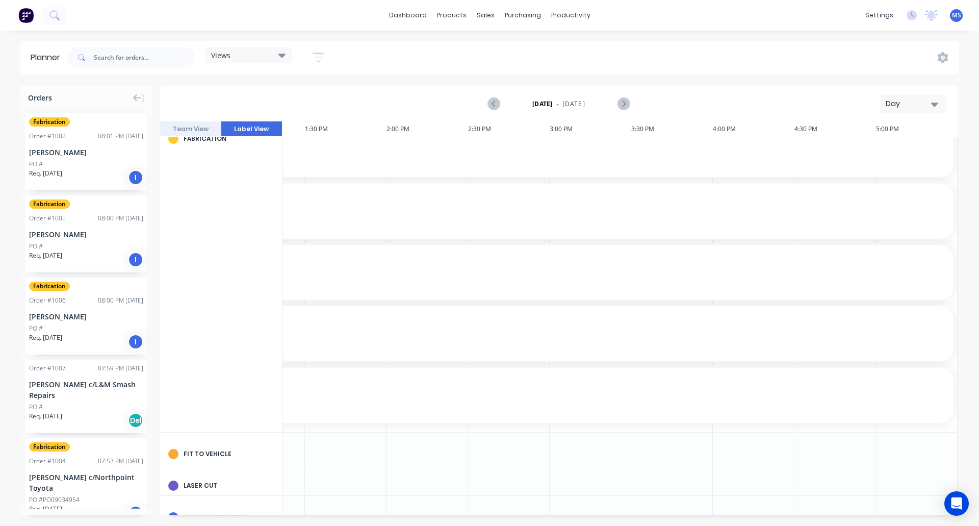
scroll to position [0, 1288]
click at [322, 55] on icon "button" at bounding box center [318, 57] width 11 height 13
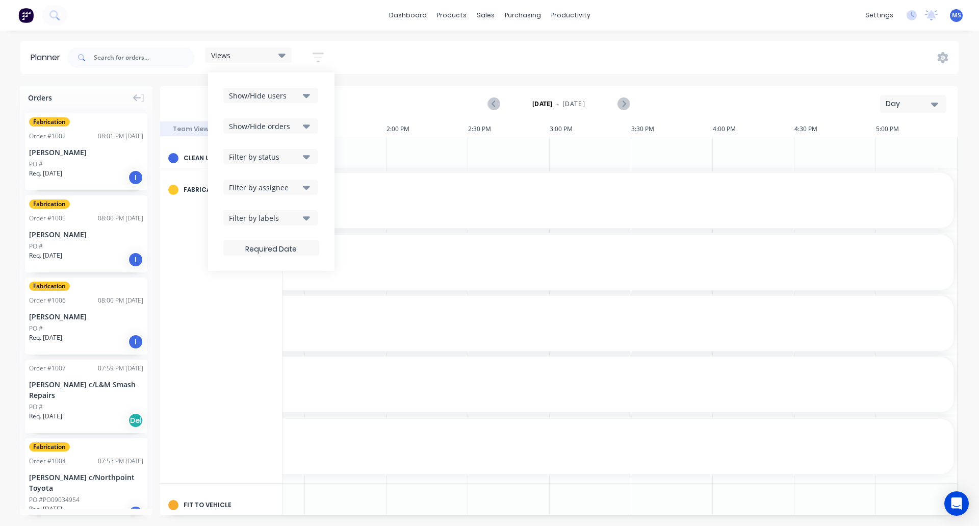
click at [306, 219] on icon "button" at bounding box center [306, 217] width 7 height 11
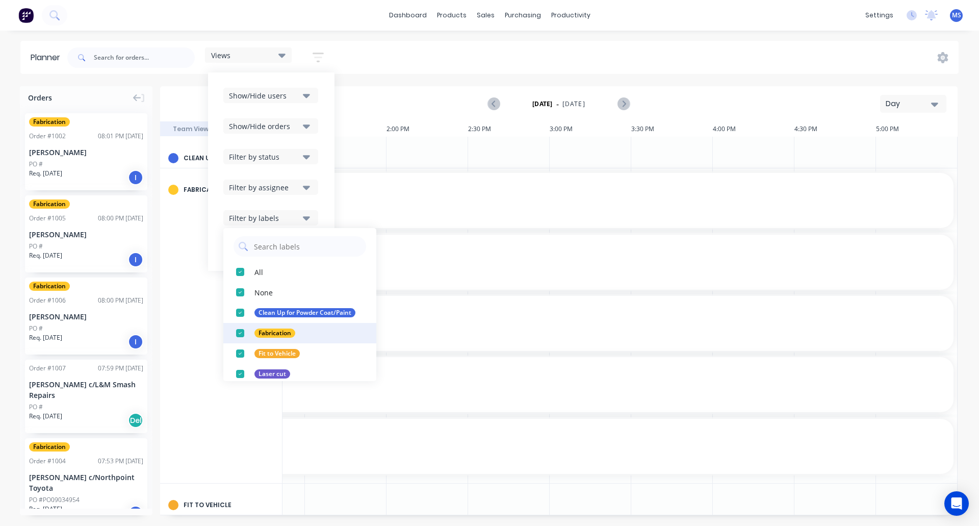
scroll to position [0, 0]
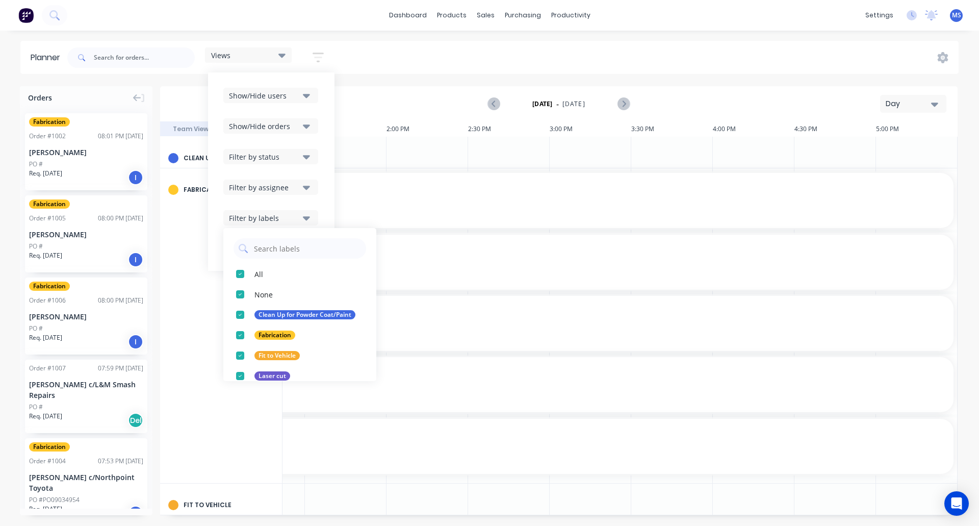
click at [354, 99] on div "Tuesday - 02/09/25 Day" at bounding box center [559, 103] width 796 height 33
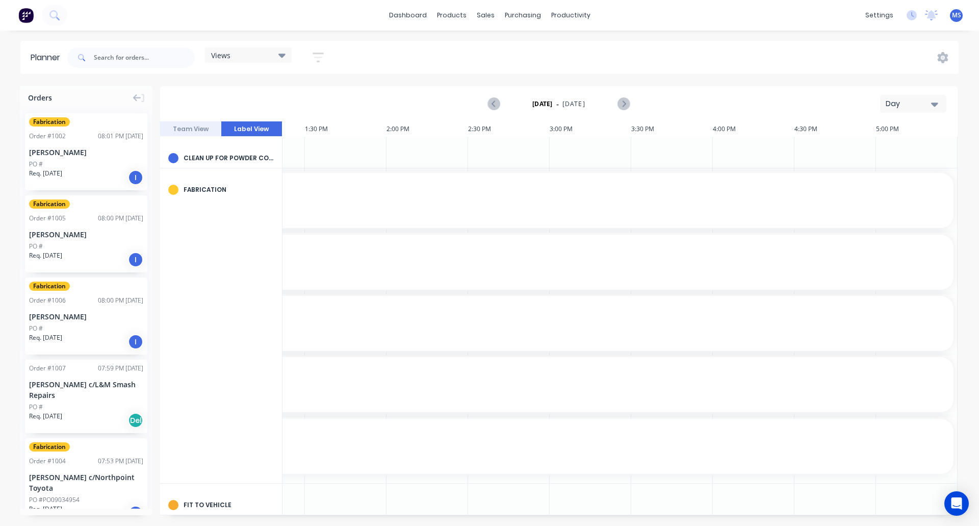
click at [217, 129] on button "Team View" at bounding box center [190, 128] width 61 height 15
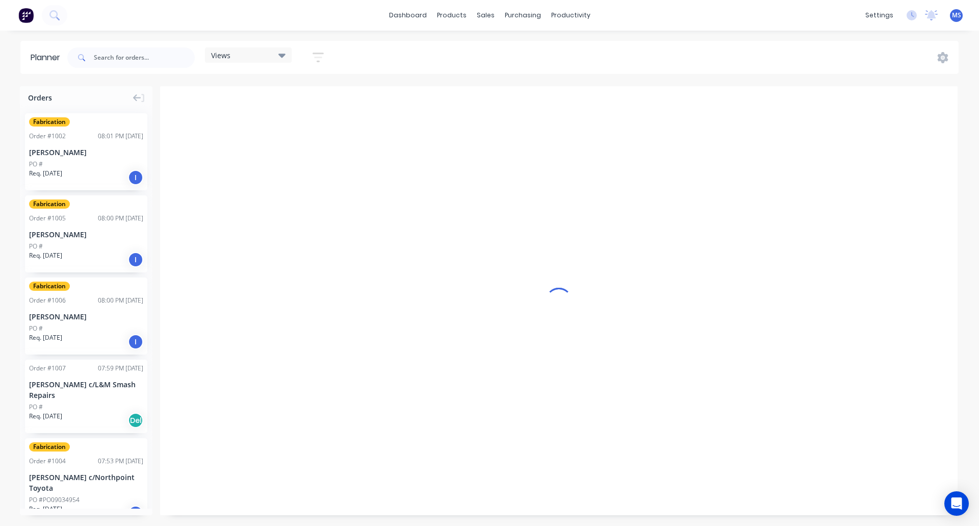
scroll to position [0, 1283]
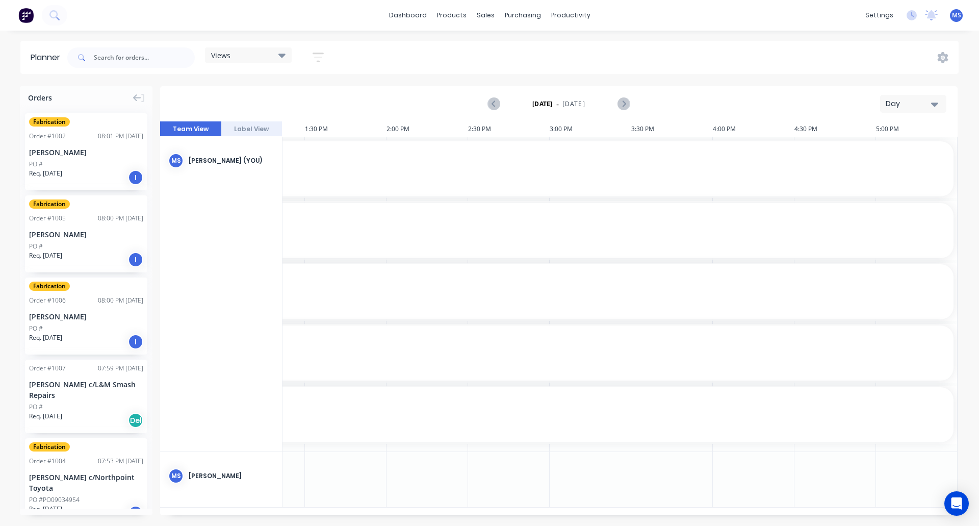
click at [250, 129] on button "Label View" at bounding box center [251, 128] width 61 height 15
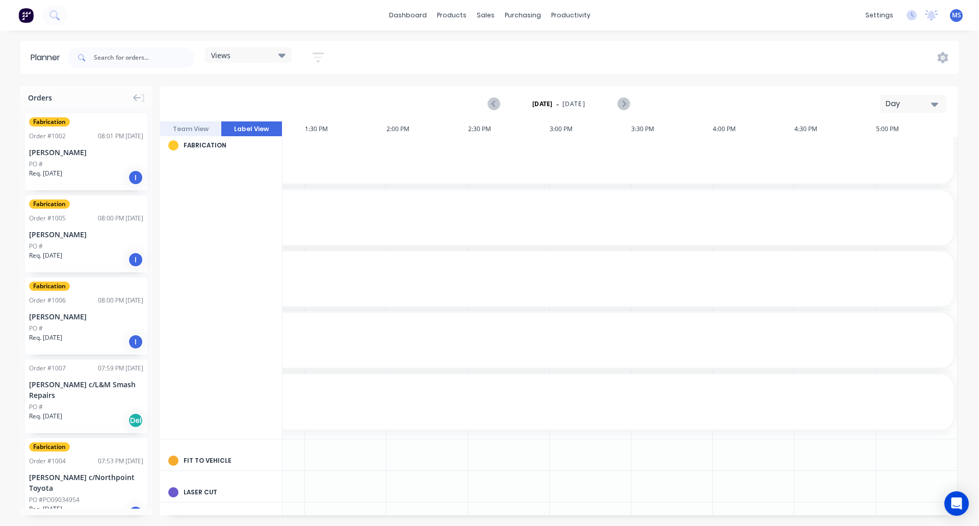
scroll to position [0, 1288]
click at [934, 109] on icon "button" at bounding box center [934, 103] width 7 height 11
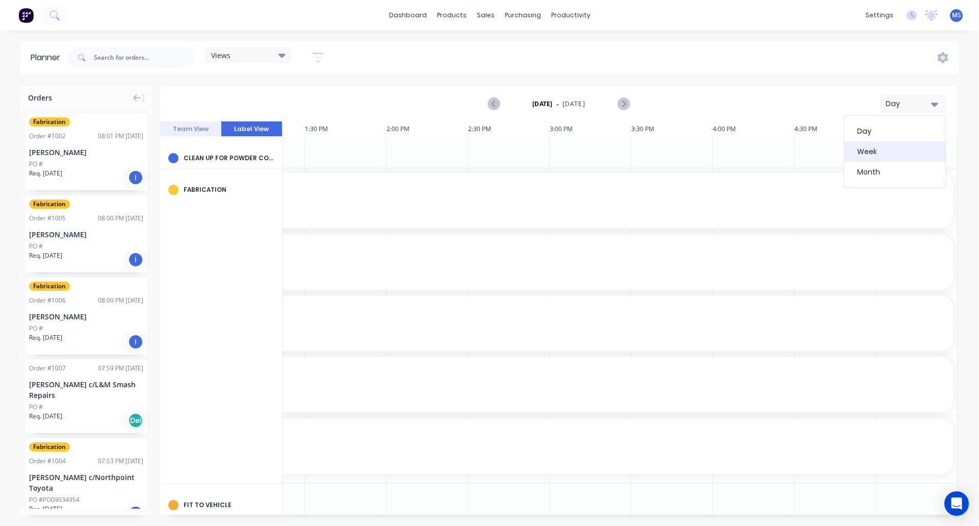
click at [898, 153] on div "Week" at bounding box center [895, 151] width 101 height 20
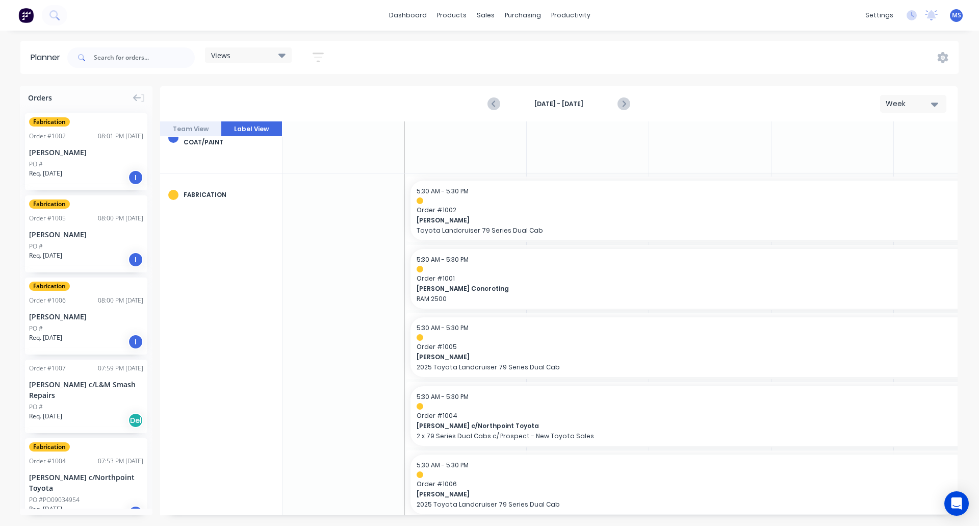
scroll to position [0, 1]
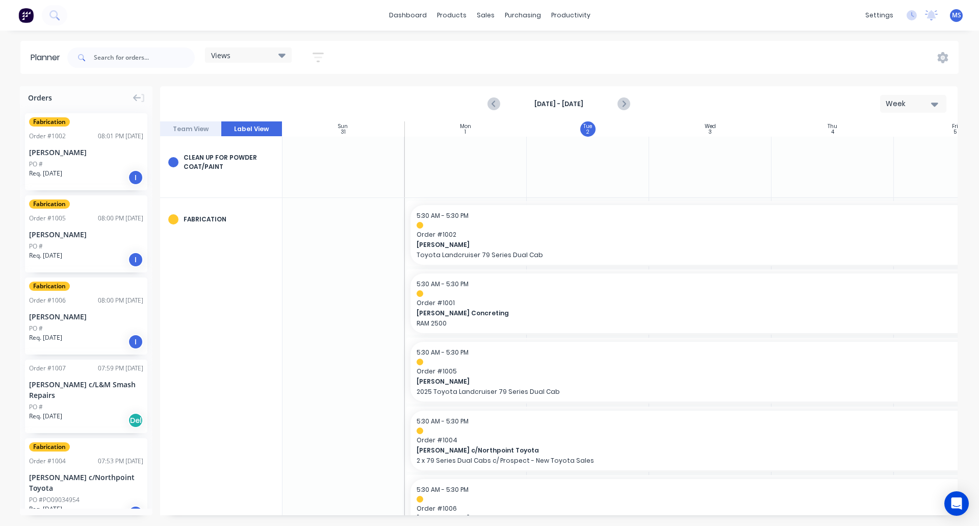
click at [931, 100] on div "Week" at bounding box center [909, 103] width 47 height 11
click at [903, 165] on div "Month" at bounding box center [895, 172] width 101 height 20
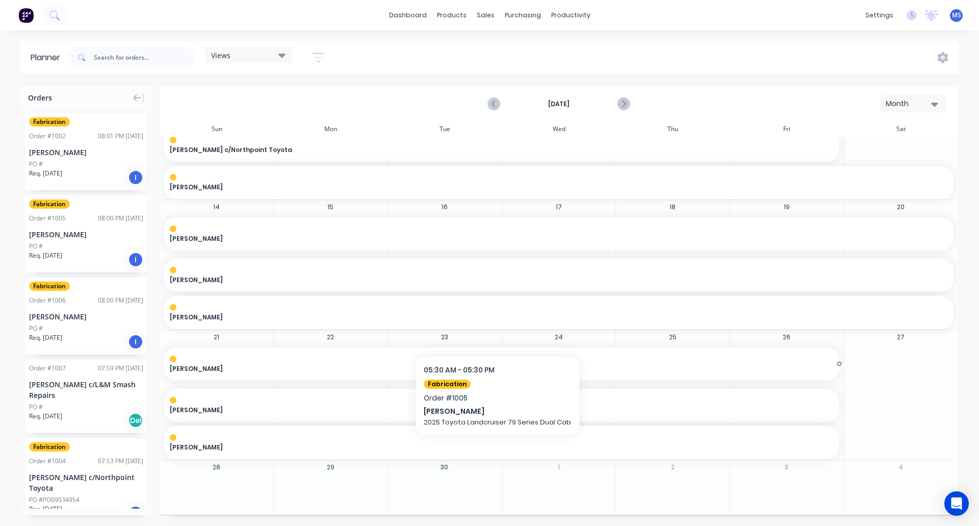
scroll to position [272, 0]
click at [376, 132] on div "Mon" at bounding box center [331, 128] width 114 height 15
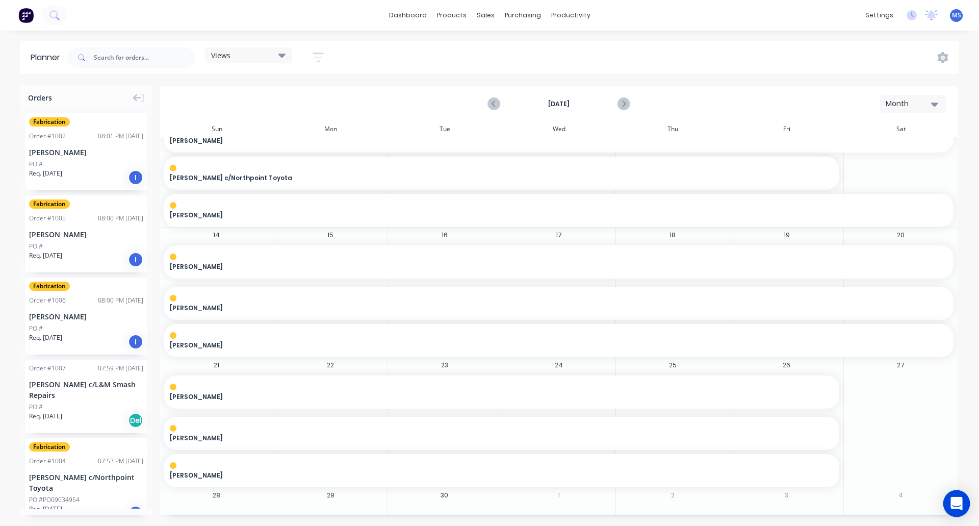
scroll to position [221, 0]
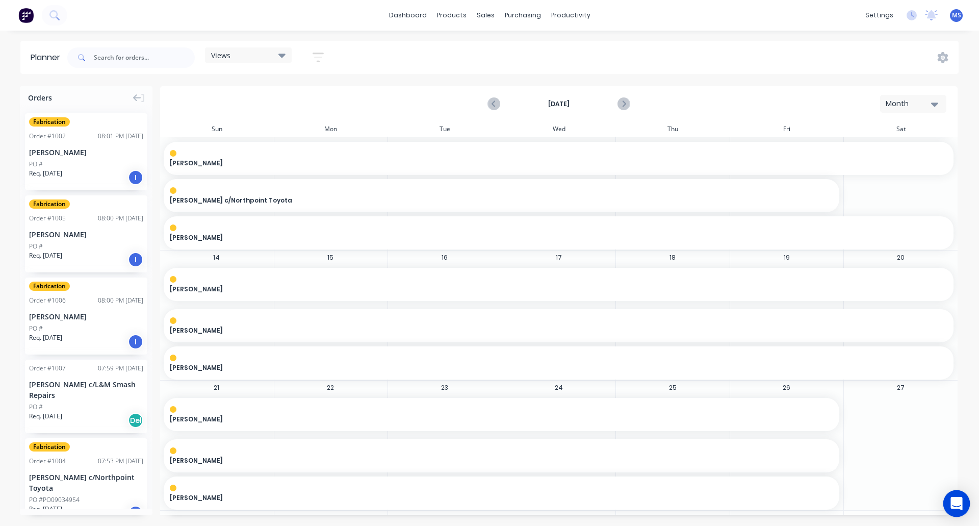
click at [959, 502] on icon "Open Intercom Messenger" at bounding box center [957, 503] width 12 height 13
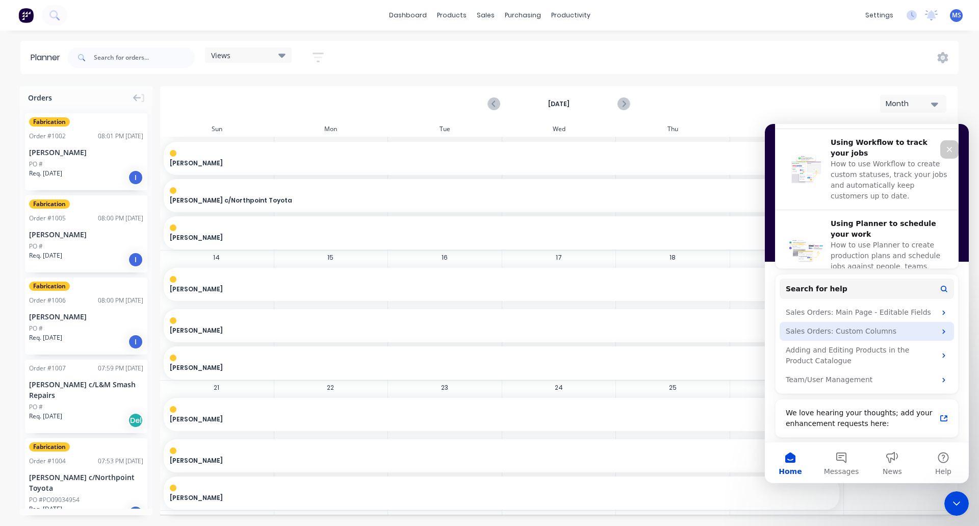
scroll to position [391, 0]
click at [832, 288] on span "Search for help" at bounding box center [817, 288] width 62 height 11
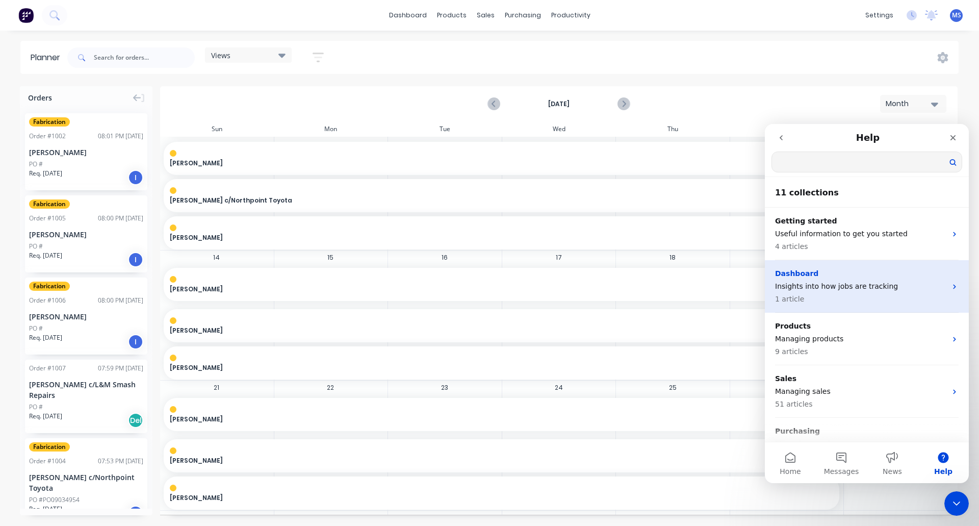
scroll to position [0, 0]
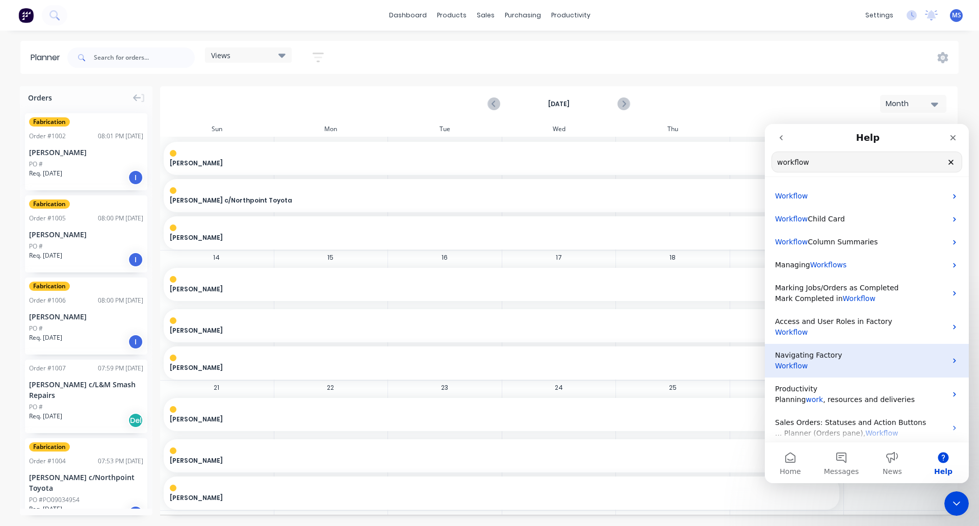
type input "workflow"
click at [791, 360] on p "Navigating Factory" at bounding box center [860, 355] width 171 height 11
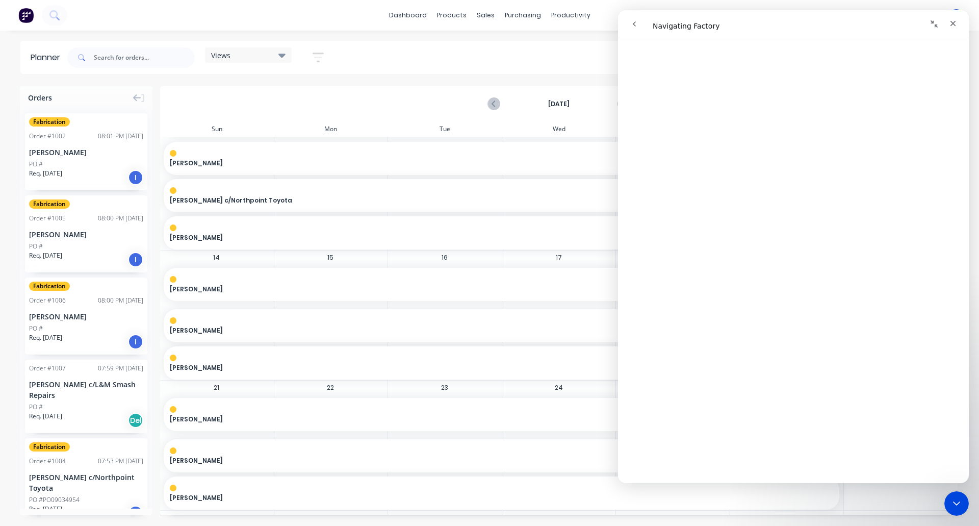
scroll to position [1122, 0]
click at [636, 28] on icon "go back" at bounding box center [634, 24] width 8 height 8
click at [954, 26] on icon "Close" at bounding box center [953, 23] width 8 height 8
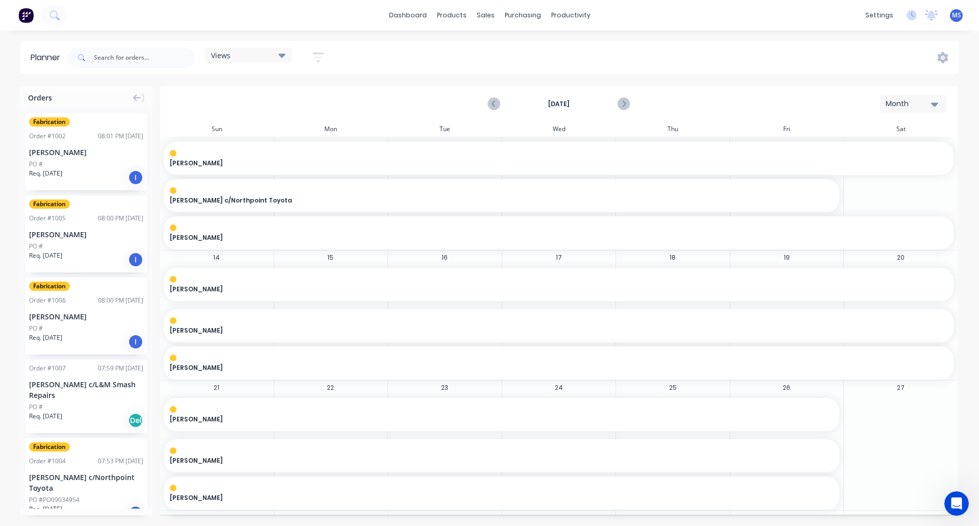
click at [86, 145] on div "Fabrication Order # 1002 08:01 PM 31/08/25 Brett Reid PO # Req. 31/10/25 I" at bounding box center [86, 151] width 122 height 77
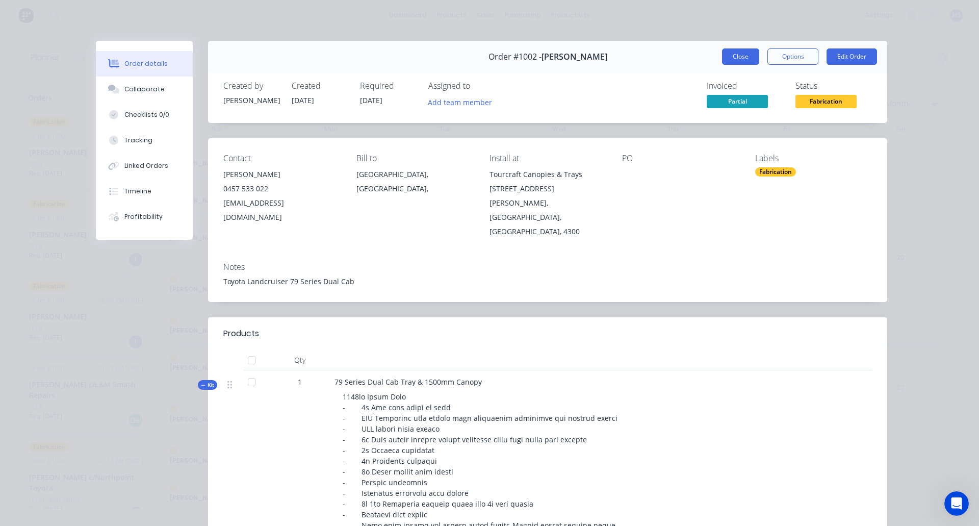
click at [735, 57] on button "Close" at bounding box center [740, 56] width 37 height 16
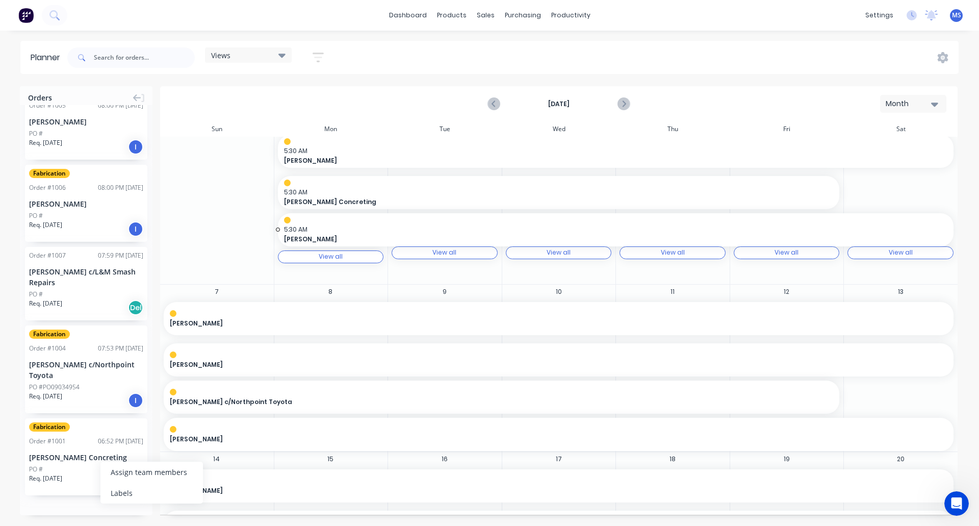
scroll to position [17, 0]
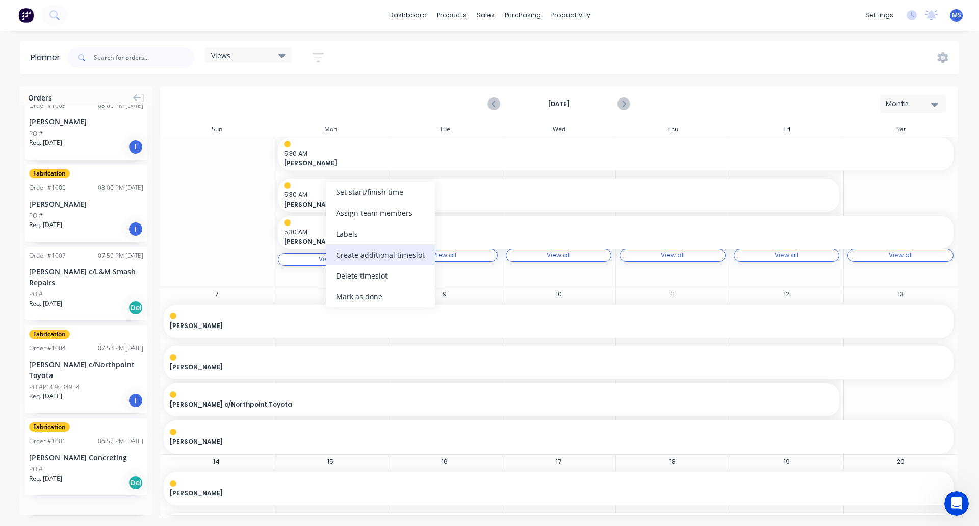
click at [367, 257] on div "Create additional timeslot" at bounding box center [380, 254] width 109 height 21
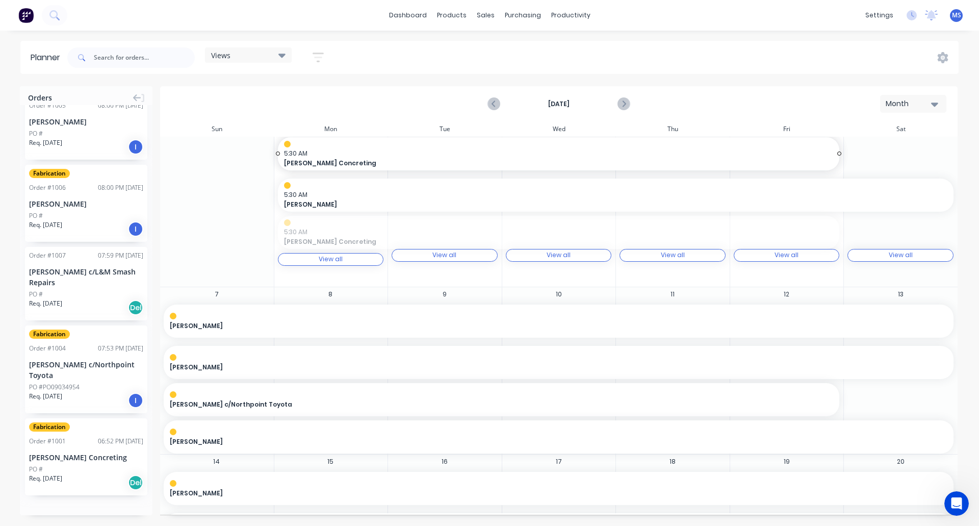
drag, startPoint x: 327, startPoint y: 228, endPoint x: 332, endPoint y: 231, distance: 5.5
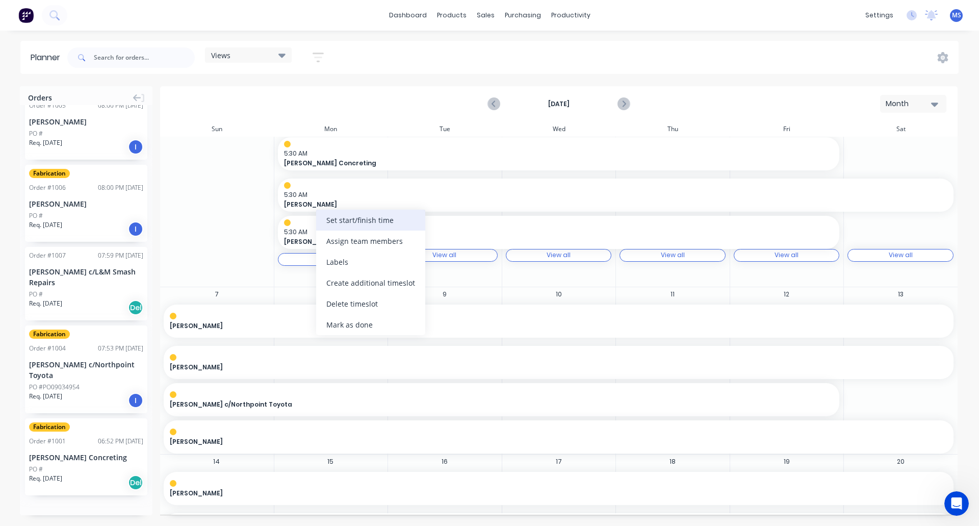
click at [333, 223] on div "Set start/finish time" at bounding box center [370, 220] width 109 height 21
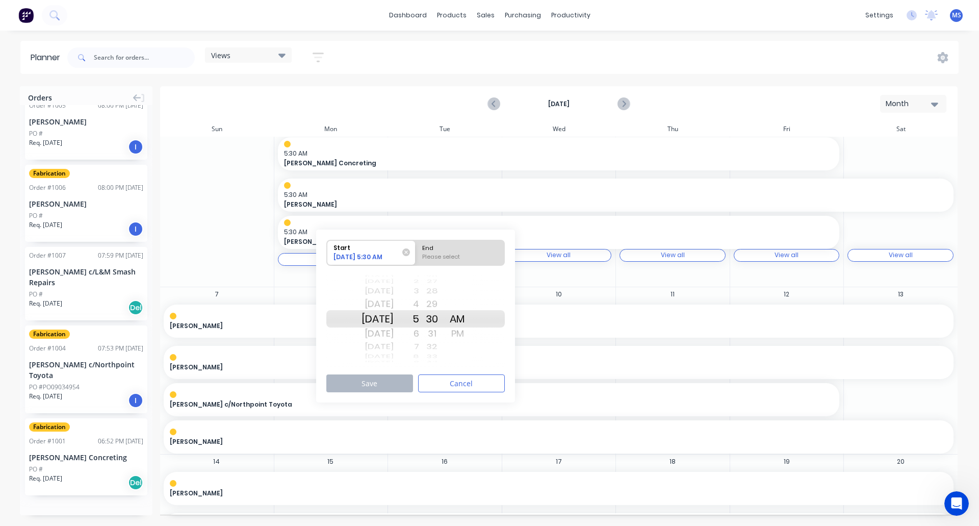
click at [385, 331] on div "Mon Sep 8" at bounding box center [378, 333] width 32 height 16
click at [379, 323] on div "Mon Sep 8" at bounding box center [378, 318] width 32 height 17
click at [445, 256] on div "Please select" at bounding box center [460, 259] width 83 height 13
click at [416, 256] on input "End Please select" at bounding box center [416, 252] width 1 height 25
radio input "true"
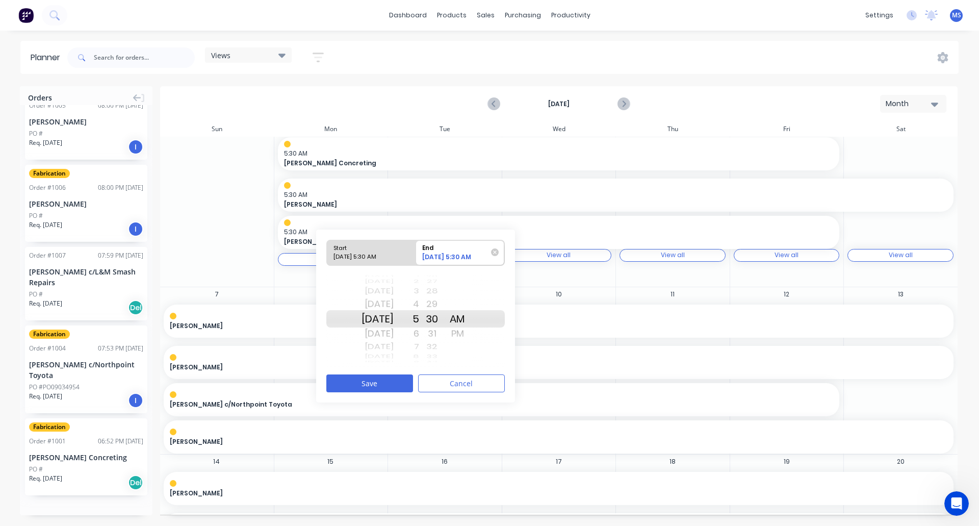
click at [390, 320] on div "Fri Sep 19" at bounding box center [378, 318] width 32 height 17
click at [381, 379] on button "Save" at bounding box center [369, 383] width 87 height 18
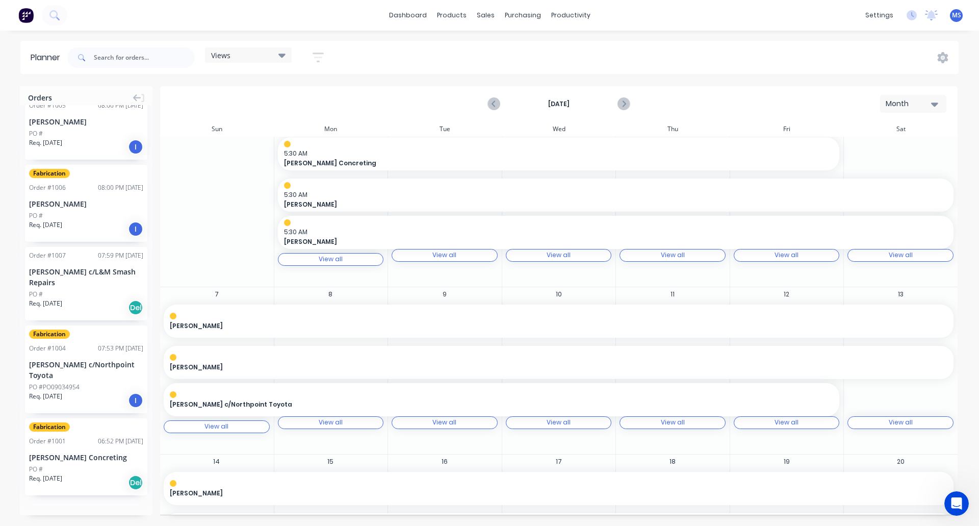
click at [240, 427] on div "View all View all" at bounding box center [217, 426] width 106 height 13
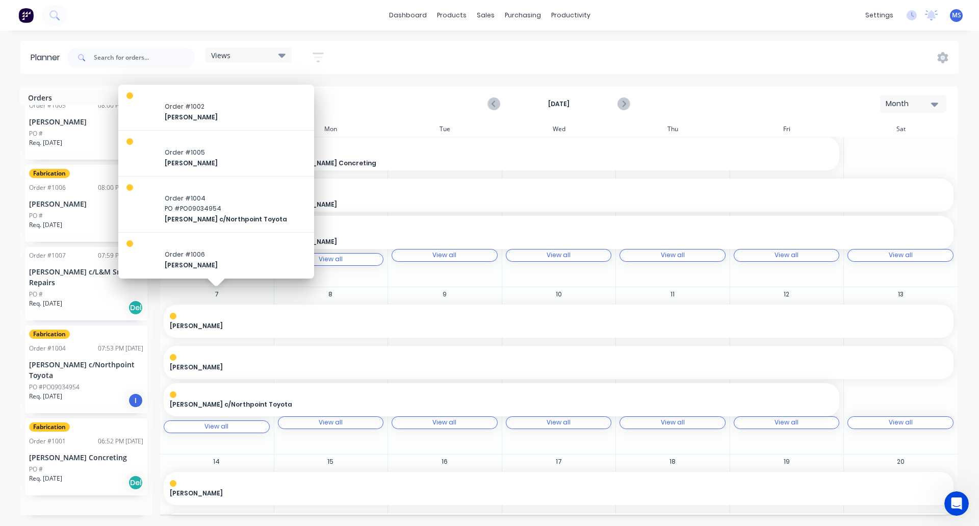
click at [264, 292] on div "7 Brett Reid , Start: Monday, September 1, 2025, End: Friday, September 26, 202…" at bounding box center [217, 370] width 114 height 167
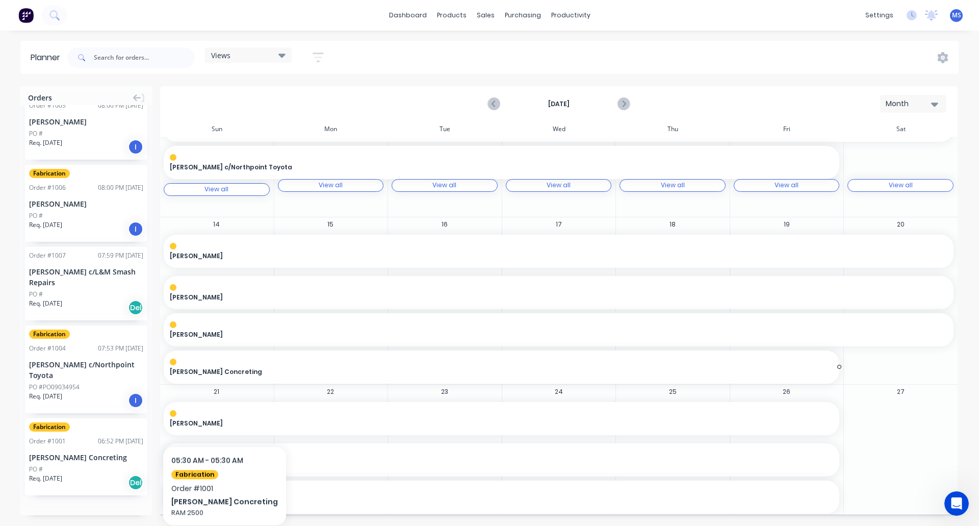
scroll to position [255, 0]
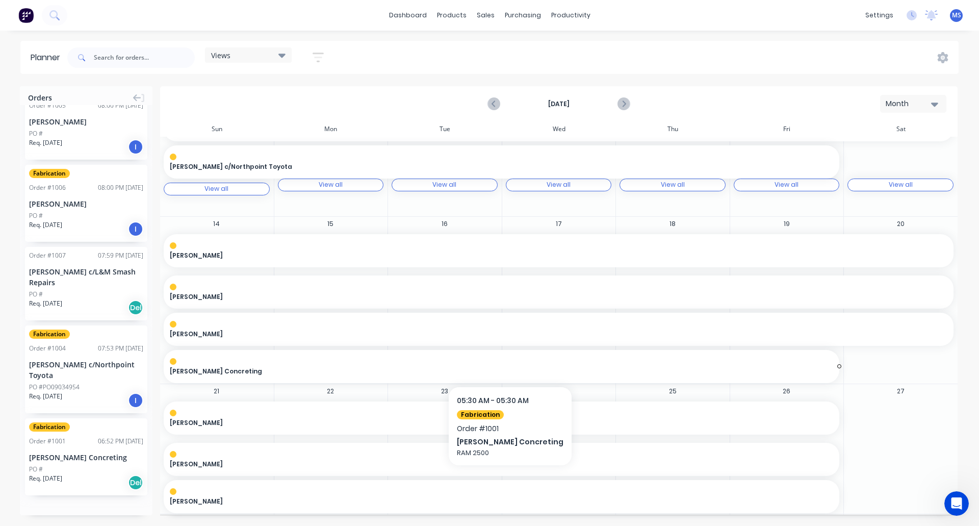
click at [214, 370] on span "Deon Shaw Concreting" at bounding box center [468, 371] width 597 height 9
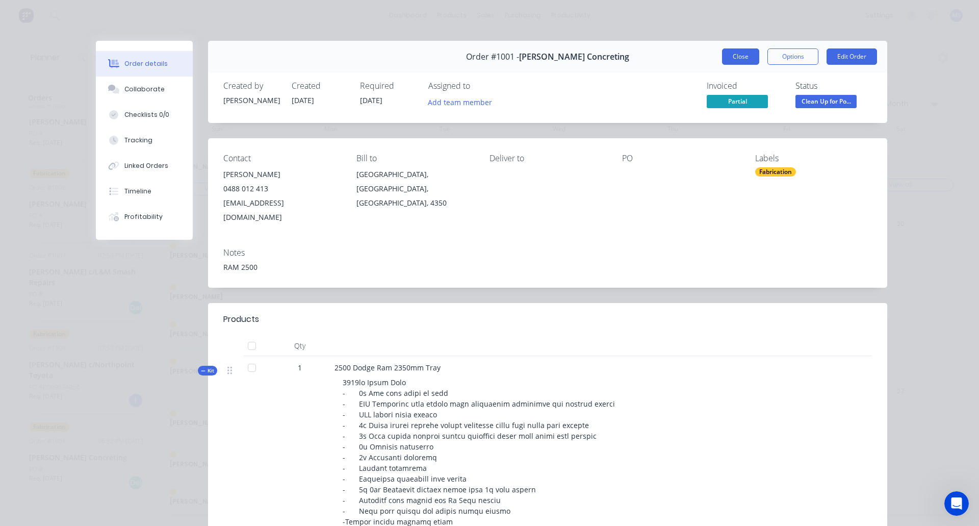
click at [734, 53] on button "Close" at bounding box center [740, 56] width 37 height 16
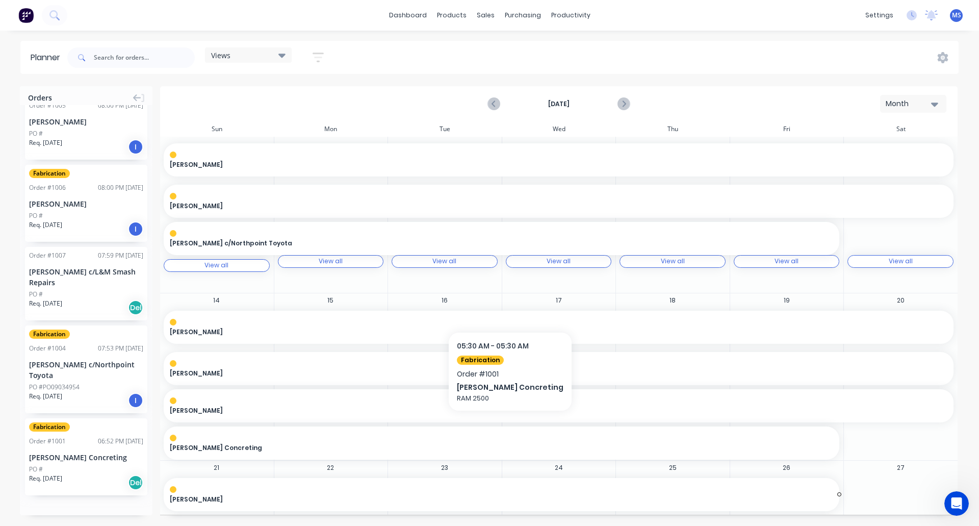
scroll to position [157, 0]
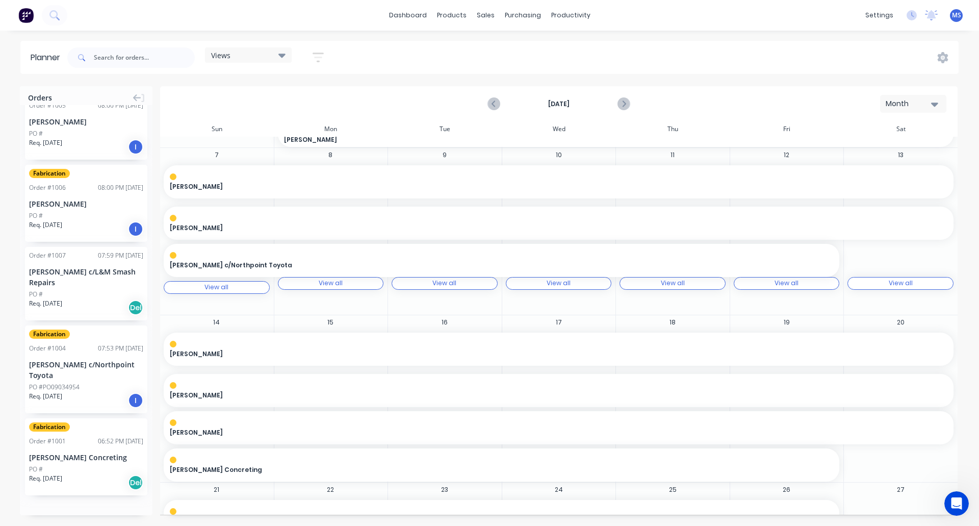
click at [230, 290] on div "View all View all" at bounding box center [217, 287] width 106 height 13
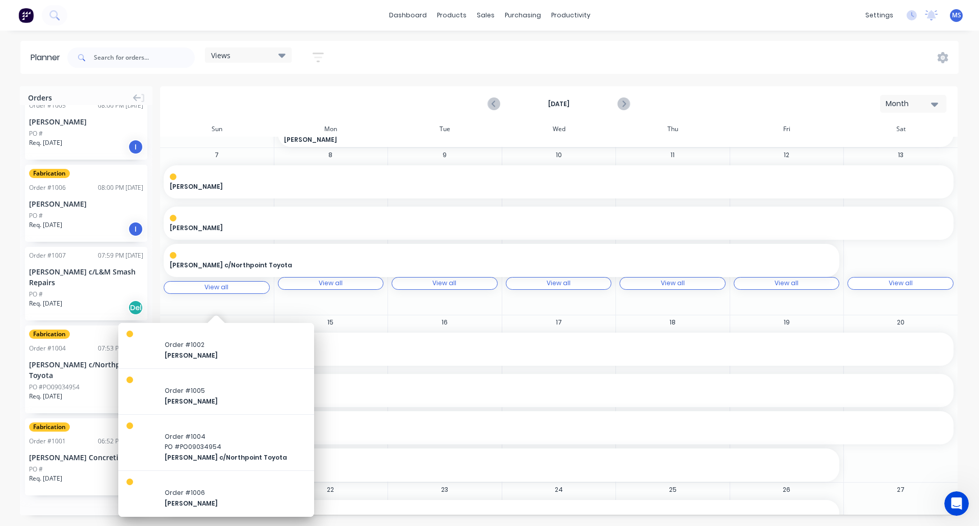
click at [301, 301] on div "8 View all View all" at bounding box center [331, 231] width 114 height 167
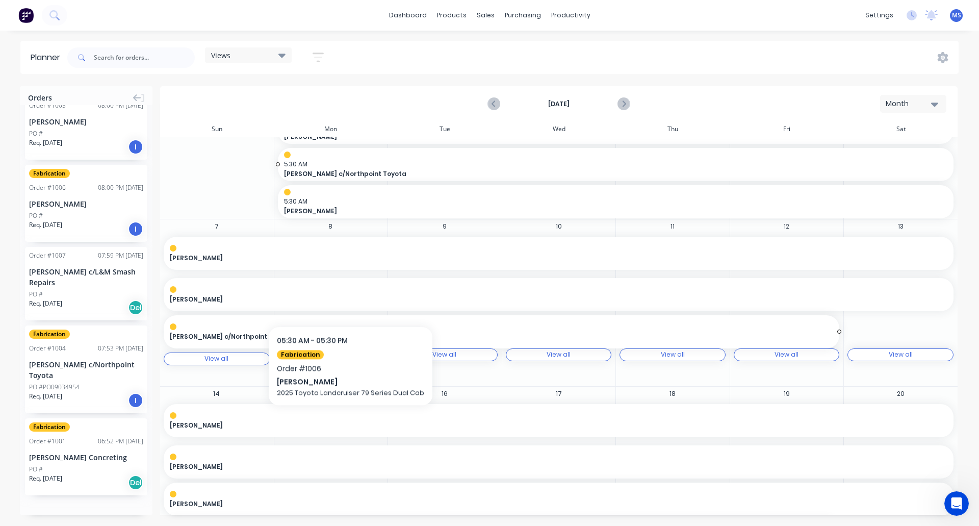
scroll to position [102, 0]
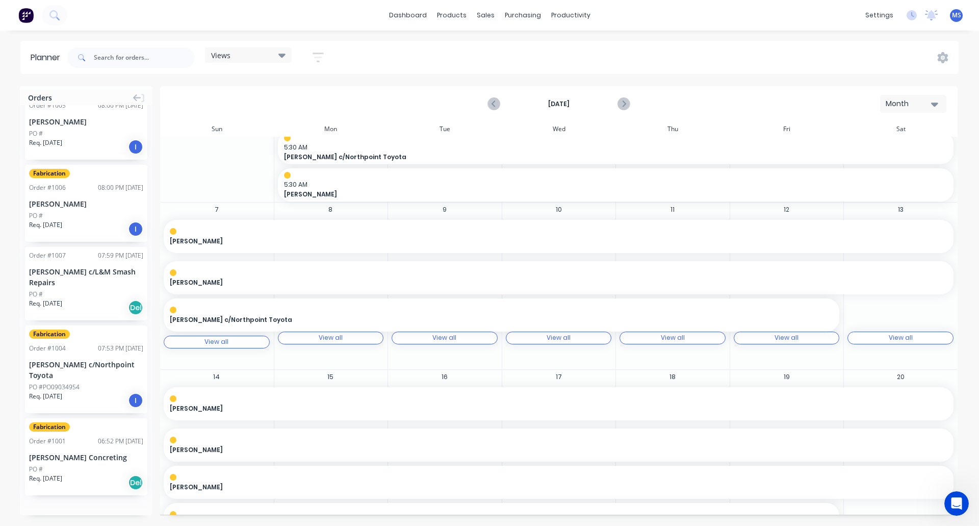
click at [332, 340] on div "View all" at bounding box center [331, 337] width 24 height 7
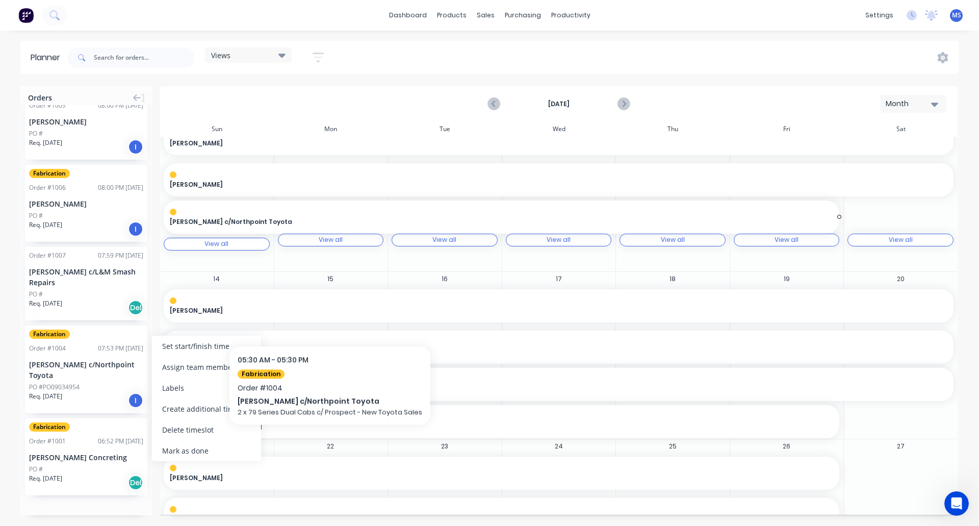
scroll to position [204, 0]
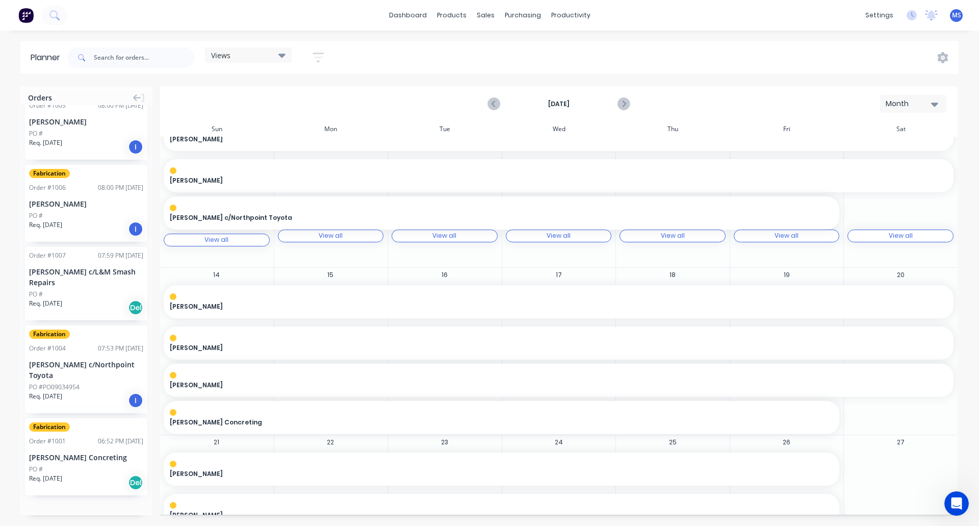
click at [349, 233] on div "[PERSON_NAME] c/Northpoint Toyota" at bounding box center [502, 214] width 684 height 37
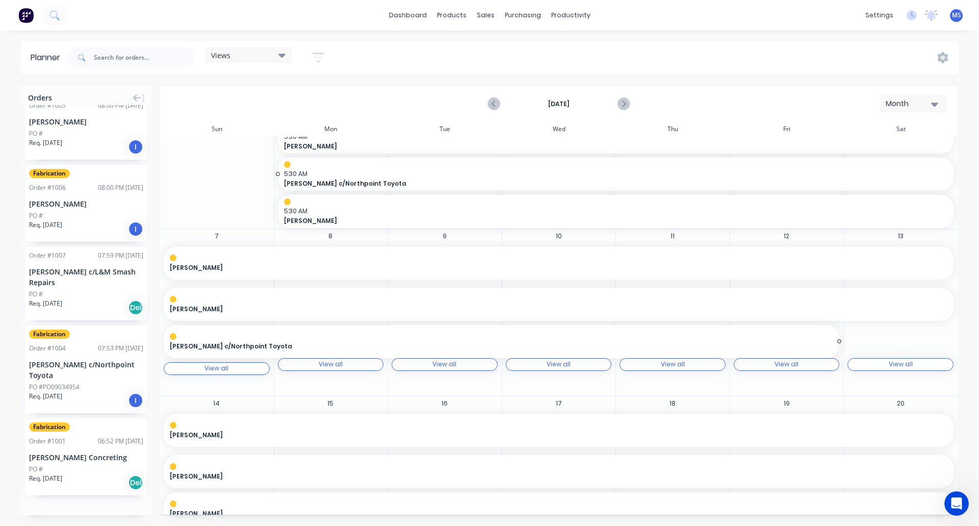
scroll to position [51, 0]
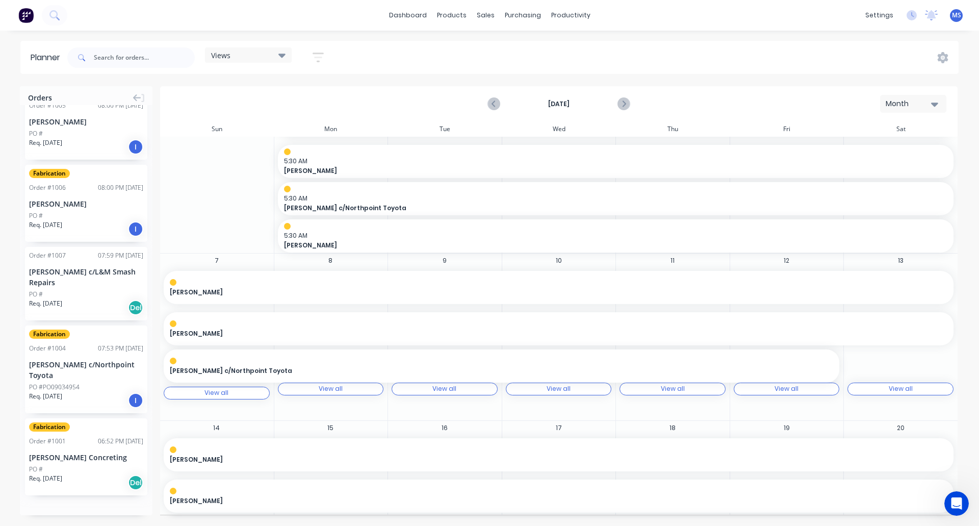
click at [341, 391] on div "View all View all" at bounding box center [331, 389] width 106 height 13
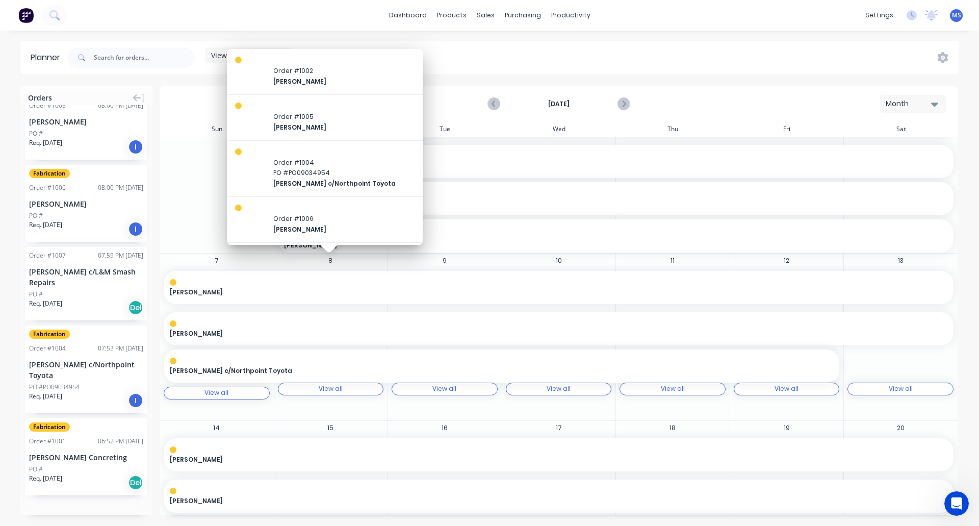
scroll to position [44, 0]
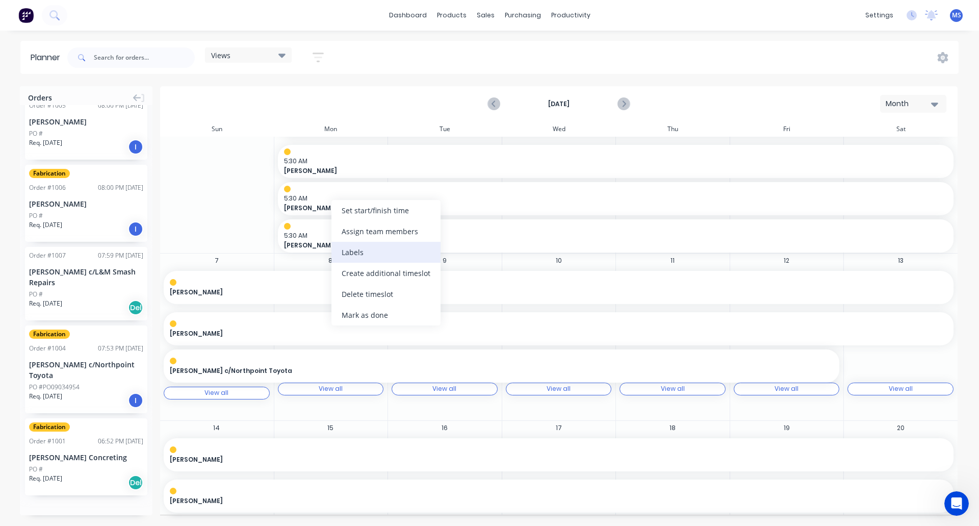
click at [357, 257] on div "Labels" at bounding box center [386, 252] width 109 height 21
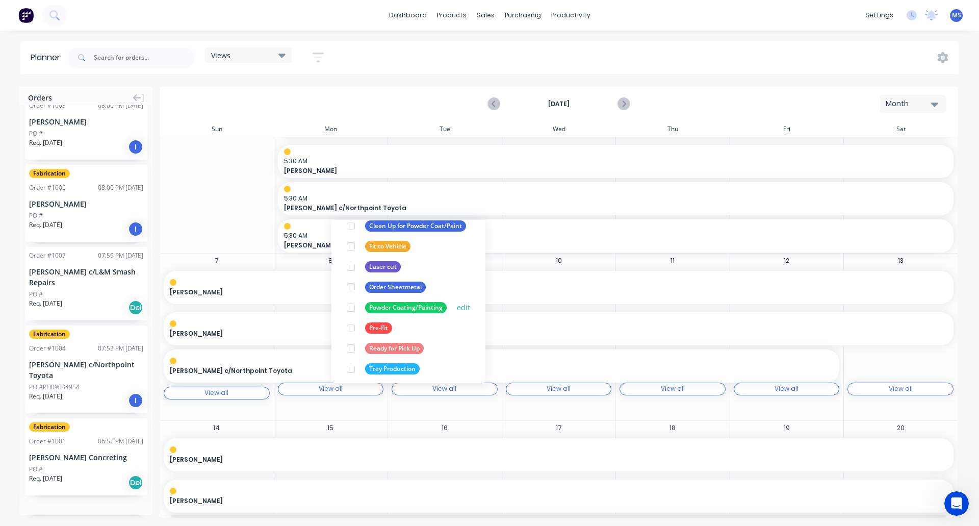
scroll to position [102, 0]
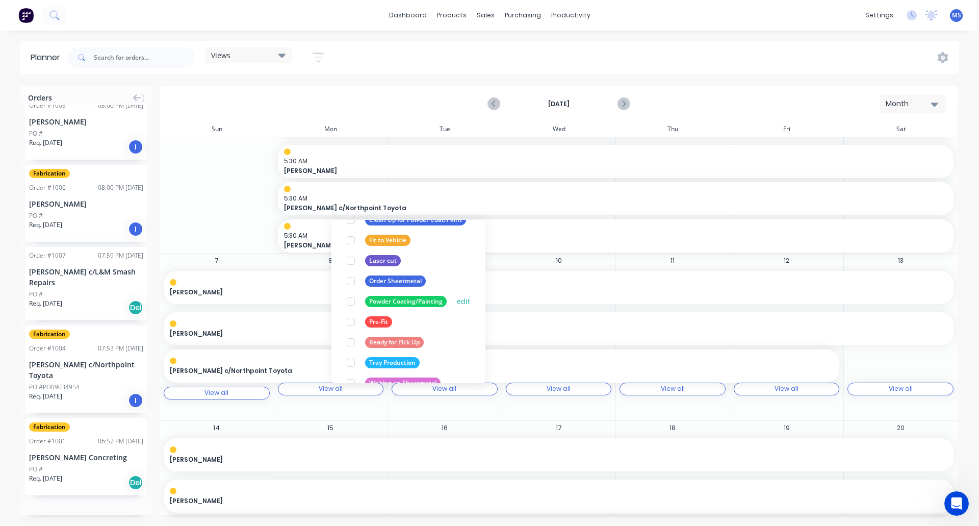
click at [348, 301] on div at bounding box center [351, 301] width 20 height 20
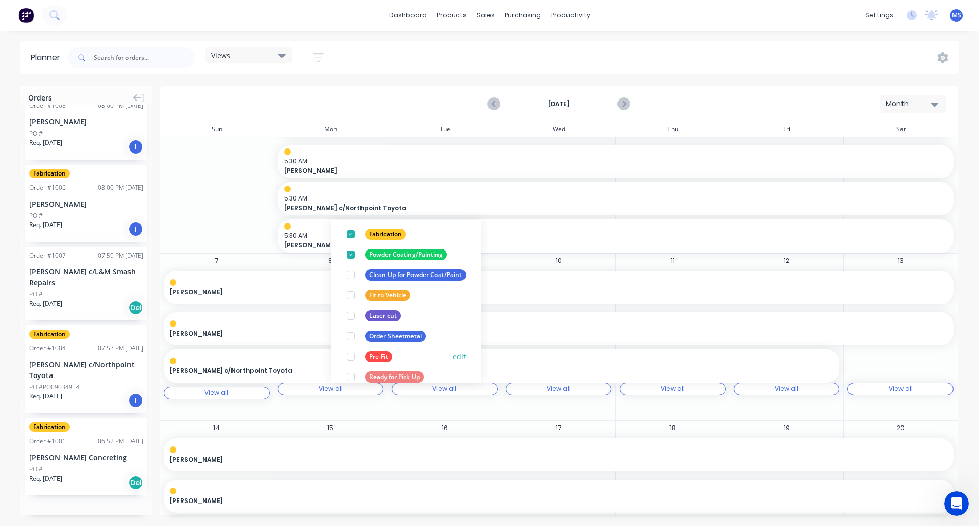
scroll to position [122, 0]
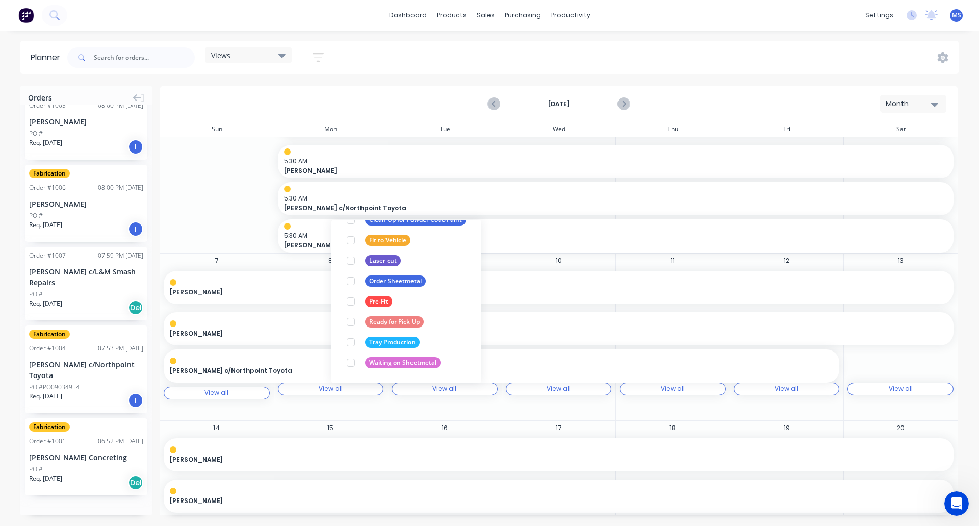
click at [217, 232] on div "31" at bounding box center [217, 169] width 114 height 167
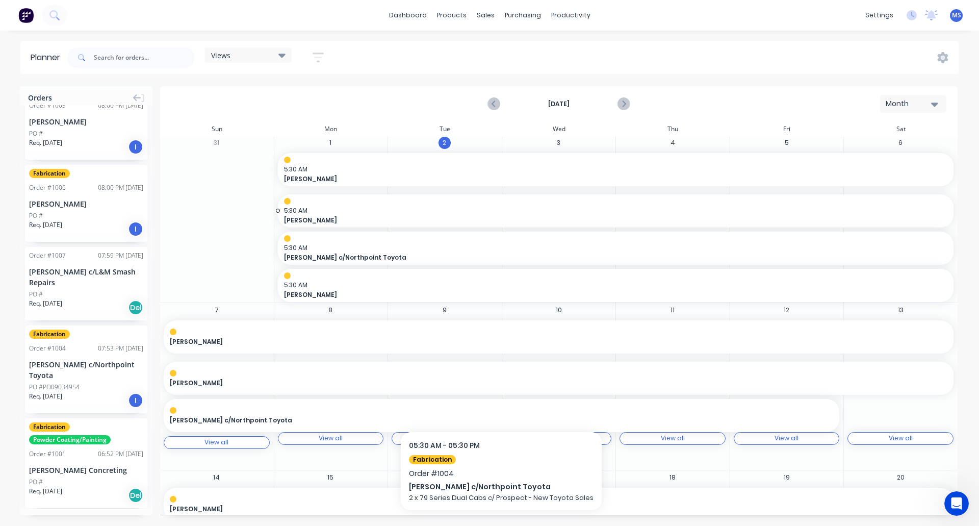
scroll to position [0, 0]
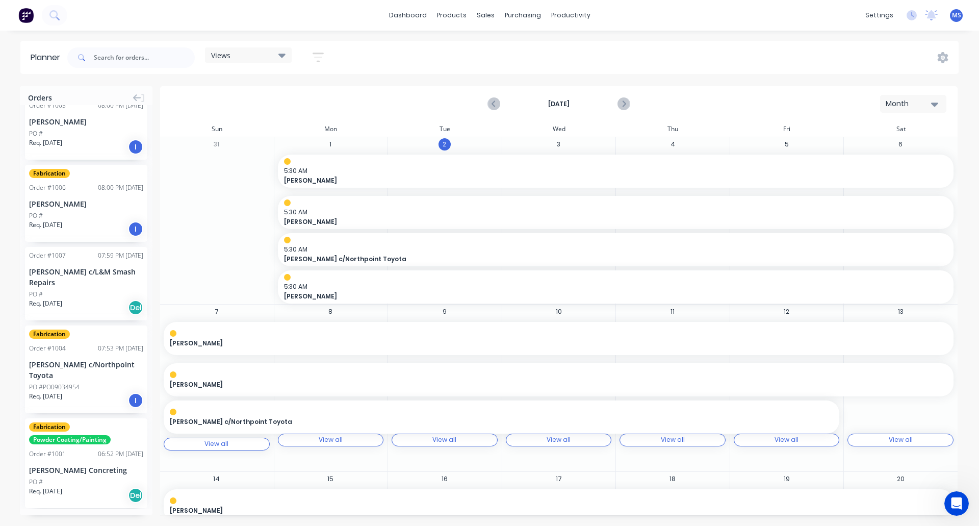
click at [283, 55] on icon at bounding box center [282, 56] width 7 height 4
click at [891, 100] on div "Month" at bounding box center [909, 103] width 47 height 11
click at [887, 147] on div "Week" at bounding box center [895, 151] width 101 height 20
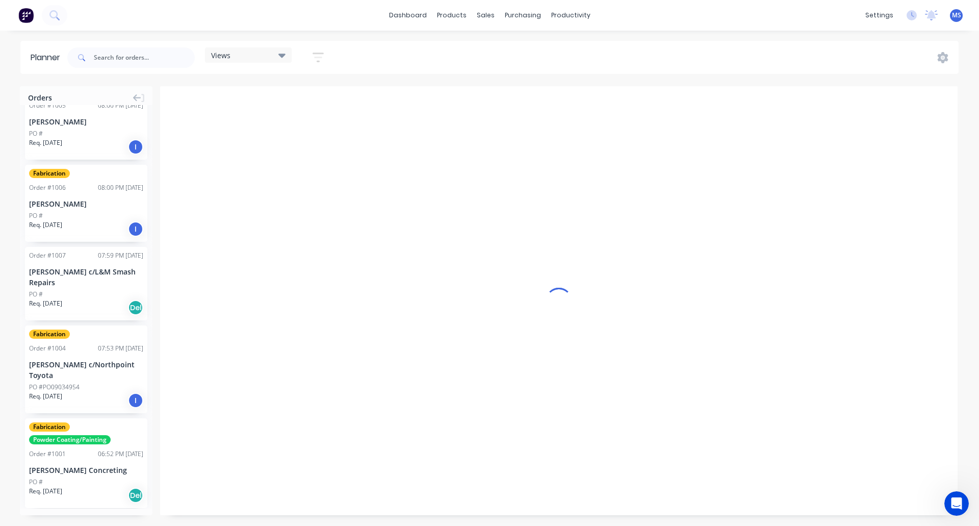
scroll to position [0, 1]
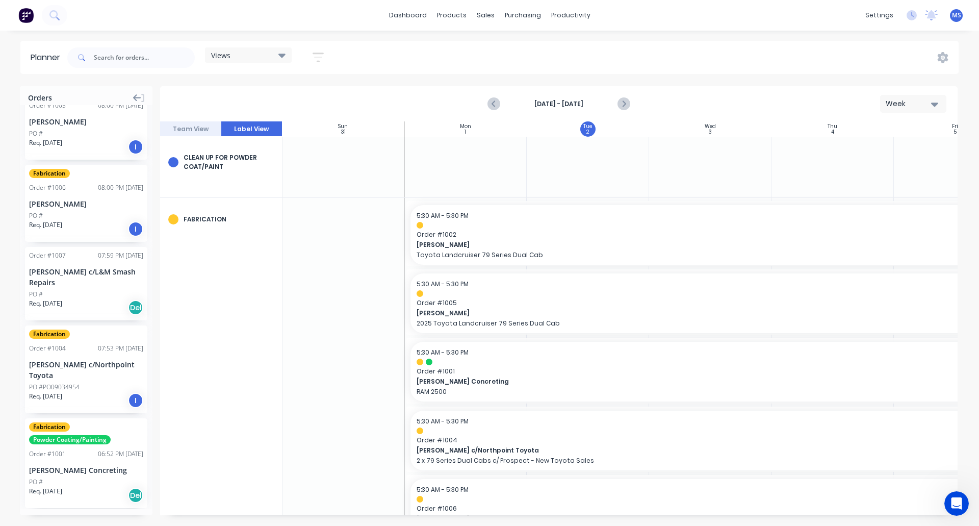
click at [136, 100] on icon at bounding box center [137, 97] width 8 height 7
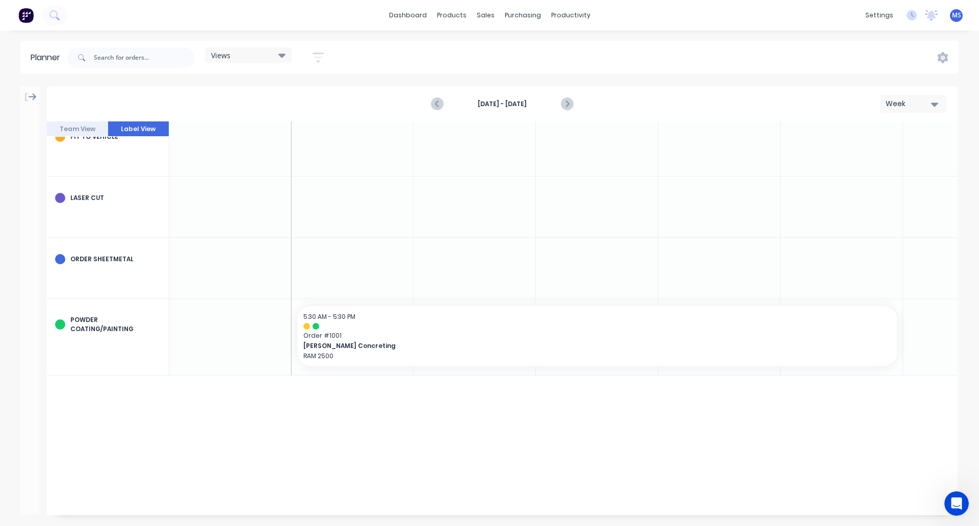
scroll to position [459, 1]
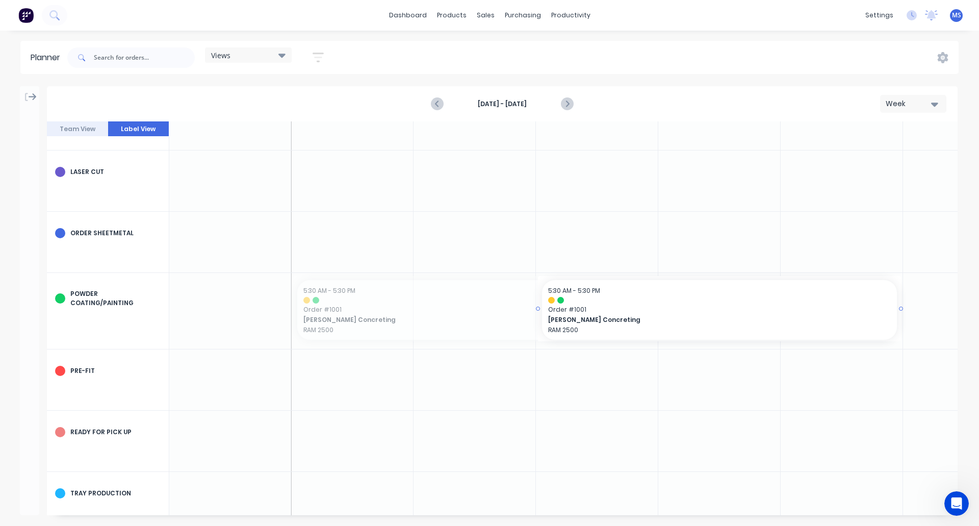
drag, startPoint x: 294, startPoint y: 310, endPoint x: 590, endPoint y: 317, distance: 296.0
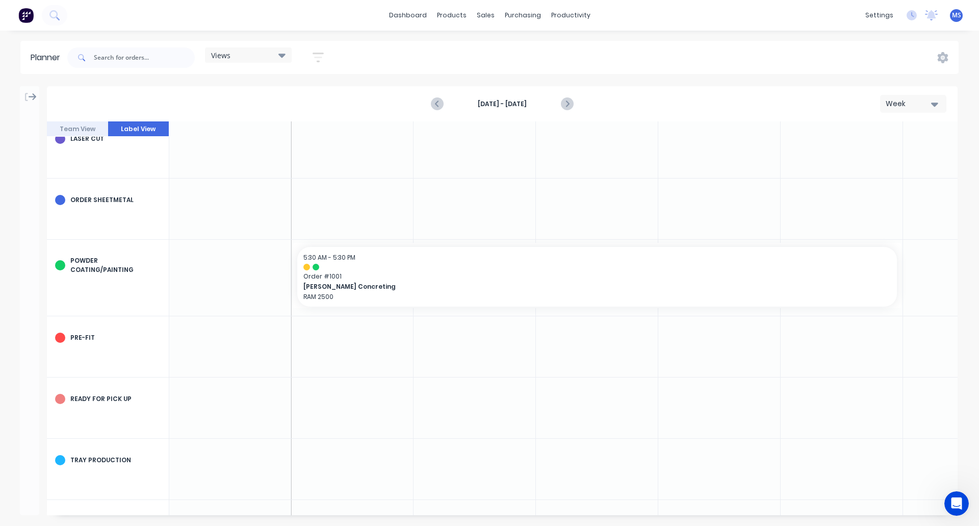
scroll to position [510, 1]
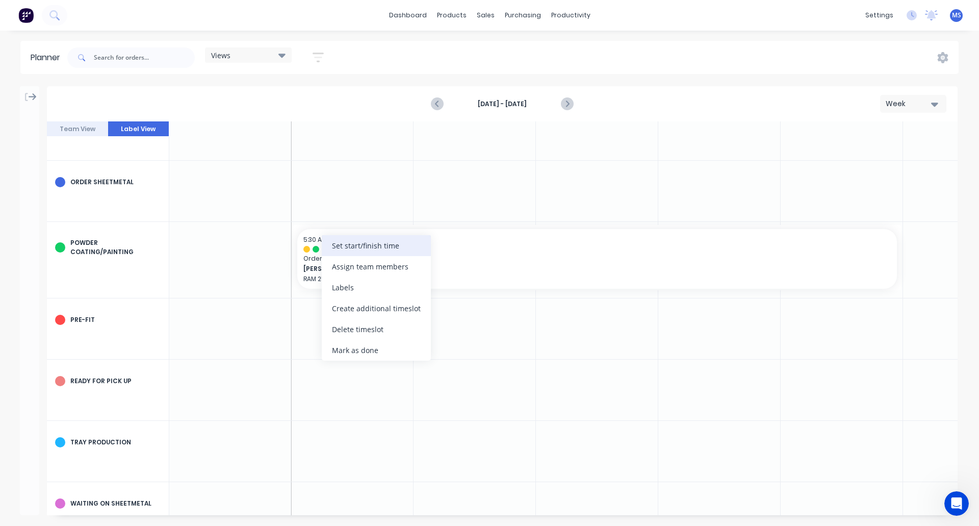
click at [363, 252] on div "Set start/finish time" at bounding box center [376, 245] width 109 height 21
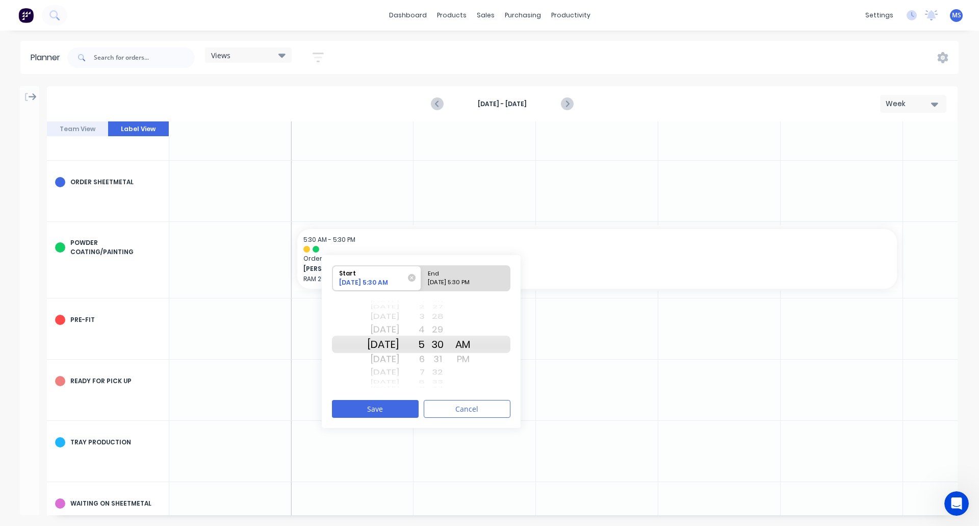
click at [381, 276] on div "Start" at bounding box center [373, 272] width 74 height 13
click at [333, 276] on input "Start 09/02/2025 5:30 AM" at bounding box center [333, 278] width 1 height 25
click at [381, 276] on div "Start" at bounding box center [371, 272] width 72 height 12
click at [333, 276] on input "Start 09/02/2025 5:30 AM" at bounding box center [333, 278] width 1 height 25
click at [398, 358] on div "Mon Sep 8" at bounding box center [383, 359] width 32 height 16
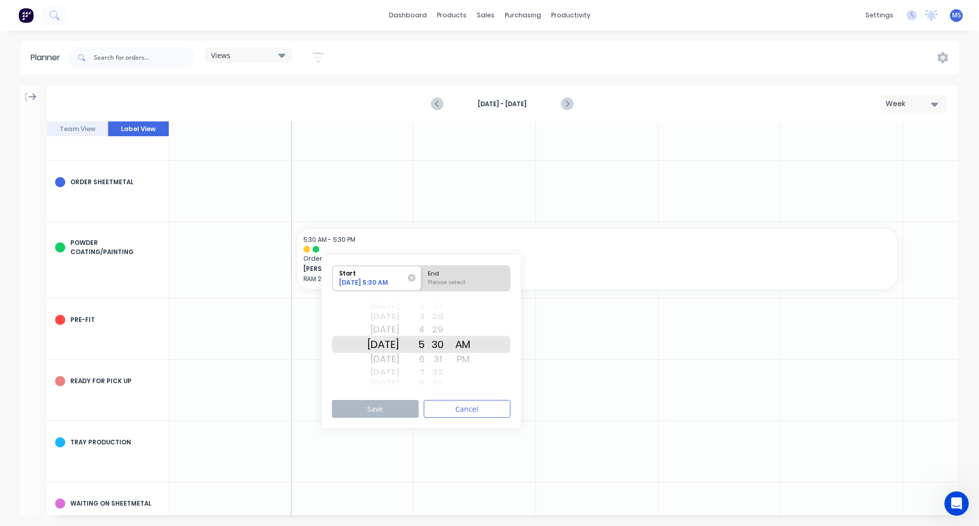
click at [394, 350] on div "Mon Sep 8" at bounding box center [383, 344] width 32 height 17
click at [441, 281] on div "Please select" at bounding box center [465, 284] width 83 height 13
click at [422, 281] on input "End Please select" at bounding box center [421, 278] width 1 height 25
radio input "true"
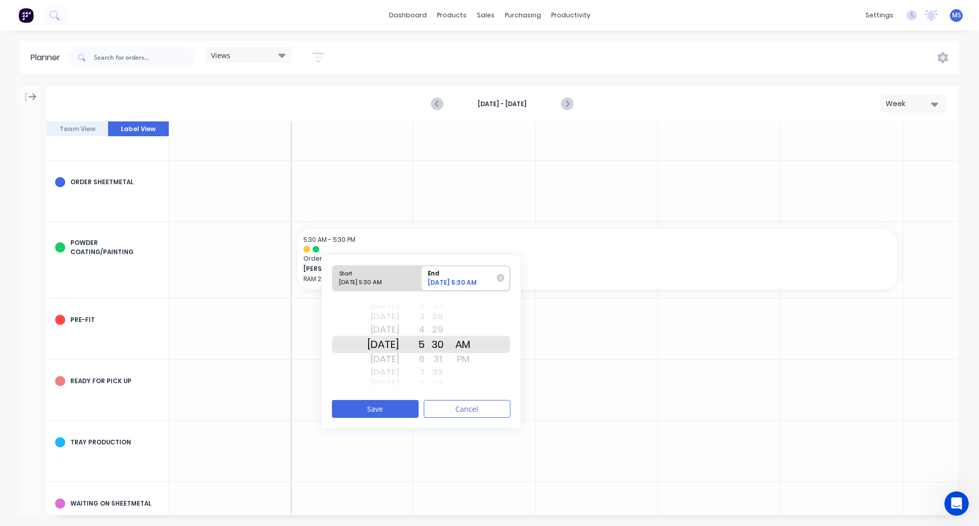
click at [389, 357] on div "Fri Sep 19" at bounding box center [383, 359] width 32 height 16
click at [389, 400] on button "Save" at bounding box center [375, 409] width 87 height 18
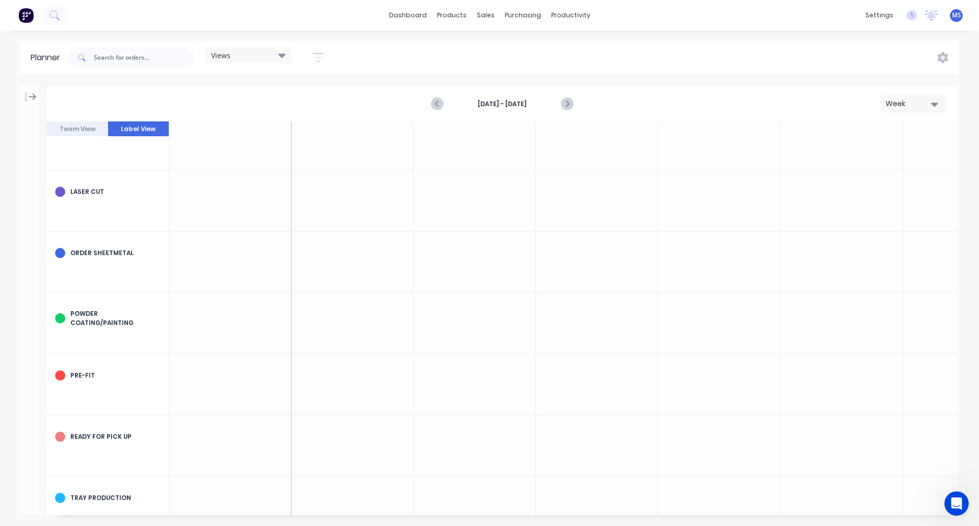
scroll to position [466, 1]
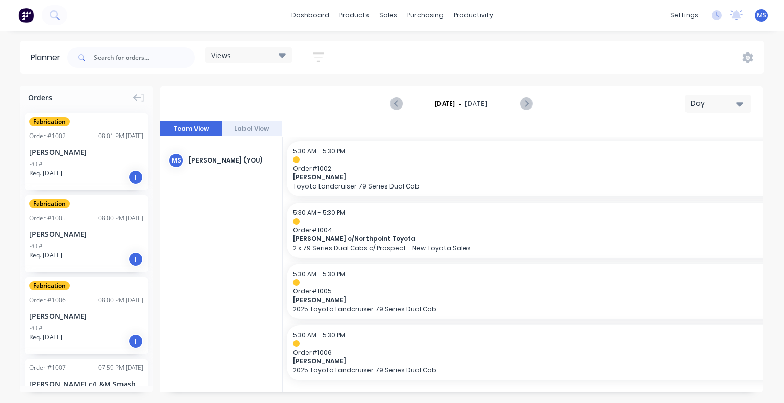
scroll to position [0, 1483]
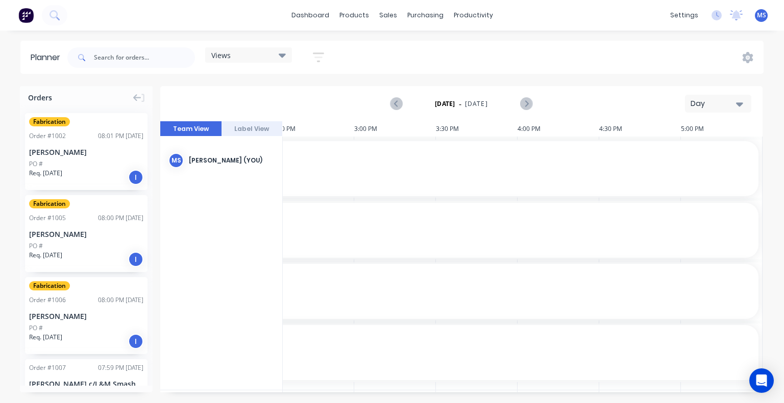
click at [701, 105] on div "Day" at bounding box center [713, 103] width 47 height 11
click at [680, 168] on div "Month" at bounding box center [699, 172] width 101 height 20
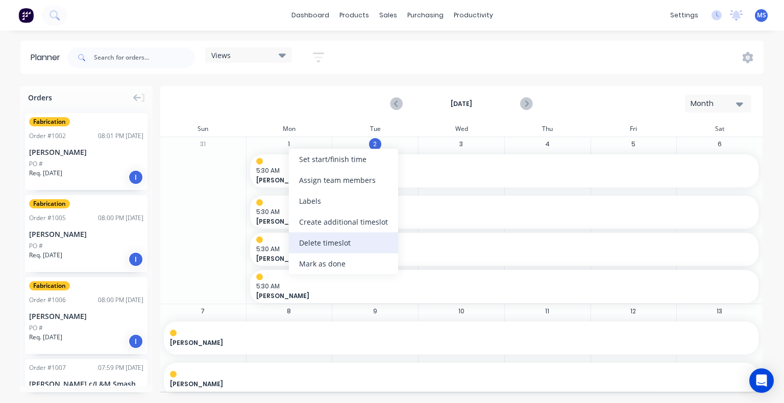
click at [331, 242] on div "Delete timeslot" at bounding box center [343, 243] width 109 height 21
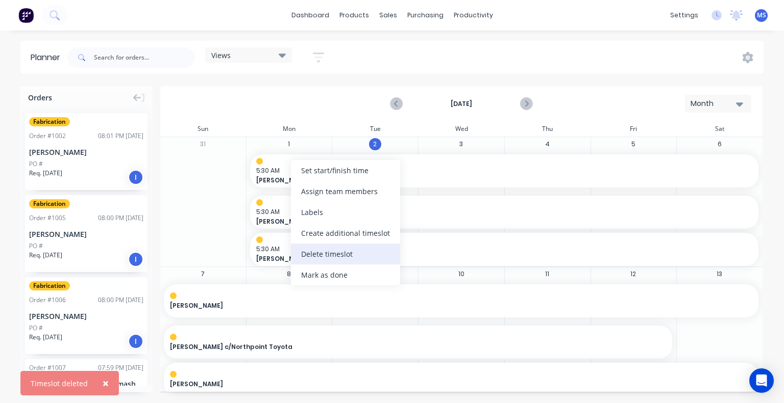
click at [319, 253] on div "Delete timeslot" at bounding box center [345, 254] width 109 height 21
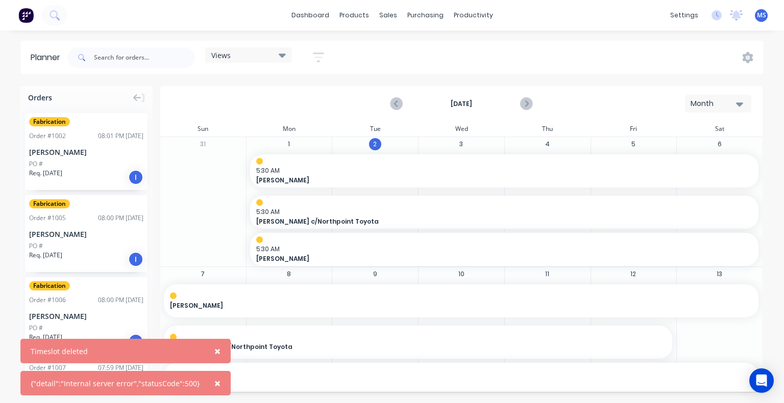
click at [224, 210] on div "31" at bounding box center [203, 202] width 86 height 130
click at [81, 162] on div "PO #" at bounding box center [86, 164] width 114 height 9
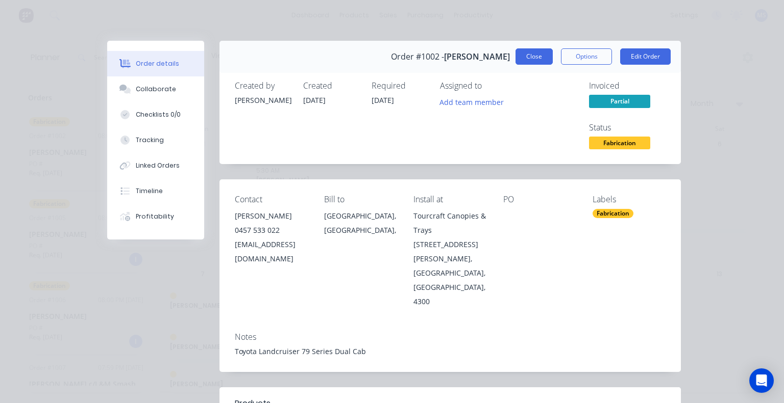
click at [528, 59] on button "Close" at bounding box center [533, 56] width 37 height 16
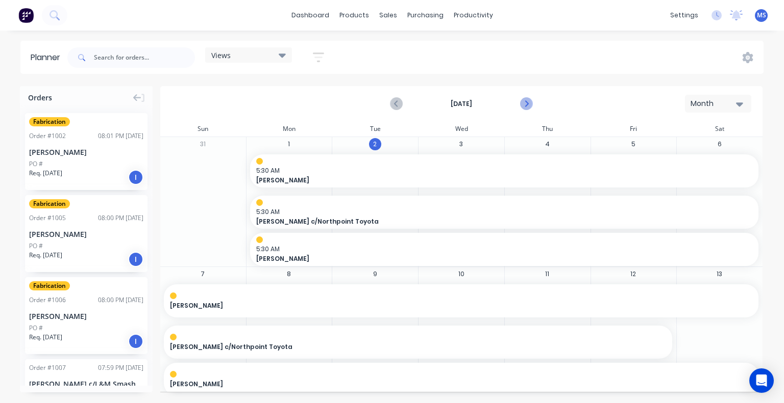
click at [524, 104] on icon "Next page" at bounding box center [525, 104] width 12 height 12
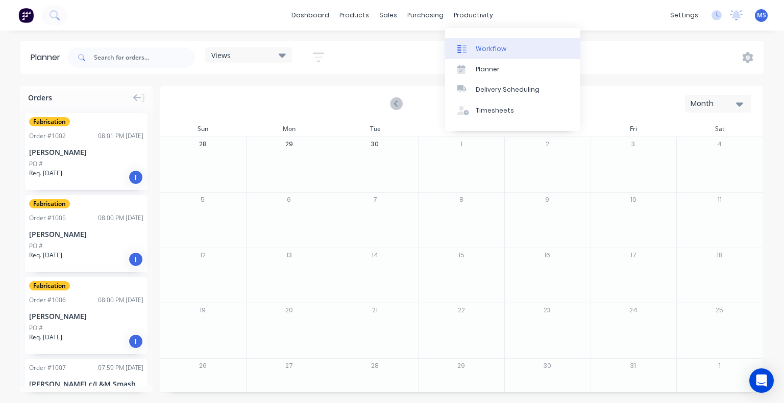
click at [480, 53] on link "Workflow" at bounding box center [512, 48] width 135 height 20
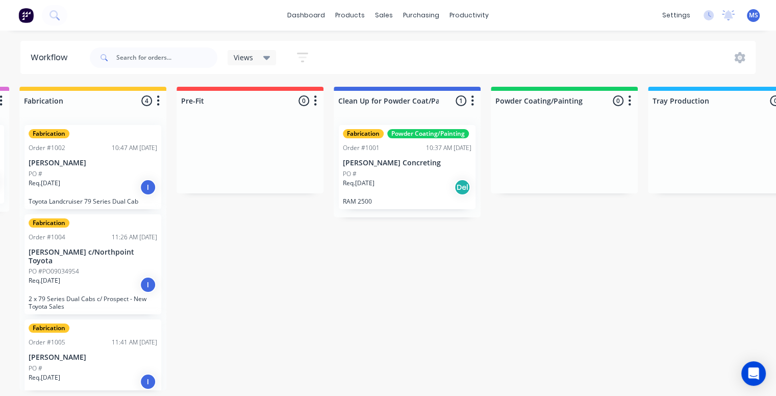
scroll to position [0, 478]
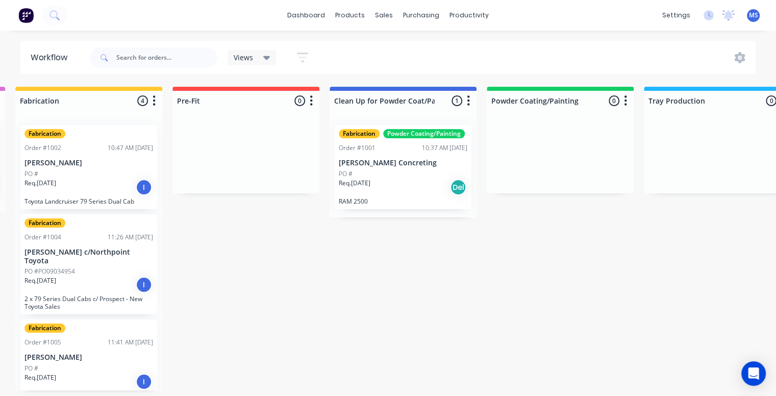
drag, startPoint x: 237, startPoint y: 320, endPoint x: 230, endPoint y: 348, distance: 29.4
click at [237, 320] on div "Submitted 0 Status colour #273444 hex #273444 Save Cancel Summaries Total order…" at bounding box center [438, 239] width 1849 height 304
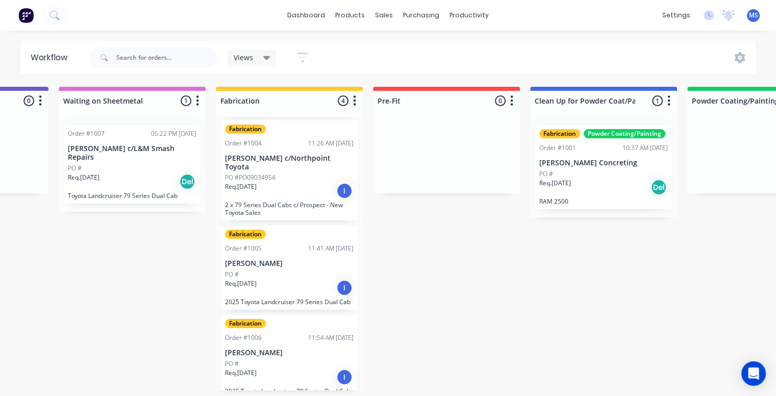
scroll to position [0, 278]
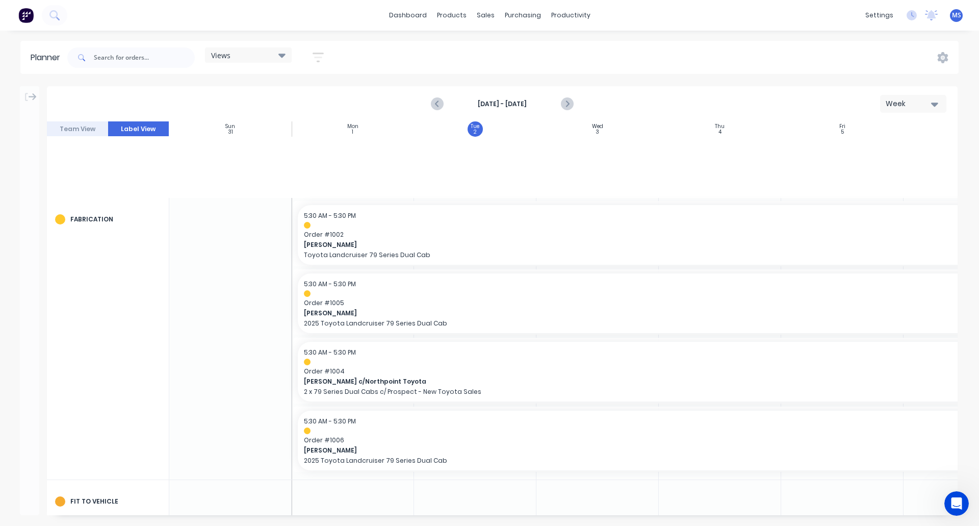
scroll to position [466, 1]
